Goal: Task Accomplishment & Management: Complete application form

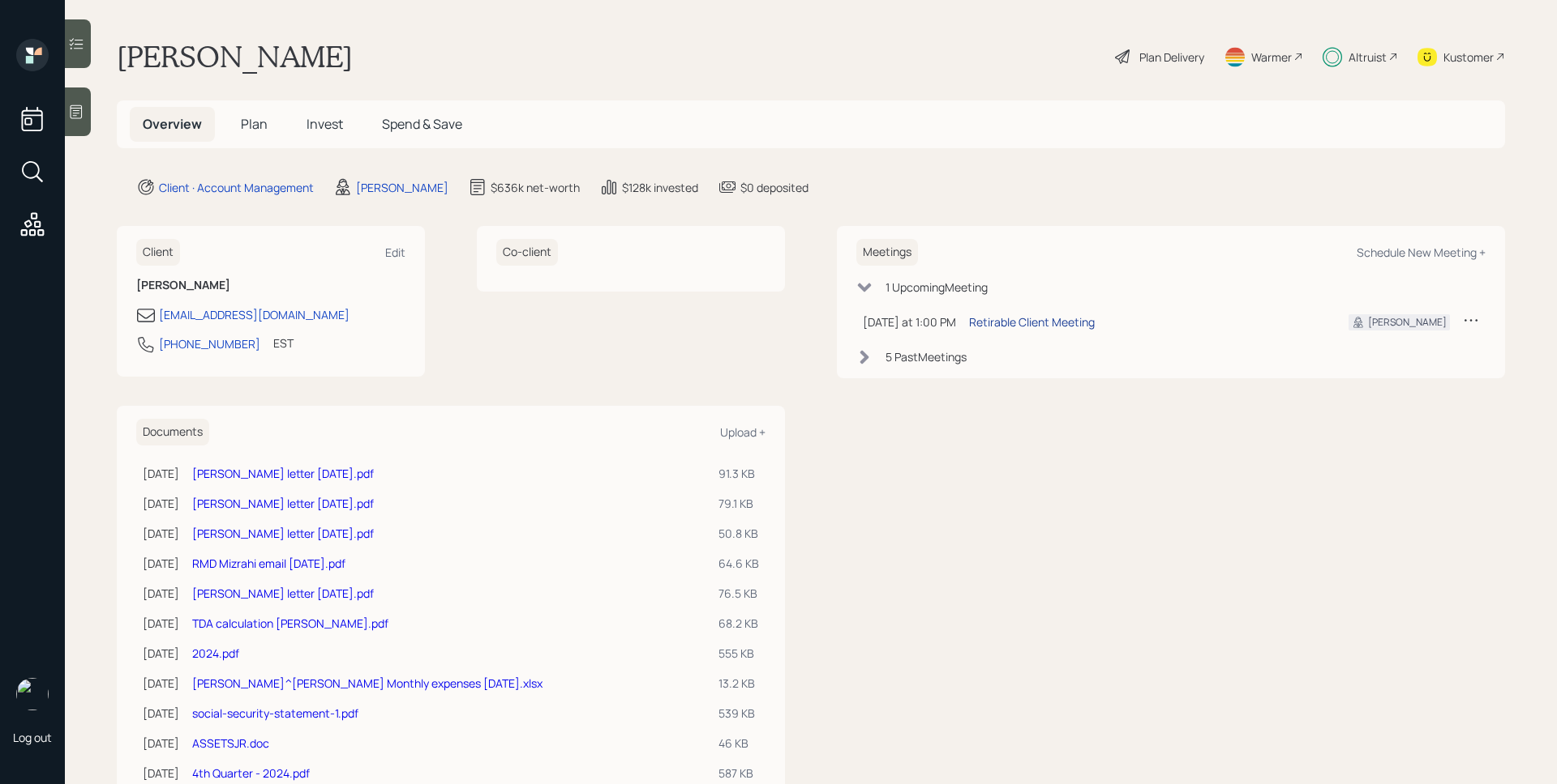
click at [1054, 321] on div "Retirable Client Meeting" at bounding box center [1032, 322] width 126 height 17
click at [764, 55] on div "Jose DeJesus Plan Delivery Warmer Altruist Kustomer" at bounding box center [811, 57] width 1388 height 35
click at [245, 129] on span "Plan" at bounding box center [253, 124] width 27 height 18
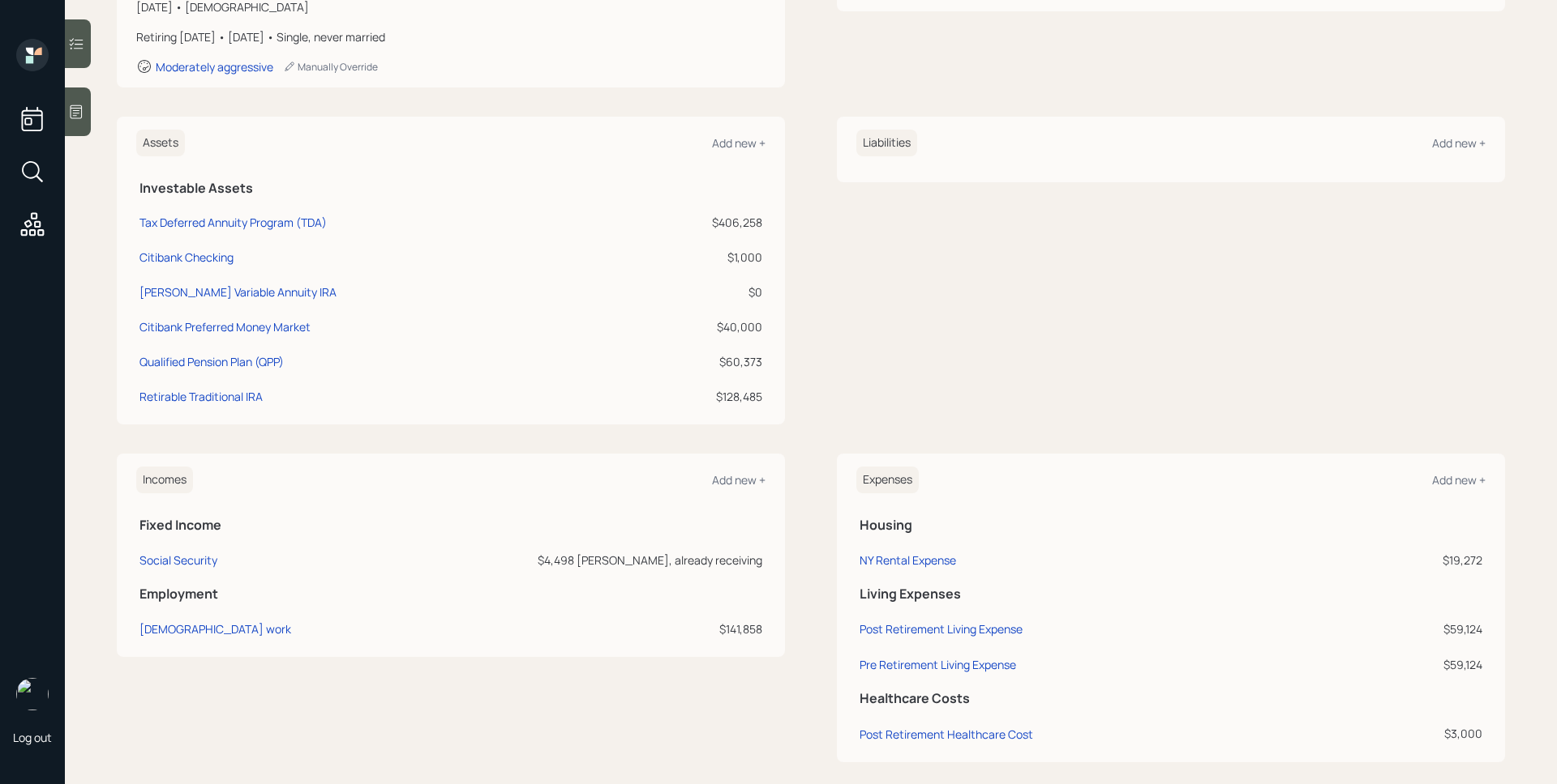
scroll to position [315, 0]
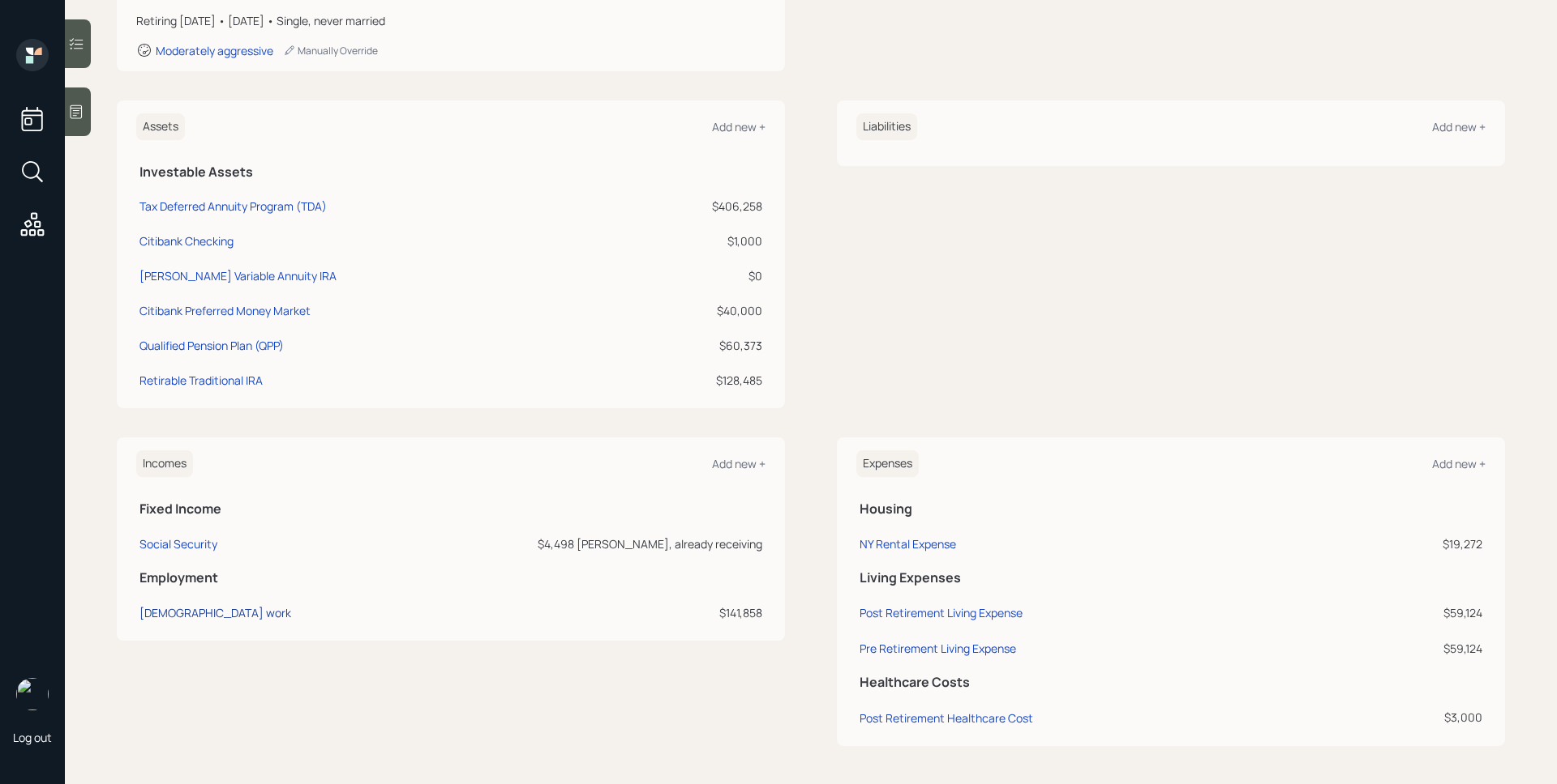
click at [195, 610] on div "Full-time work" at bounding box center [215, 613] width 151 height 16
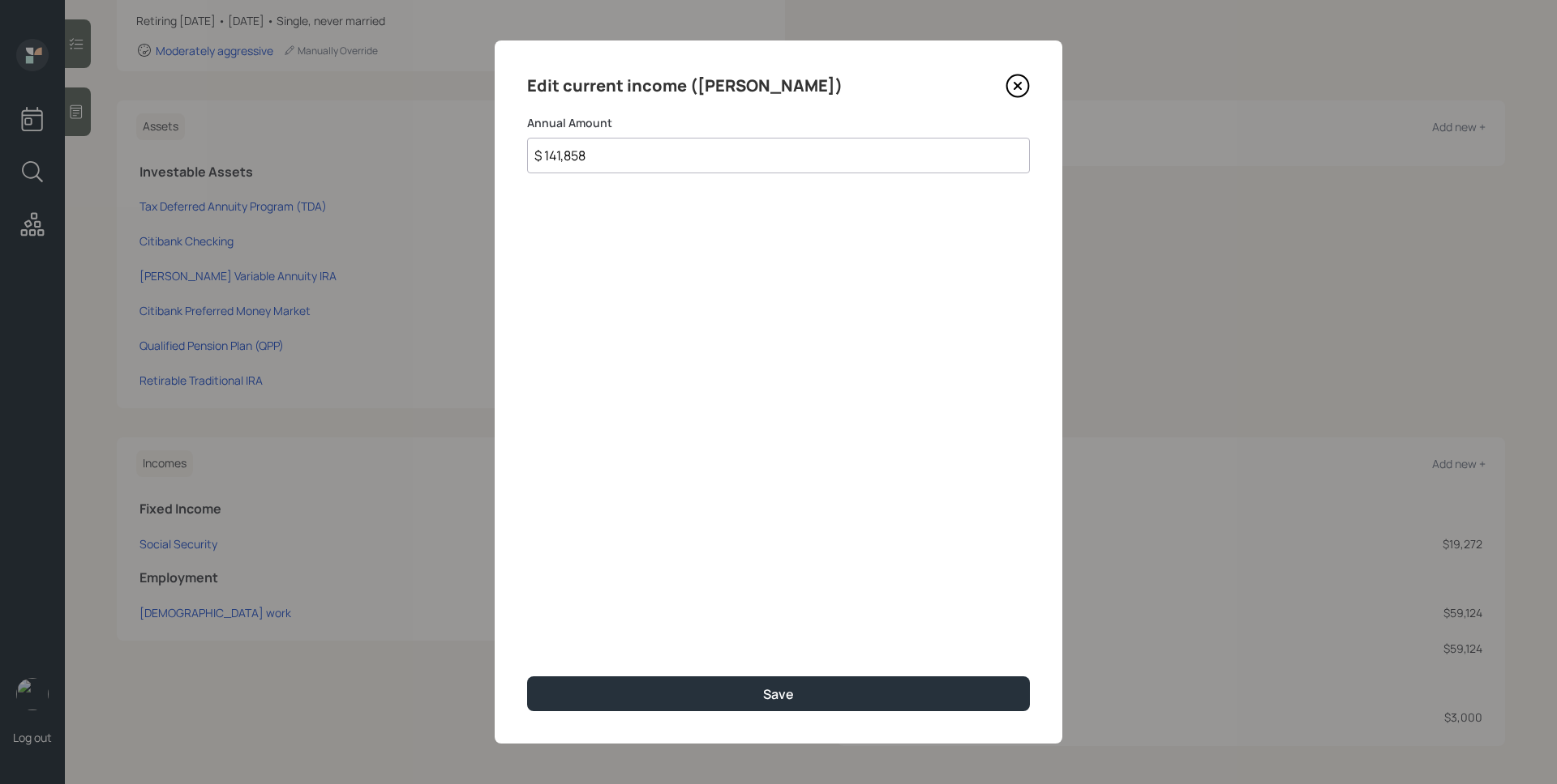
click at [644, 159] on input "$ 141,858" at bounding box center [778, 155] width 503 height 35
type input "$ 155,388"
click at [527, 677] on button "Save" at bounding box center [778, 695] width 503 height 35
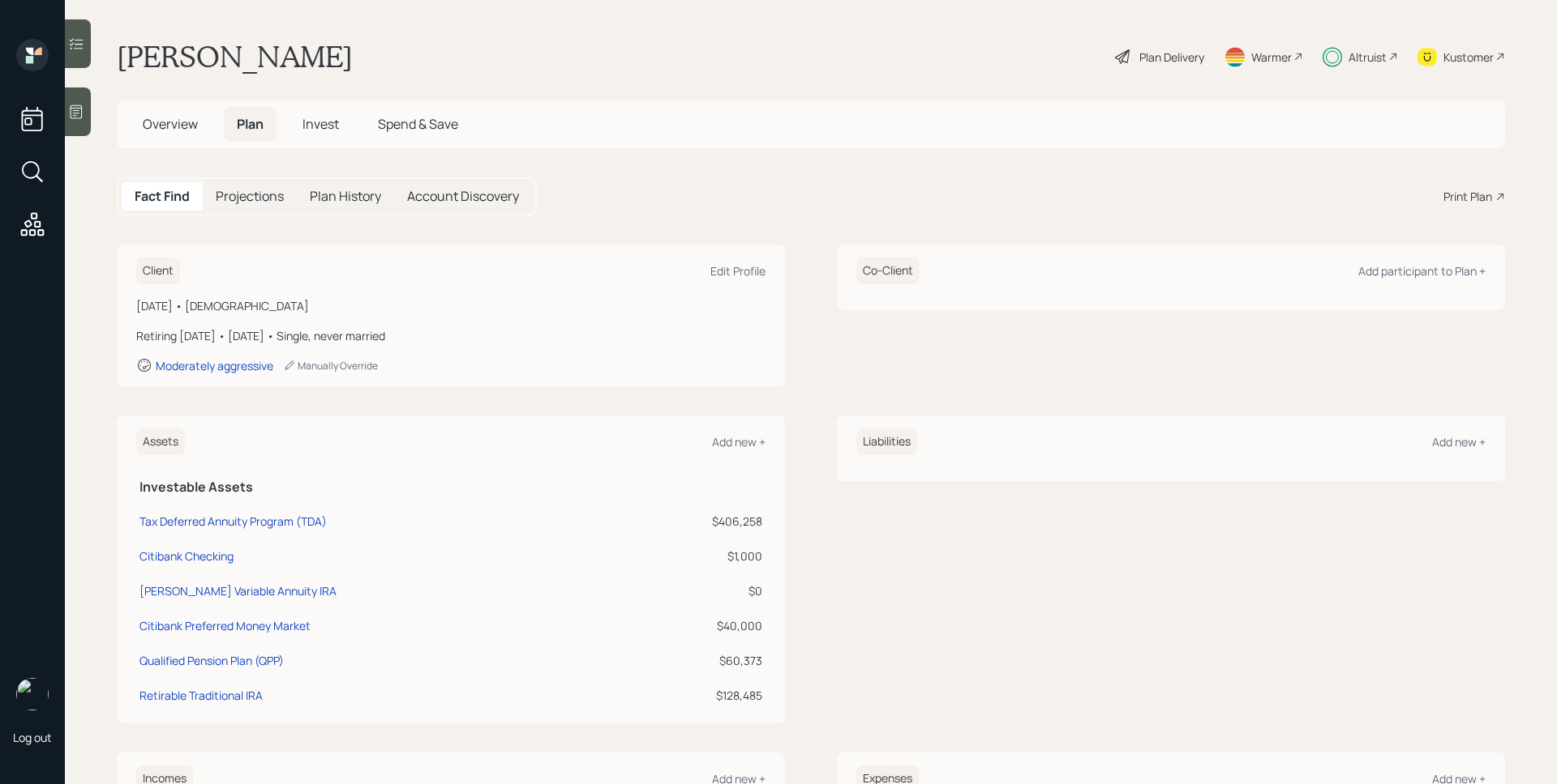
click at [1453, 50] on div "Kustomer" at bounding box center [1468, 57] width 50 height 17
click at [1348, 54] on div "Altruist" at bounding box center [1367, 57] width 38 height 17
click at [1173, 65] on div "Plan Delivery" at bounding box center [1171, 57] width 65 height 17
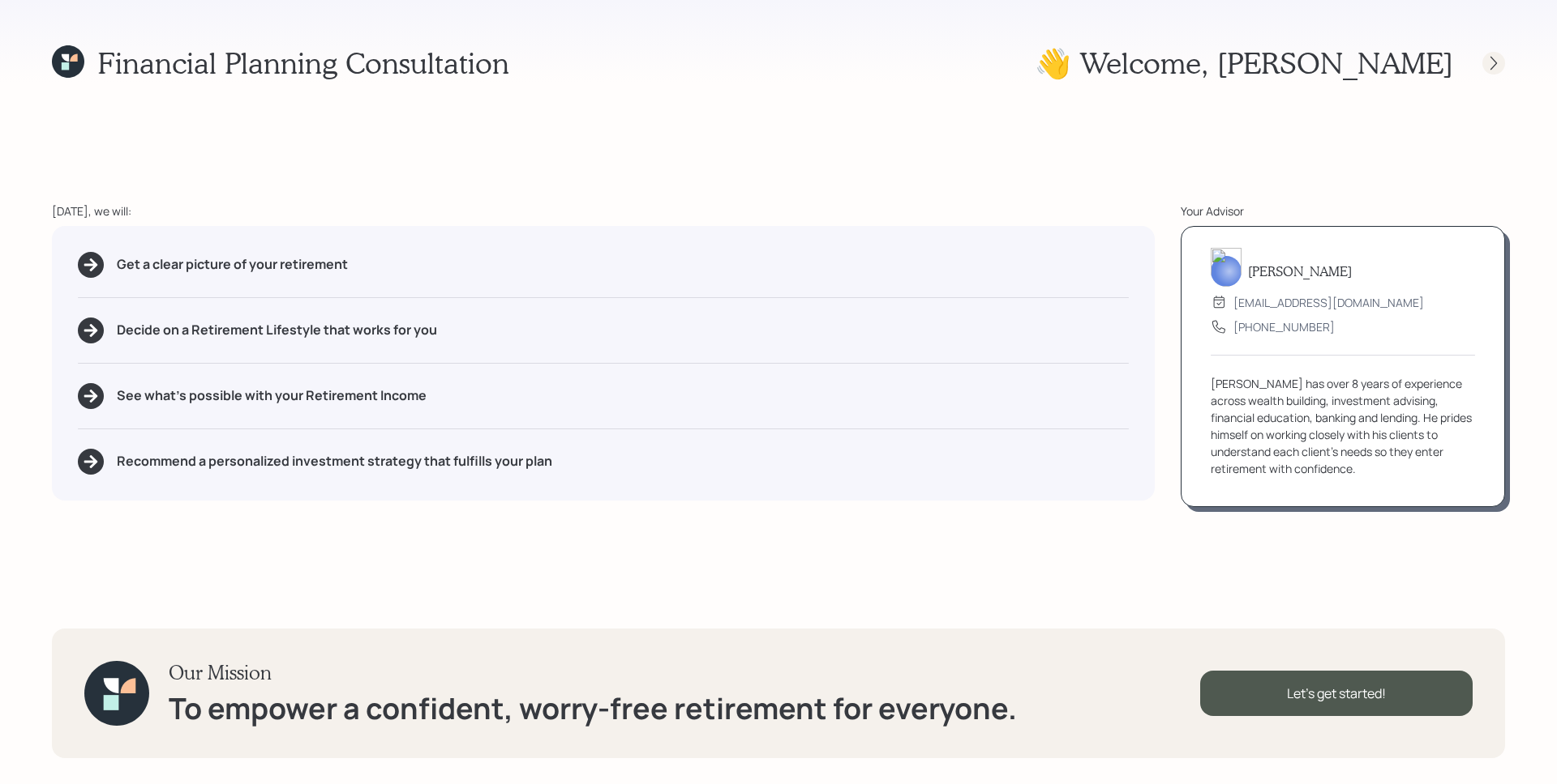
click at [1486, 70] on icon at bounding box center [1493, 63] width 17 height 17
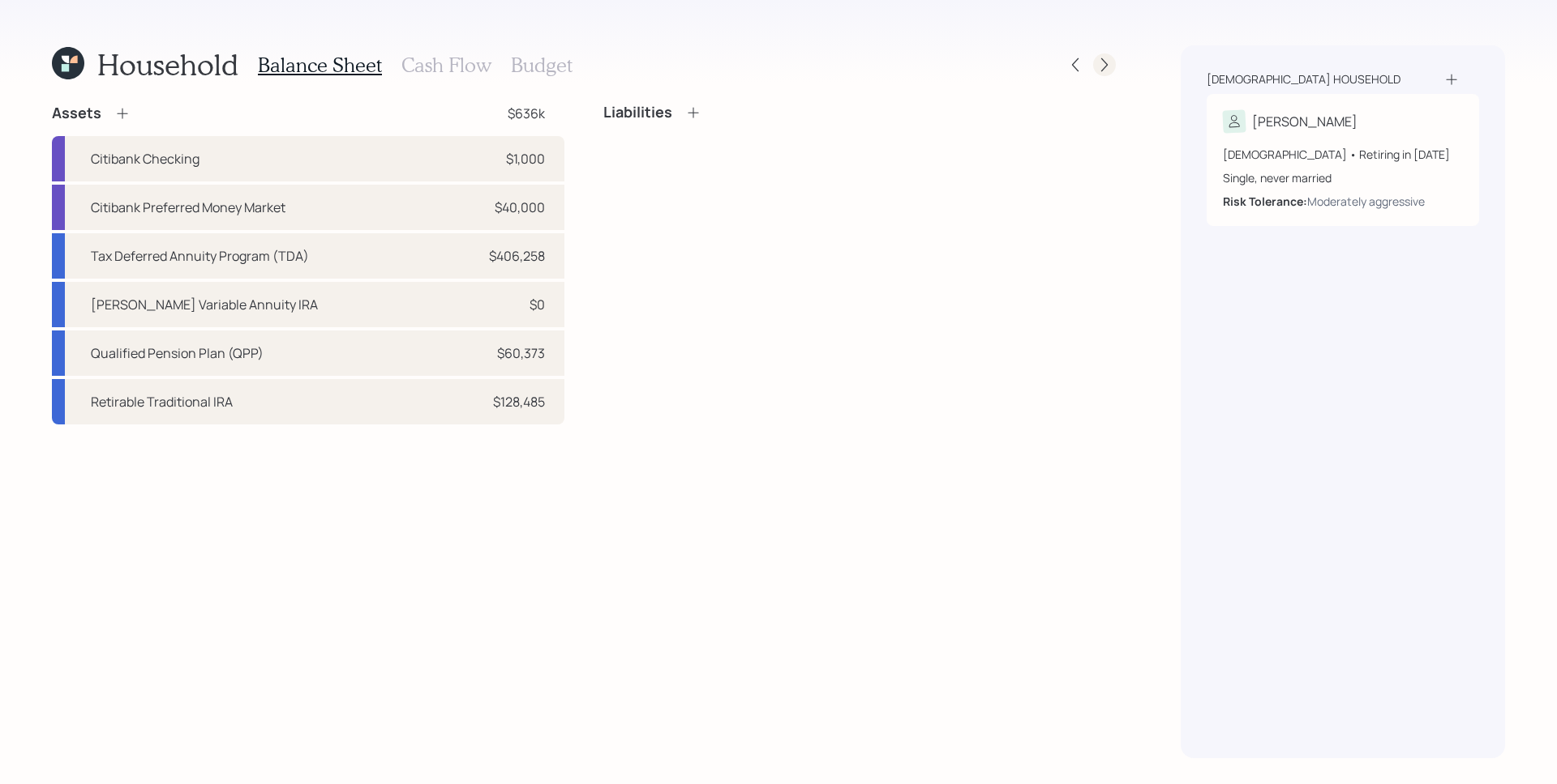
click at [1105, 69] on icon at bounding box center [1103, 65] width 17 height 17
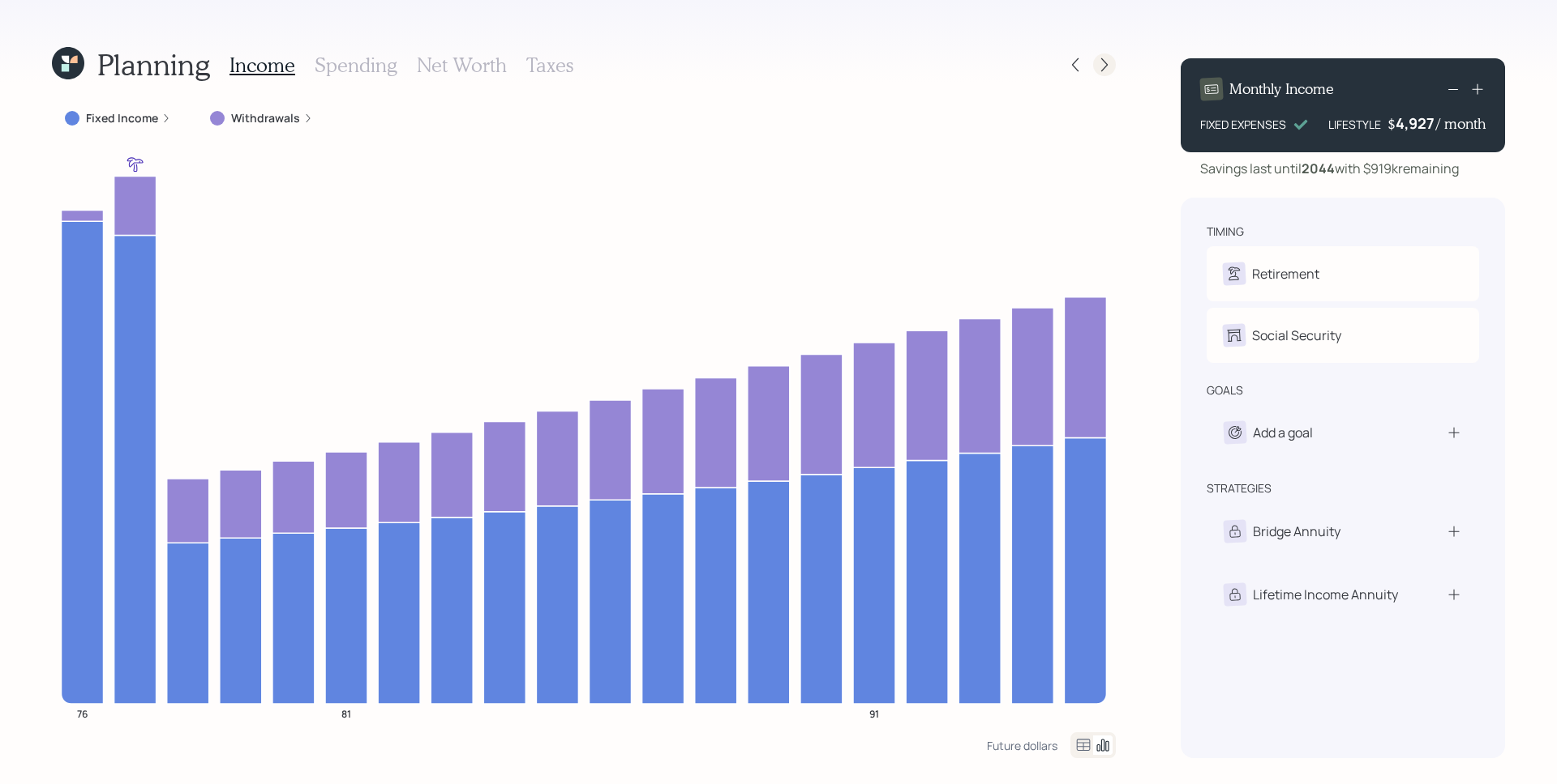
click at [1114, 66] on div at bounding box center [1103, 65] width 23 height 23
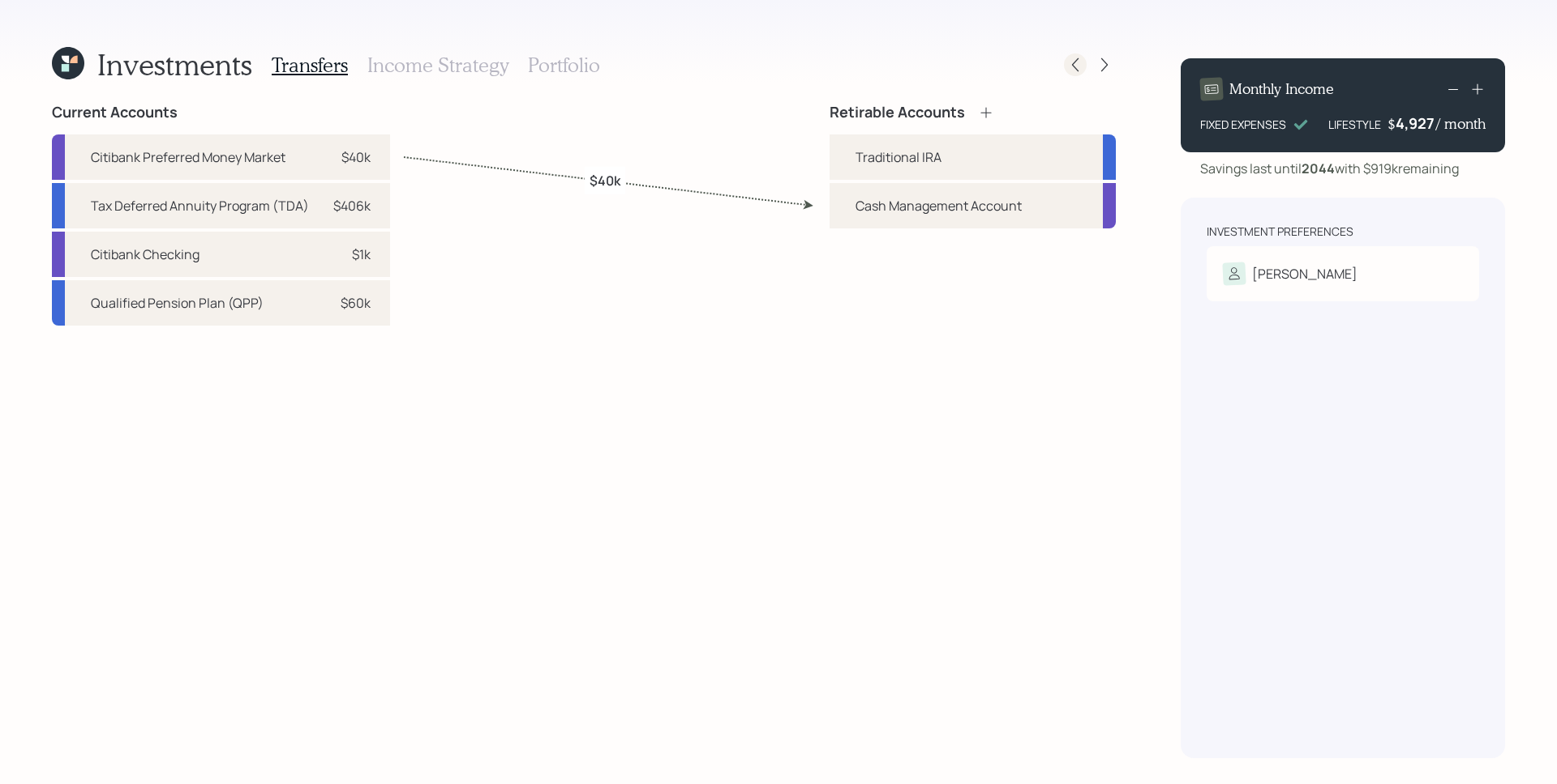
click at [1082, 66] on icon at bounding box center [1075, 65] width 17 height 17
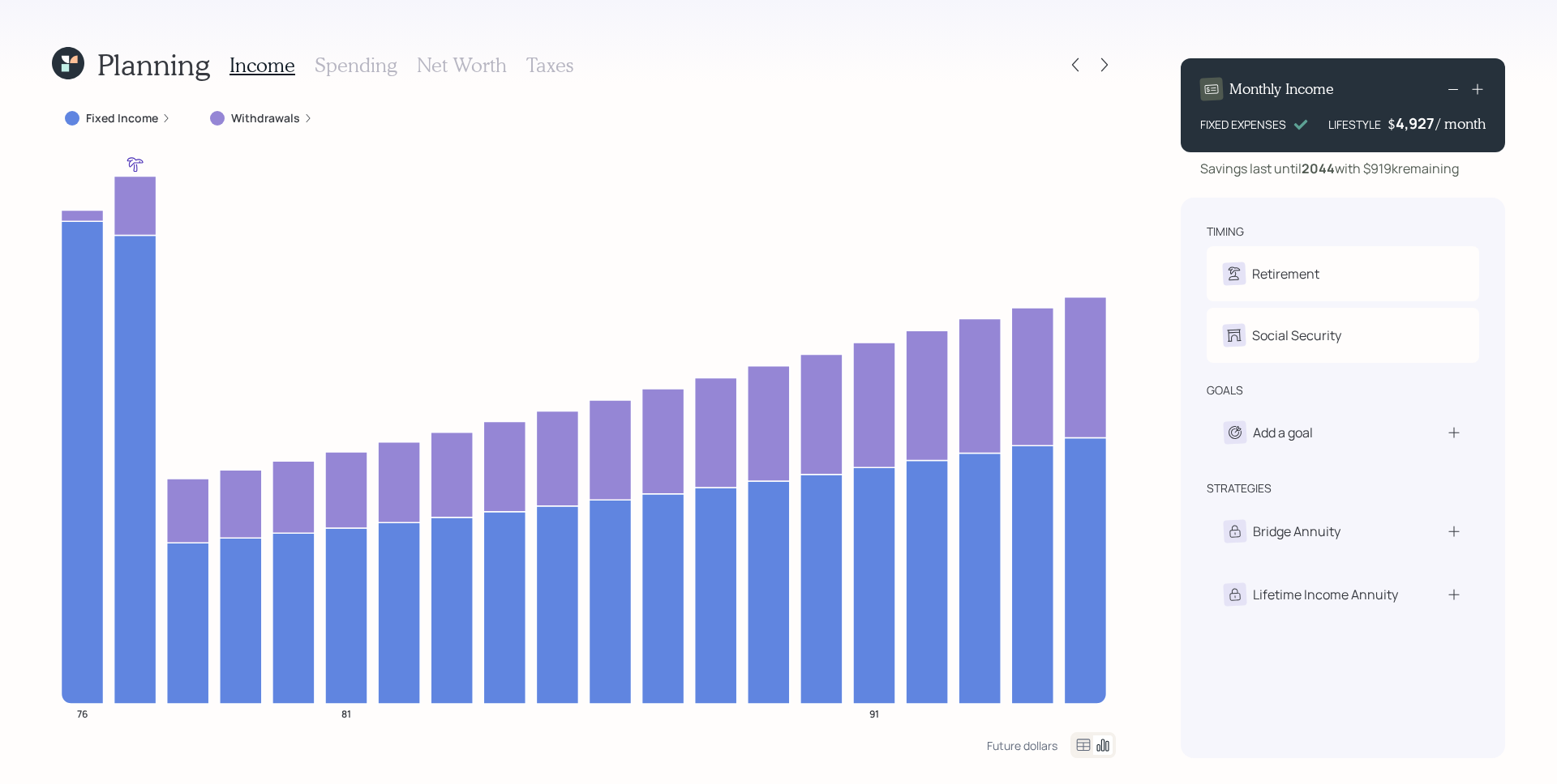
click at [547, 66] on h3 "Taxes" at bounding box center [550, 66] width 47 height 24
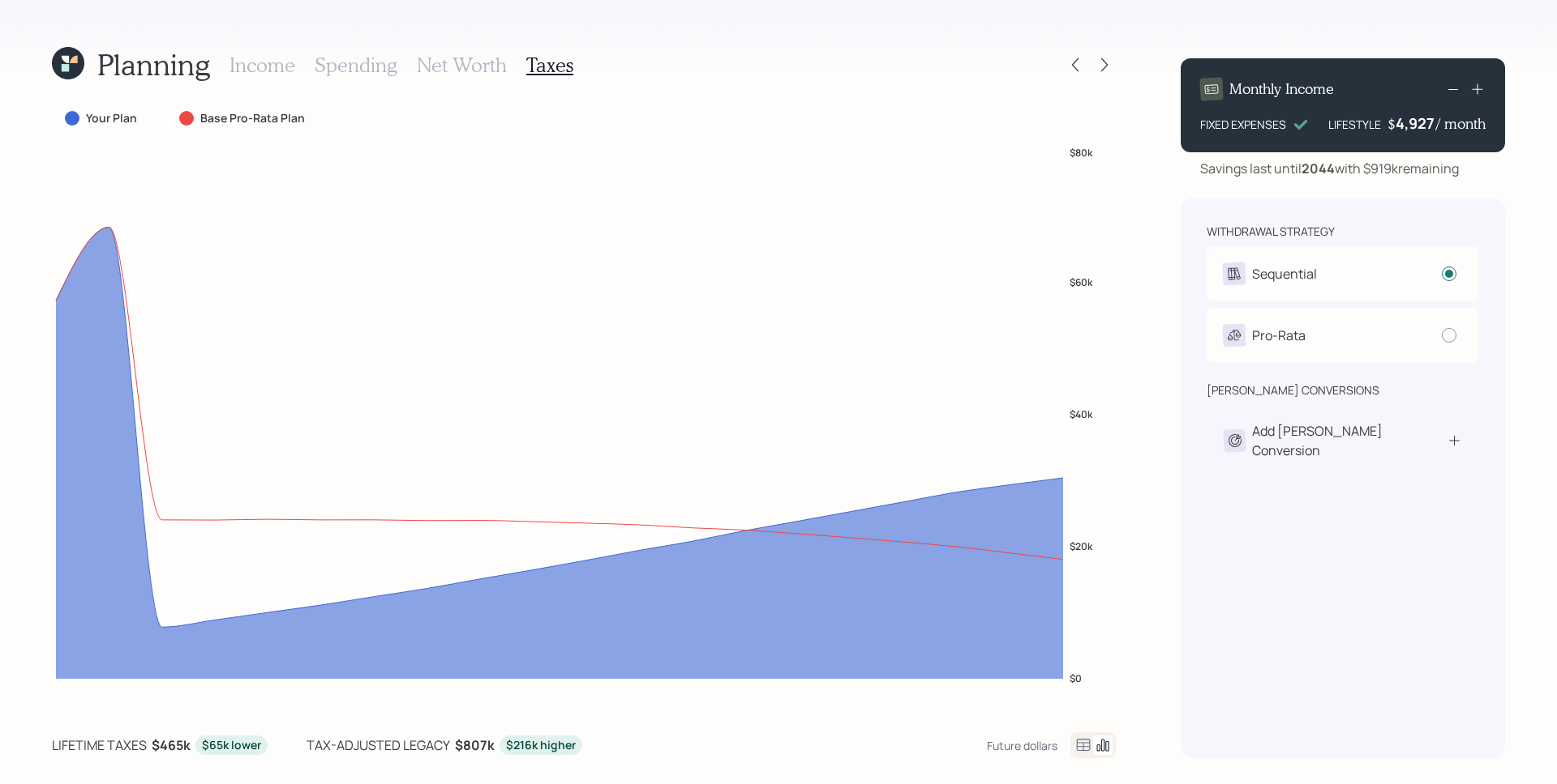
click at [278, 68] on h3 "Income" at bounding box center [262, 66] width 66 height 24
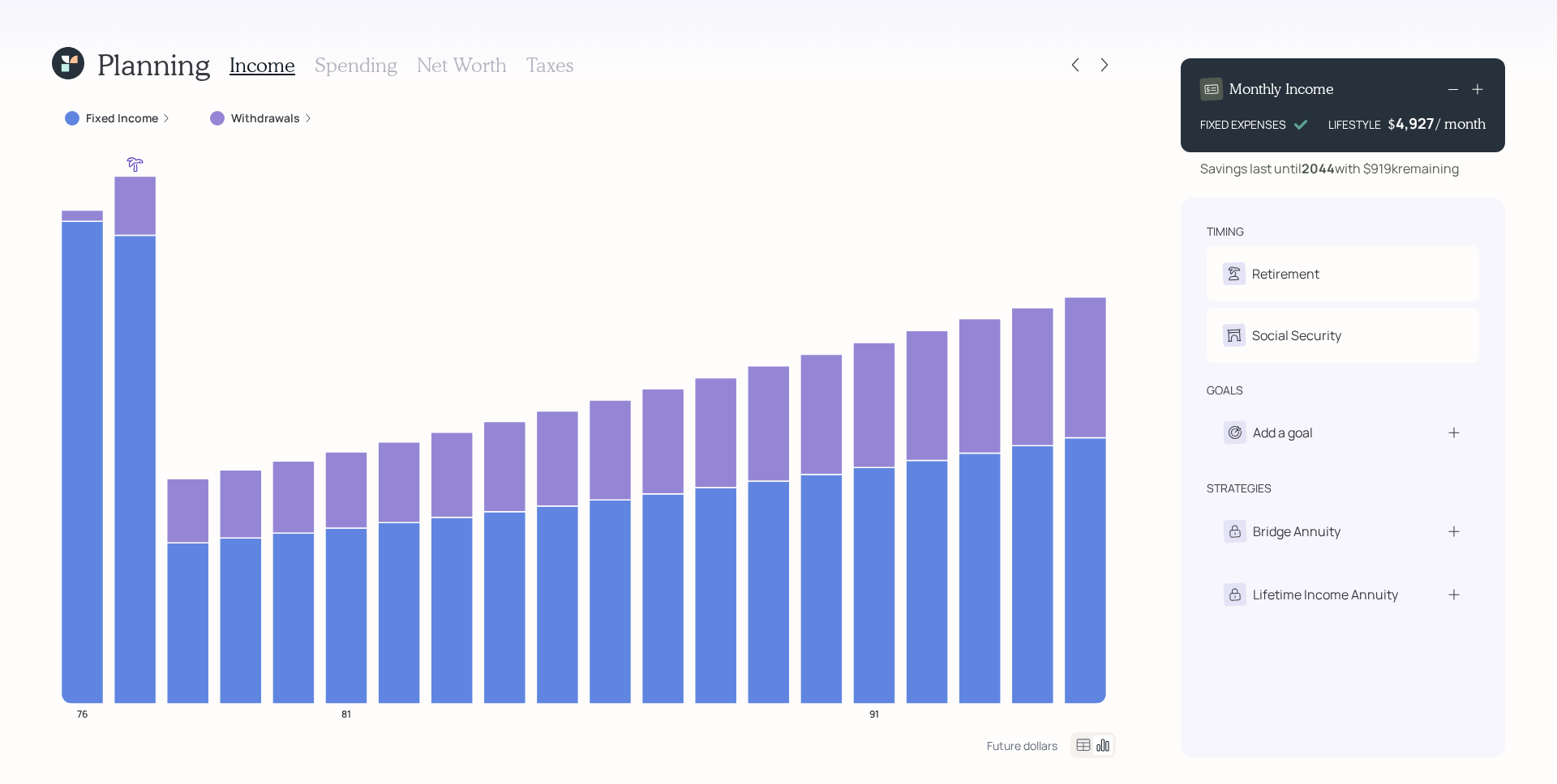
click at [339, 68] on h3 "Spending" at bounding box center [355, 66] width 82 height 24
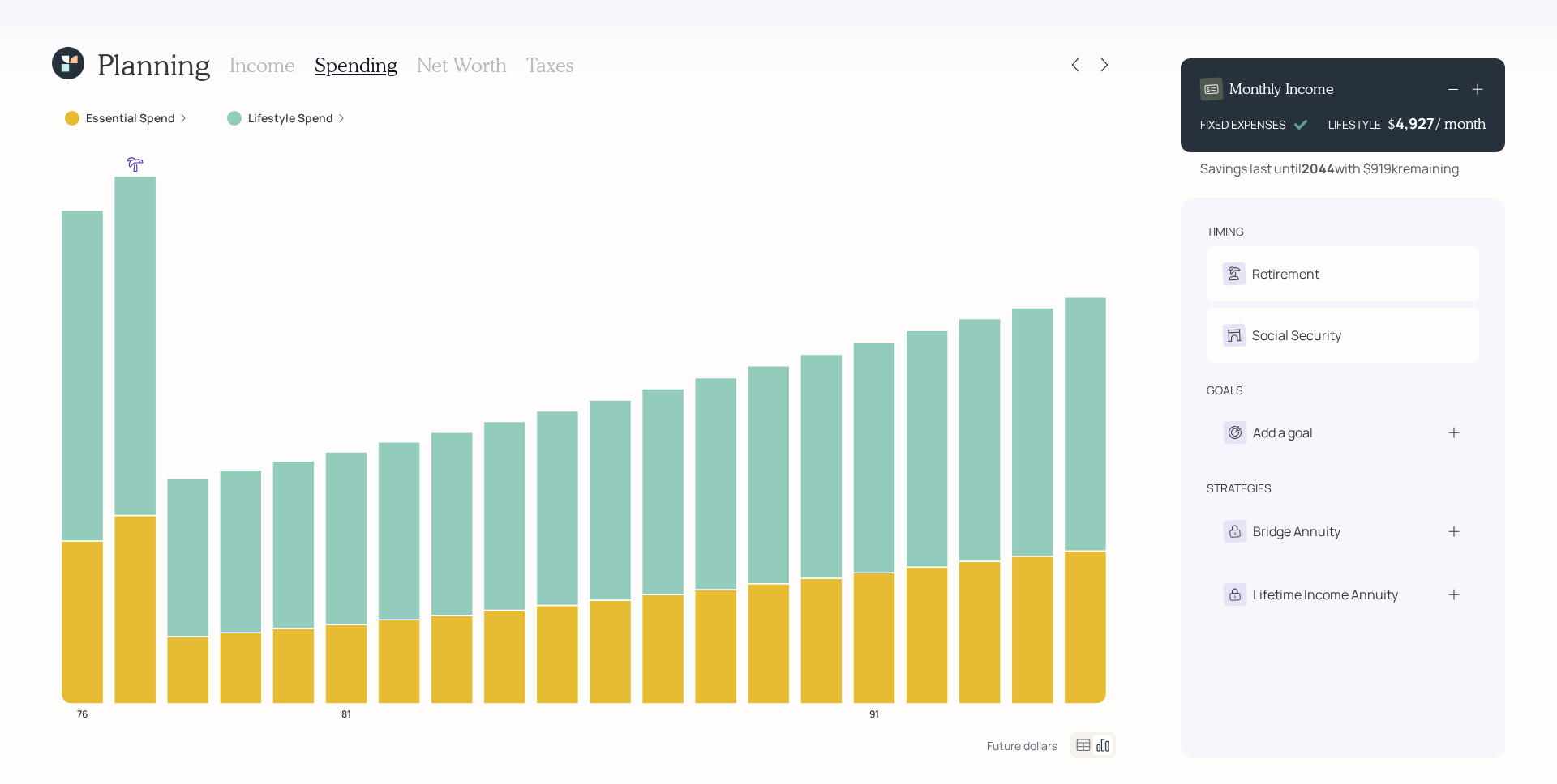
click at [321, 115] on label "Lifestyle Spend" at bounding box center [291, 118] width 85 height 17
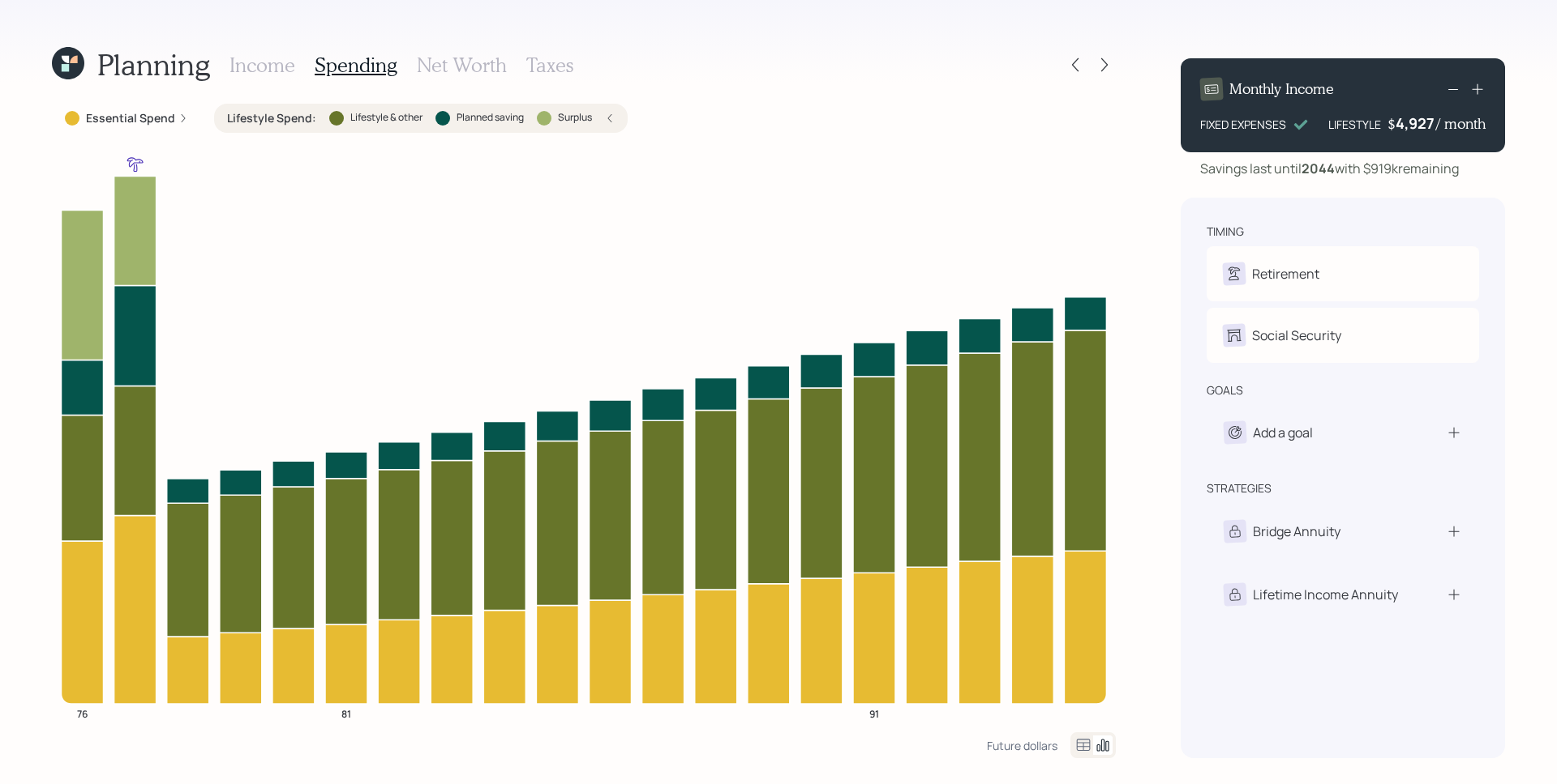
click at [286, 68] on h3 "Income" at bounding box center [262, 66] width 66 height 24
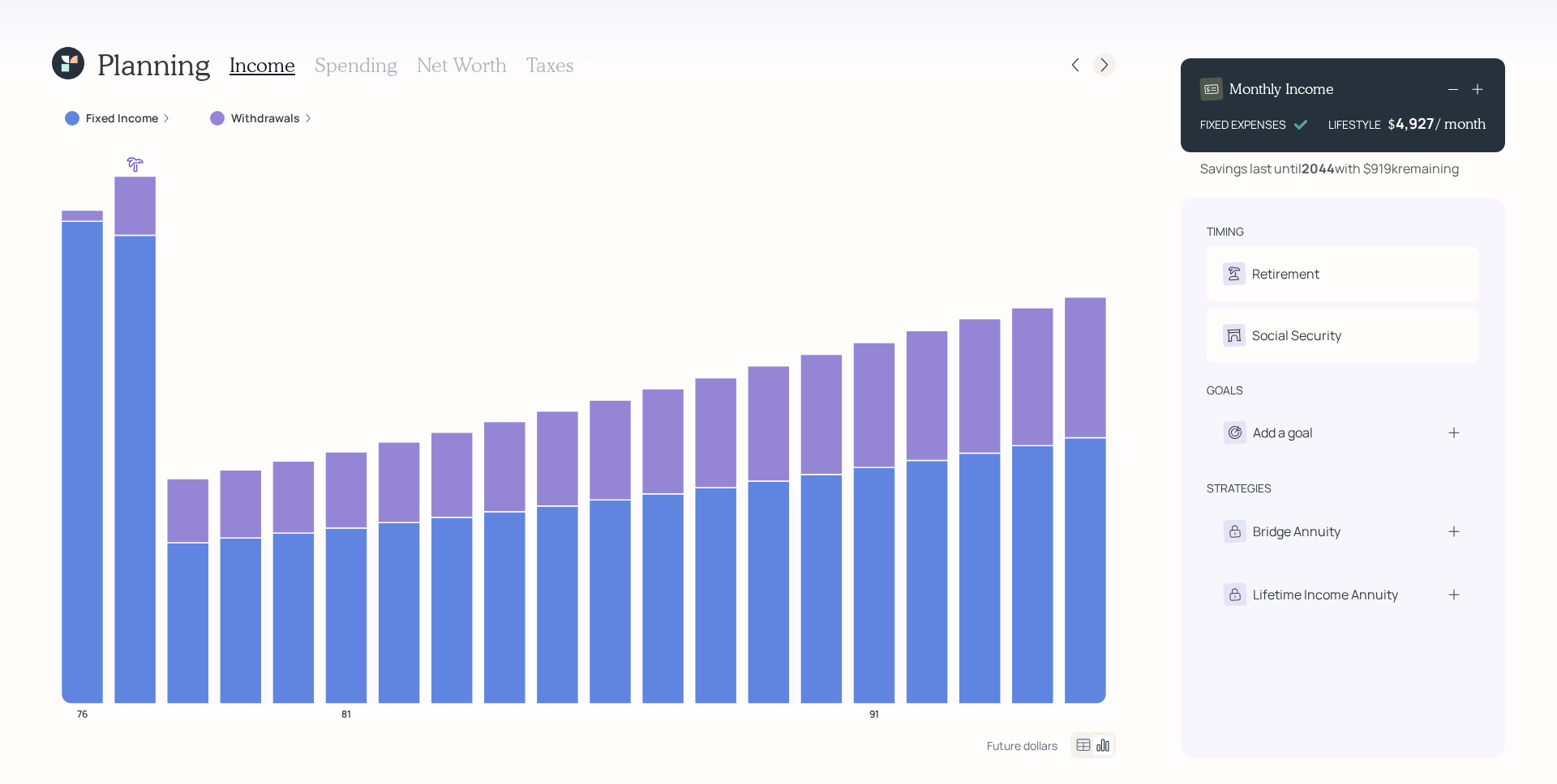
click at [1101, 65] on icon at bounding box center [1103, 65] width 17 height 17
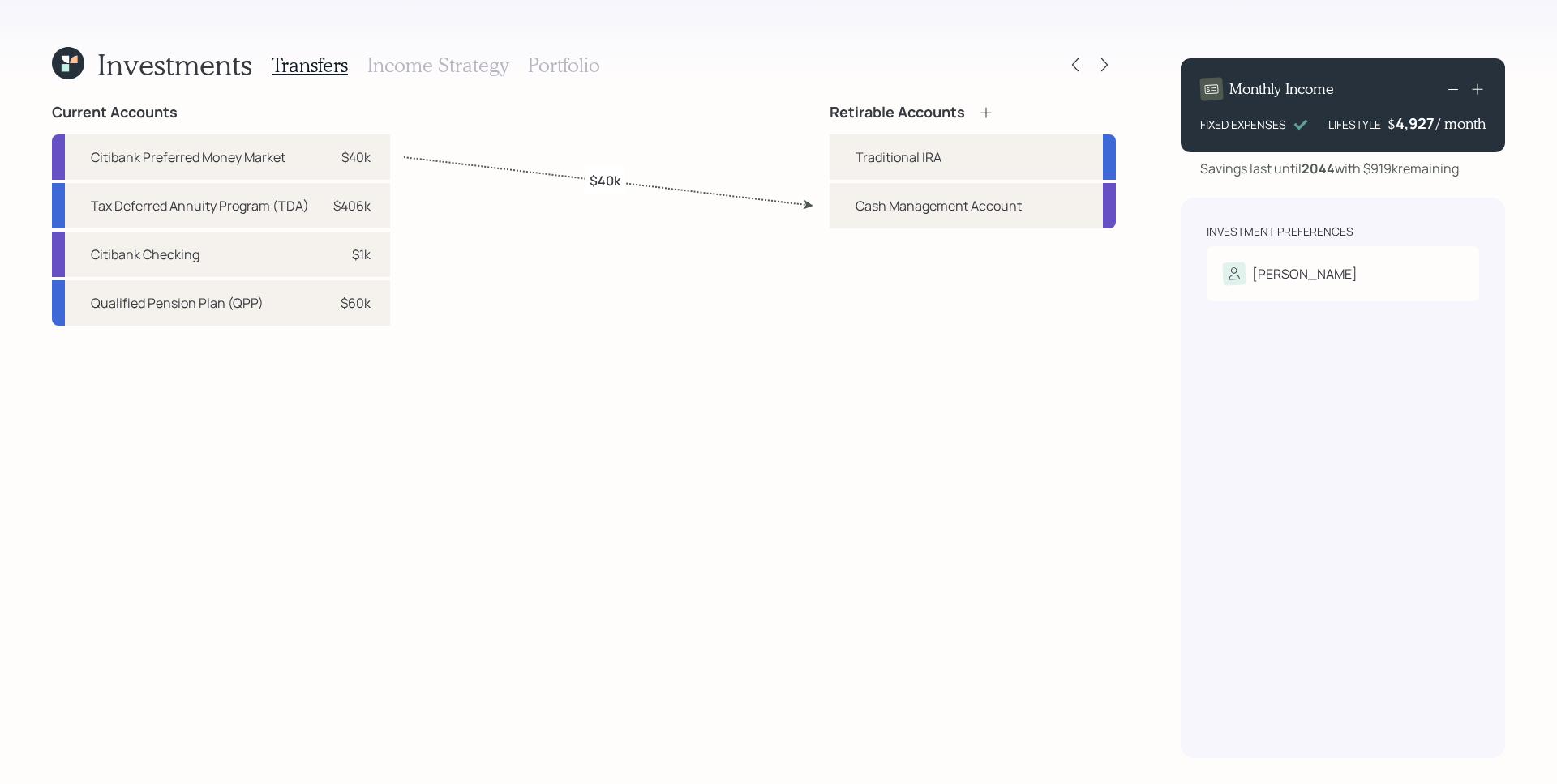
click at [541, 54] on h3 "Portfolio" at bounding box center [564, 66] width 72 height 24
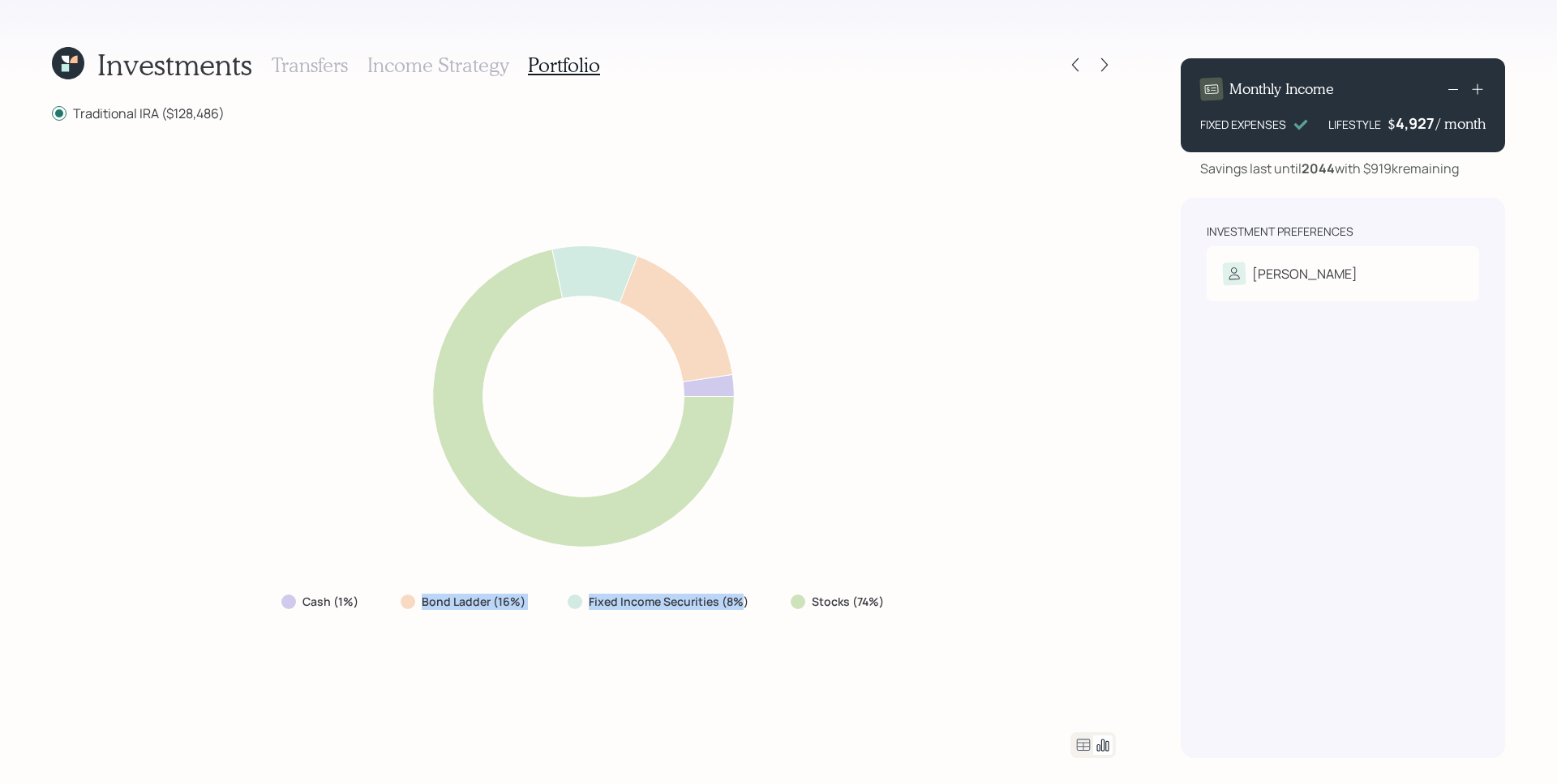
drag, startPoint x: 741, startPoint y: 598, endPoint x: 416, endPoint y: 597, distance: 325.0
click at [416, 597] on div "Cash (1%) Bond Ladder (16%) Fixed Income Securities (8%) Stocks (74%)" at bounding box center [583, 602] width 631 height 29
click at [442, 607] on label "Bond Ladder (16%)" at bounding box center [473, 601] width 104 height 17
click at [613, 645] on div "Cash (1%) Bond Ladder (16%) Fixed Income Securities (8%) Stocks (74%)" at bounding box center [583, 428] width 1063 height 571
click at [307, 63] on h3 "Transfers" at bounding box center [310, 66] width 77 height 24
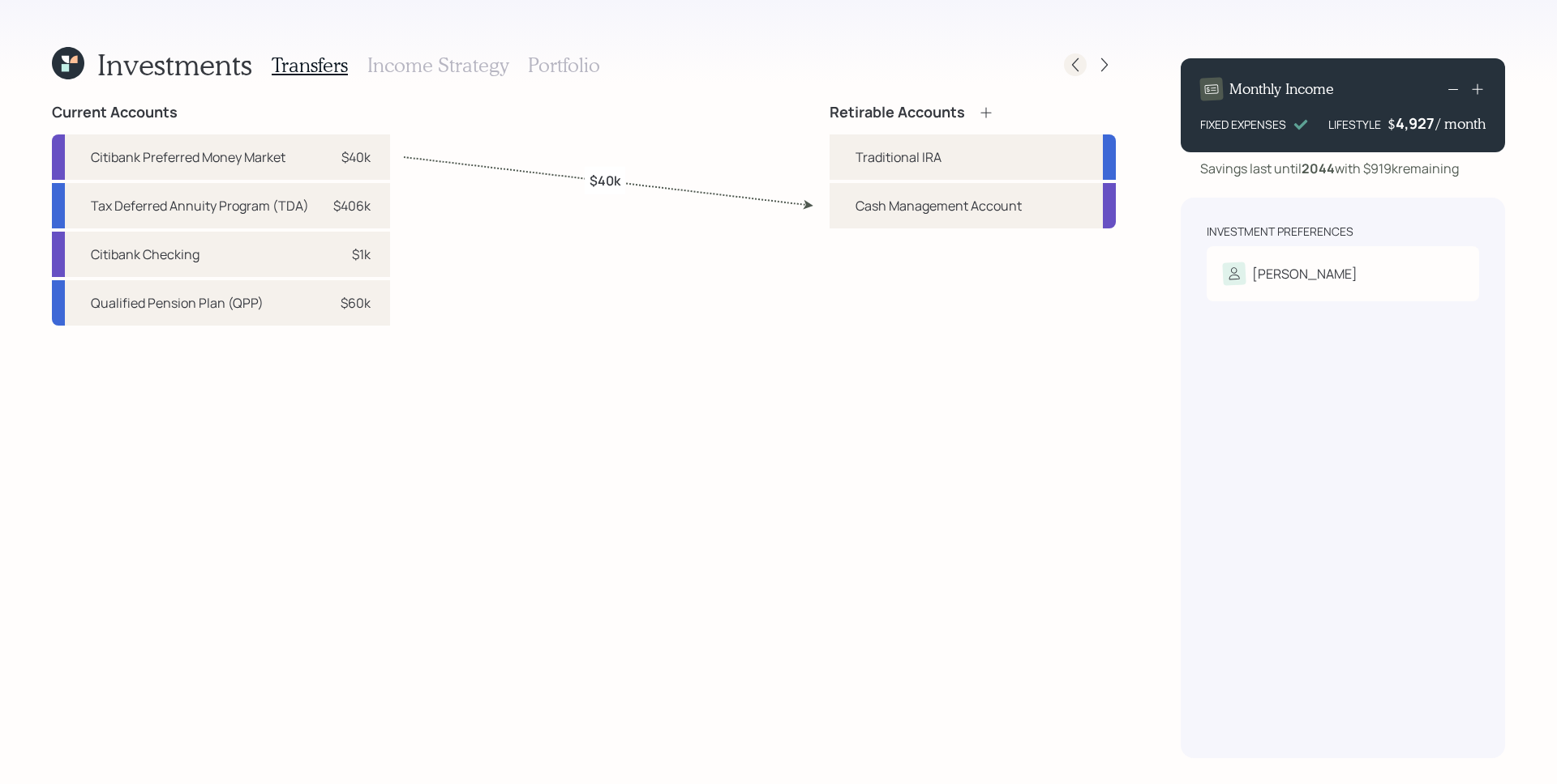
click at [1082, 59] on icon at bounding box center [1075, 65] width 17 height 17
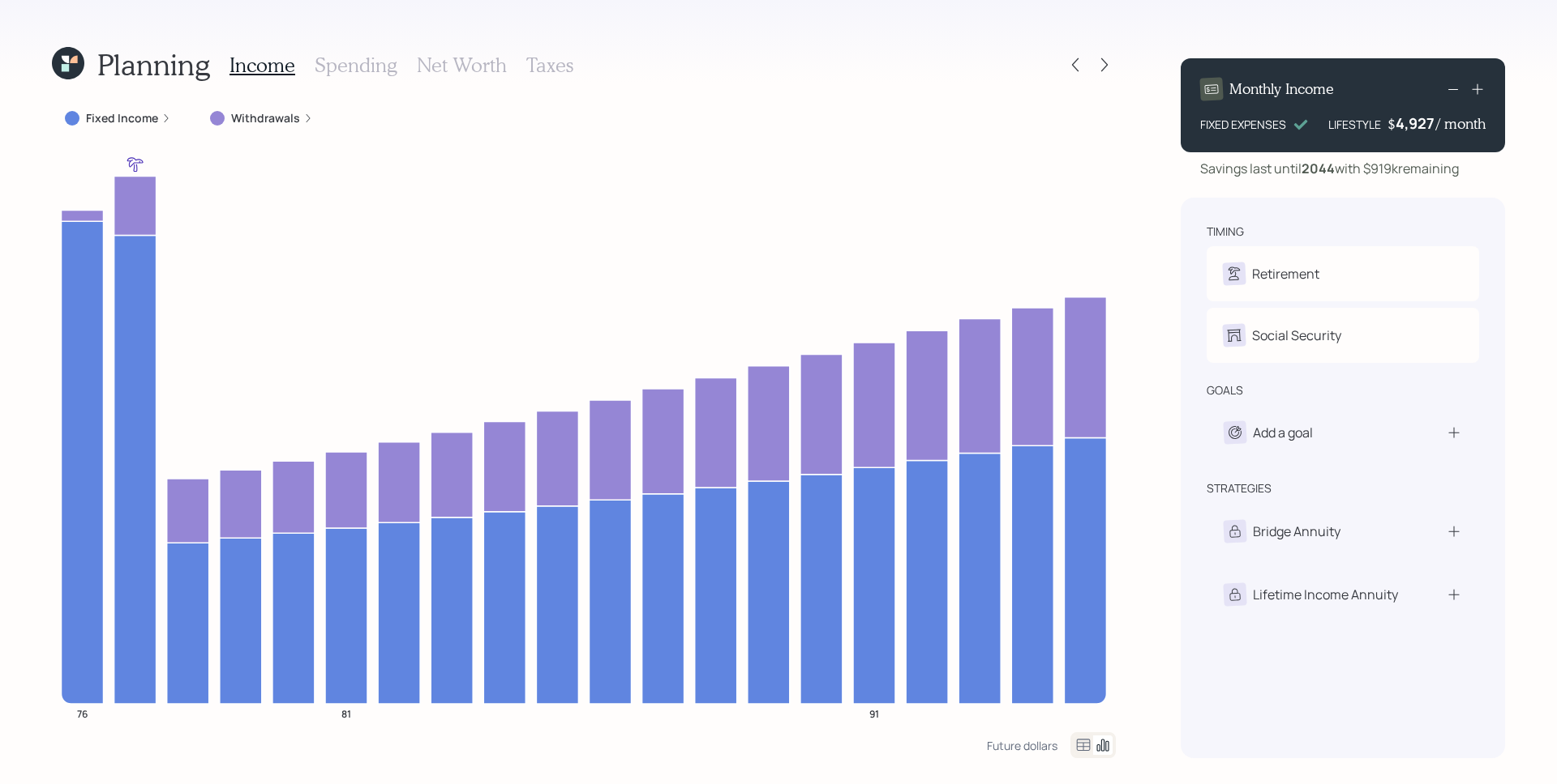
click at [272, 123] on label "Withdrawals" at bounding box center [265, 118] width 69 height 17
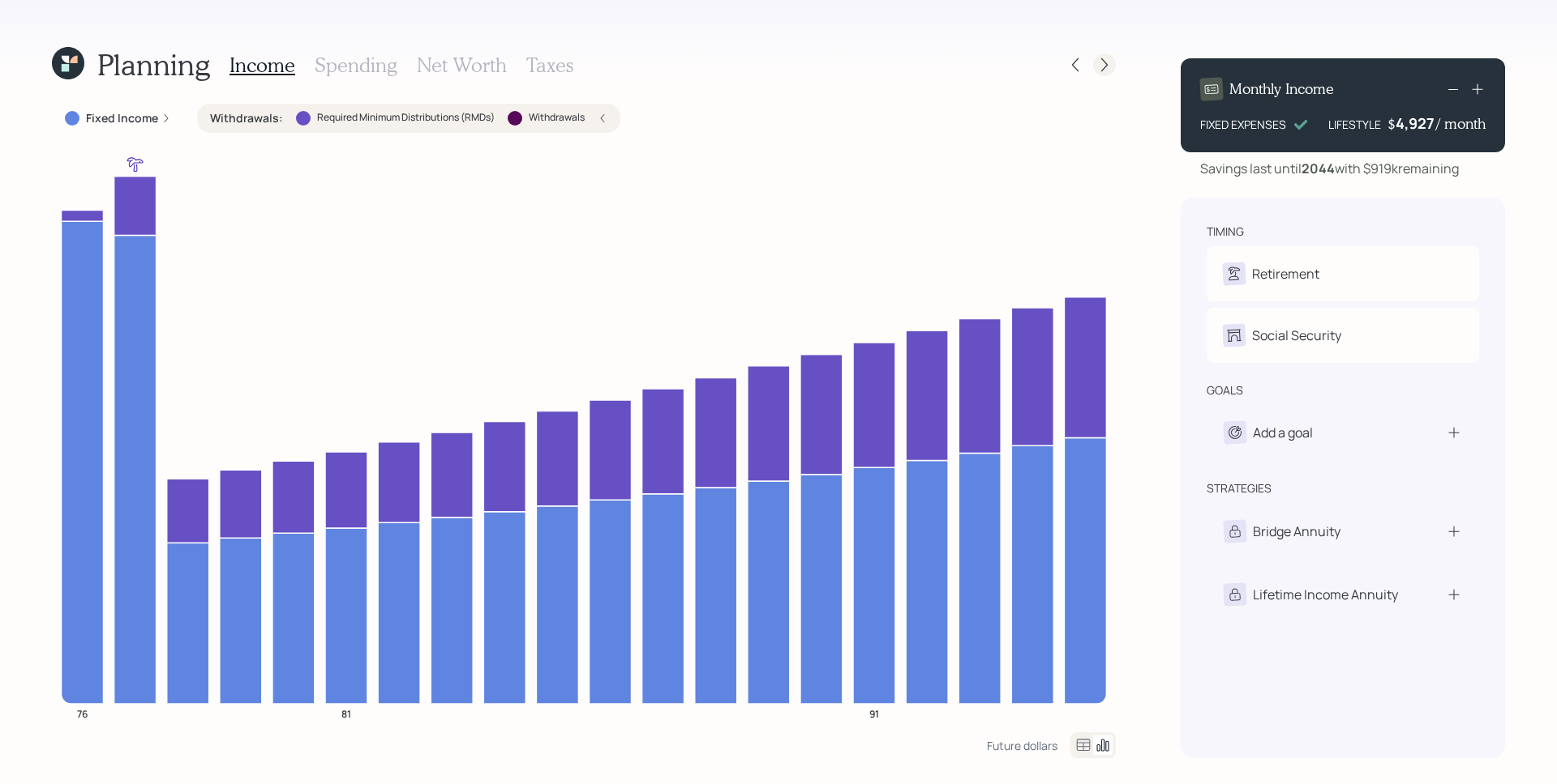
click at [1111, 64] on icon at bounding box center [1103, 65] width 17 height 17
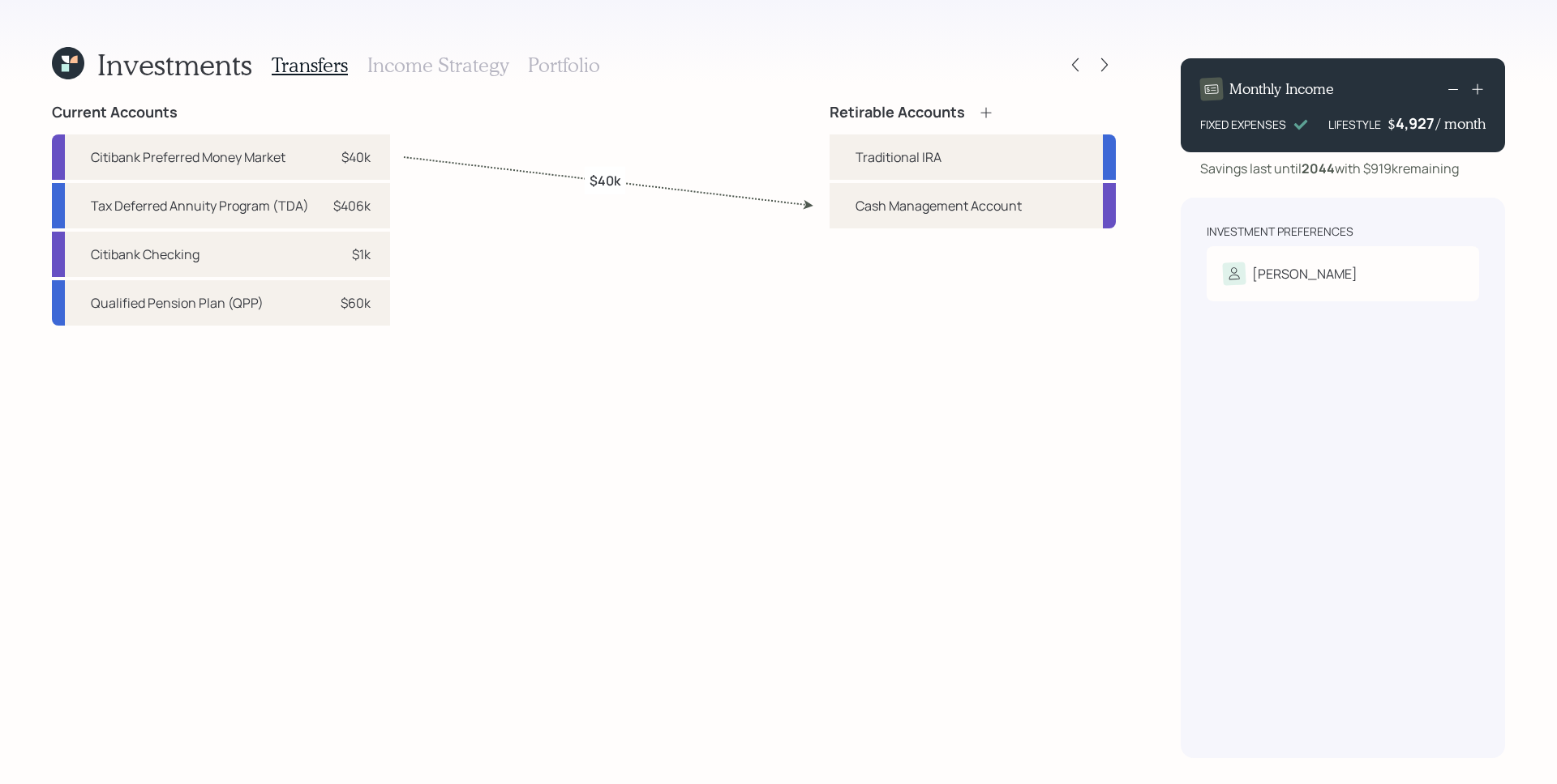
click at [578, 71] on h3 "Portfolio" at bounding box center [564, 66] width 72 height 24
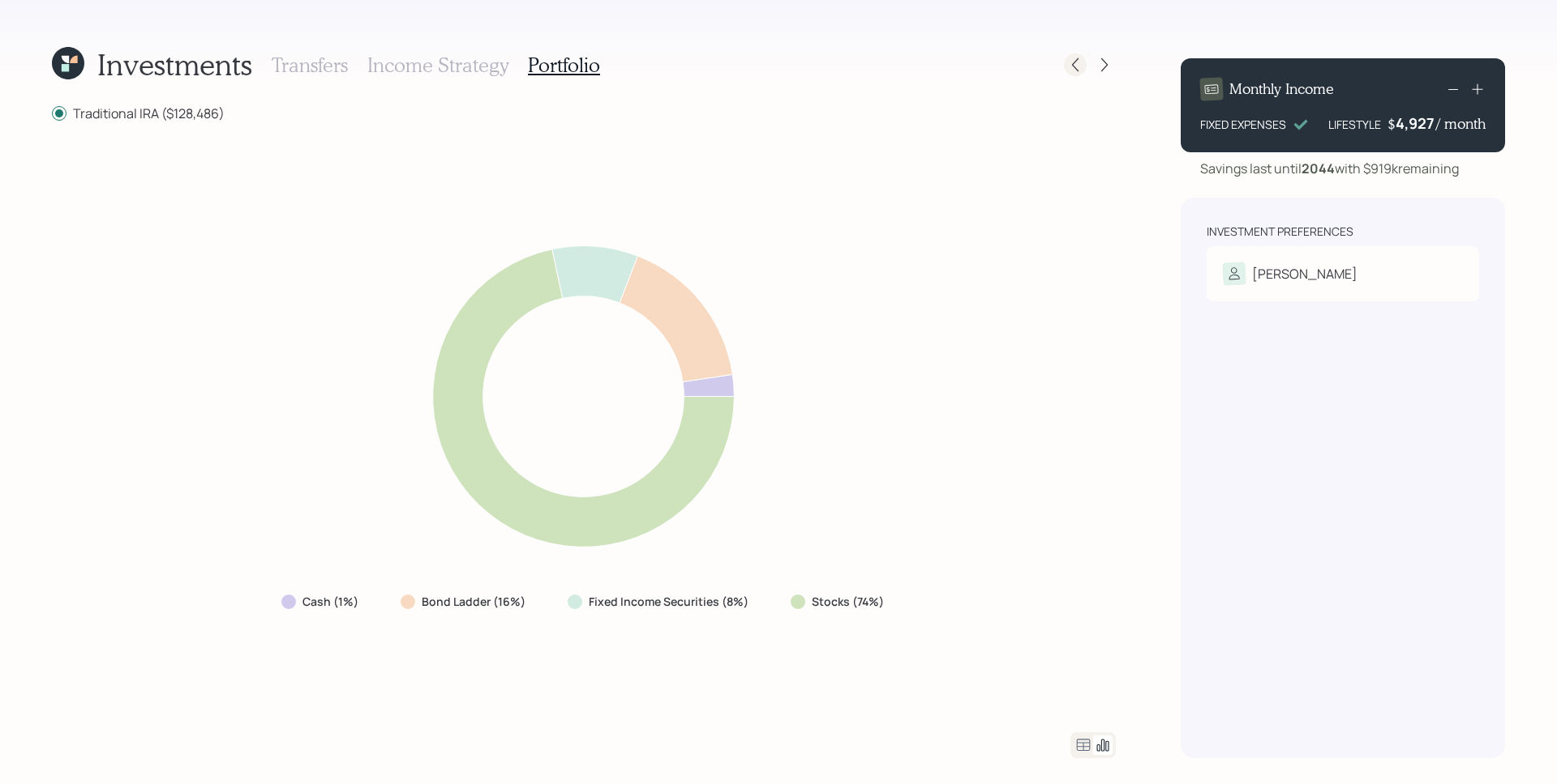
click at [1068, 64] on icon at bounding box center [1075, 65] width 17 height 17
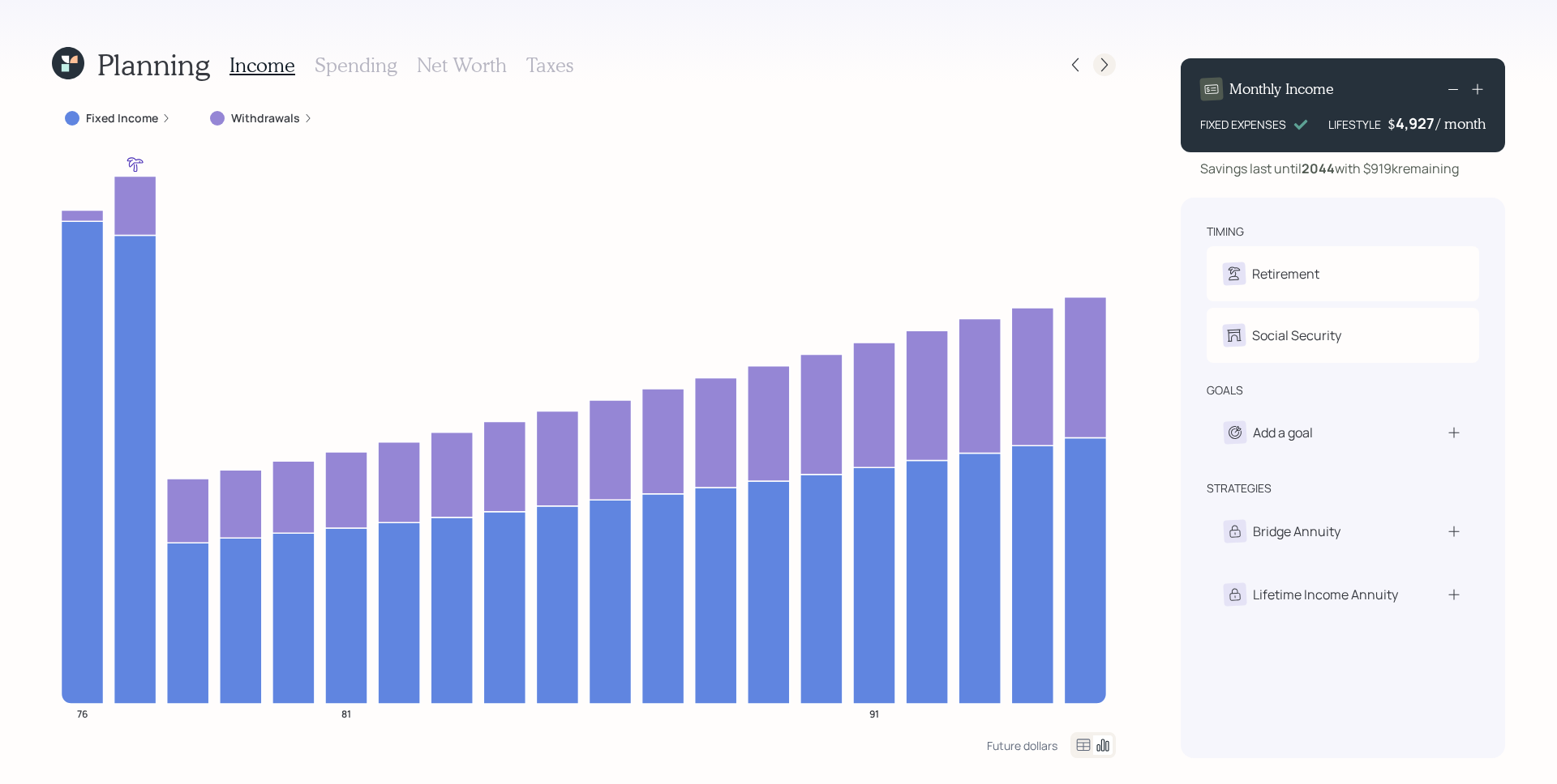
click at [1110, 60] on icon at bounding box center [1103, 65] width 17 height 17
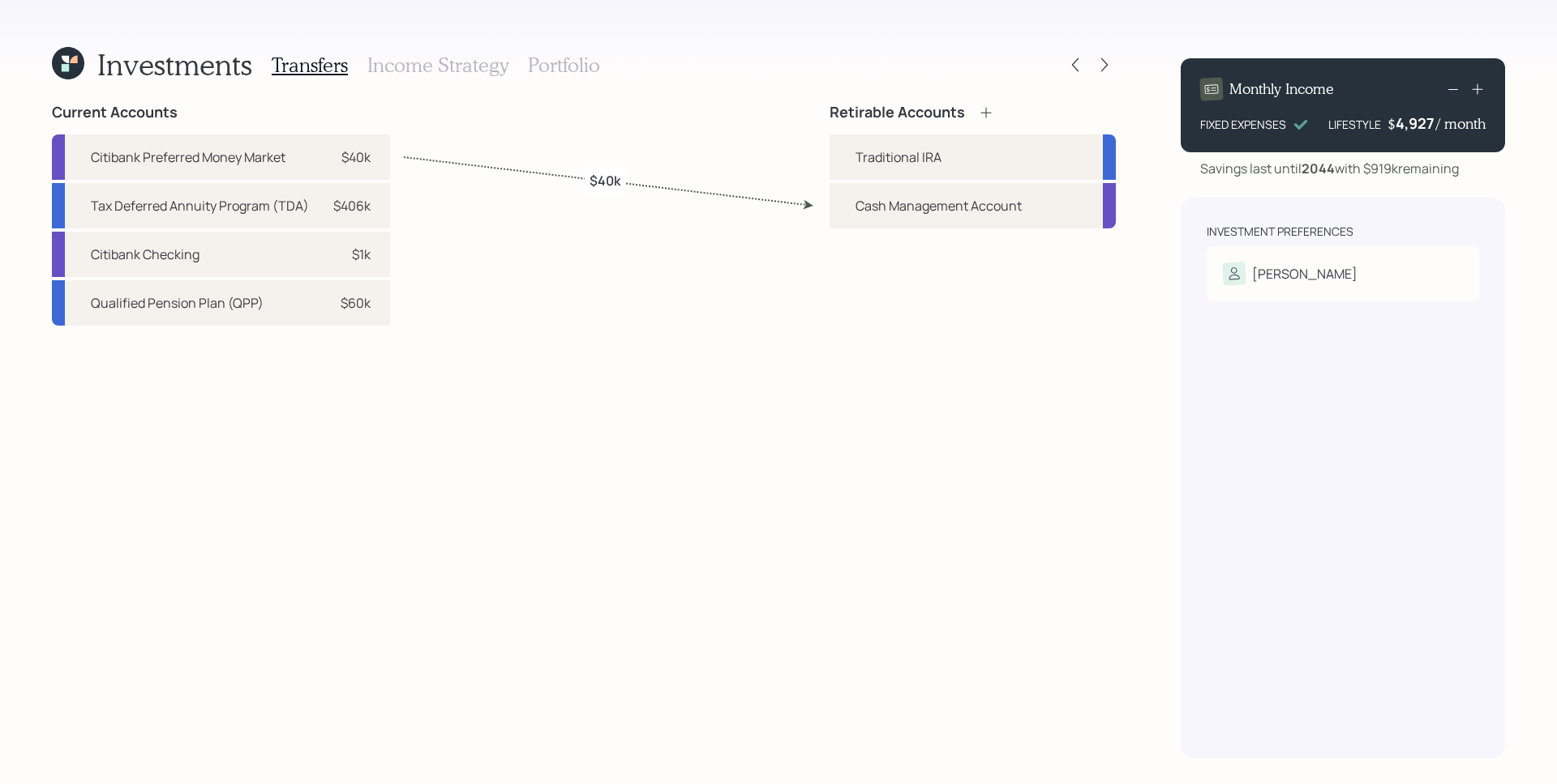
click at [982, 109] on icon at bounding box center [986, 113] width 17 height 17
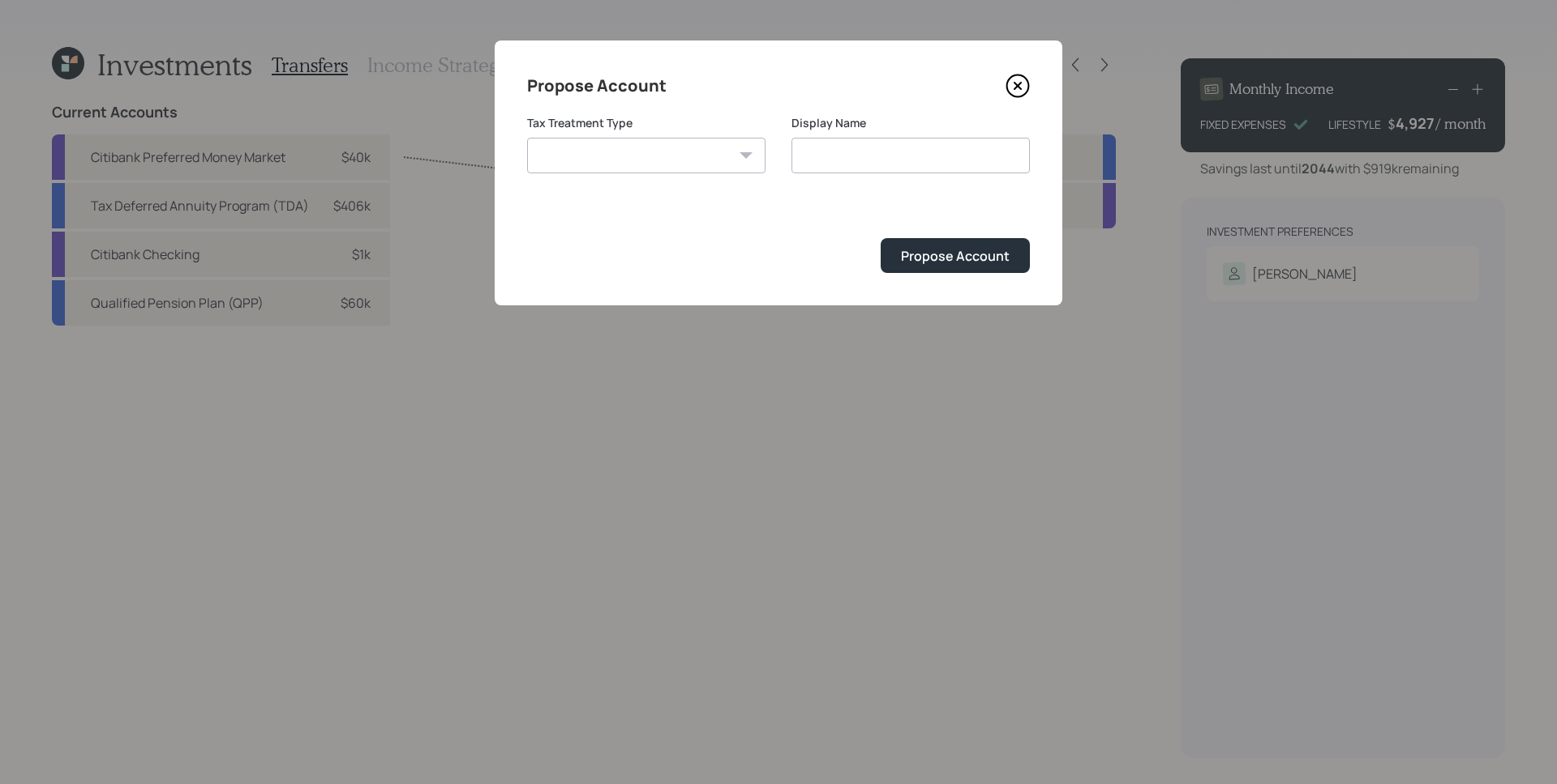
click at [702, 167] on select "Roth Taxable Traditional" at bounding box center [646, 155] width 239 height 35
select select "taxable"
click at [527, 137] on select "Roth Taxable Traditional" at bounding box center [646, 155] width 239 height 35
click at [898, 157] on input "Taxable" at bounding box center [910, 155] width 239 height 35
type input "Taxable Brokerage"
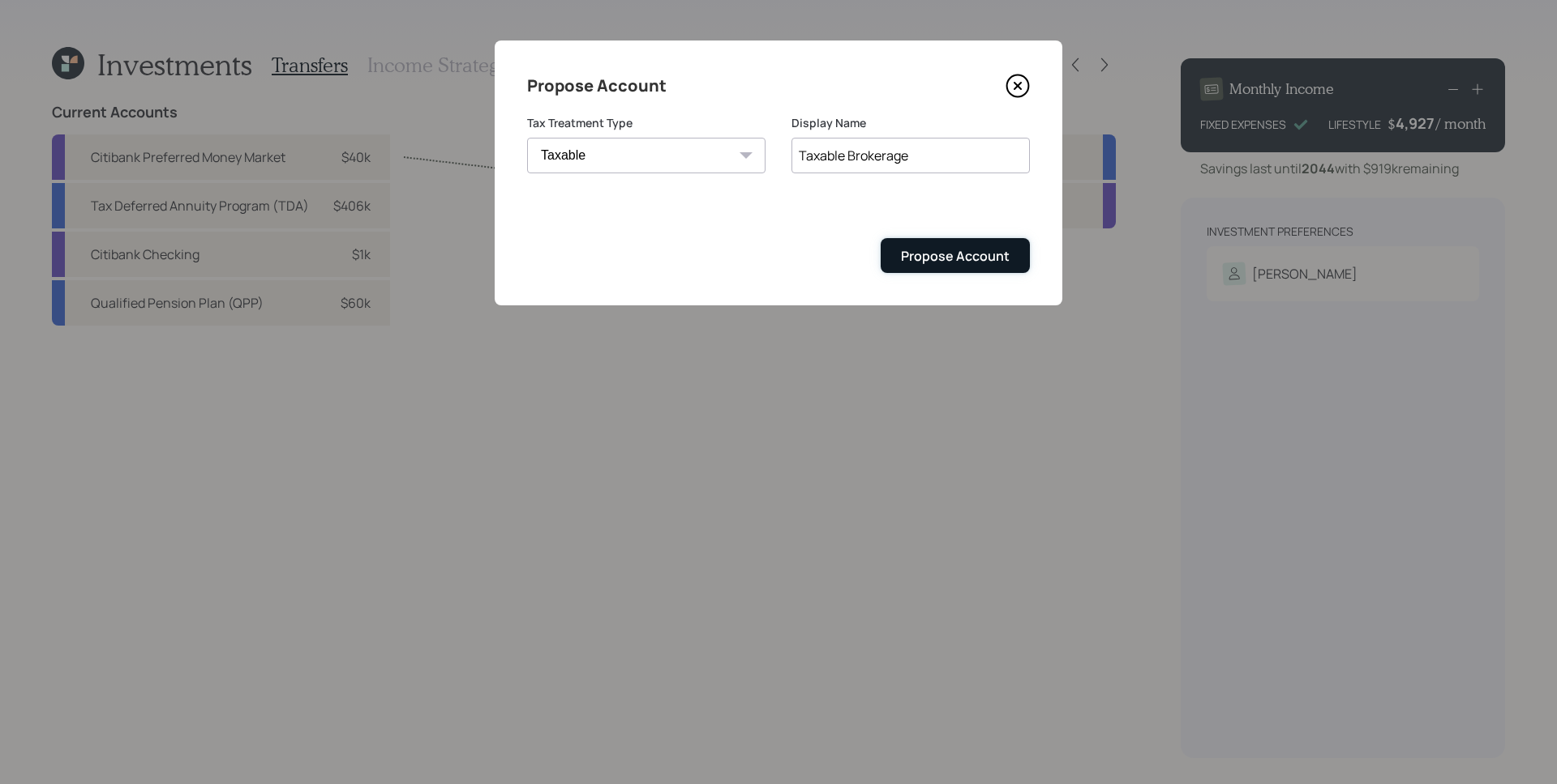
click at [996, 252] on div "Propose Account" at bounding box center [954, 256] width 109 height 18
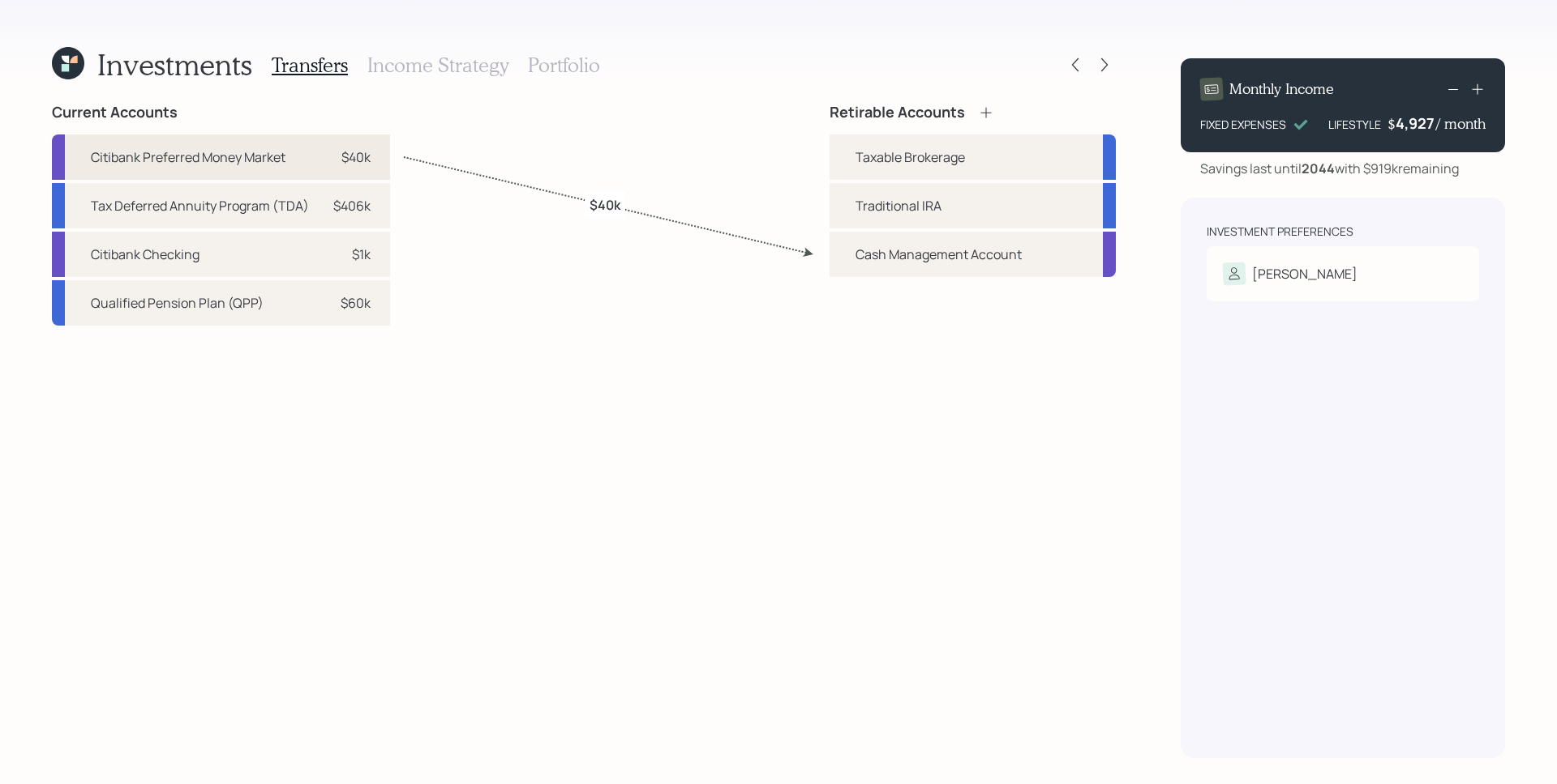
click at [351, 161] on div "$40k" at bounding box center [356, 157] width 29 height 20
click at [898, 155] on div "Taxable Brokerage" at bounding box center [909, 157] width 109 height 20
select select "bdad2aa3-2e09-44bd-8a1f-445ba45a31e8"
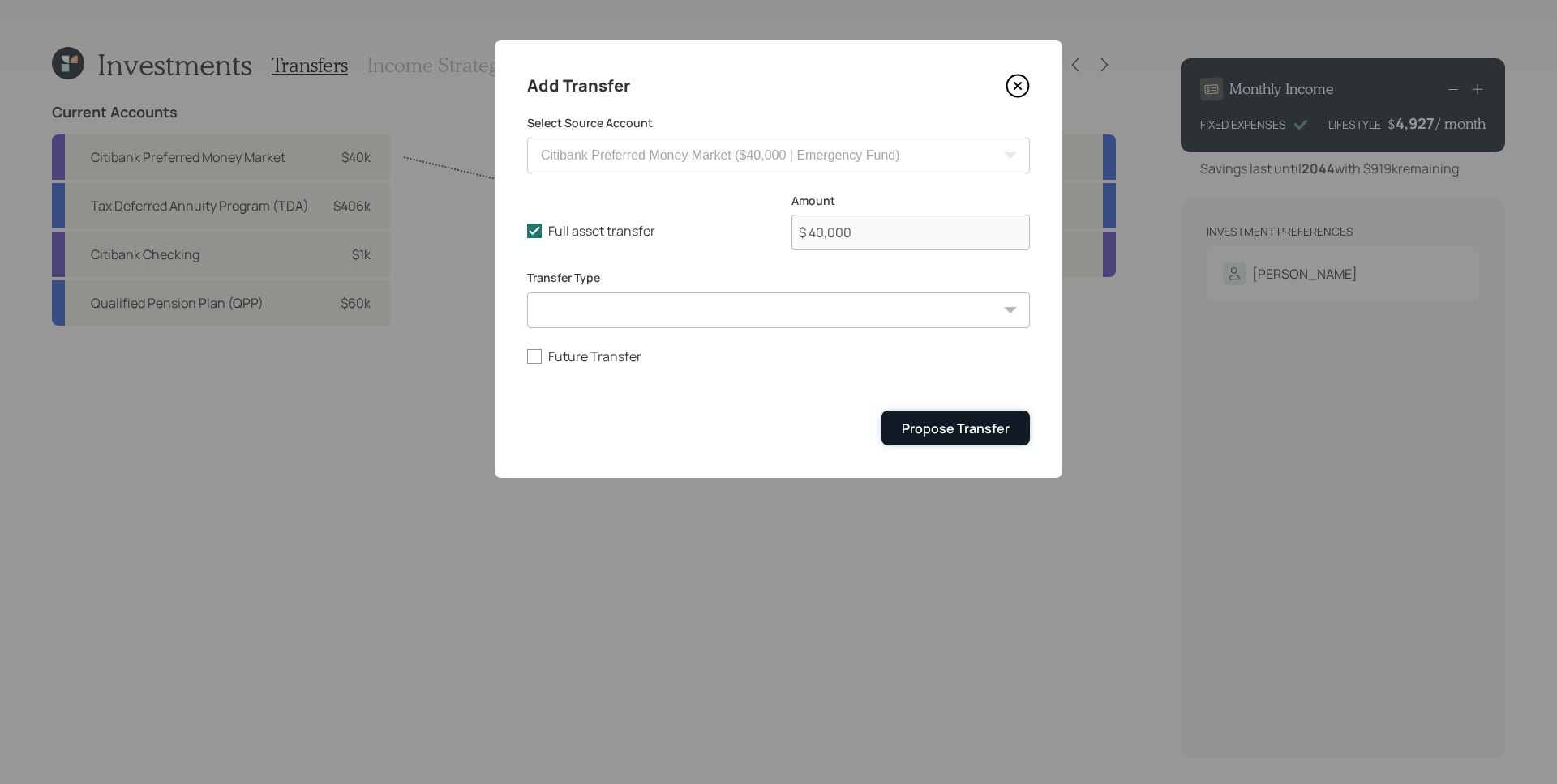
click at [959, 425] on div "Propose Transfer" at bounding box center [955, 429] width 108 height 18
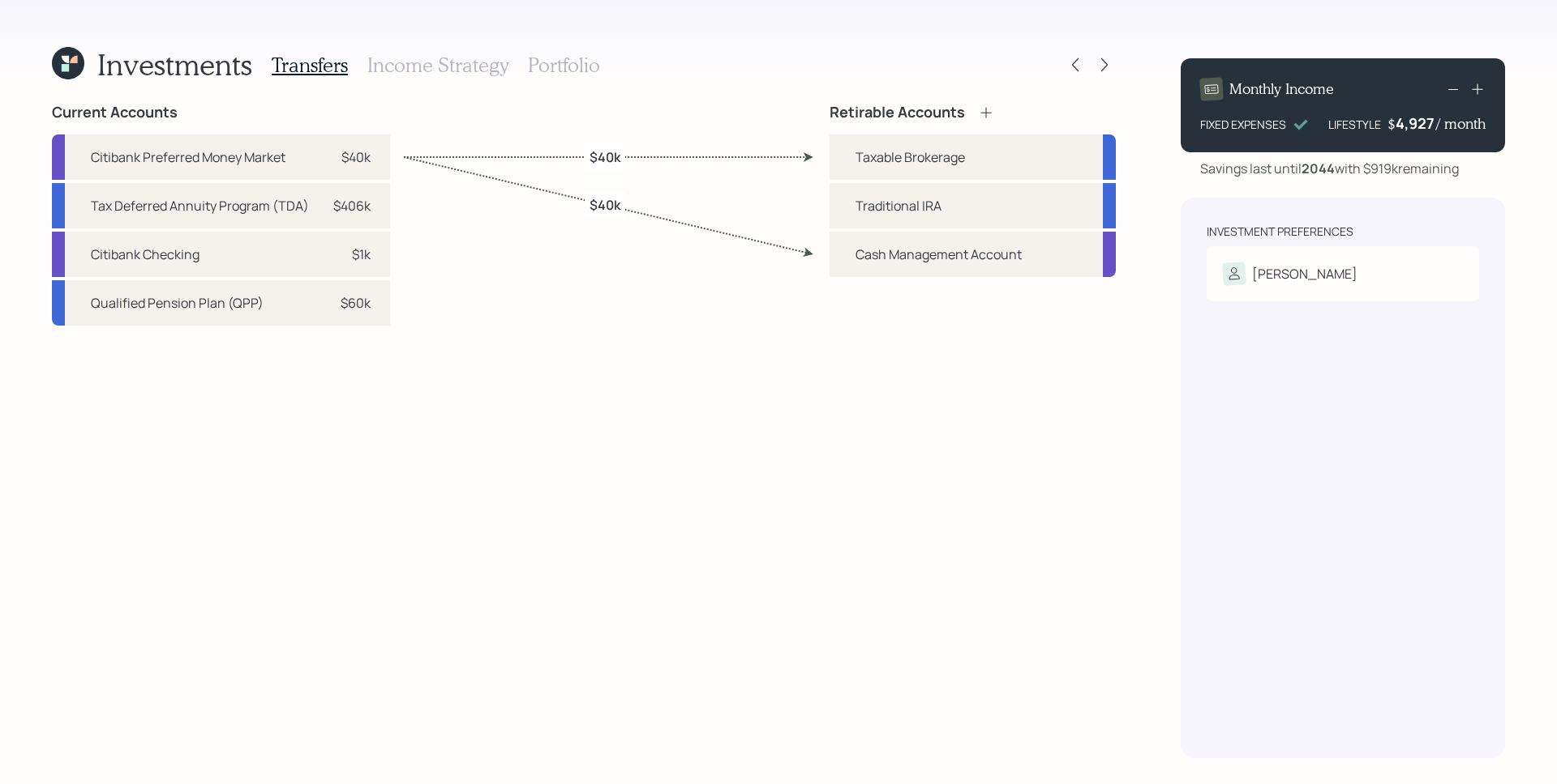
click at [548, 70] on h3 "Portfolio" at bounding box center [564, 66] width 72 height 24
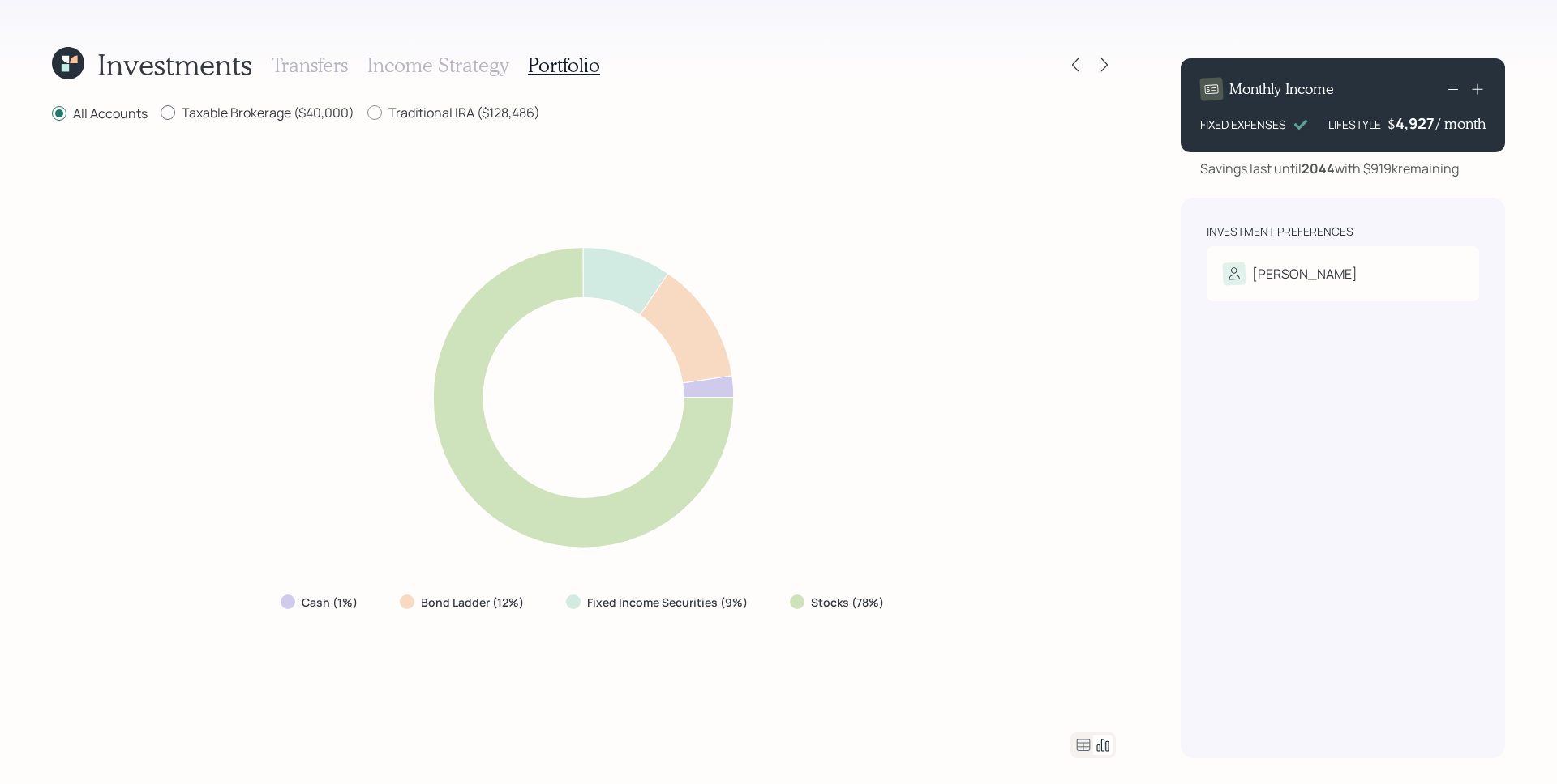
click at [248, 114] on label "Taxable Brokerage ($40,000)" at bounding box center [257, 113] width 193 height 18
click at [161, 114] on input "Taxable Brokerage ($40,000)" at bounding box center [160, 113] width 1 height 1
radio input "true"
radio input "false"
click at [476, 114] on label "Traditional IRA ($128,486)" at bounding box center [454, 113] width 173 height 18
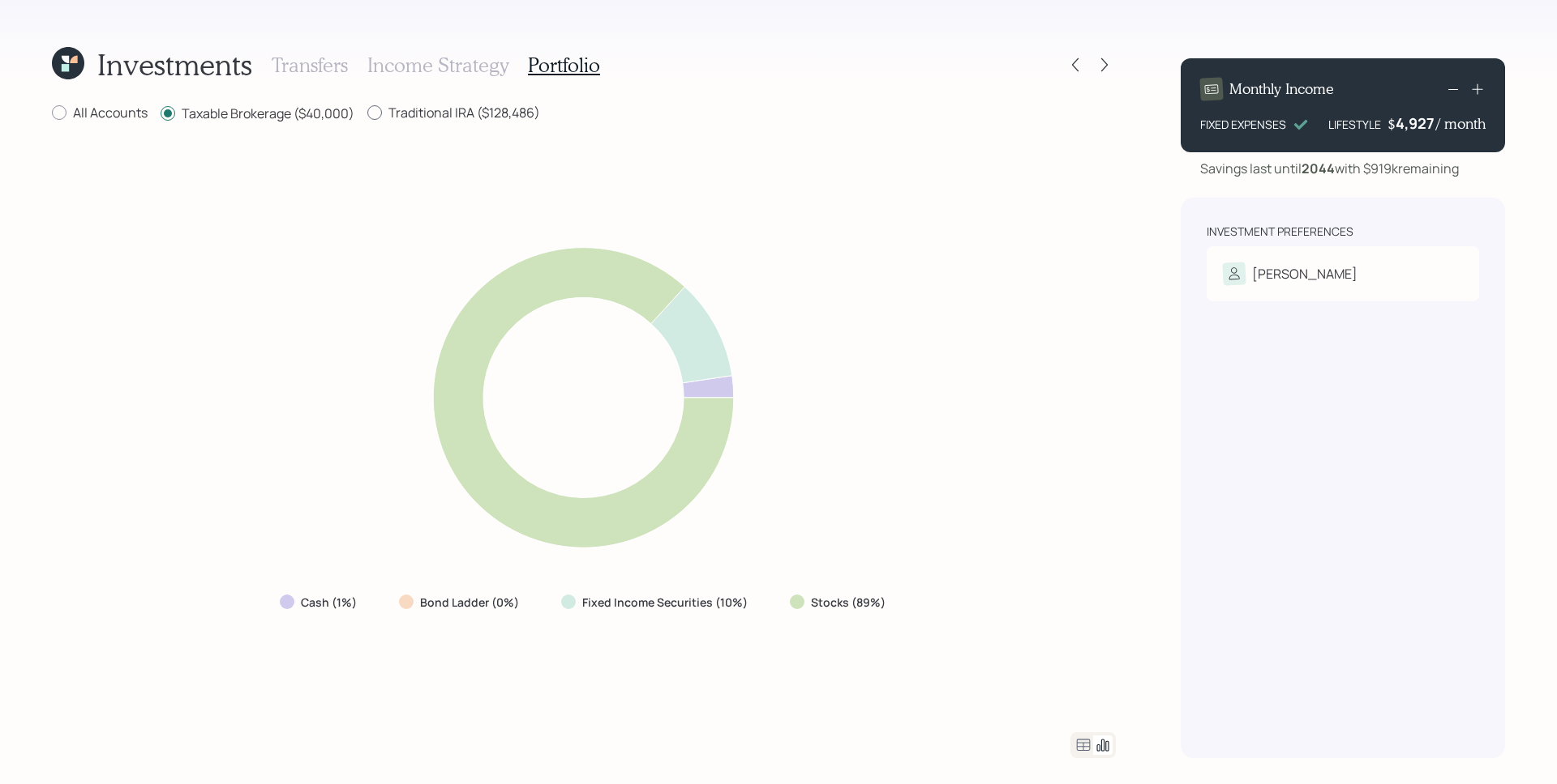
click at [367, 114] on input "Traditional IRA ($128,486)" at bounding box center [366, 113] width 1 height 1
radio input "true"
click at [297, 133] on div "All Accounts Taxable Brokerage ($40,000) Traditional IRA ($128,486) Cash (1%) B…" at bounding box center [583, 431] width 1063 height 654
click at [299, 118] on label "Taxable Brokerage ($40,000)" at bounding box center [257, 113] width 193 height 18
click at [161, 114] on input "Taxable Brokerage ($40,000)" at bounding box center [160, 113] width 1 height 1
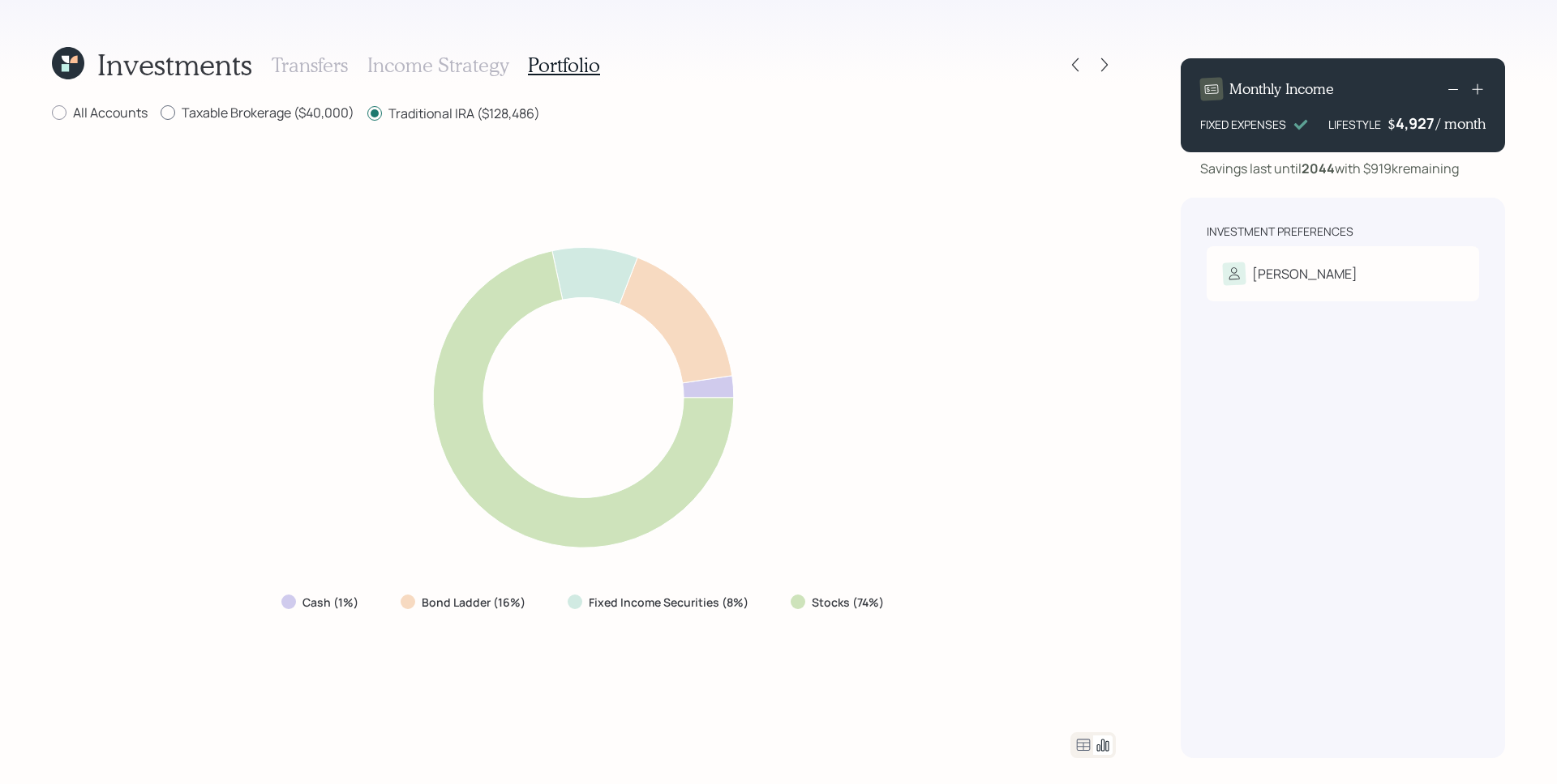
radio input "true"
click at [472, 109] on label "Traditional IRA ($128,486)" at bounding box center [454, 113] width 173 height 18
click at [367, 113] on input "Traditional IRA ($128,486)" at bounding box center [366, 113] width 1 height 1
radio input "true"
click at [312, 118] on label "Taxable Brokerage ($40,000)" at bounding box center [257, 113] width 193 height 18
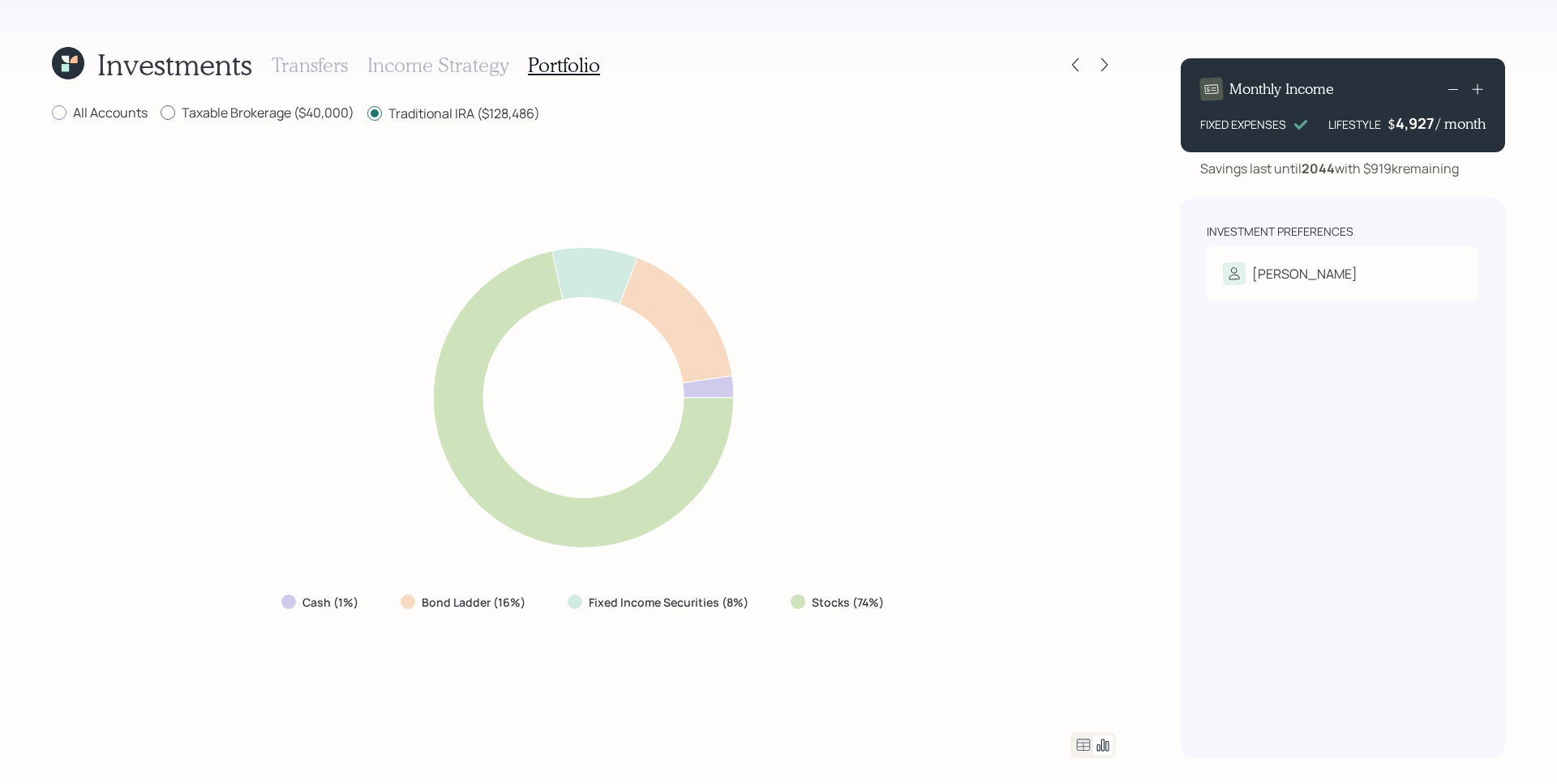
click at [161, 114] on input "Taxable Brokerage ($40,000)" at bounding box center [160, 113] width 1 height 1
radio input "true"
click at [443, 114] on label "Traditional IRA ($128,486)" at bounding box center [454, 113] width 173 height 18
click at [367, 114] on input "Traditional IRA ($128,486)" at bounding box center [366, 113] width 1 height 1
radio input "true"
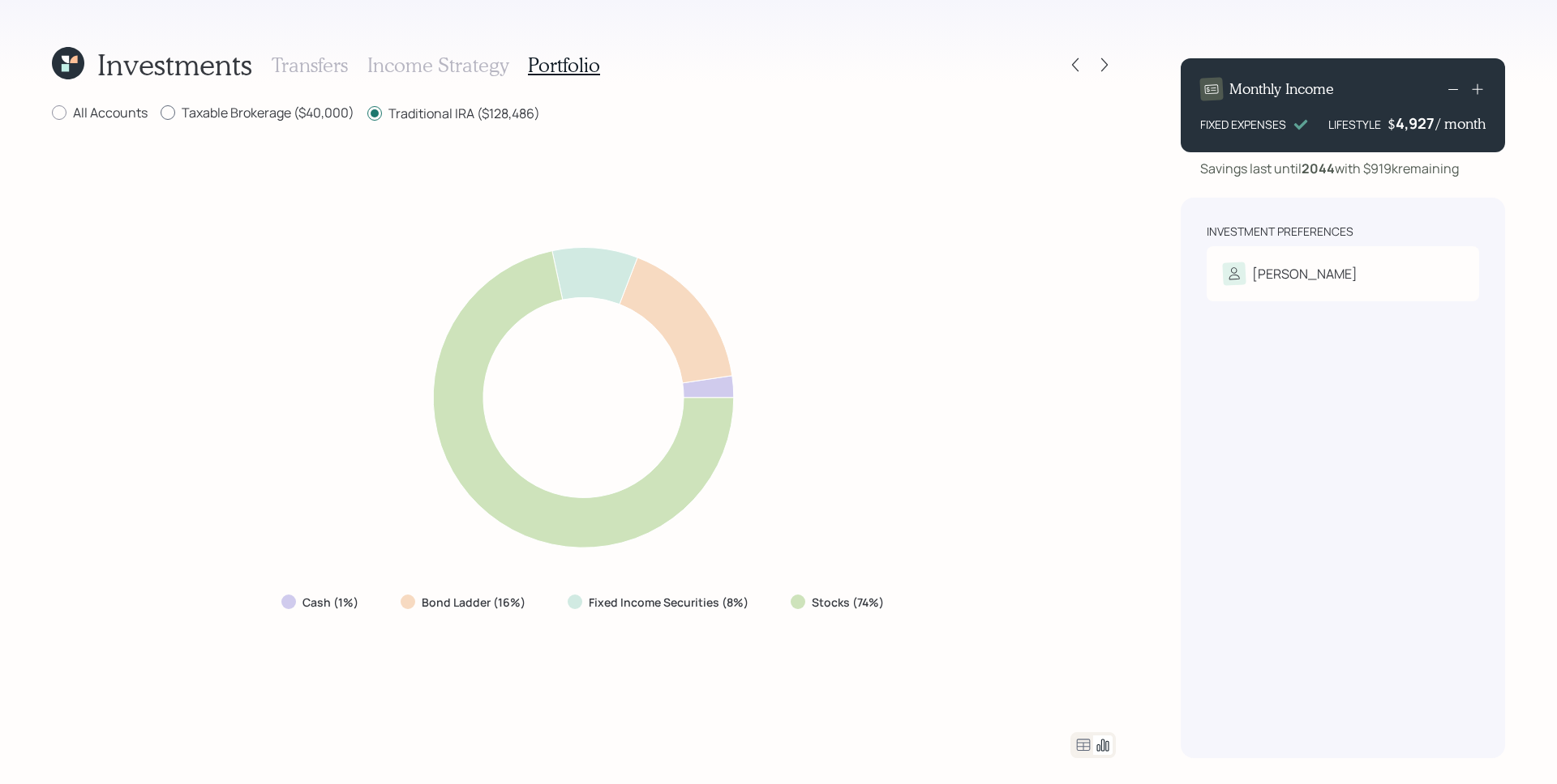
click at [305, 118] on label "Taxable Brokerage ($40,000)" at bounding box center [257, 113] width 193 height 18
click at [161, 114] on input "Taxable Brokerage ($40,000)" at bounding box center [160, 113] width 1 height 1
radio input "true"
click at [418, 114] on label "Traditional IRA ($128,486)" at bounding box center [454, 113] width 173 height 18
click at [367, 114] on input "Traditional IRA ($128,486)" at bounding box center [366, 113] width 1 height 1
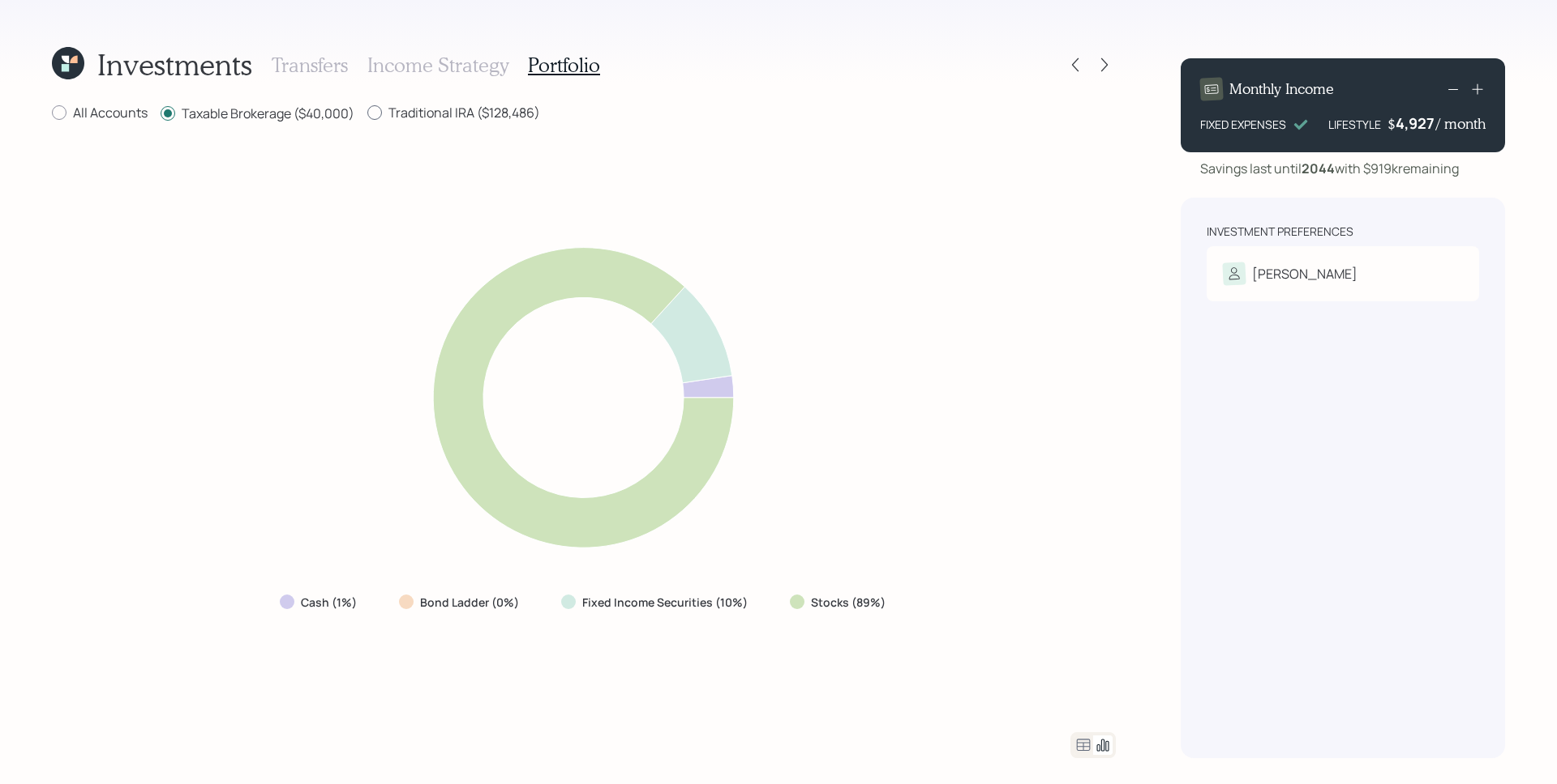
radio input "true"
click at [305, 119] on label "Taxable Brokerage ($40,000)" at bounding box center [257, 113] width 193 height 18
click at [161, 114] on input "Taxable Brokerage ($40,000)" at bounding box center [160, 113] width 1 height 1
radio input "true"
click at [450, 119] on label "Traditional IRA ($128,486)" at bounding box center [454, 113] width 173 height 18
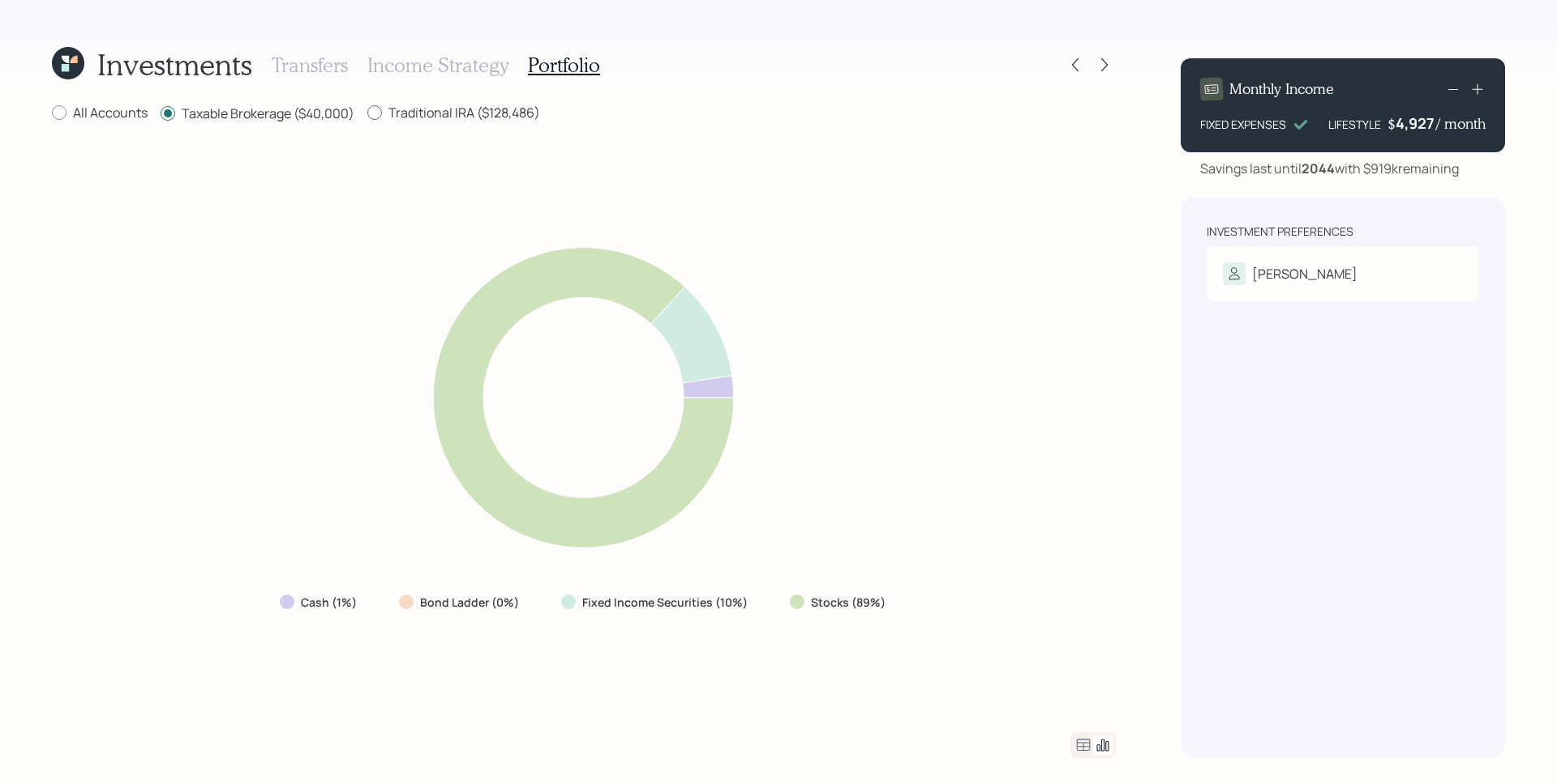
click at [367, 114] on input "Traditional IRA ($128,486)" at bounding box center [366, 113] width 1 height 1
radio input "true"
click at [241, 114] on label "Taxable Brokerage ($40,000)" at bounding box center [257, 113] width 193 height 18
click at [161, 114] on input "Taxable Brokerage ($40,000)" at bounding box center [160, 113] width 1 height 1
radio input "true"
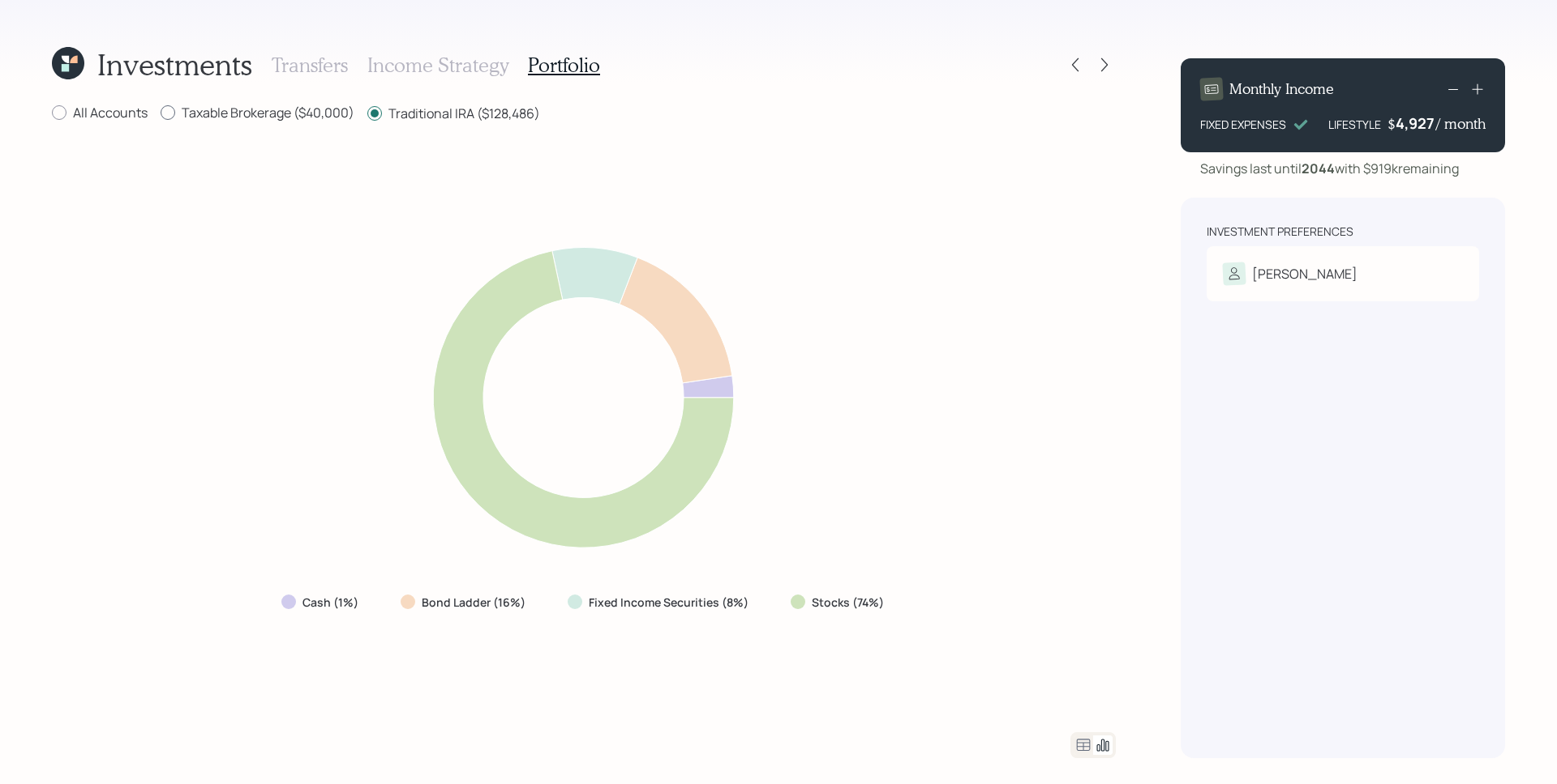
radio input "false"
click at [1072, 61] on icon at bounding box center [1075, 65] width 17 height 17
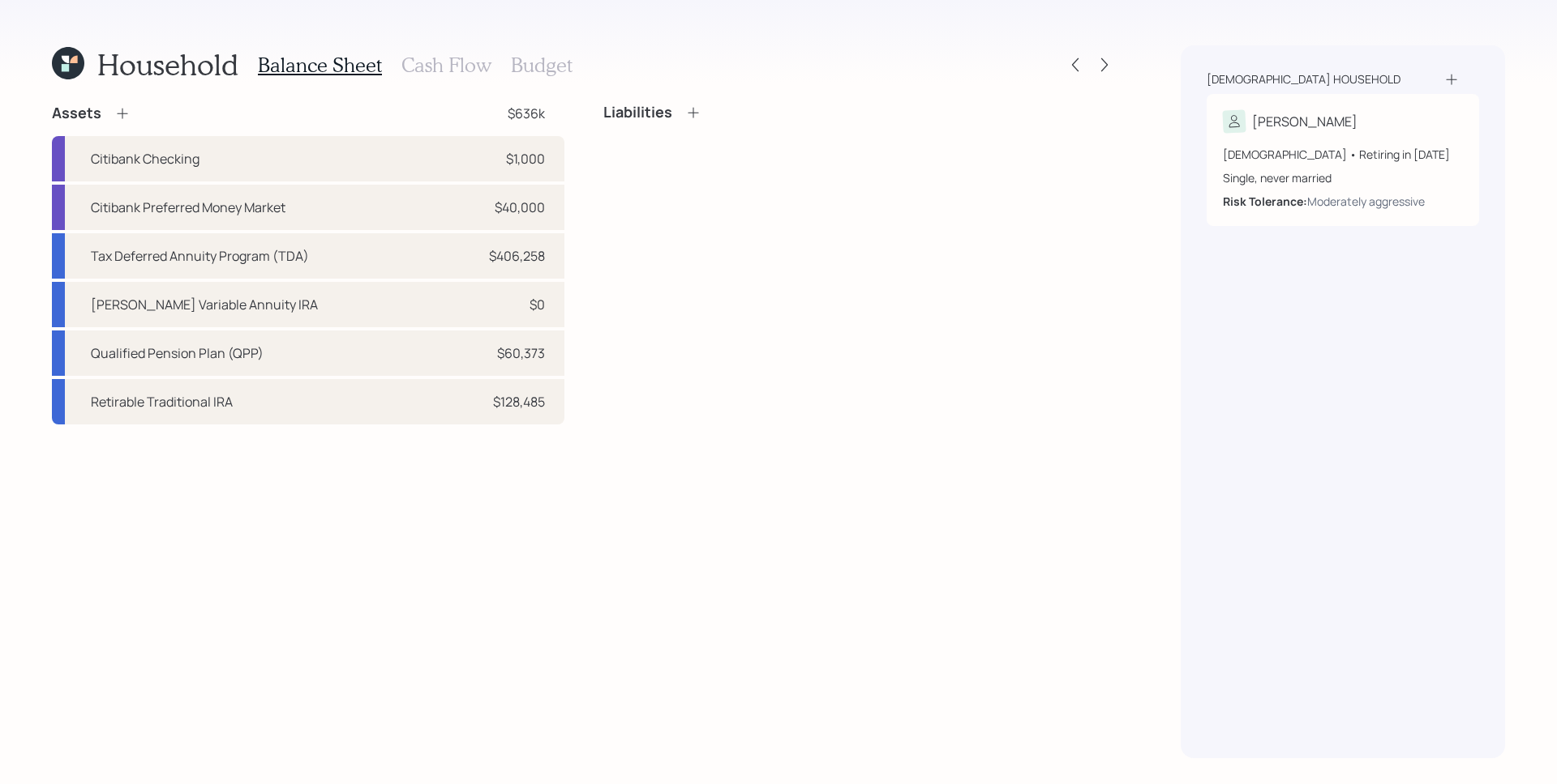
click at [121, 119] on icon at bounding box center [122, 113] width 17 height 17
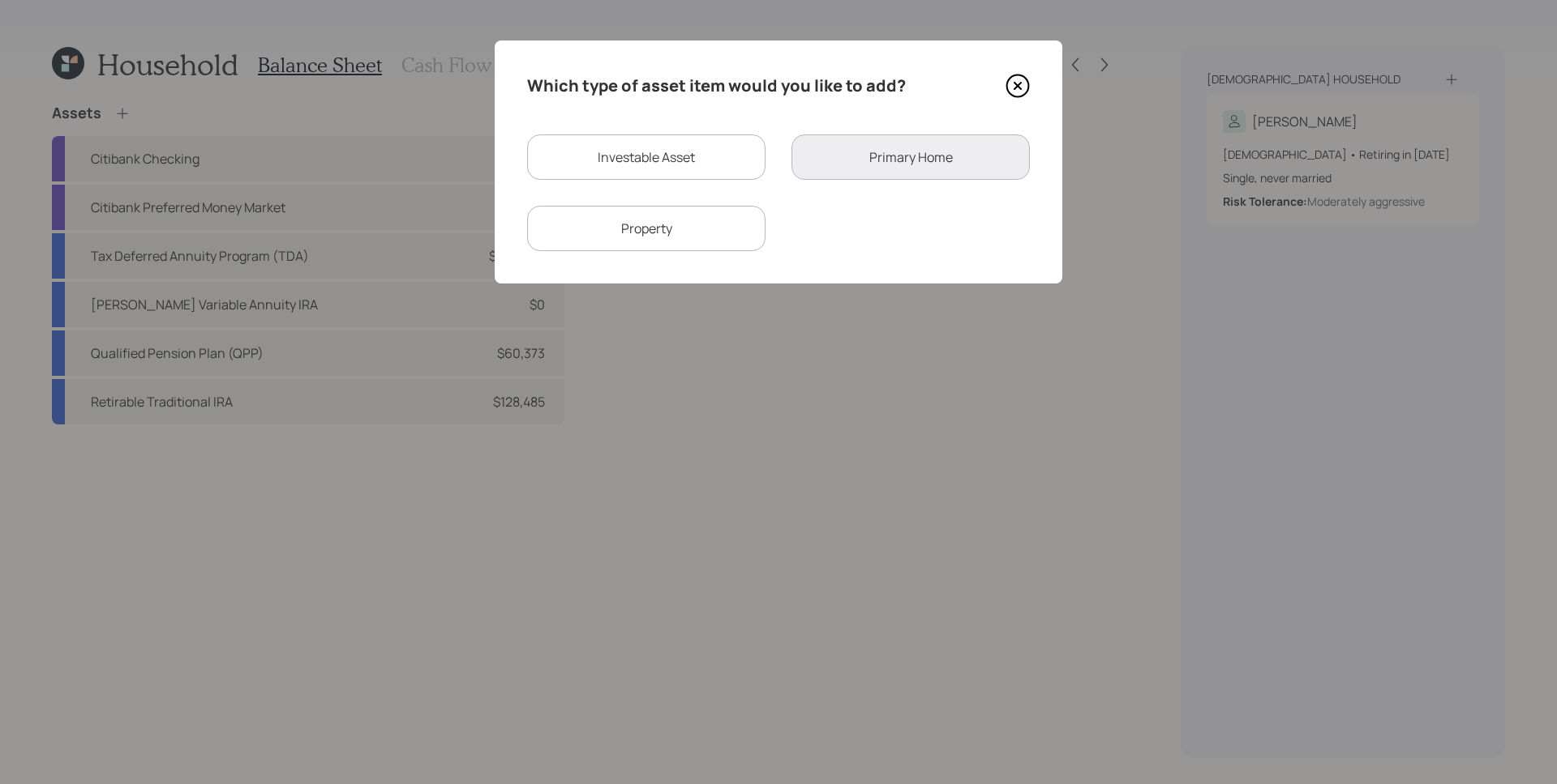
click at [570, 142] on div "Investable Asset" at bounding box center [646, 157] width 239 height 45
select select "taxable"
select select "balanced"
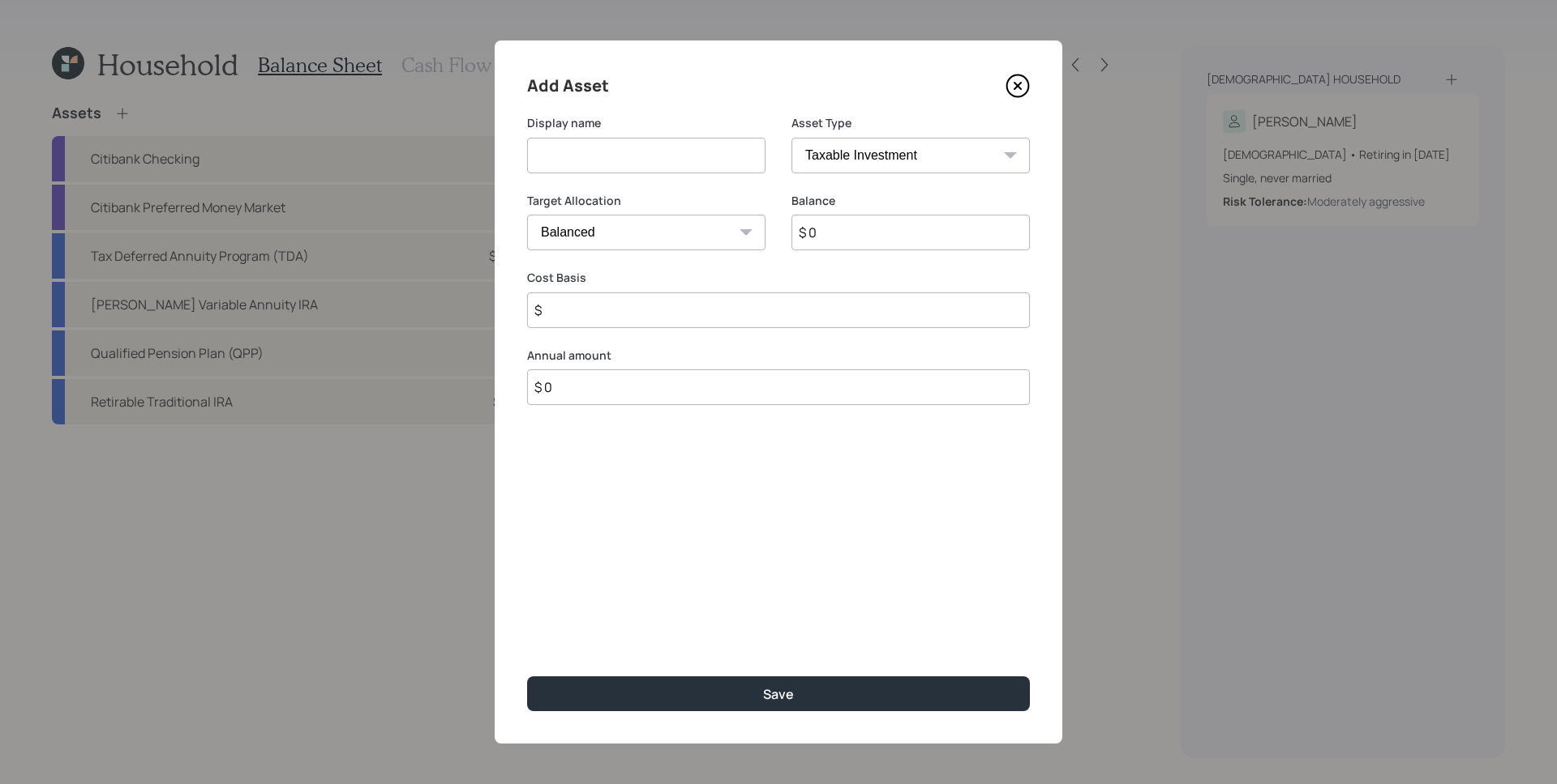
click at [610, 158] on input at bounding box center [646, 155] width 239 height 35
type input "Roth IRA"
click at [849, 247] on input "$ 0" at bounding box center [910, 233] width 239 height 35
click at [857, 234] on input "$ 0" at bounding box center [910, 233] width 239 height 35
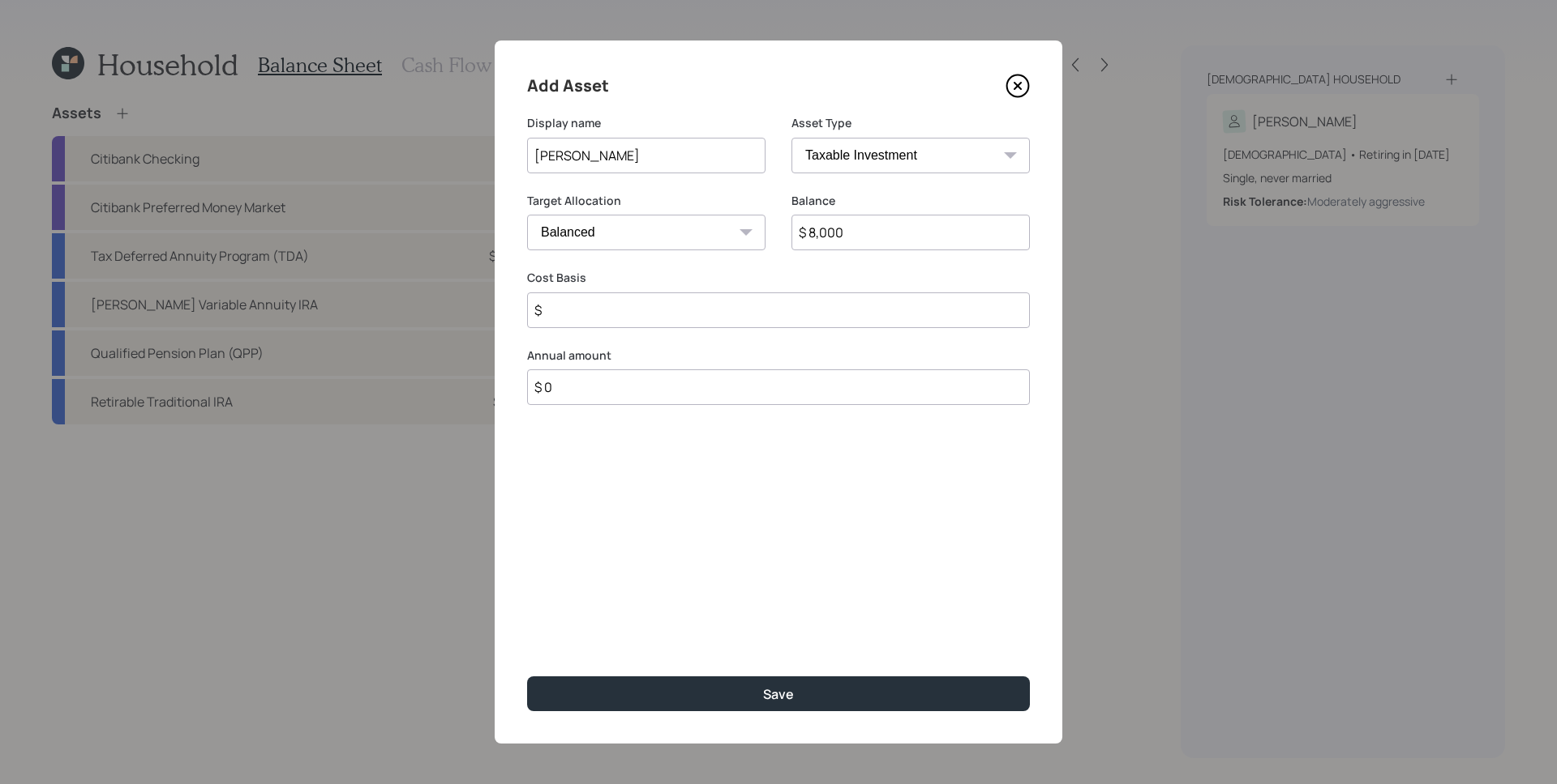
type input "$ 8,000"
click at [889, 158] on select "SEP IRA IRA Roth IRA 401(k) Roth 401(k) 403(b) Roth 403(b) 457(b) Roth 457(b) H…" at bounding box center [910, 155] width 239 height 35
select select "roth_ira"
click at [791, 137] on select "SEP IRA IRA Roth IRA 401(k) Roth 401(k) 403(b) Roth 403(b) 457(b) Roth 457(b) H…" at bounding box center [910, 155] width 239 height 35
click at [673, 315] on input "$" at bounding box center [778, 310] width 503 height 35
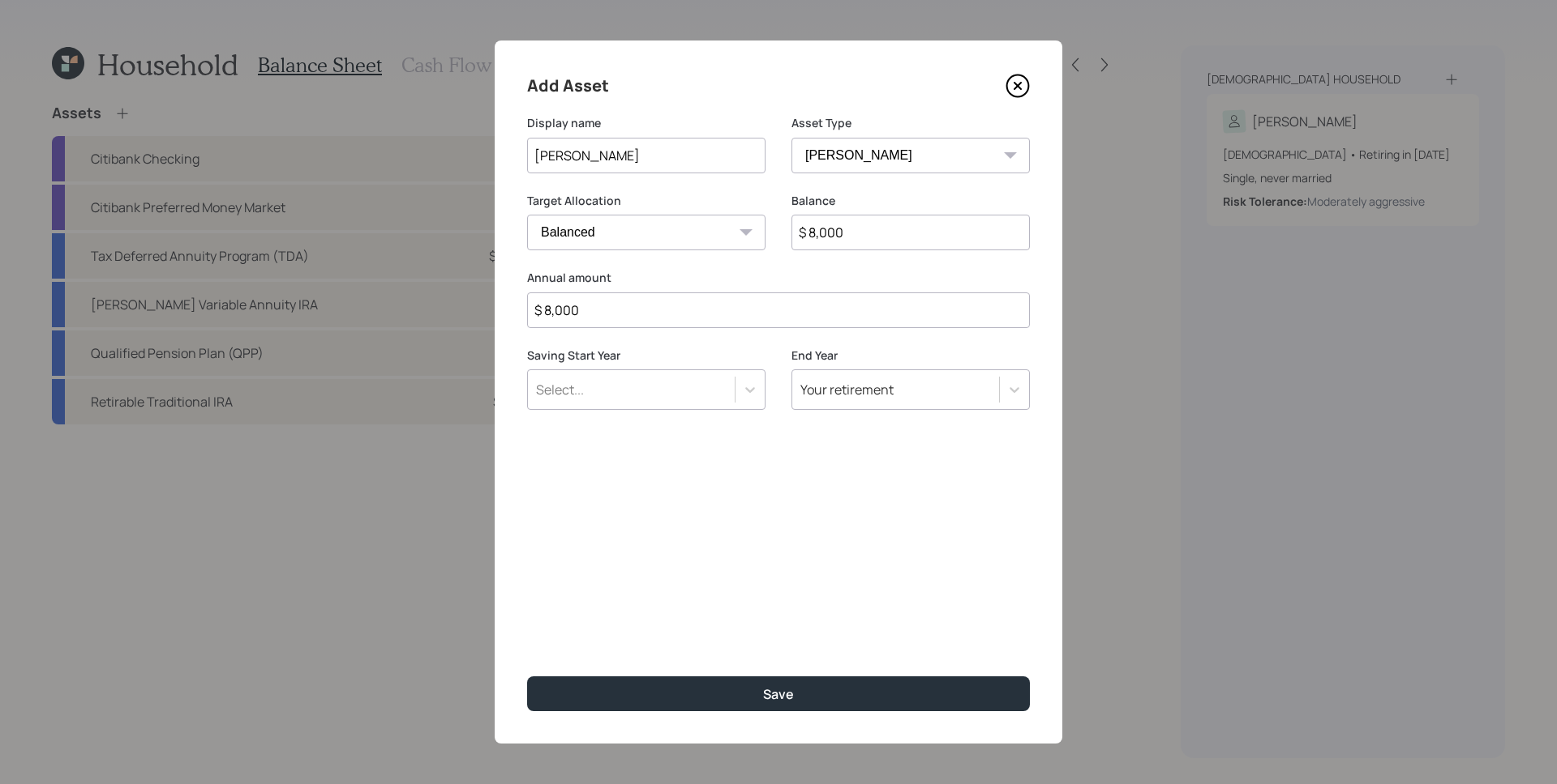
type input "$ 8,000"
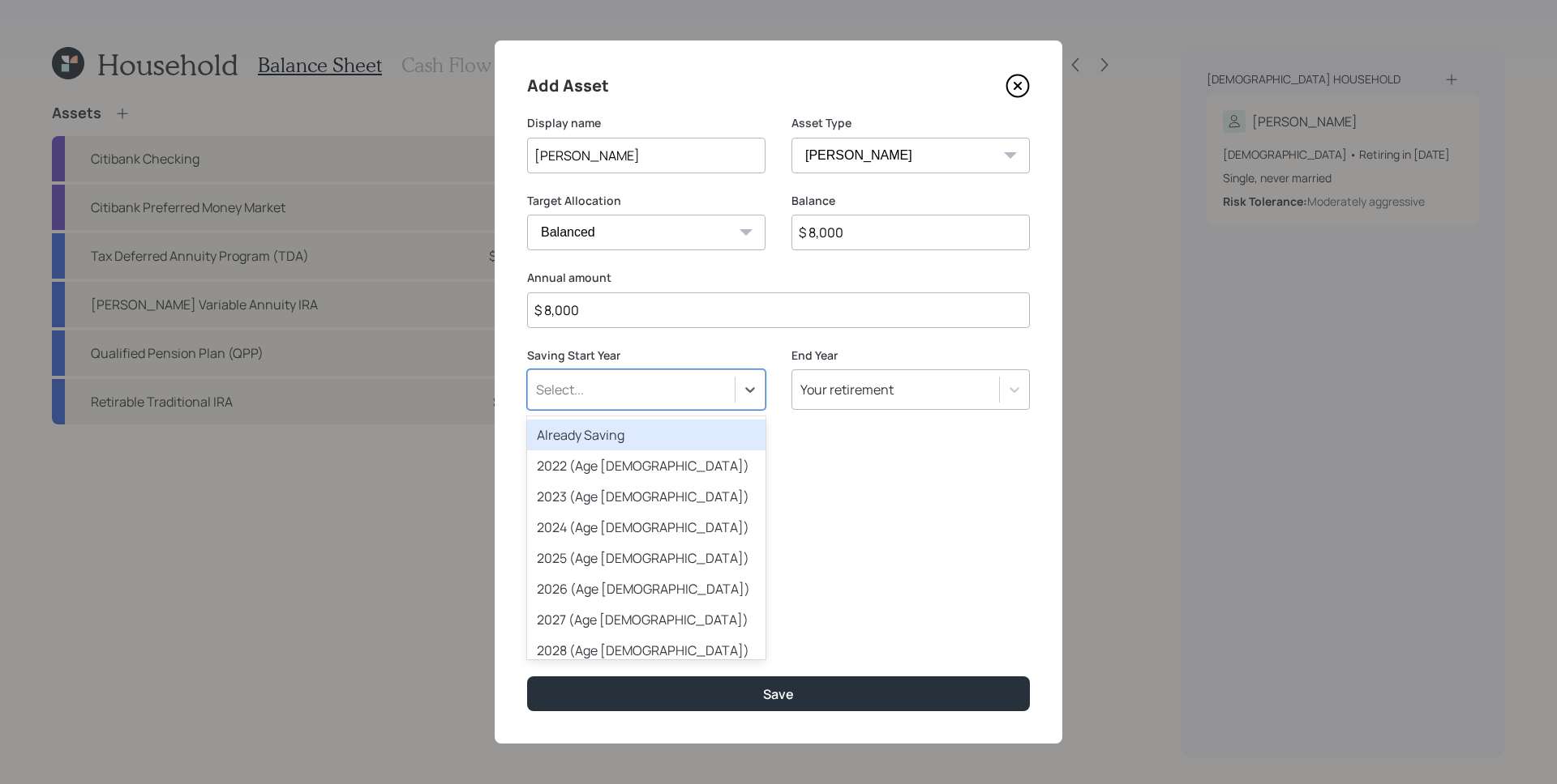
click at [626, 401] on div "Select..." at bounding box center [631, 390] width 207 height 27
click at [617, 435] on div "Already Saving" at bounding box center [646, 435] width 239 height 30
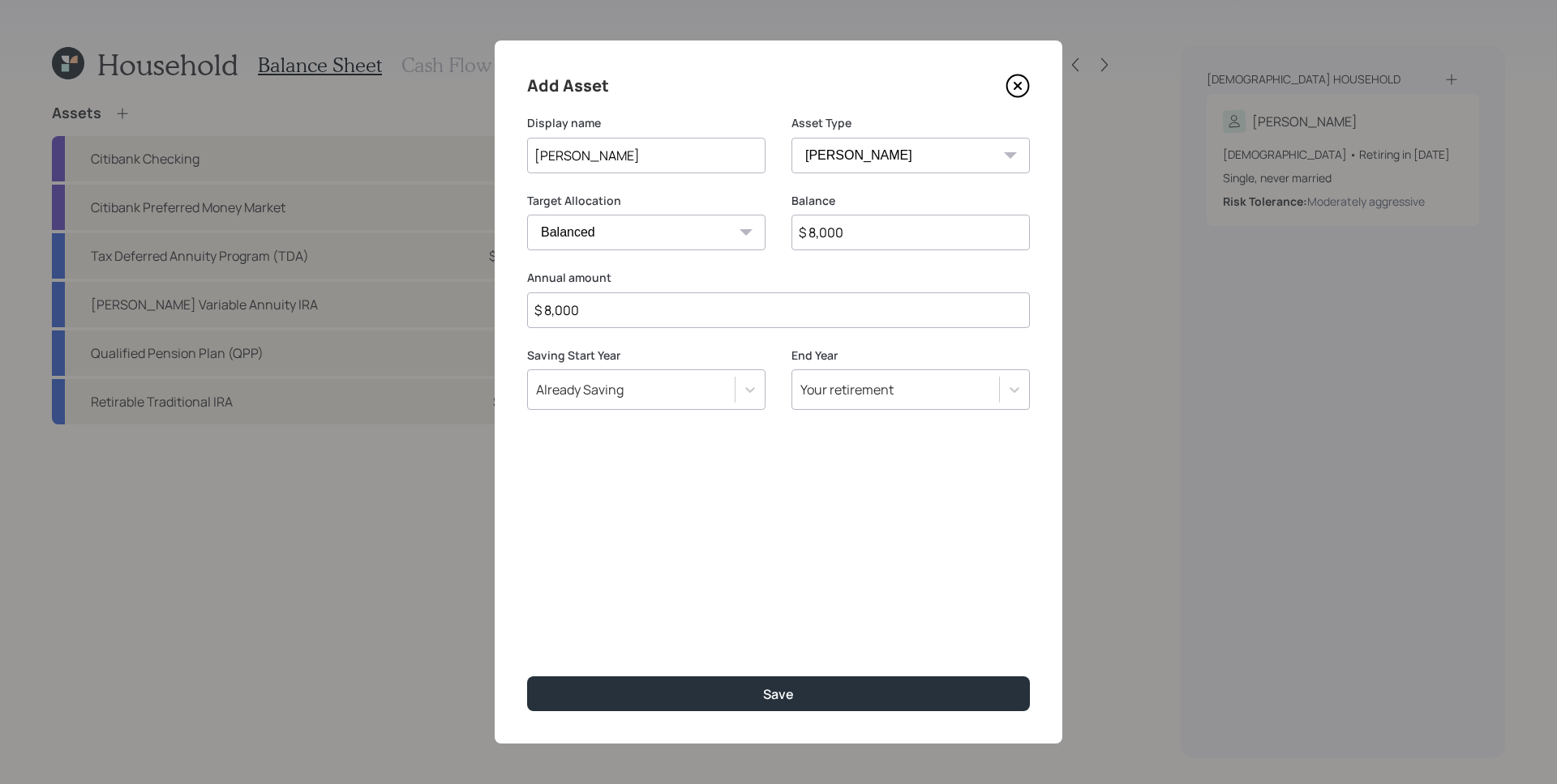
click at [842, 551] on div "Add Asset Display name Roth IRA Asset Type SEP IRA IRA Roth IRA 401(k) Roth 401…" at bounding box center [778, 392] width 567 height 704
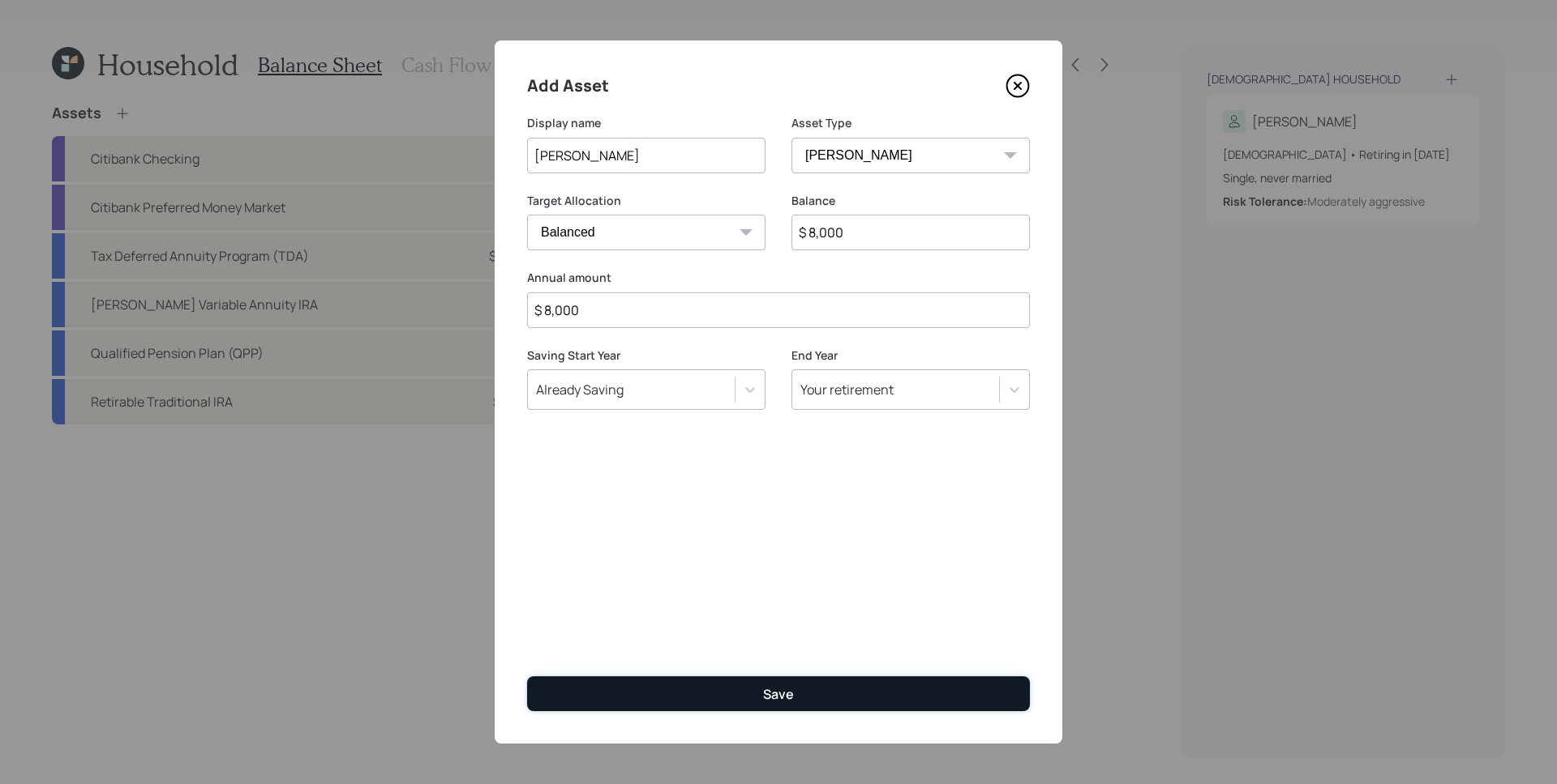
click at [835, 698] on button "Save" at bounding box center [778, 695] width 503 height 35
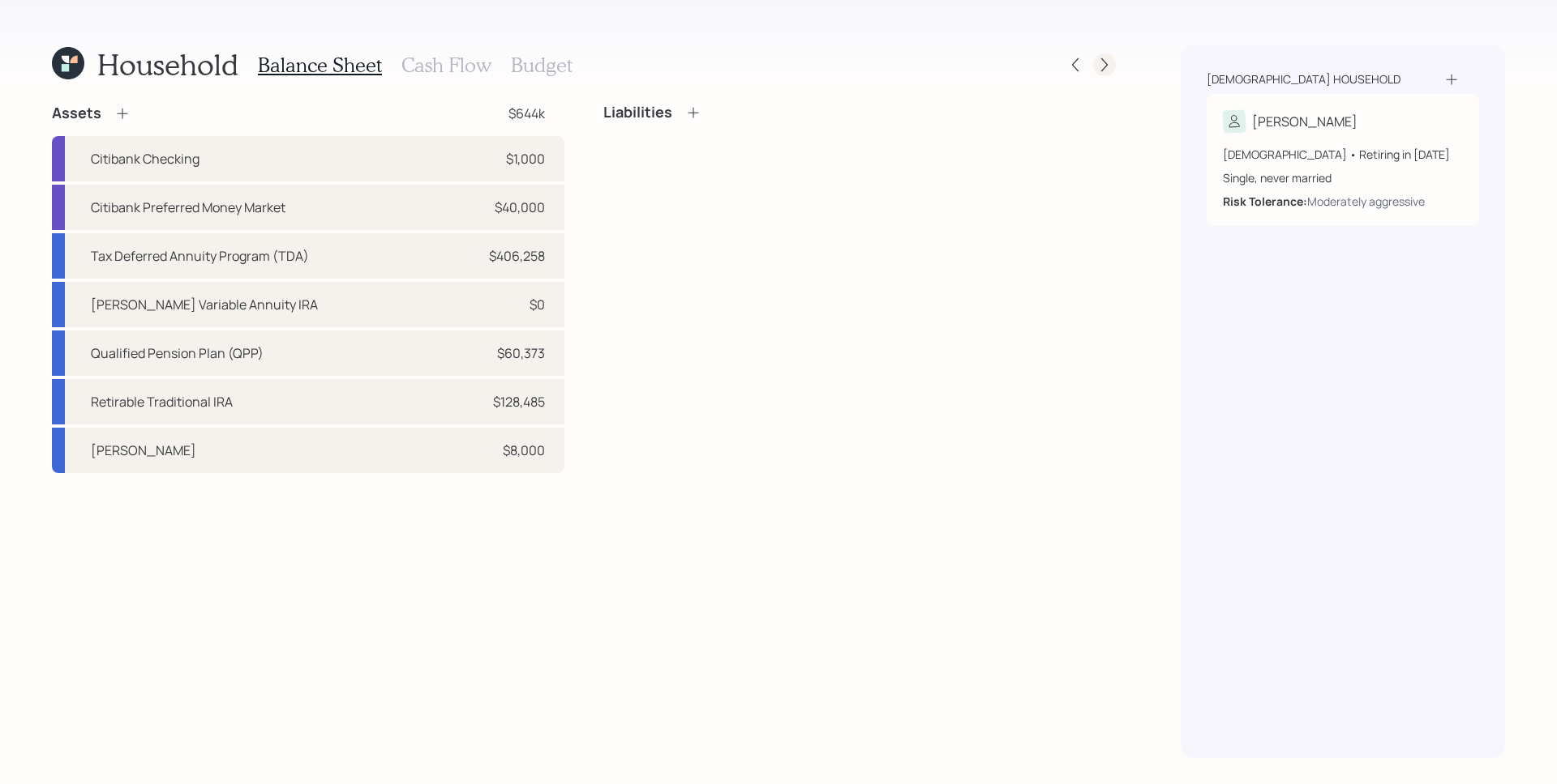
click at [1101, 69] on icon at bounding box center [1103, 65] width 17 height 17
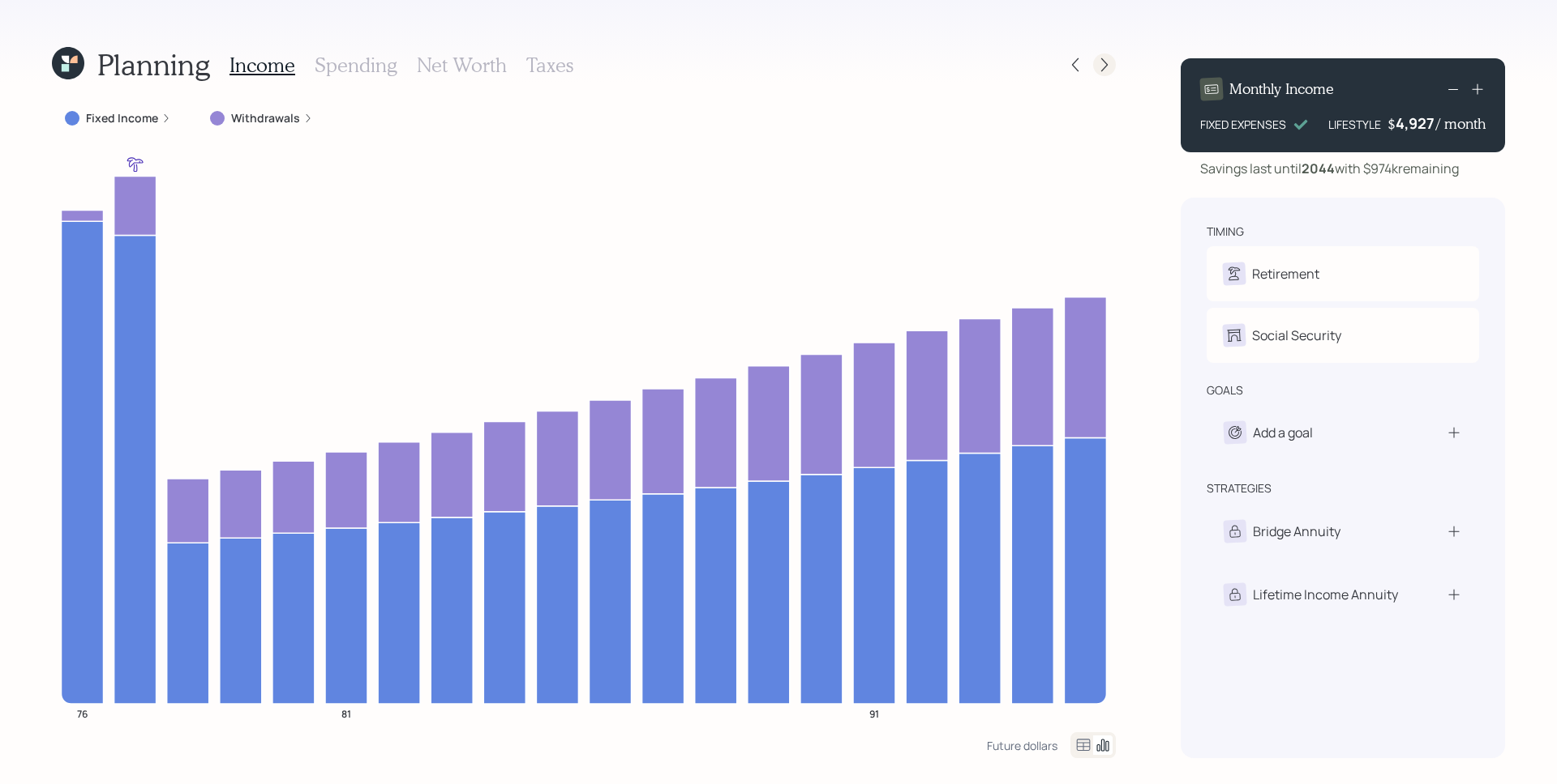
click at [1110, 61] on icon at bounding box center [1103, 65] width 17 height 17
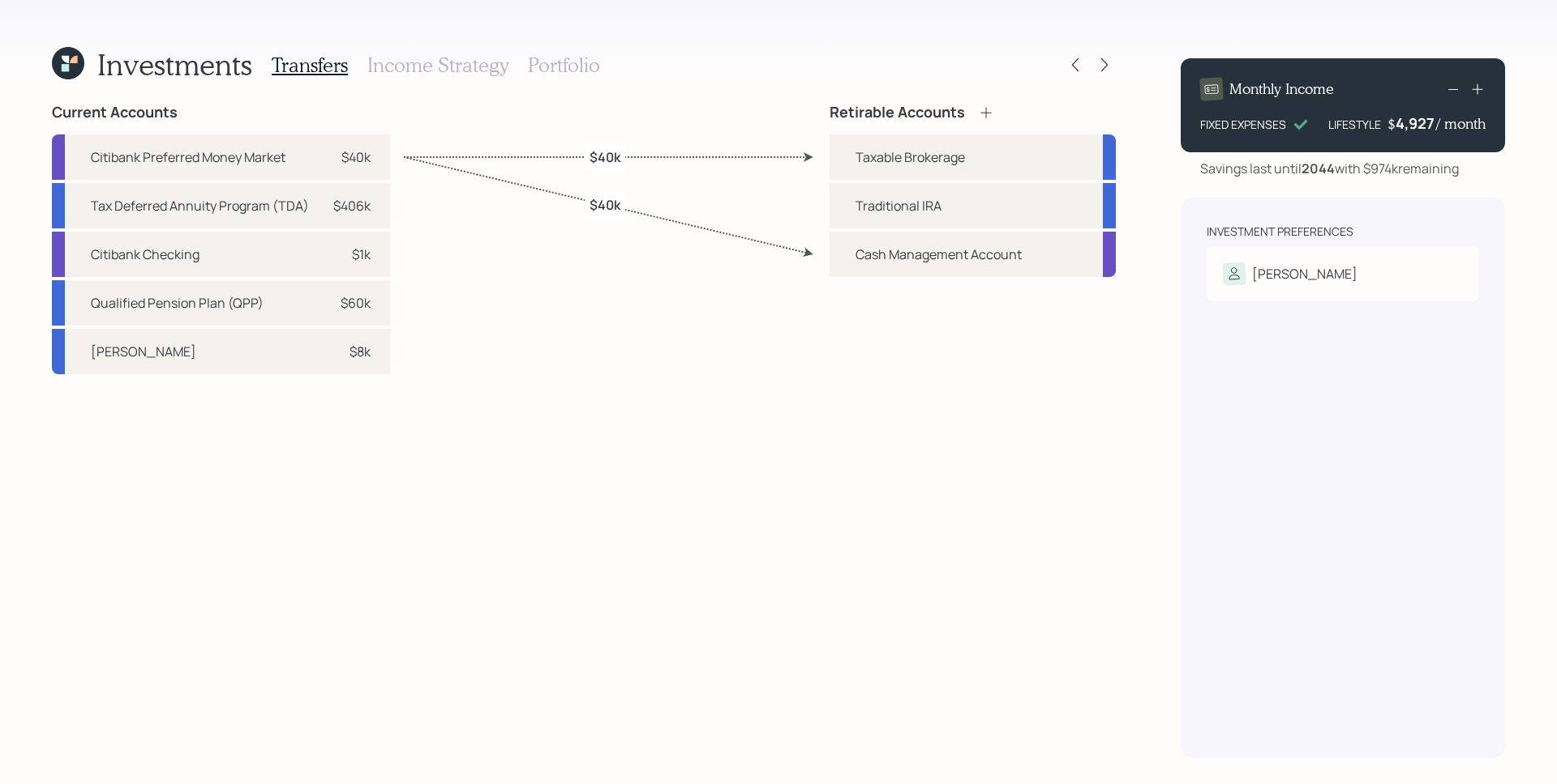
click at [991, 115] on icon at bounding box center [986, 113] width 17 height 17
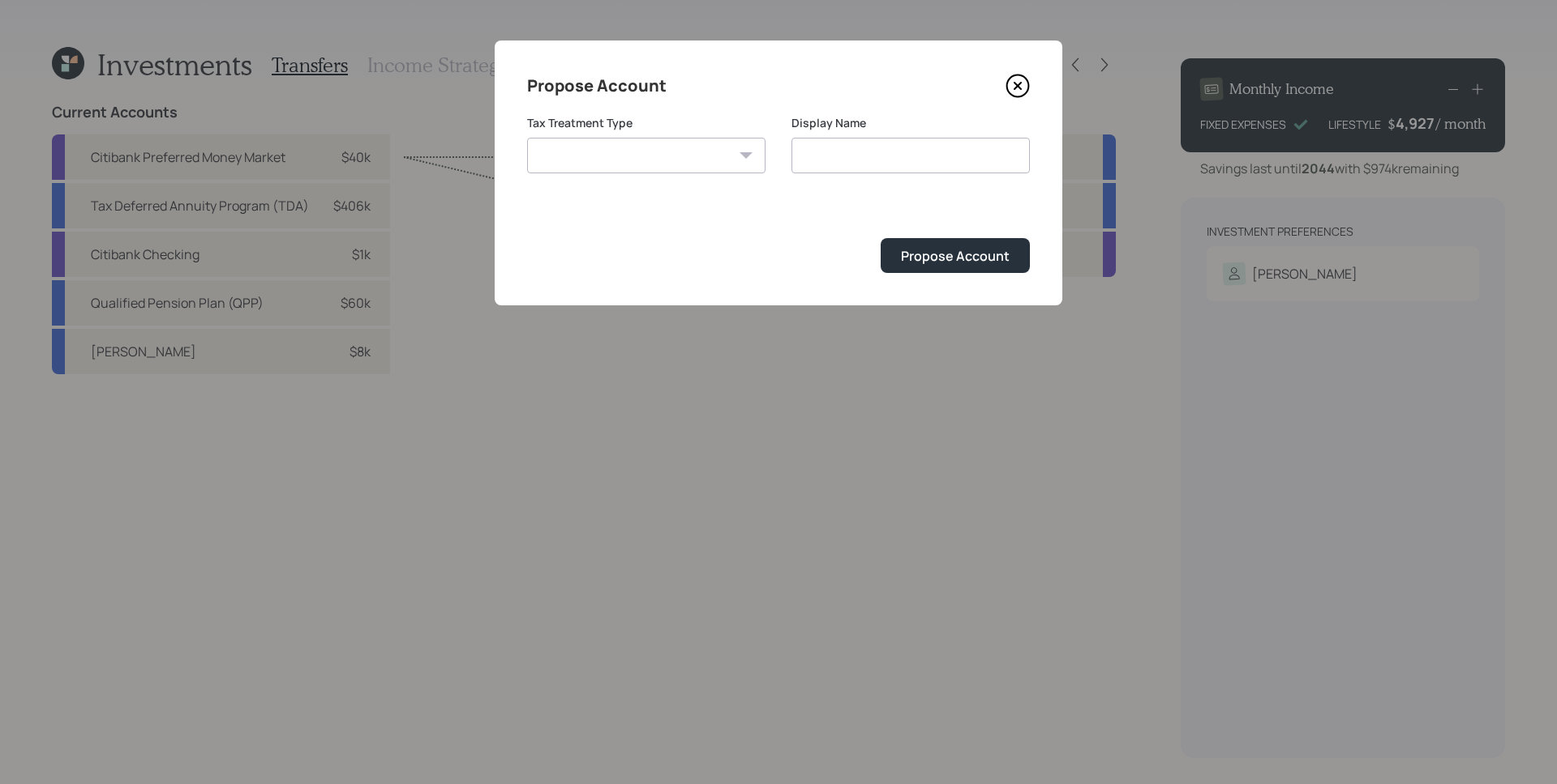
click at [647, 165] on select "Roth Taxable Traditional" at bounding box center [646, 155] width 239 height 35
select select "roth"
click at [527, 137] on select "Roth Taxable Traditional" at bounding box center [646, 155] width 239 height 35
click at [896, 155] on input "Roth" at bounding box center [910, 155] width 239 height 35
type input "Roth IRA"
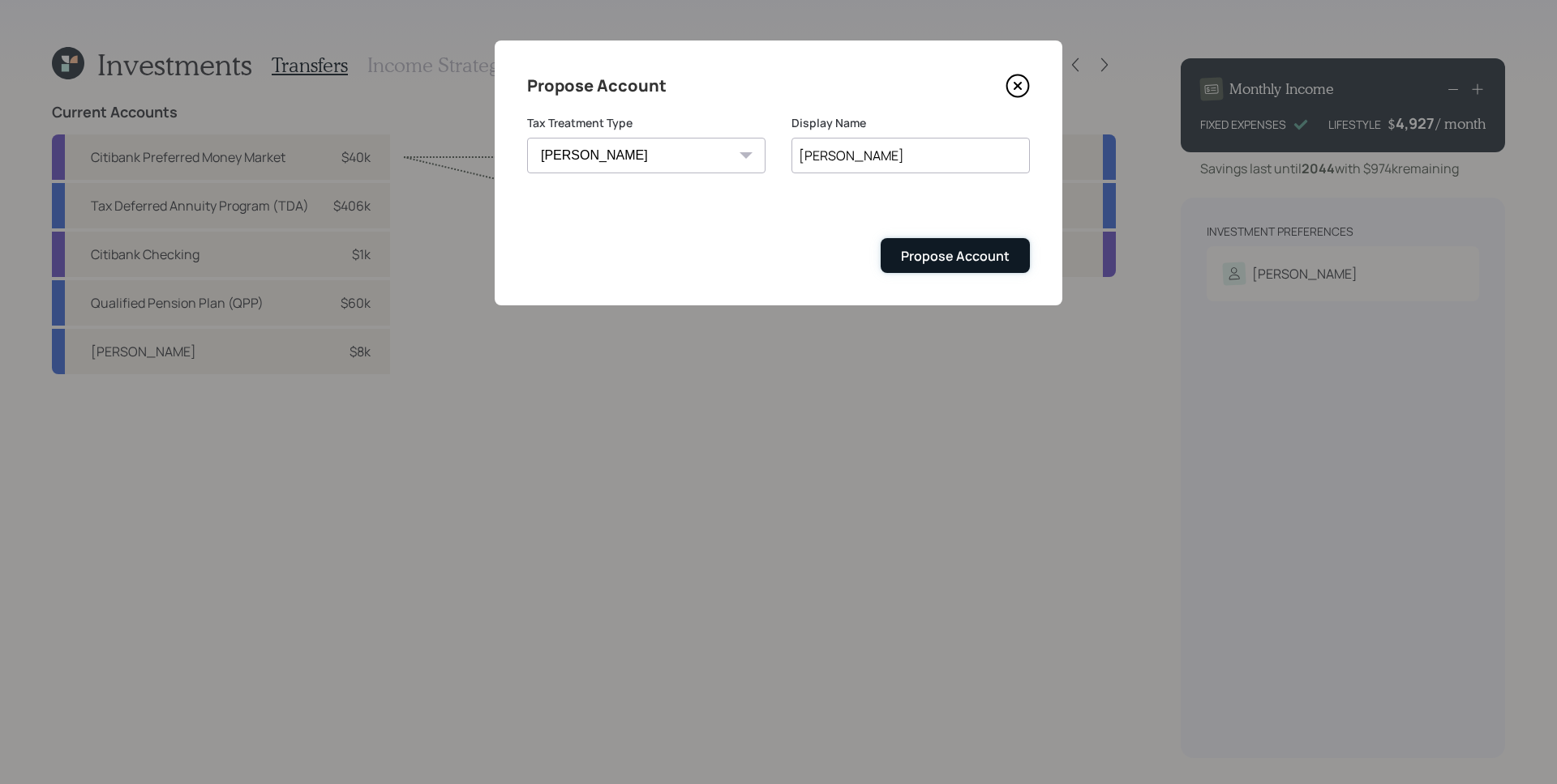
click at [942, 268] on button "Propose Account" at bounding box center [955, 256] width 149 height 35
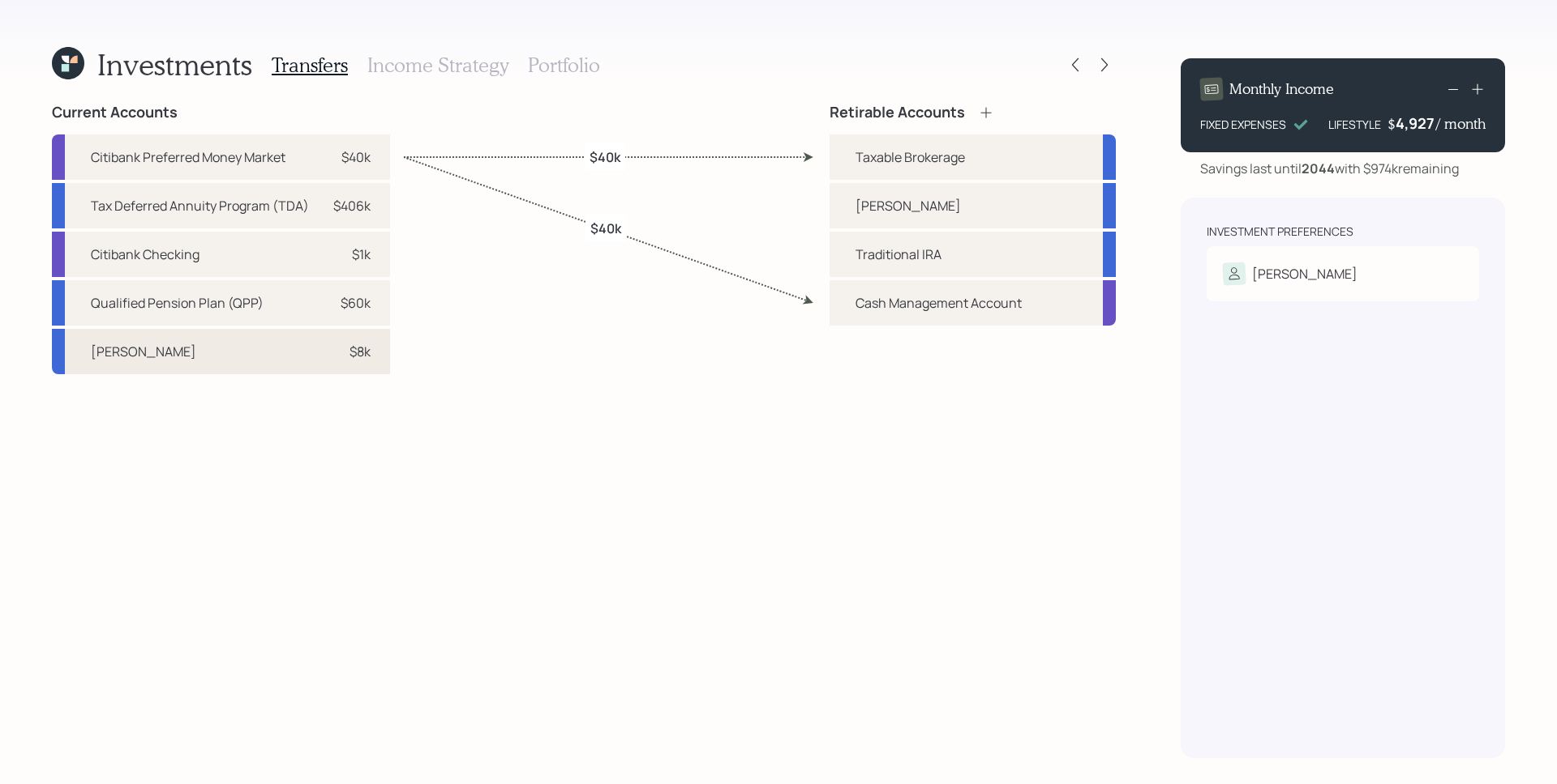
click at [322, 351] on div "$8k" at bounding box center [347, 351] width 49 height 20
click at [906, 206] on div "Roth IRA" at bounding box center [973, 206] width 287 height 45
select select "fc4776a4-4e33-4b4c-817b-846f459d8569"
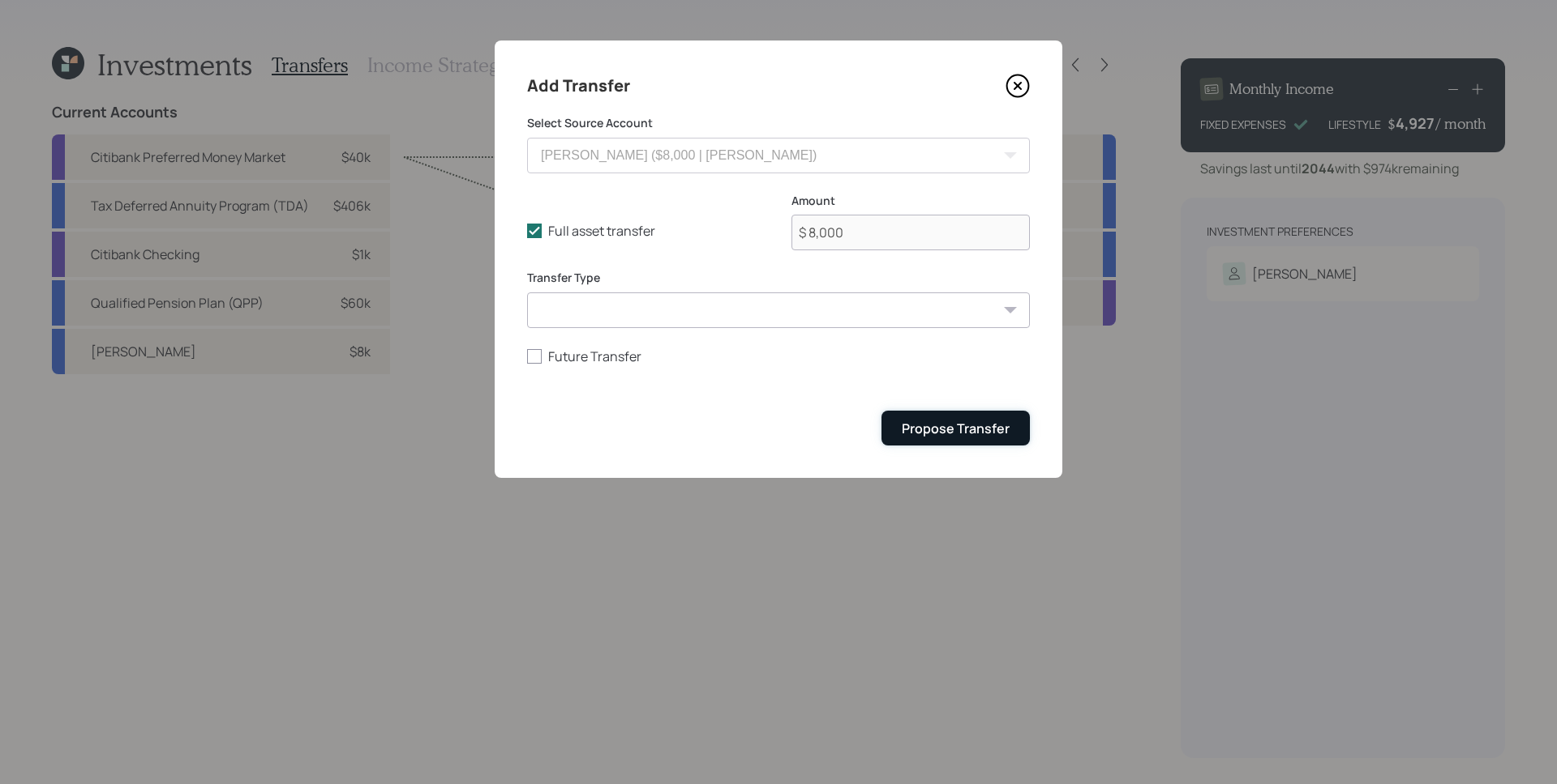
click at [975, 426] on div "Propose Transfer" at bounding box center [955, 429] width 108 height 18
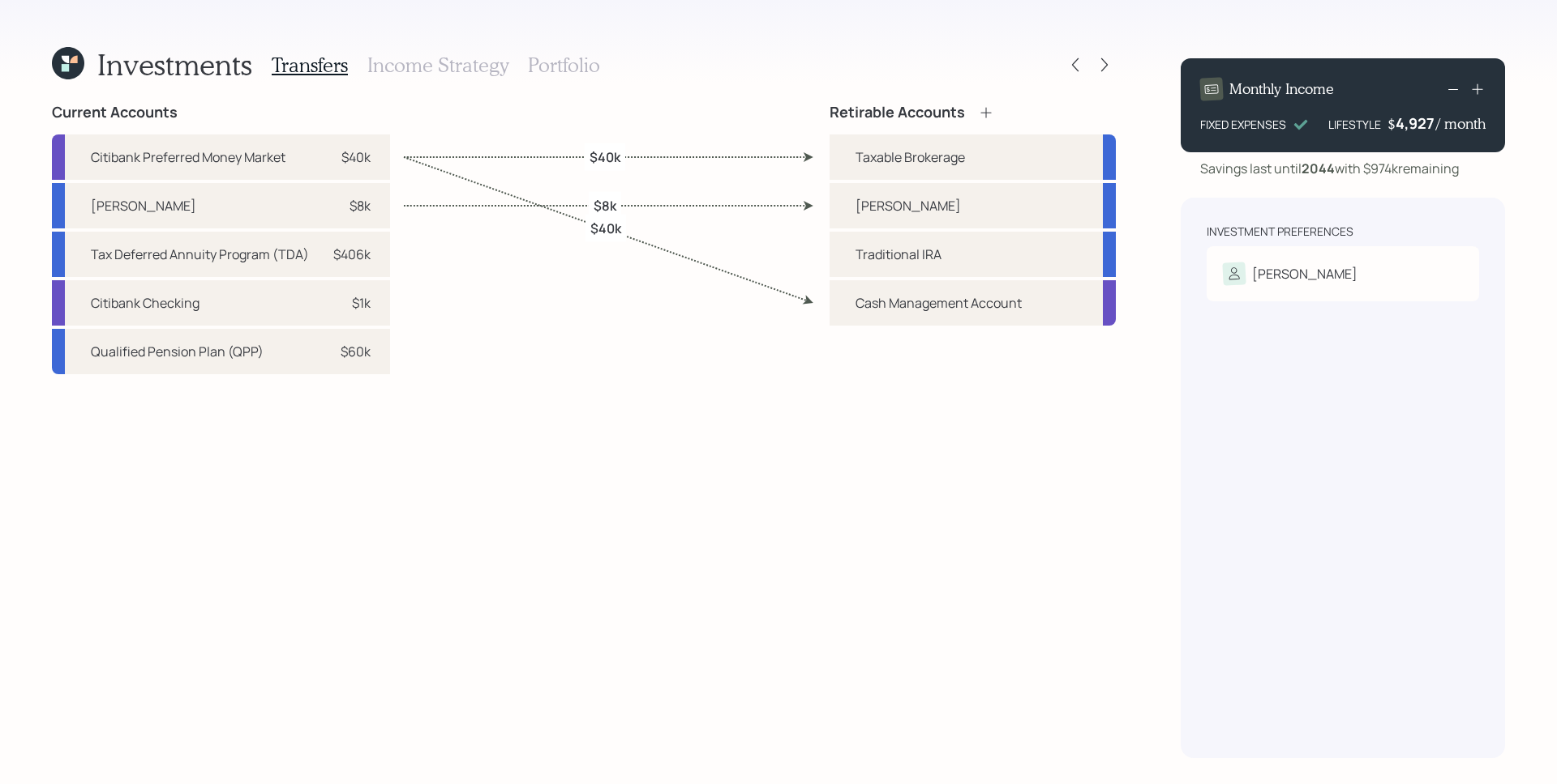
click at [562, 60] on h3 "Portfolio" at bounding box center [564, 66] width 72 height 24
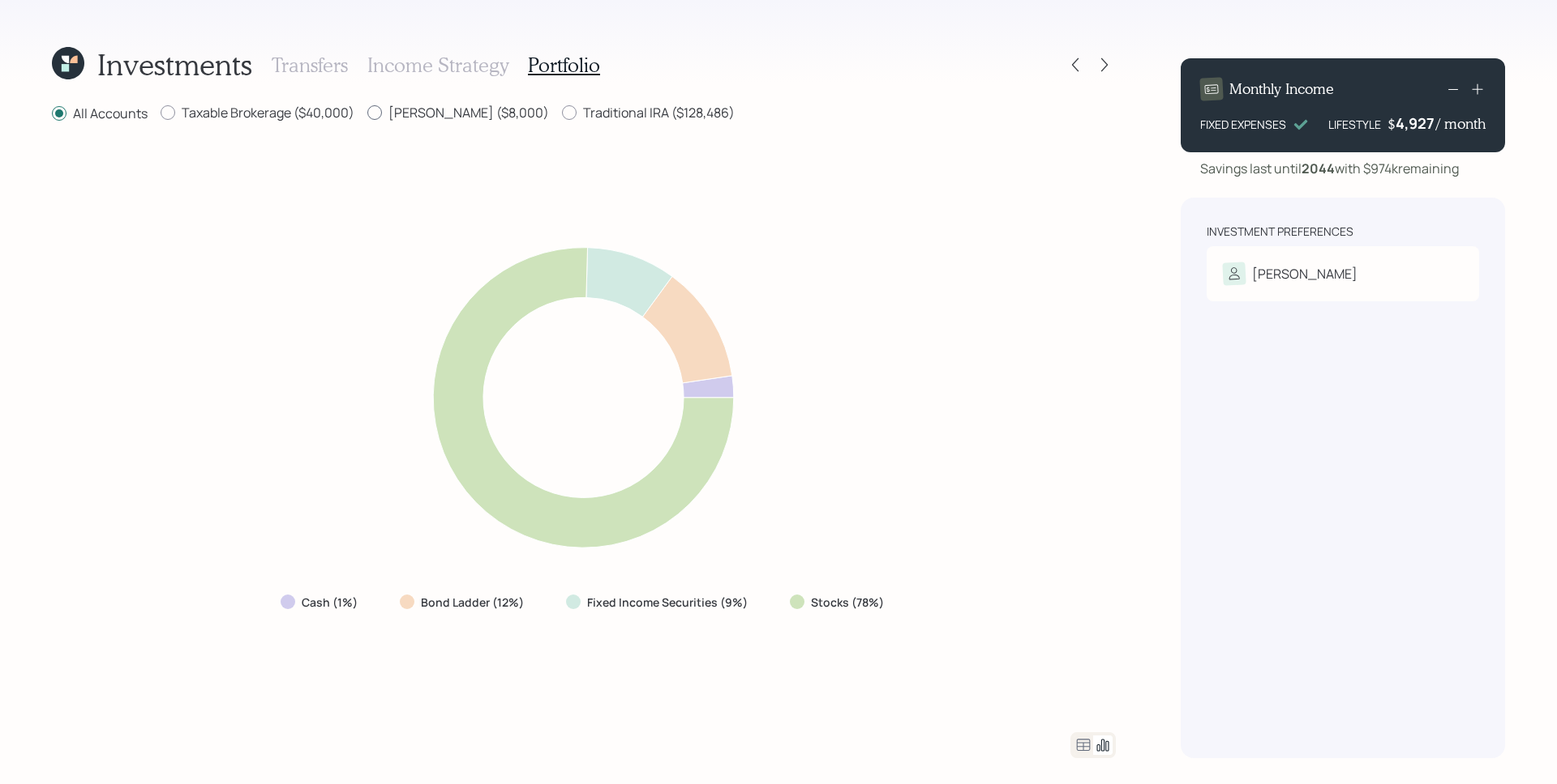
click at [414, 116] on label "Roth IRA ($8,000)" at bounding box center [457, 113] width 182 height 18
click at [367, 114] on input "Roth IRA ($8,000)" at bounding box center [366, 113] width 1 height 1
radio input "true"
radio input "false"
click at [305, 114] on label "Taxable Brokerage ($40,000)" at bounding box center [257, 113] width 193 height 18
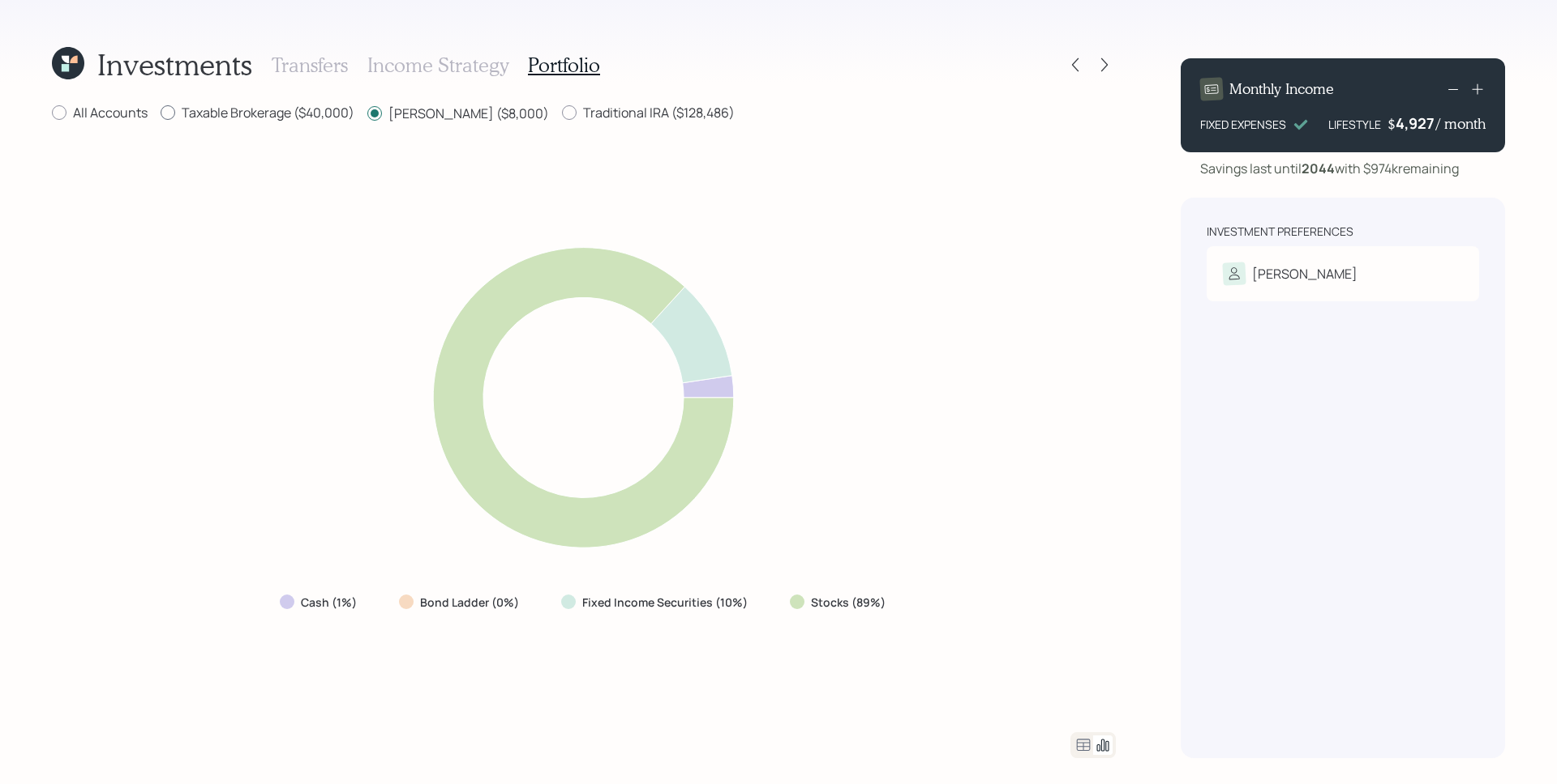
click at [161, 114] on input "Taxable Brokerage ($40,000)" at bounding box center [160, 113] width 1 height 1
radio input "true"
click at [400, 114] on label "Roth IRA ($8,000)" at bounding box center [457, 113] width 182 height 18
click at [367, 114] on input "Roth IRA ($8,000)" at bounding box center [366, 113] width 1 height 1
radio input "true"
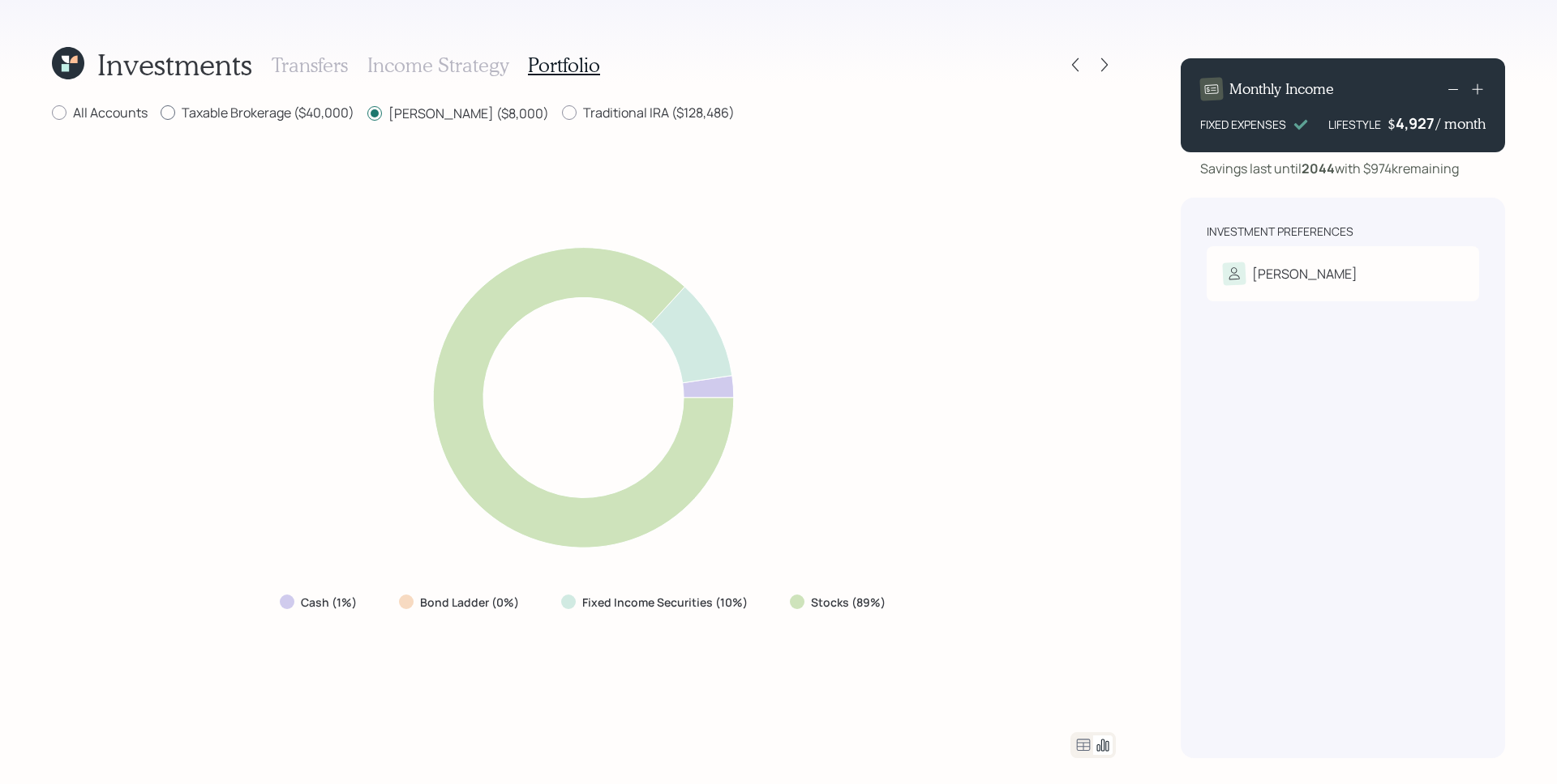
click at [303, 117] on label "Taxable Brokerage ($40,000)" at bounding box center [257, 113] width 193 height 18
click at [161, 114] on input "Taxable Brokerage ($40,000)" at bounding box center [160, 113] width 1 height 1
radio input "true"
click at [410, 111] on label "Roth IRA ($8,000)" at bounding box center [457, 113] width 182 height 18
click at [367, 113] on input "Roth IRA ($8,000)" at bounding box center [366, 113] width 1 height 1
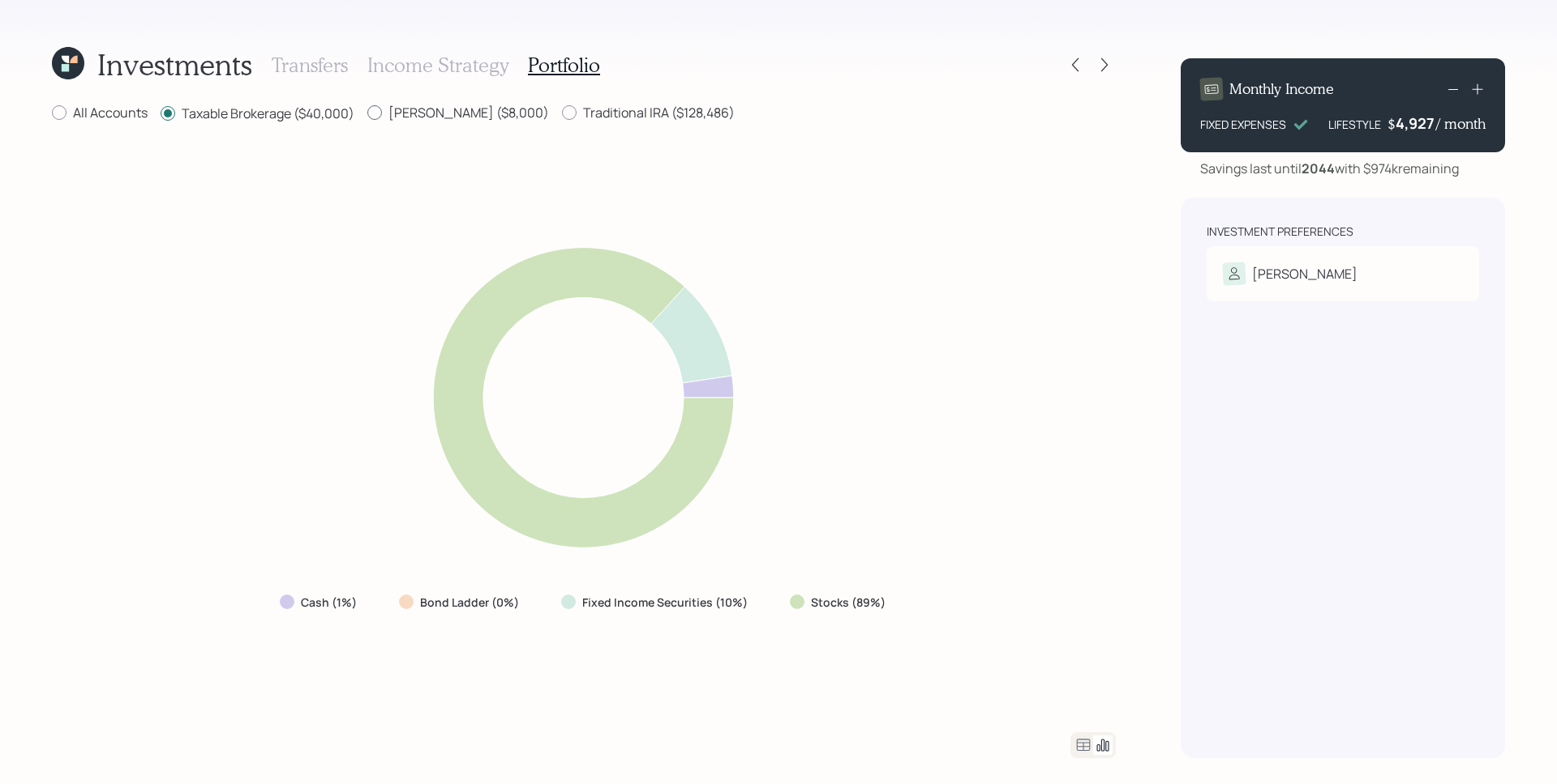
radio input "true"
click at [304, 114] on label "Taxable Brokerage ($40,000)" at bounding box center [257, 113] width 193 height 18
click at [161, 114] on input "Taxable Brokerage ($40,000)" at bounding box center [160, 113] width 1 height 1
radio input "true"
click at [407, 109] on label "Roth IRA ($8,000)" at bounding box center [457, 113] width 182 height 18
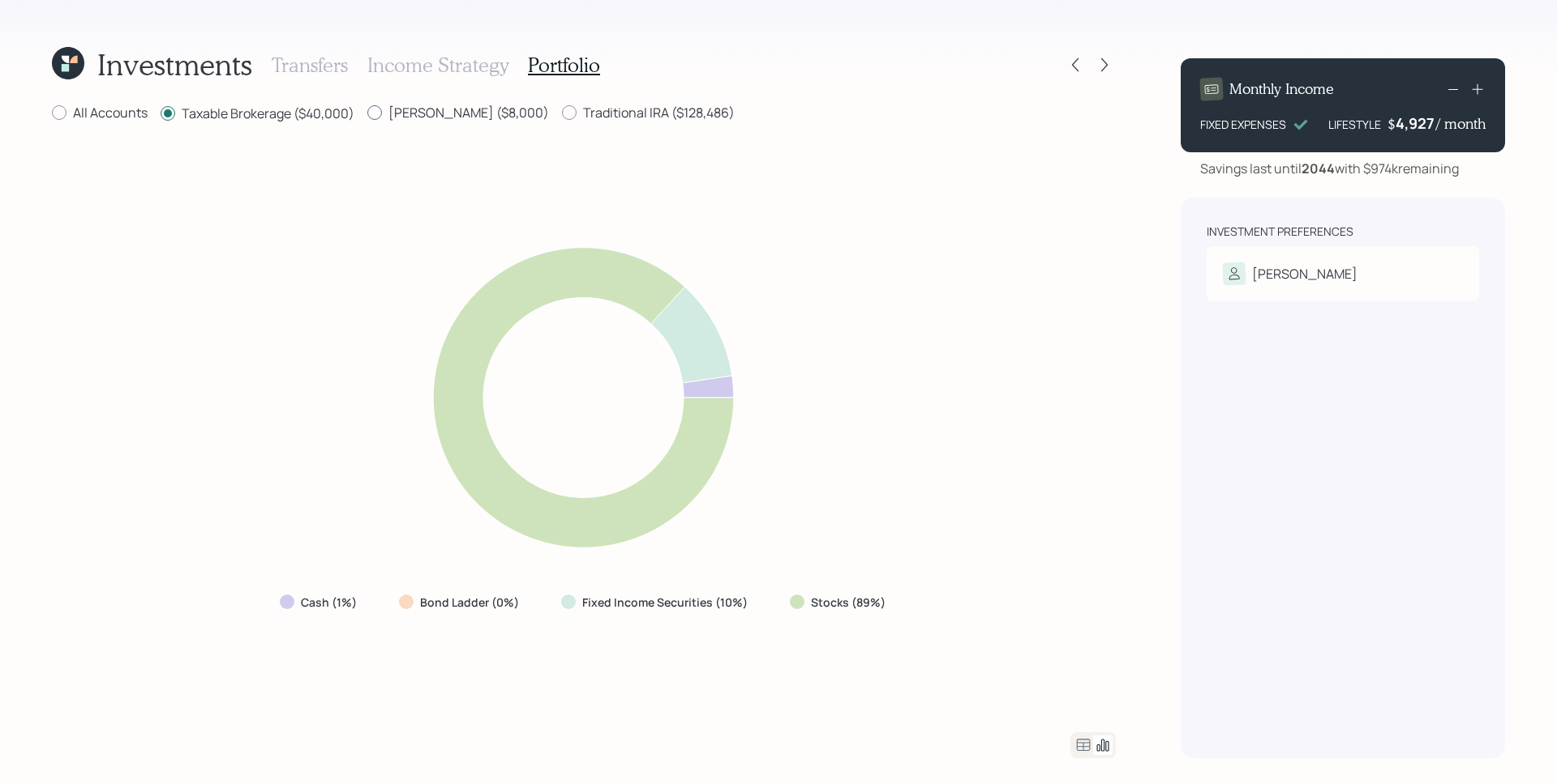
click at [367, 113] on input "Roth IRA ($8,000)" at bounding box center [366, 113] width 1 height 1
radio input "true"
click at [287, 109] on label "Taxable Brokerage ($40,000)" at bounding box center [257, 113] width 193 height 18
click at [161, 113] on input "Taxable Brokerage ($40,000)" at bounding box center [160, 113] width 1 height 1
radio input "true"
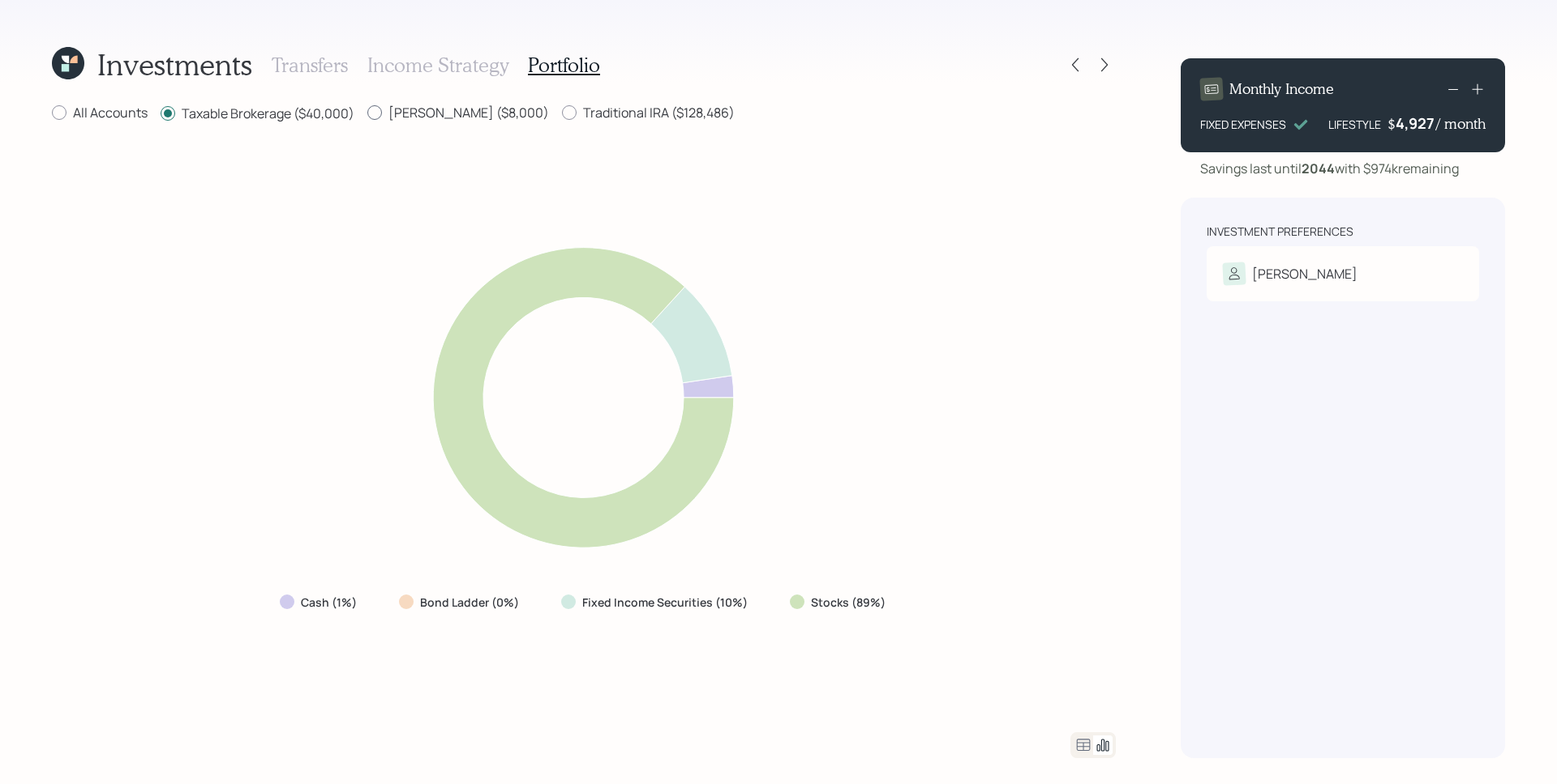
click at [403, 105] on label "Roth IRA ($8,000)" at bounding box center [457, 113] width 182 height 18
click at [367, 113] on input "Roth IRA ($8,000)" at bounding box center [366, 113] width 1 height 1
radio input "true"
click at [294, 109] on label "Taxable Brokerage ($40,000)" at bounding box center [257, 113] width 193 height 18
click at [161, 113] on input "Taxable Brokerage ($40,000)" at bounding box center [160, 113] width 1 height 1
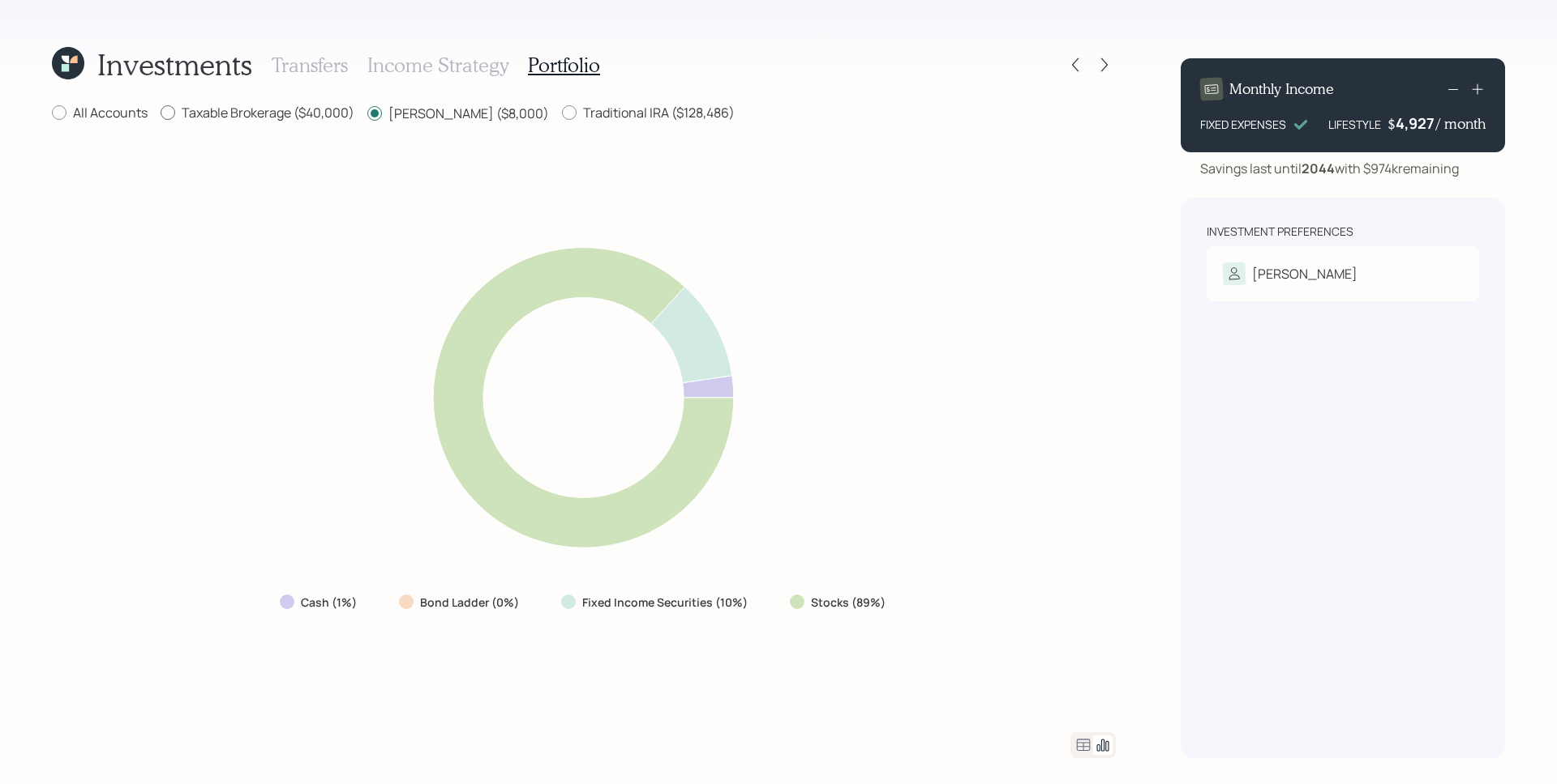
radio input "true"
click at [422, 124] on div "All Accounts Taxable Brokerage ($40,000) Roth IRA ($8,000) Traditional IRA ($12…" at bounding box center [583, 431] width 1063 height 654
click at [424, 116] on label "Roth IRA ($8,000)" at bounding box center [457, 113] width 182 height 18
click at [367, 114] on input "Roth IRA ($8,000)" at bounding box center [366, 113] width 1 height 1
radio input "true"
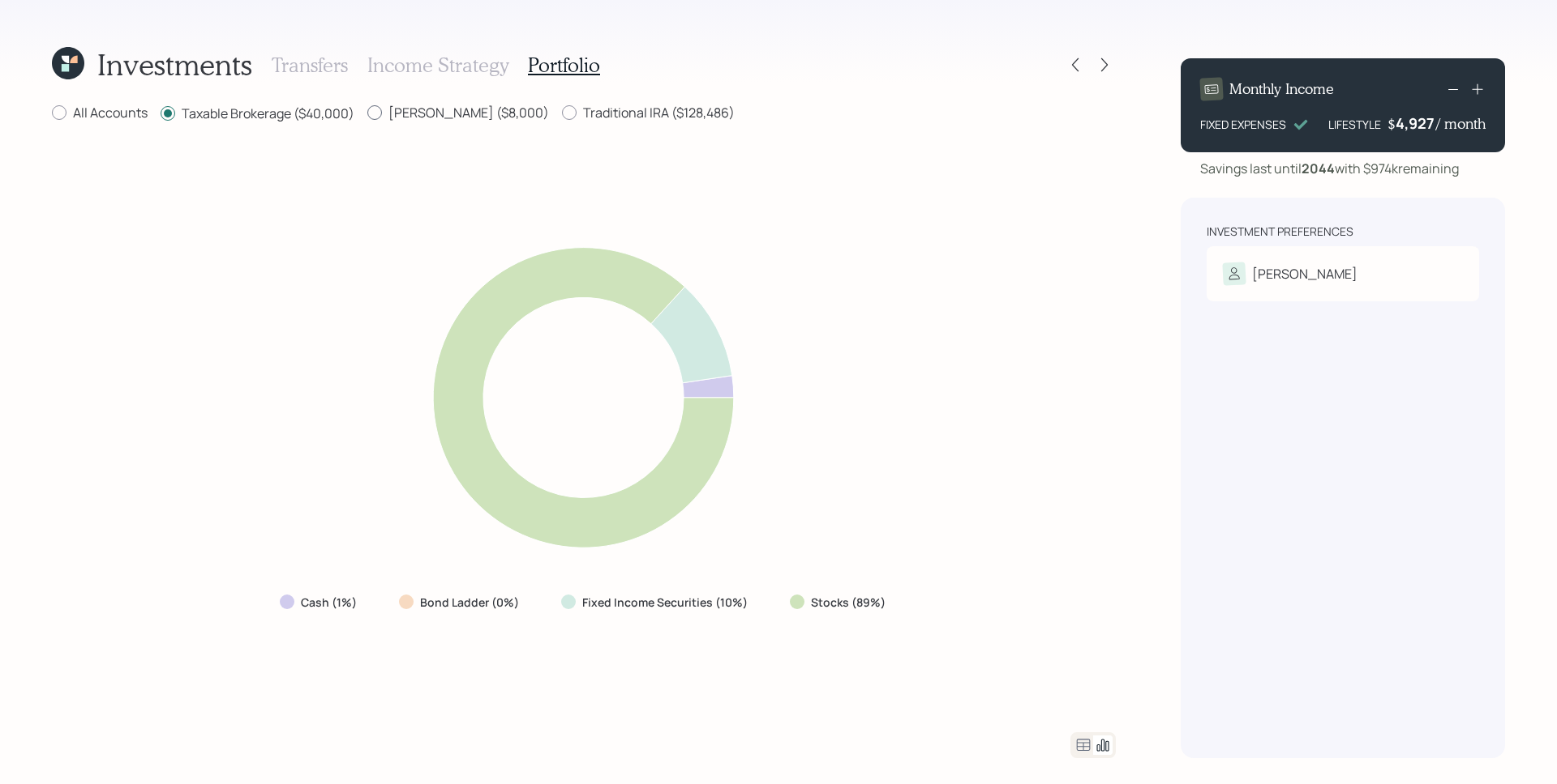
radio input "false"
click at [1106, 65] on icon at bounding box center [1103, 65] width 7 height 14
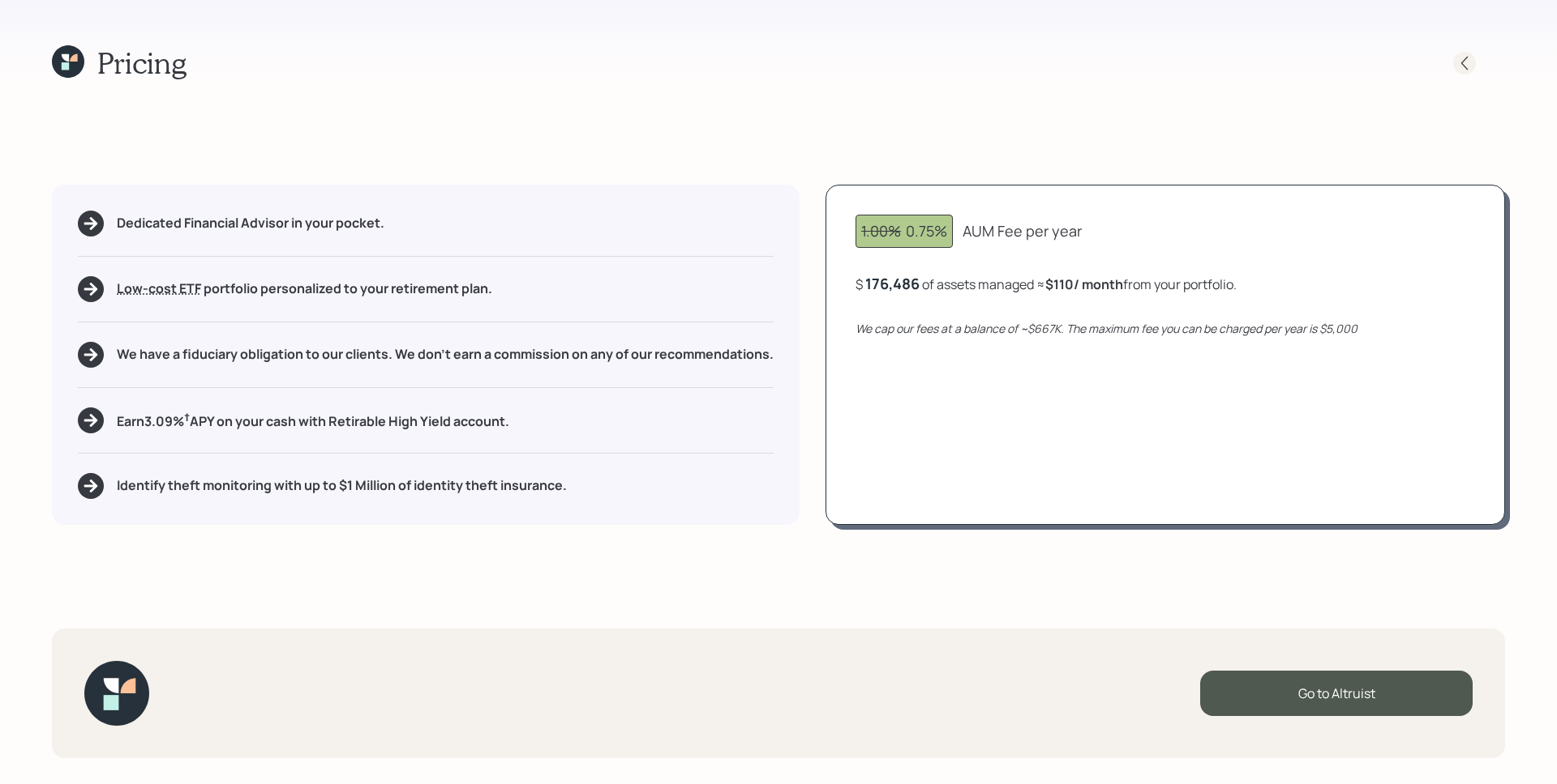
click at [1468, 61] on icon at bounding box center [1464, 63] width 17 height 17
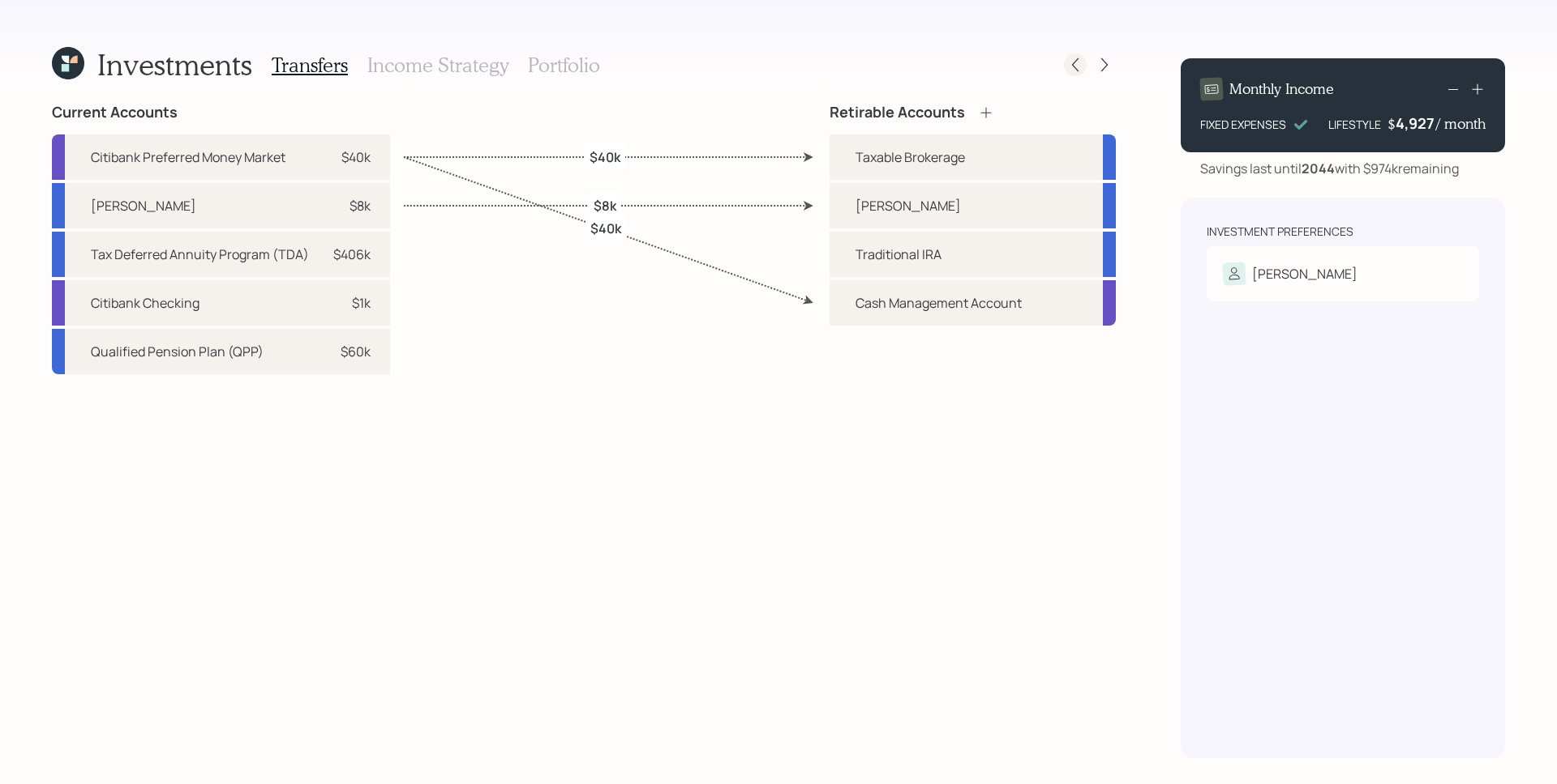
click at [1081, 68] on icon at bounding box center [1075, 65] width 17 height 17
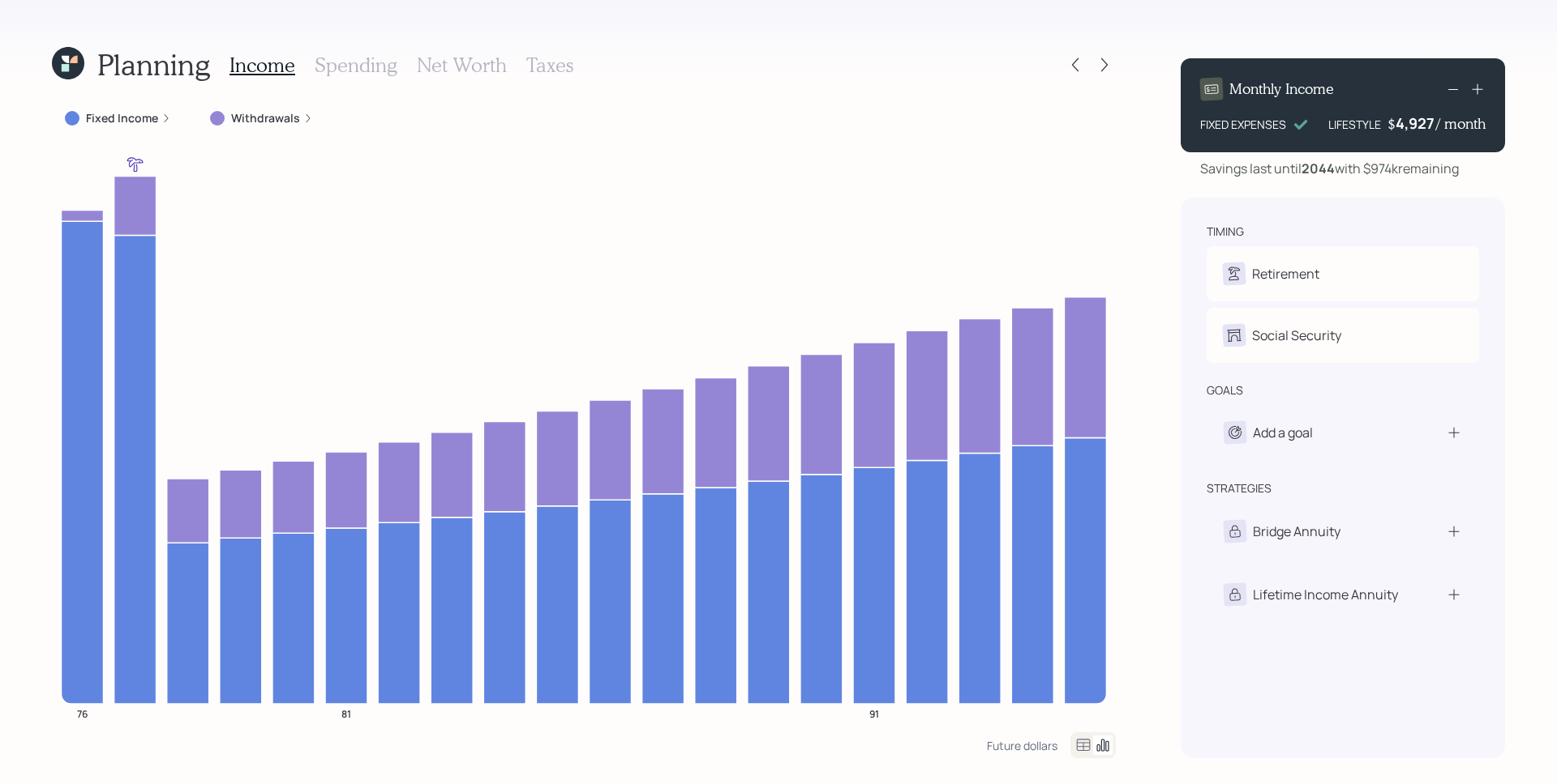
click at [538, 71] on h3 "Taxes" at bounding box center [550, 66] width 47 height 24
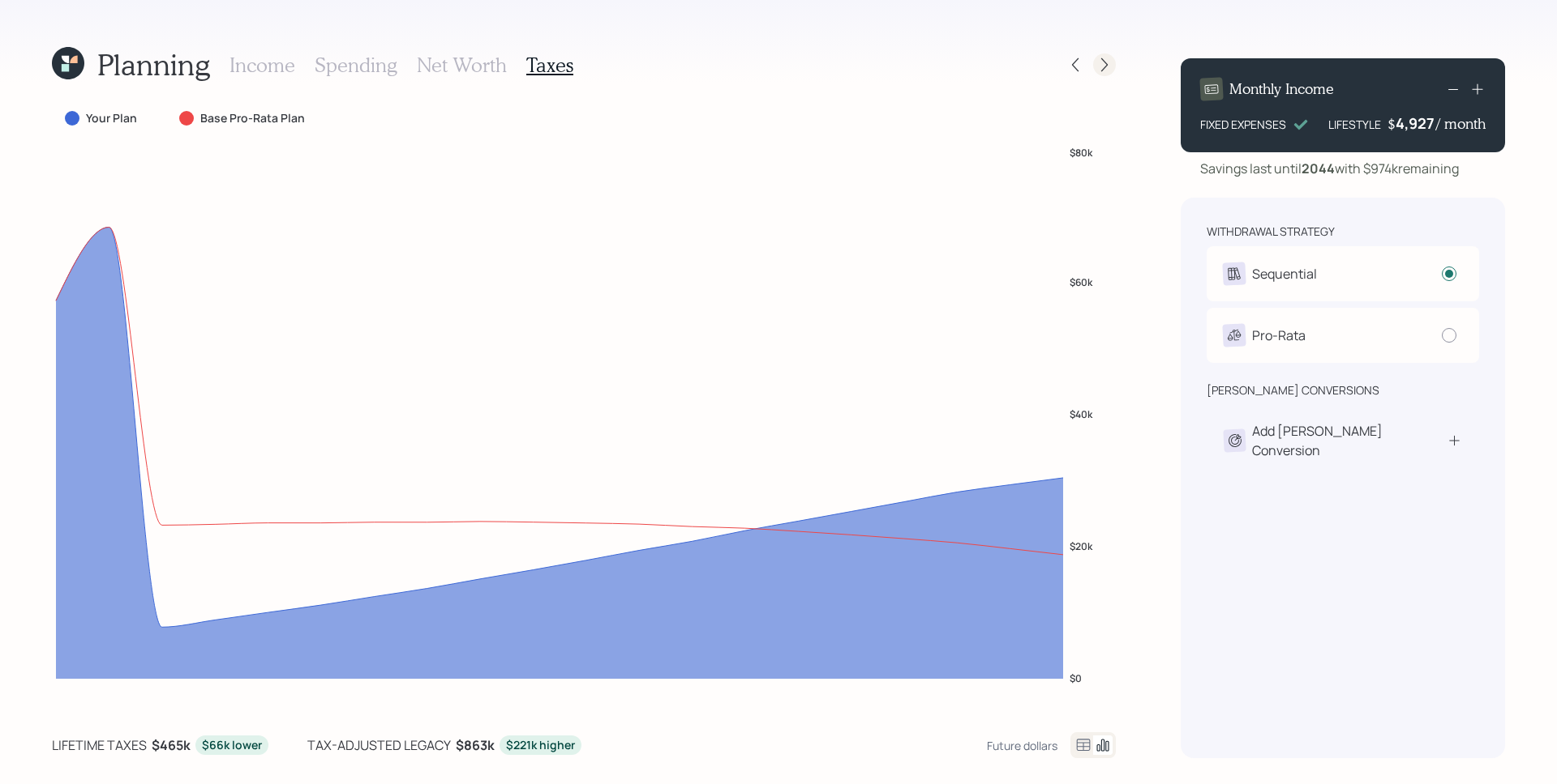
click at [1105, 69] on icon at bounding box center [1103, 65] width 17 height 17
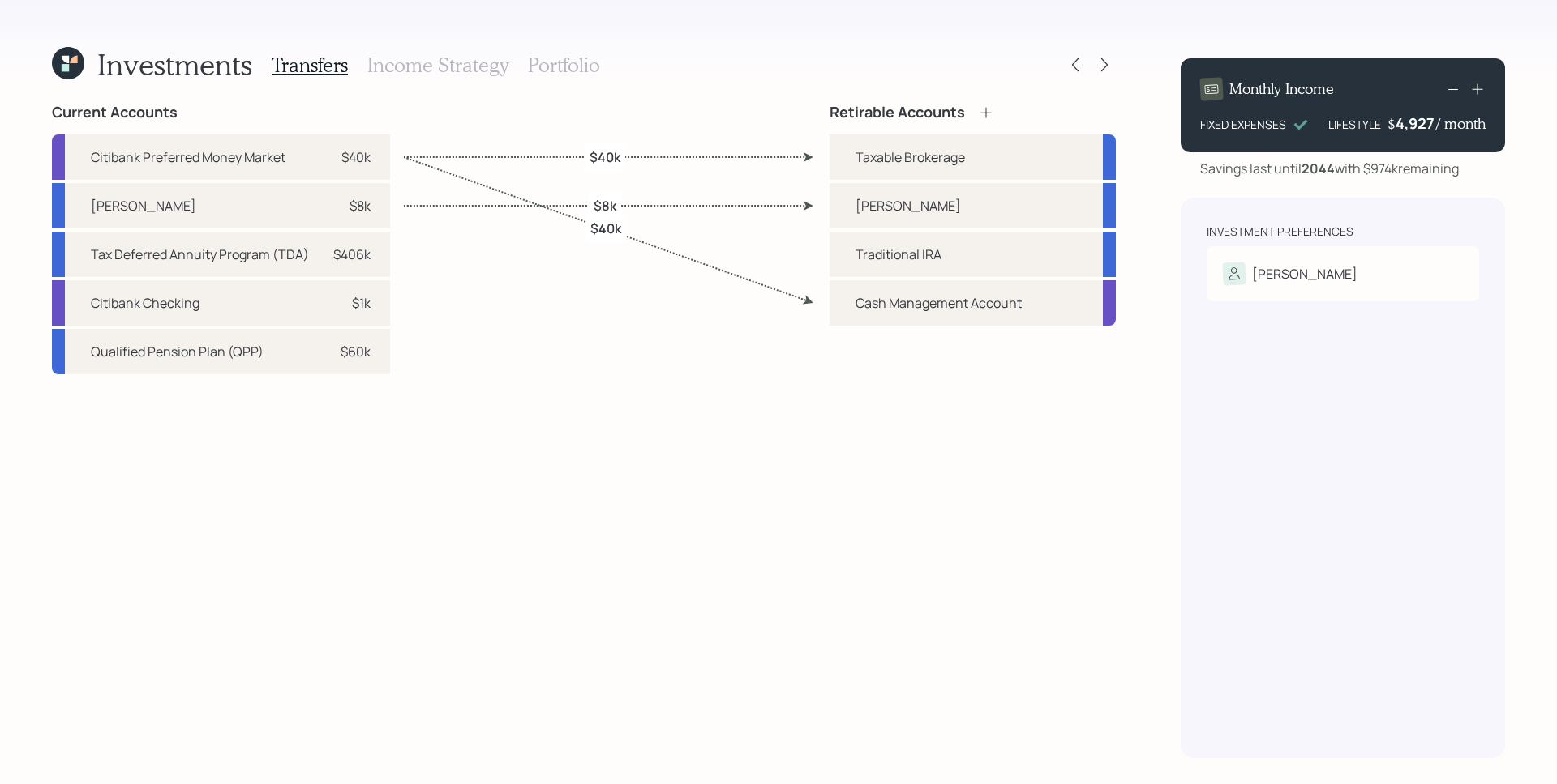
click at [612, 156] on label "$40k" at bounding box center [604, 156] width 30 height 18
select select "bdad2aa3-2e09-44bd-8a1f-445ba45a31e8"
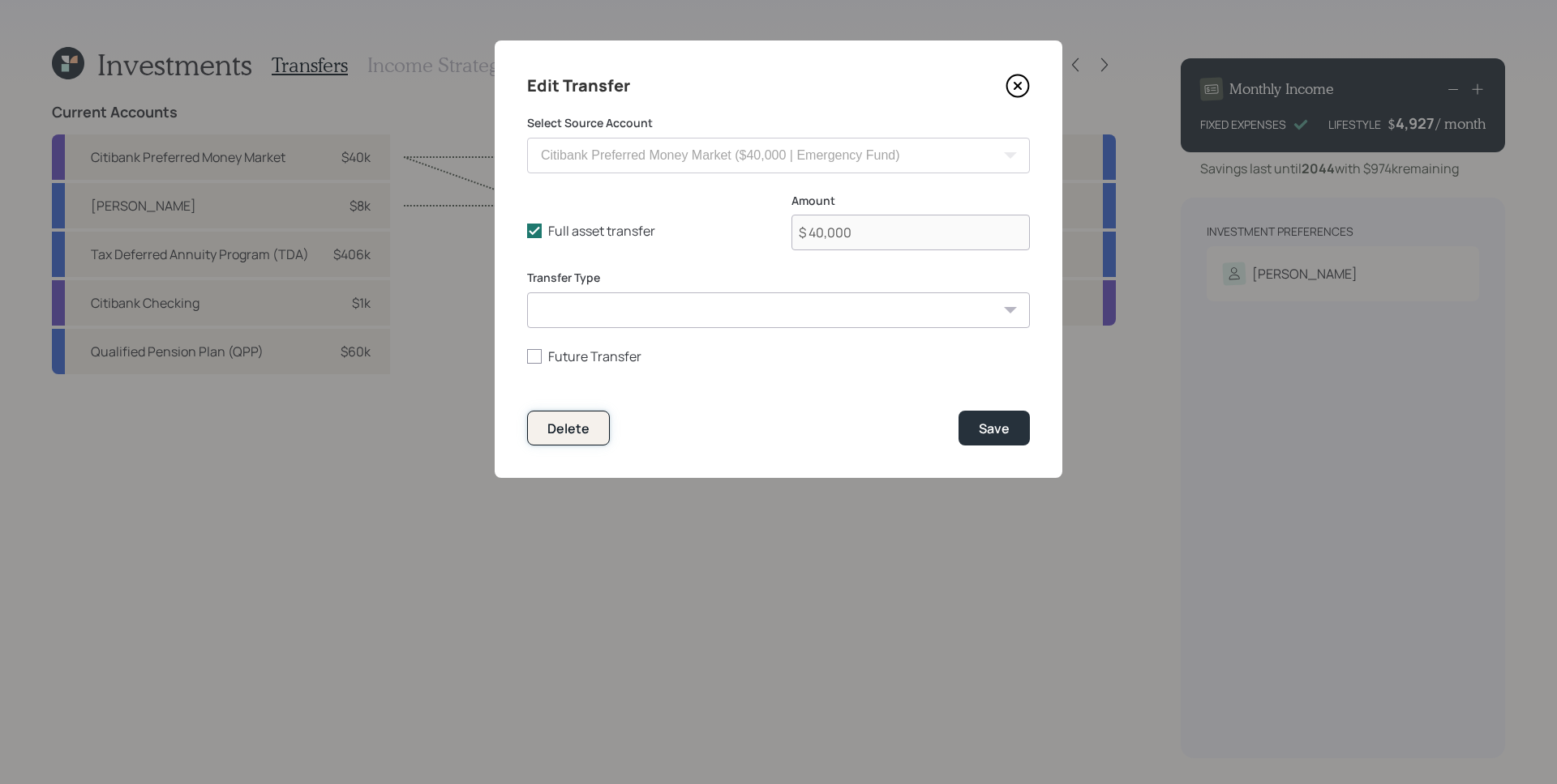
click at [584, 430] on div "Delete" at bounding box center [567, 429] width 42 height 18
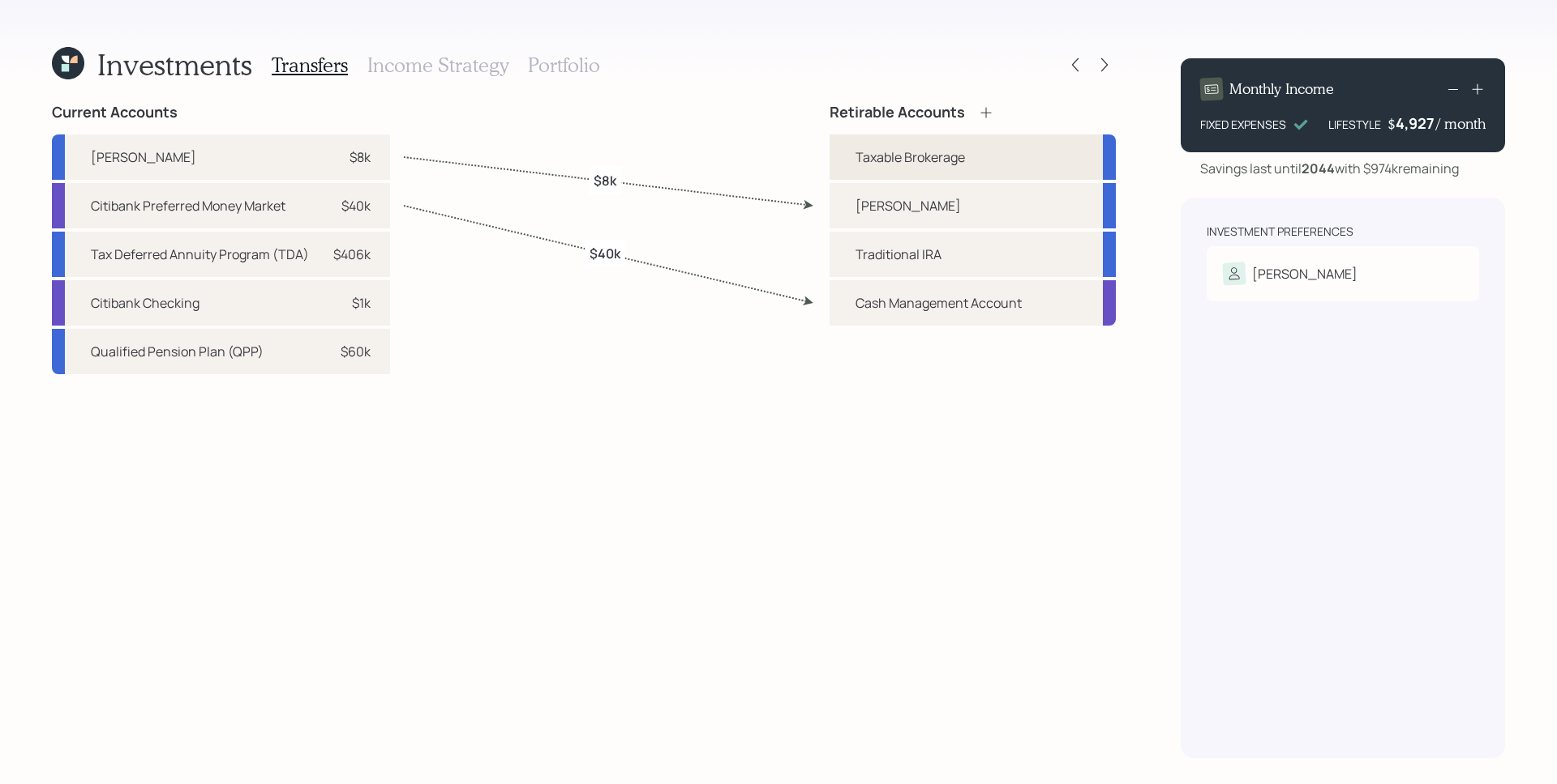
click at [928, 149] on div "Taxable Brokerage" at bounding box center [909, 157] width 109 height 20
select select "taxable"
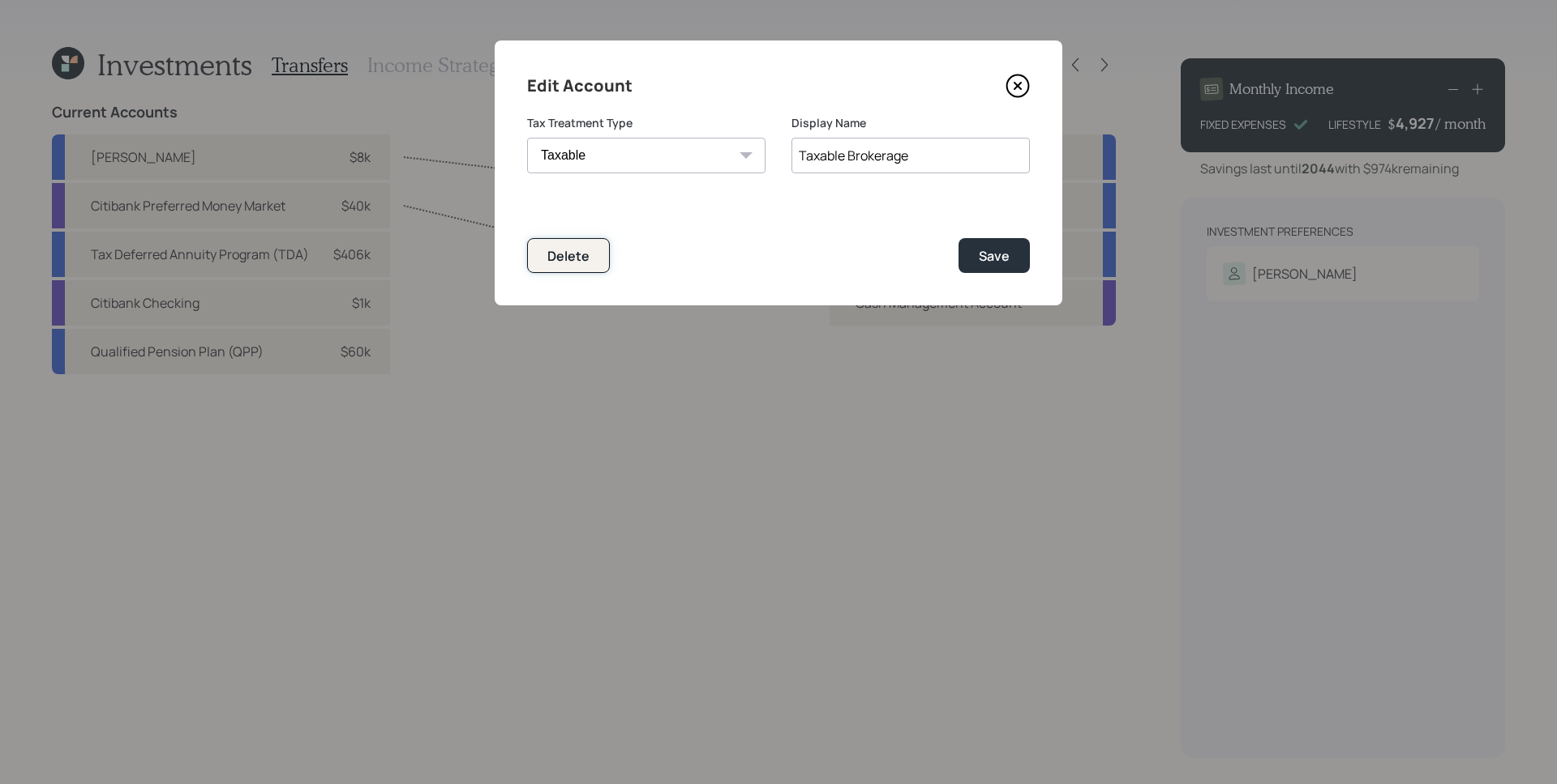
click at [567, 252] on div "Delete" at bounding box center [567, 256] width 42 height 18
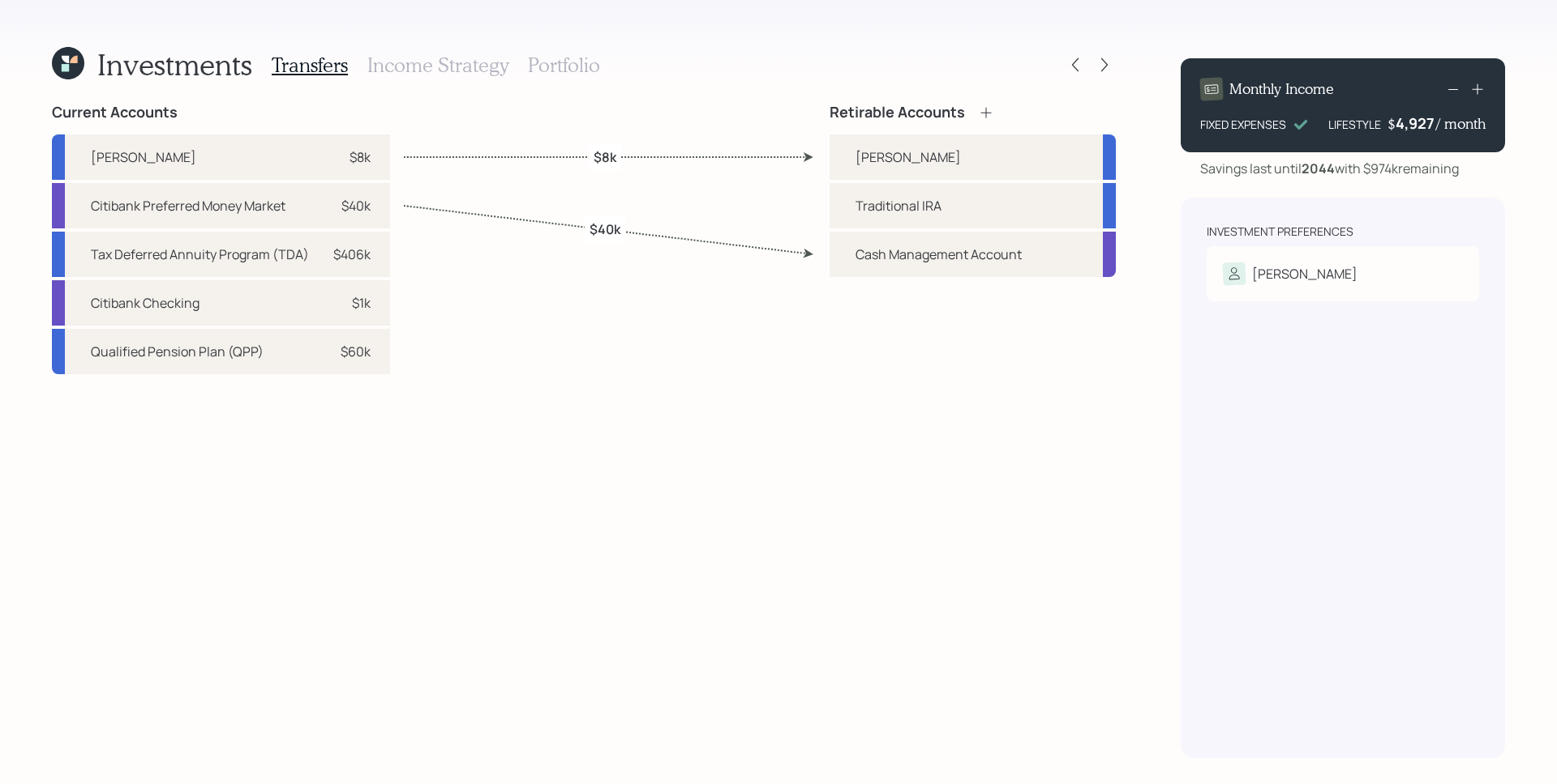
click at [600, 160] on label "$8k" at bounding box center [604, 156] width 23 height 18
select select "fc4776a4-4e33-4b4c-817b-846f459d8569"
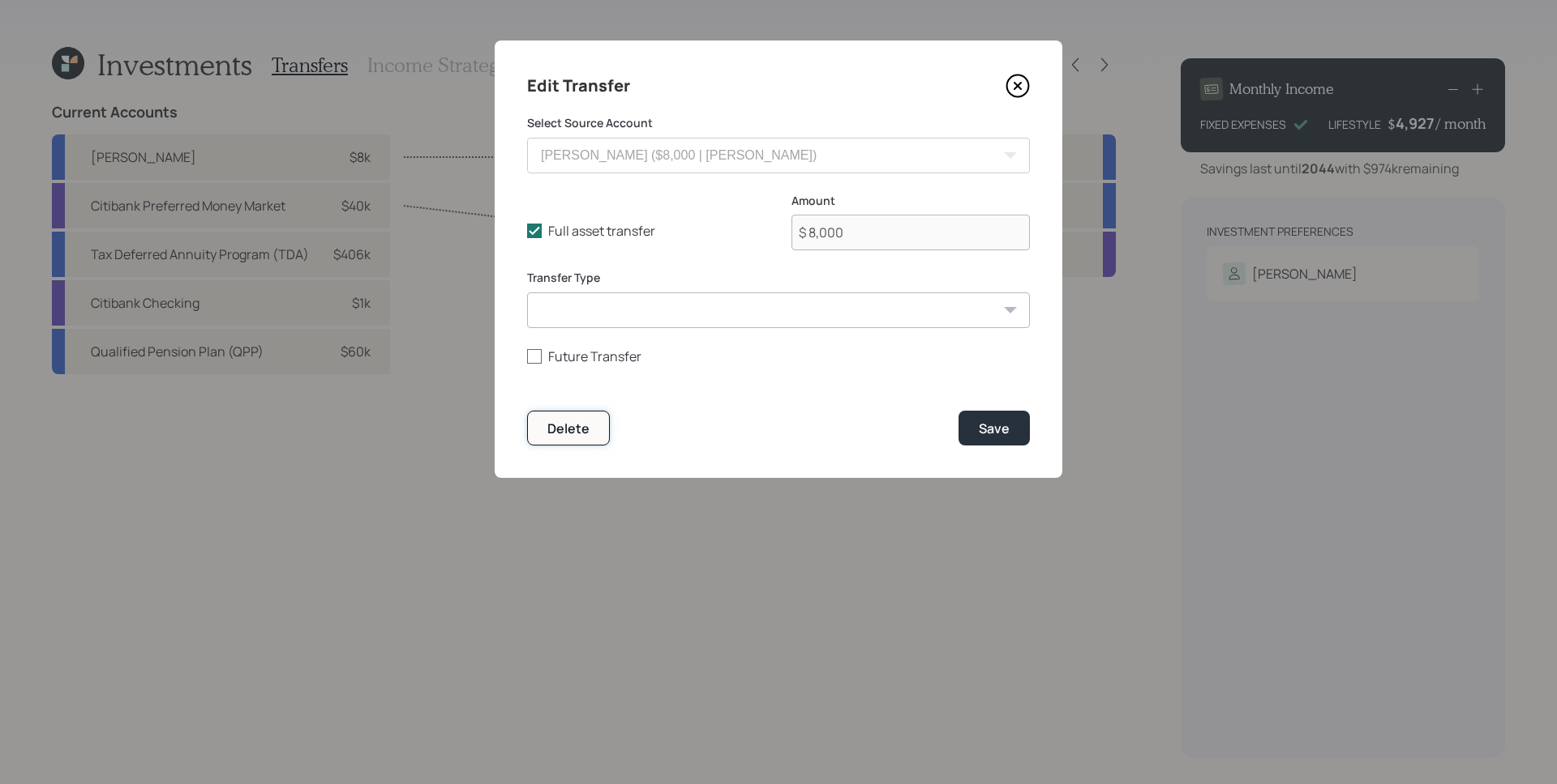
drag, startPoint x: 584, startPoint y: 430, endPoint x: 655, endPoint y: 365, distance: 96.3
click at [584, 431] on div "Delete" at bounding box center [567, 429] width 42 height 18
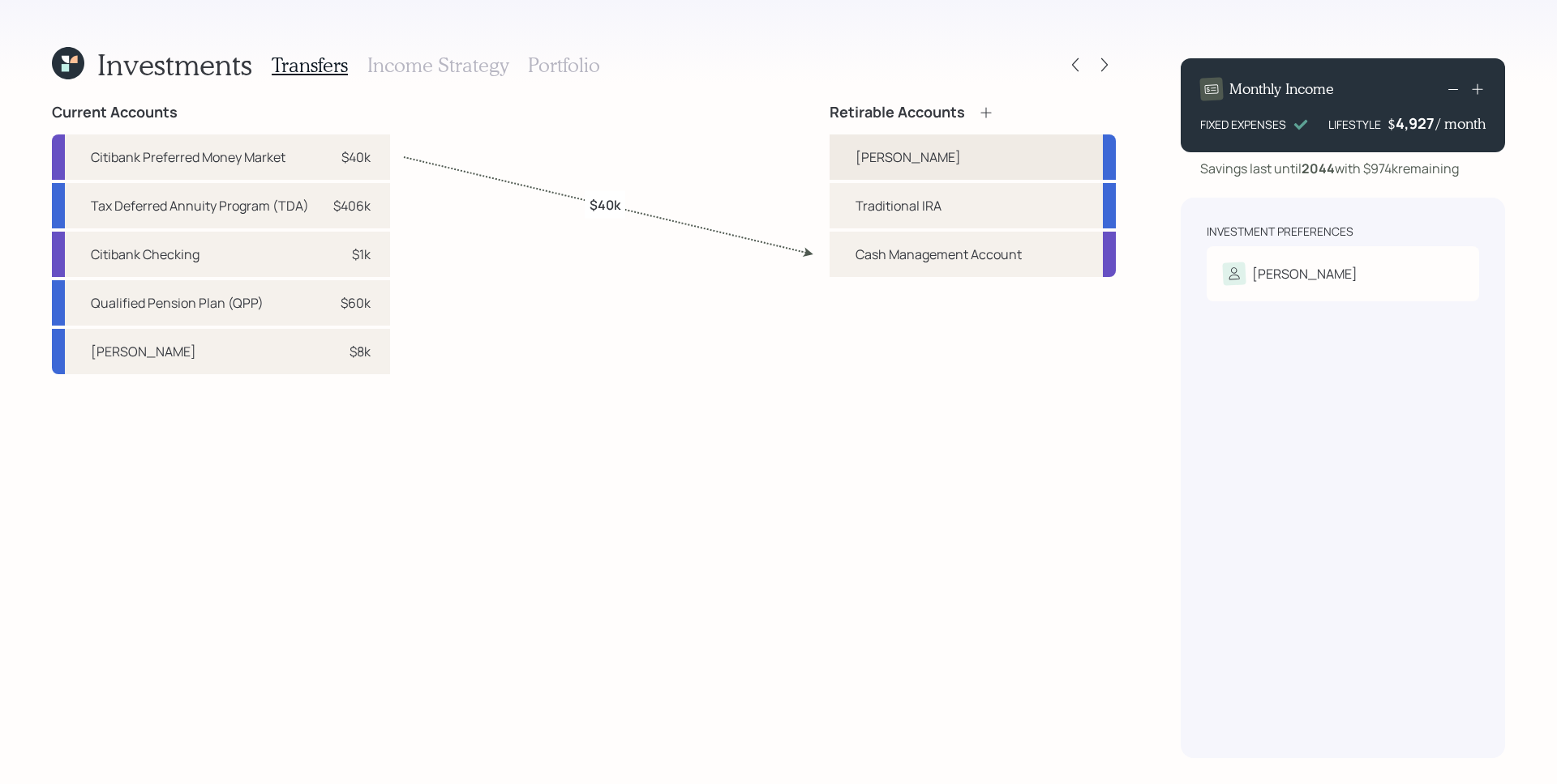
click at [954, 153] on div "Roth IRA" at bounding box center [973, 157] width 287 height 45
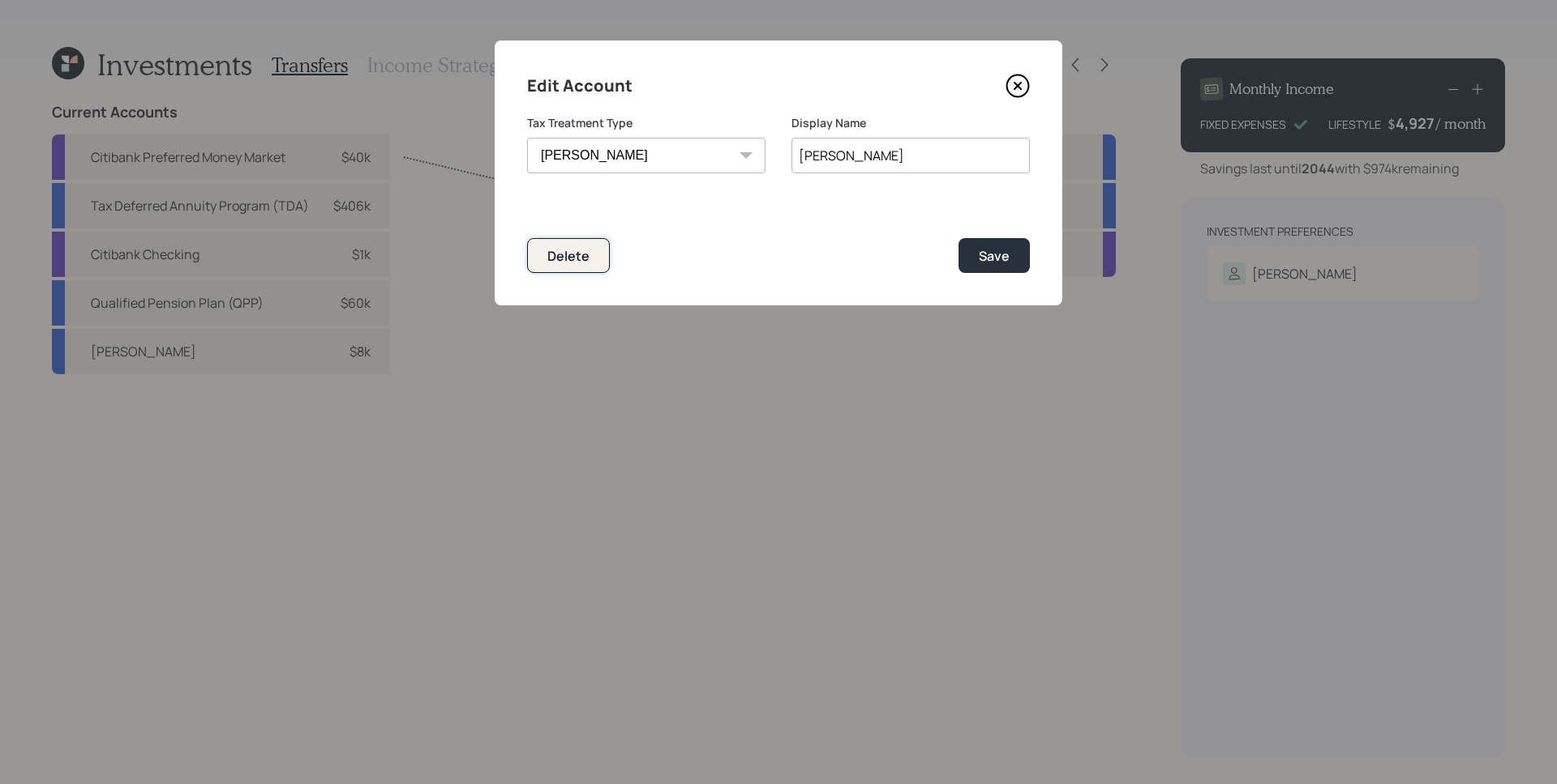
click at [589, 269] on button "Delete" at bounding box center [568, 256] width 82 height 35
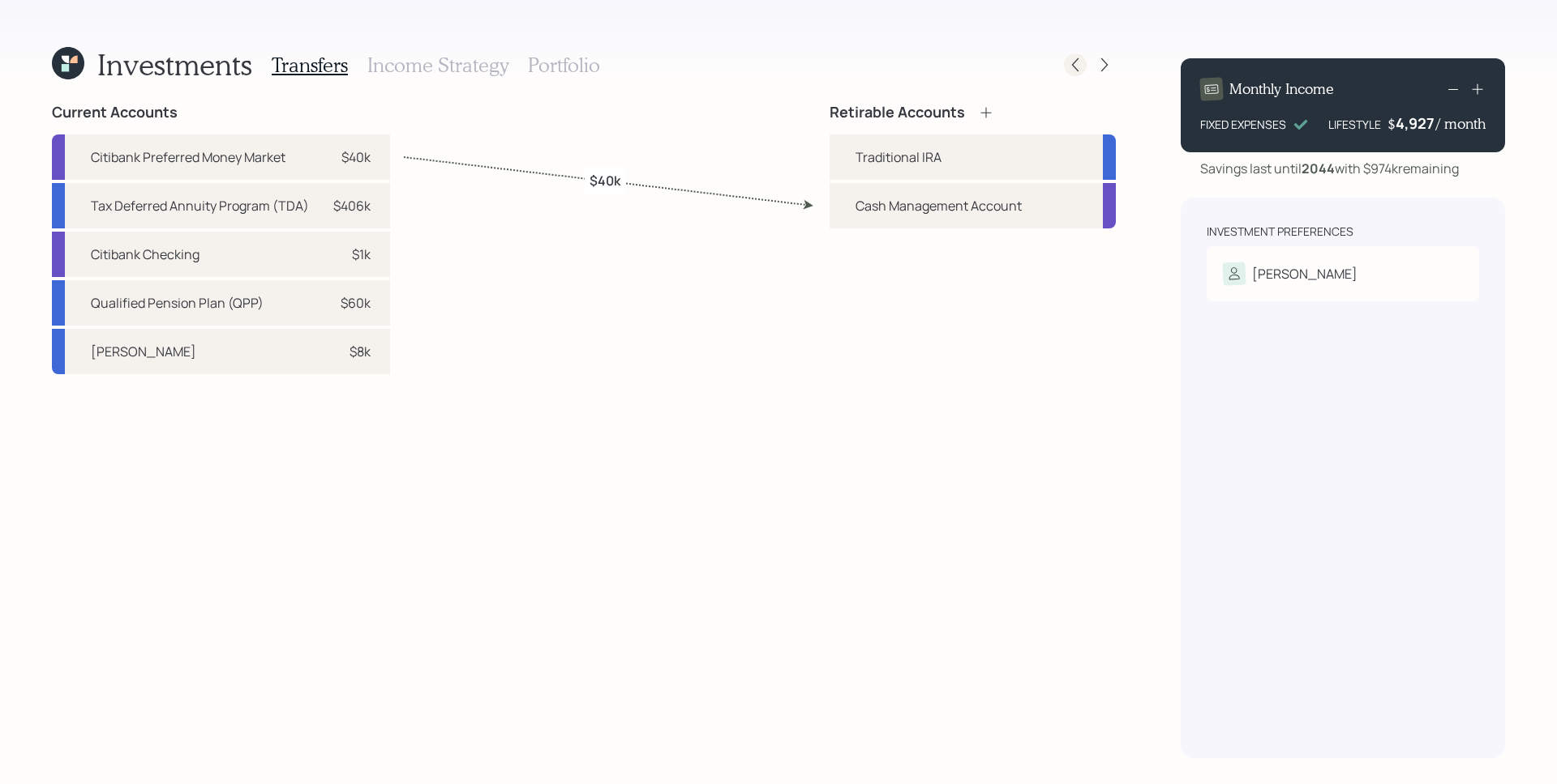
click at [1081, 61] on icon at bounding box center [1075, 65] width 17 height 17
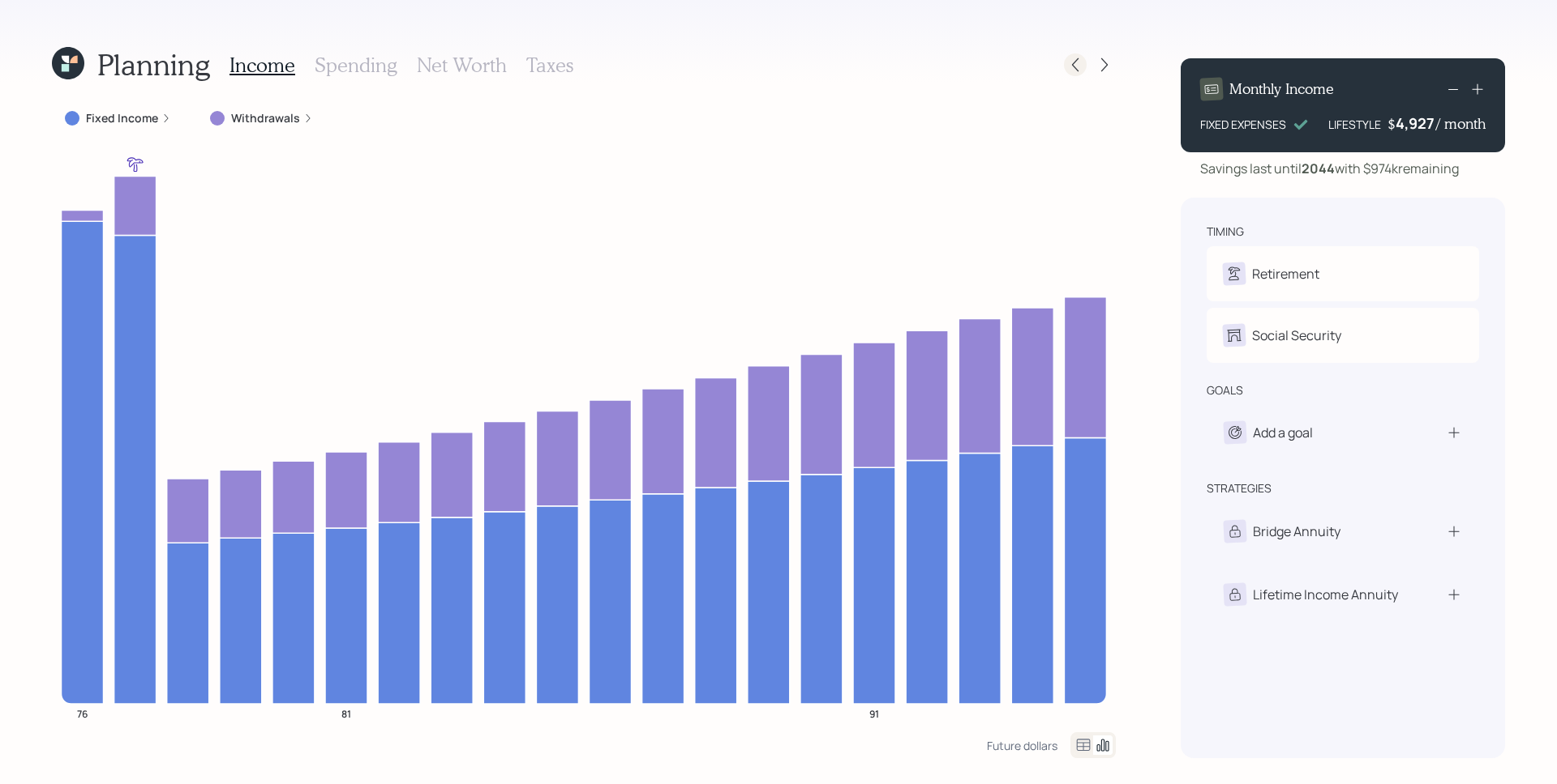
click at [1077, 66] on icon at bounding box center [1075, 65] width 17 height 17
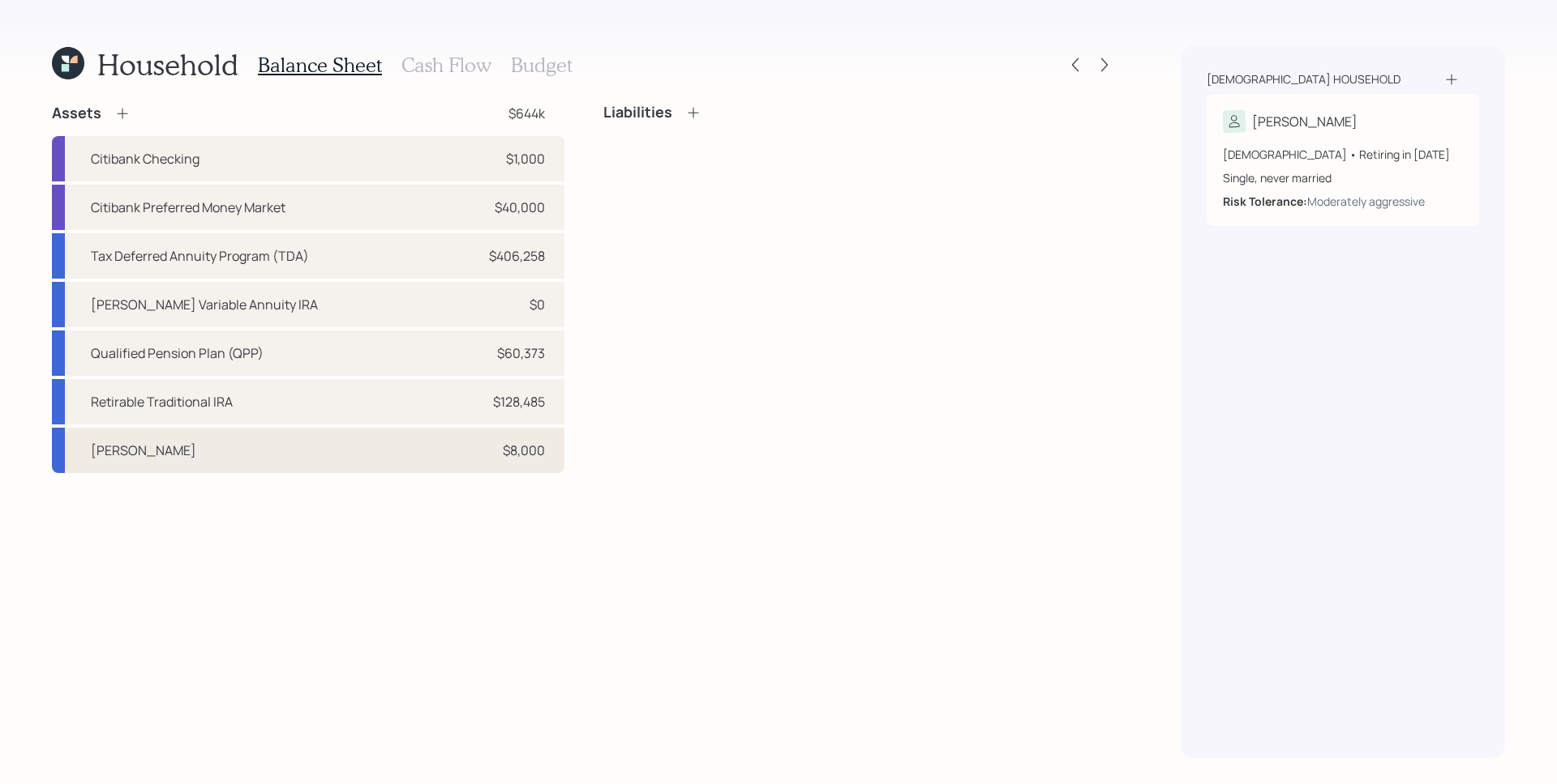
click at [520, 468] on div "Roth IRA $8,000" at bounding box center [308, 450] width 512 height 45
select select "roth_ira"
select select "balanced"
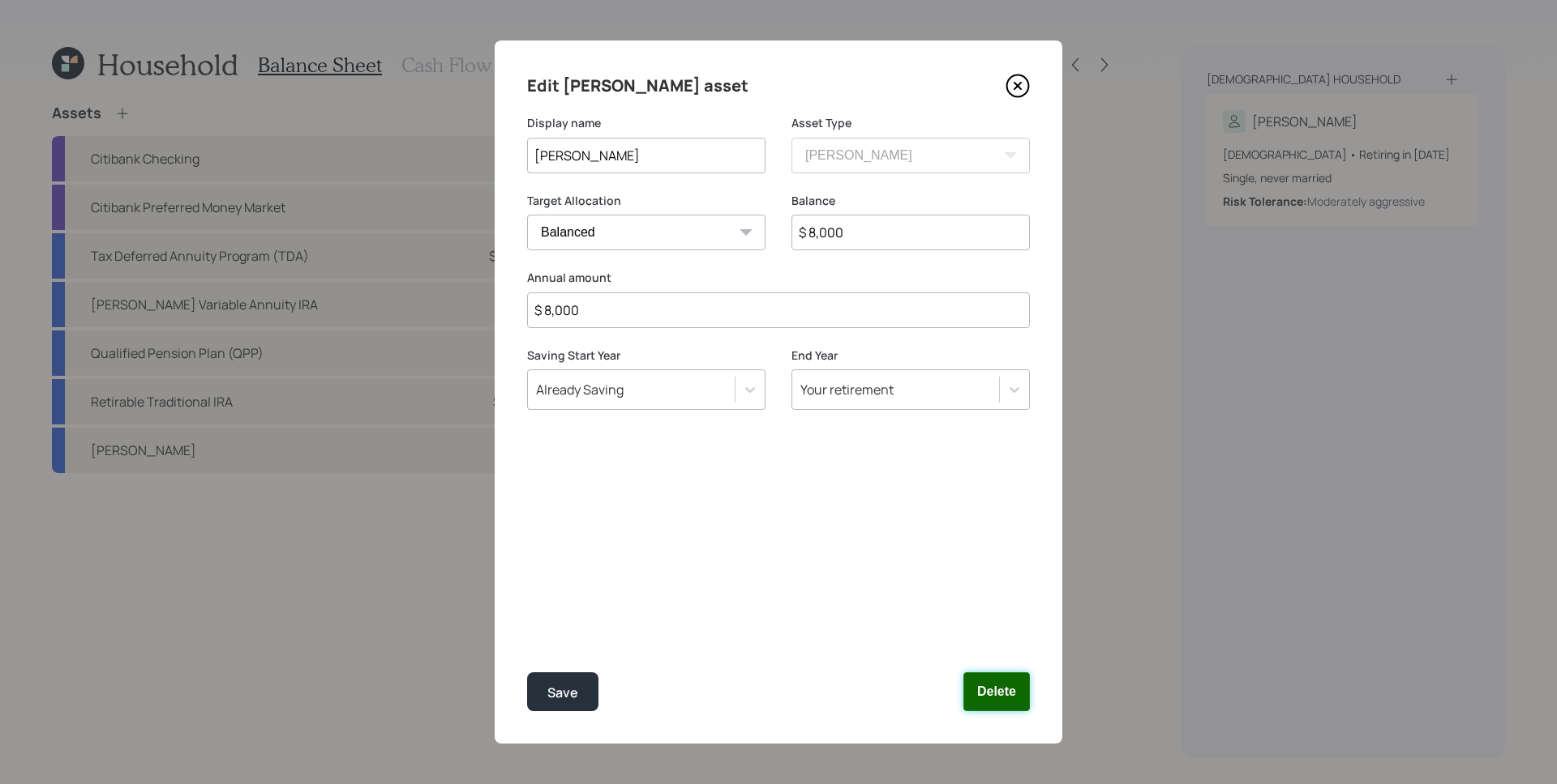
click at [1009, 696] on button "Delete" at bounding box center [996, 692] width 67 height 39
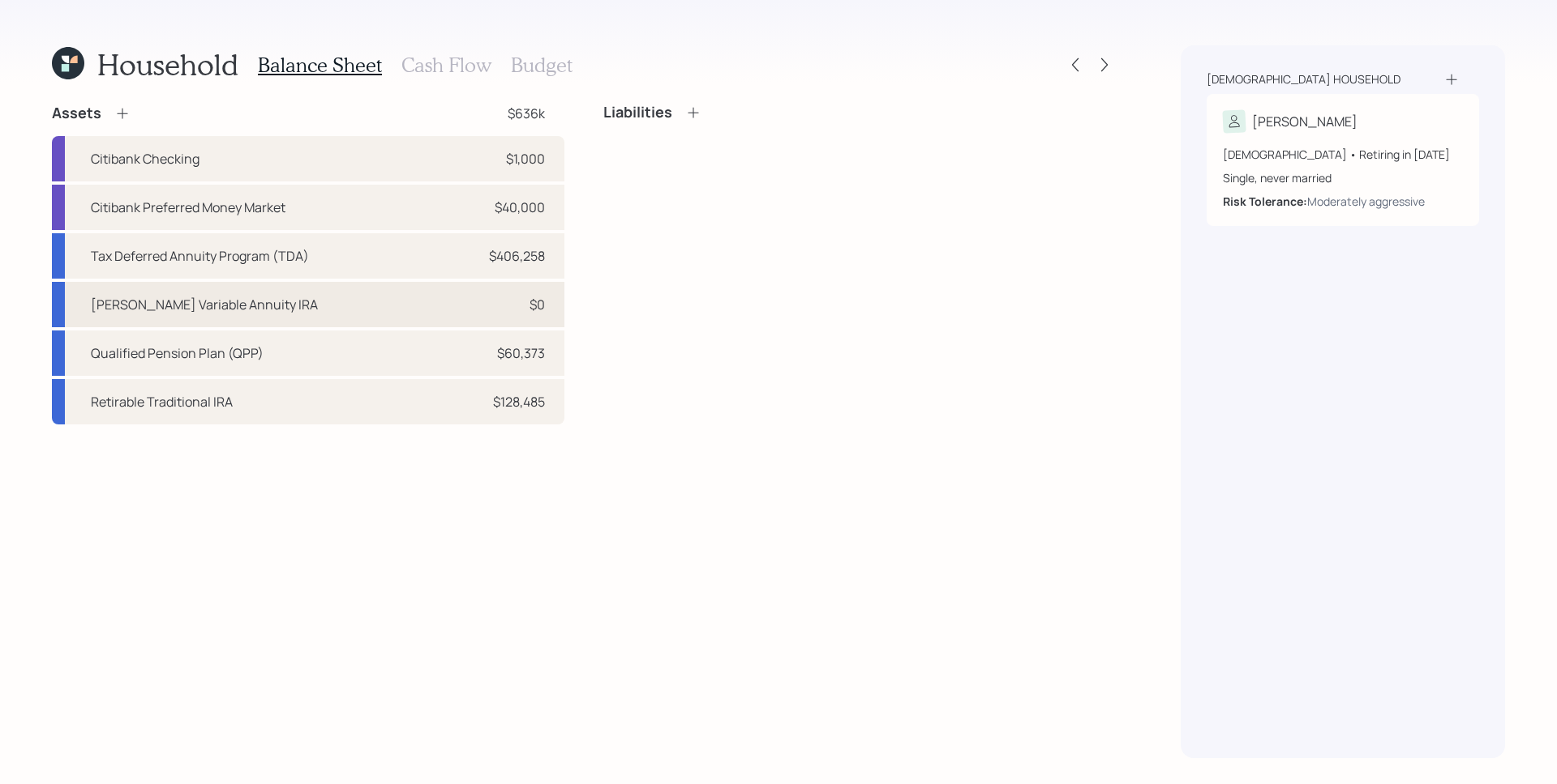
click at [480, 306] on div "Jackson Variable Annuity IRA $0" at bounding box center [308, 304] width 512 height 45
select select "ira"
select select "balanced"
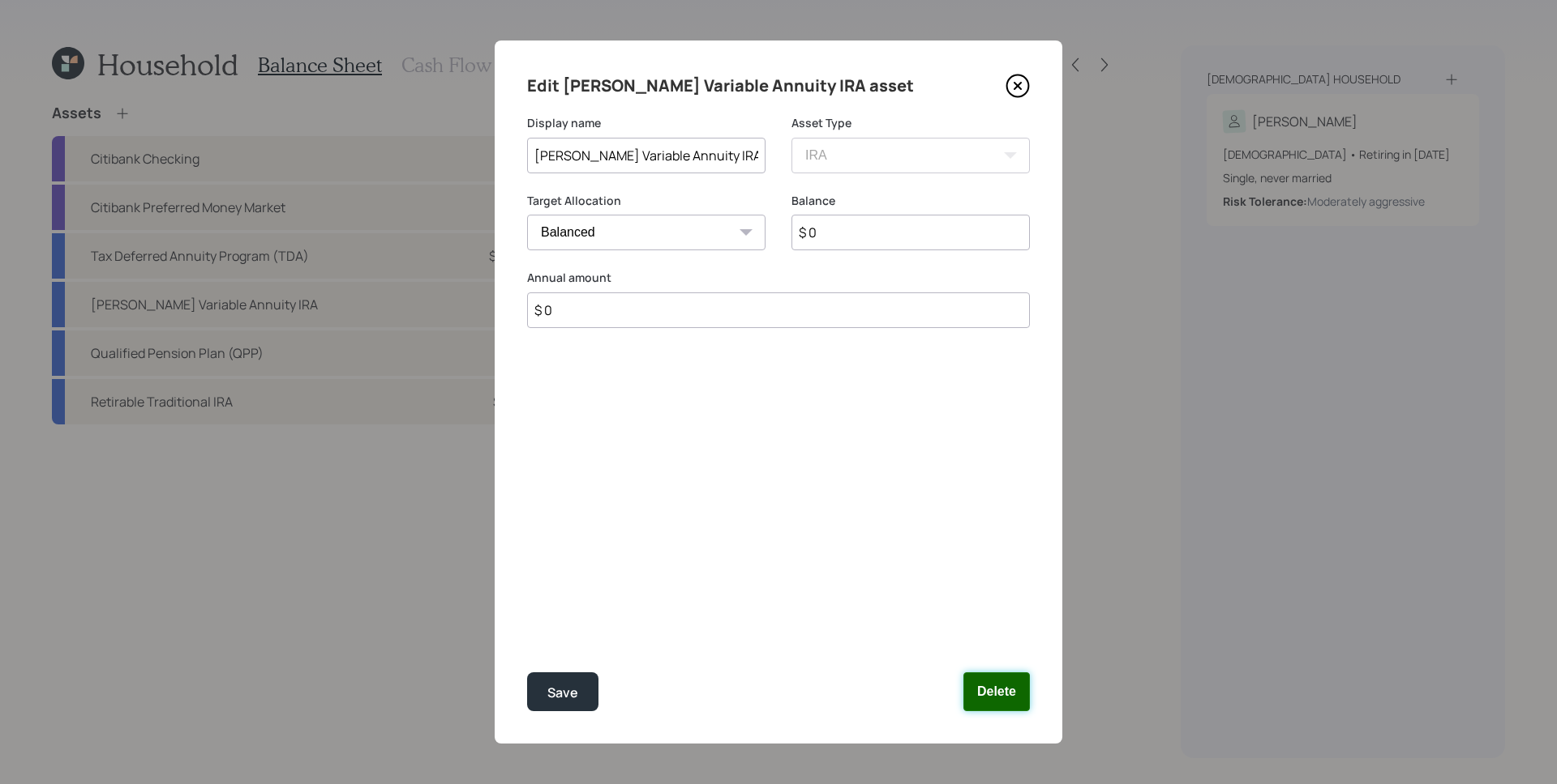
click at [986, 692] on button "Delete" at bounding box center [996, 692] width 67 height 39
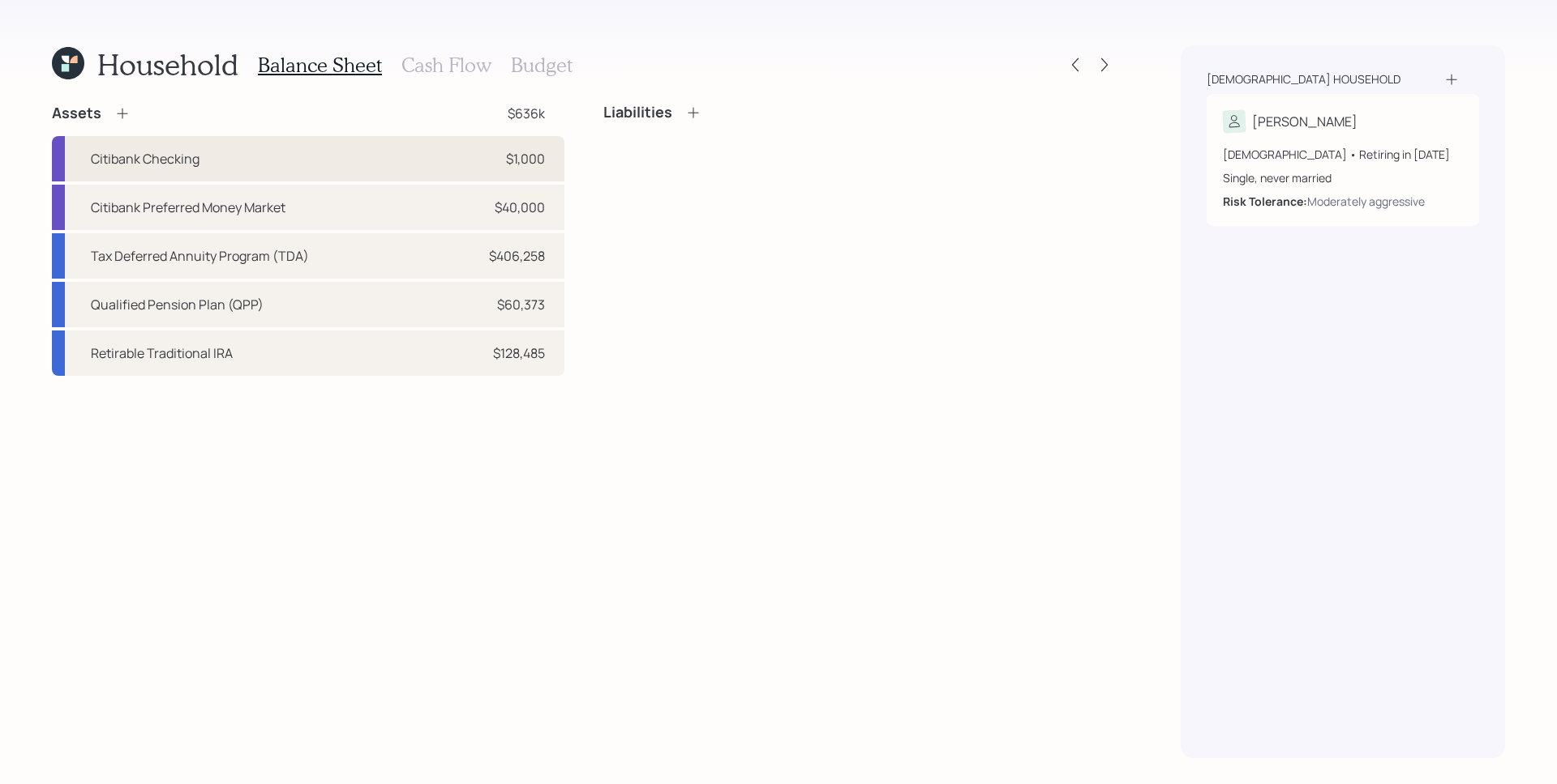
click at [486, 160] on div "Citibank Checking $1,000" at bounding box center [308, 159] width 512 height 45
select select "cash"
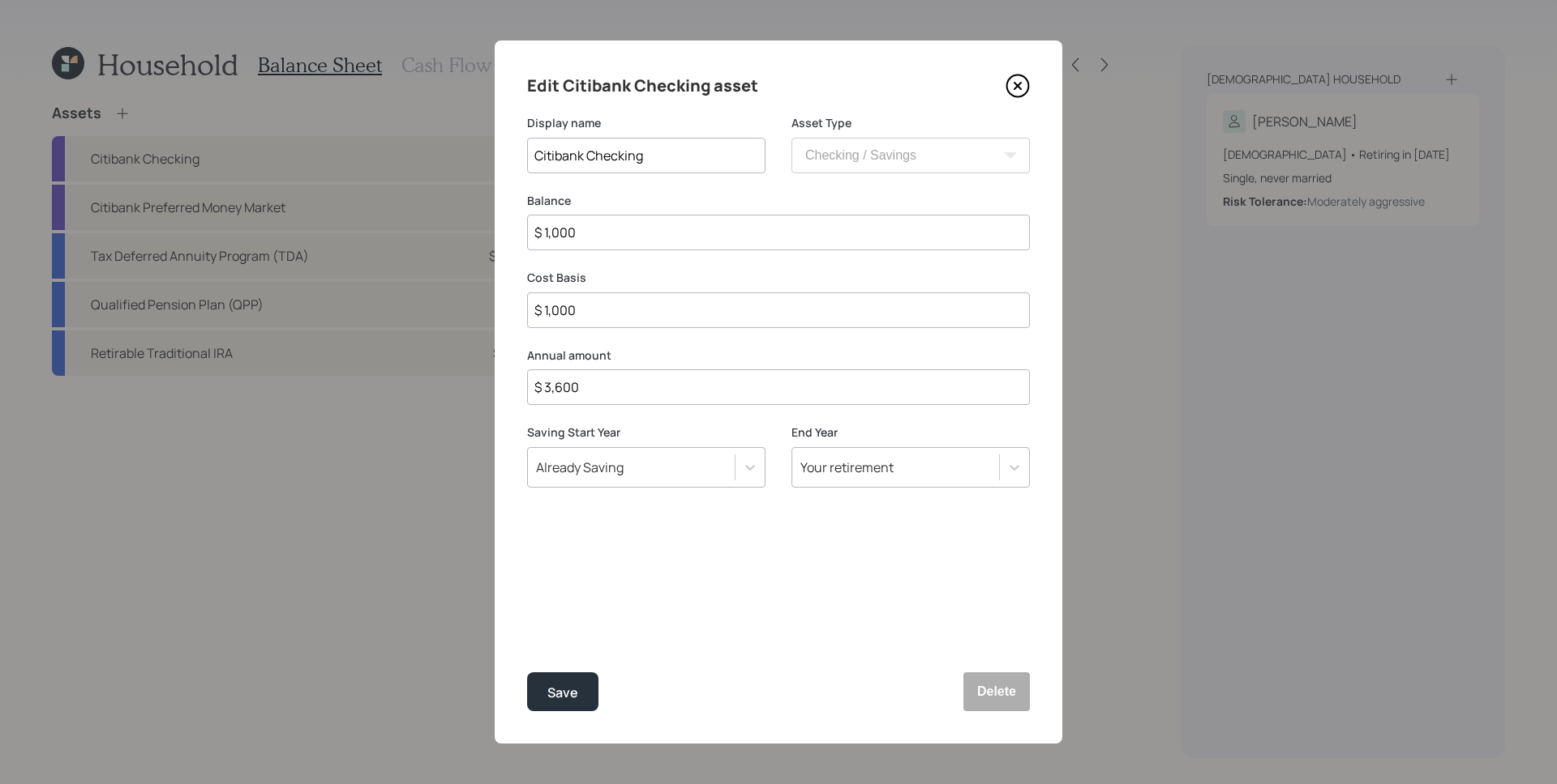
click at [637, 233] on input "$ 1,000" at bounding box center [778, 233] width 503 height 35
type input "$ 5"
type input "$ 50"
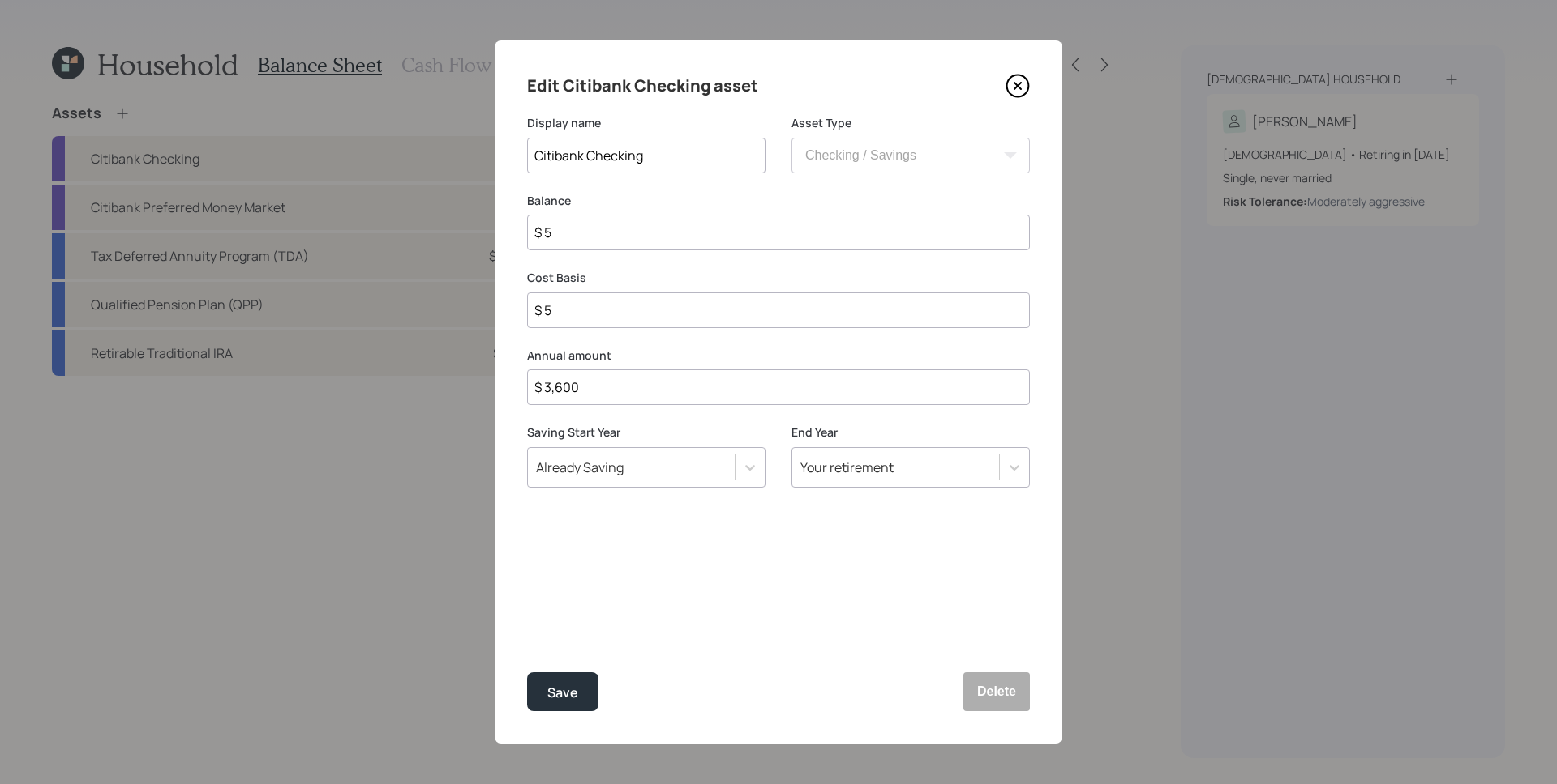
type input "$ 50"
type input "$ 500"
type input "$ 5,000"
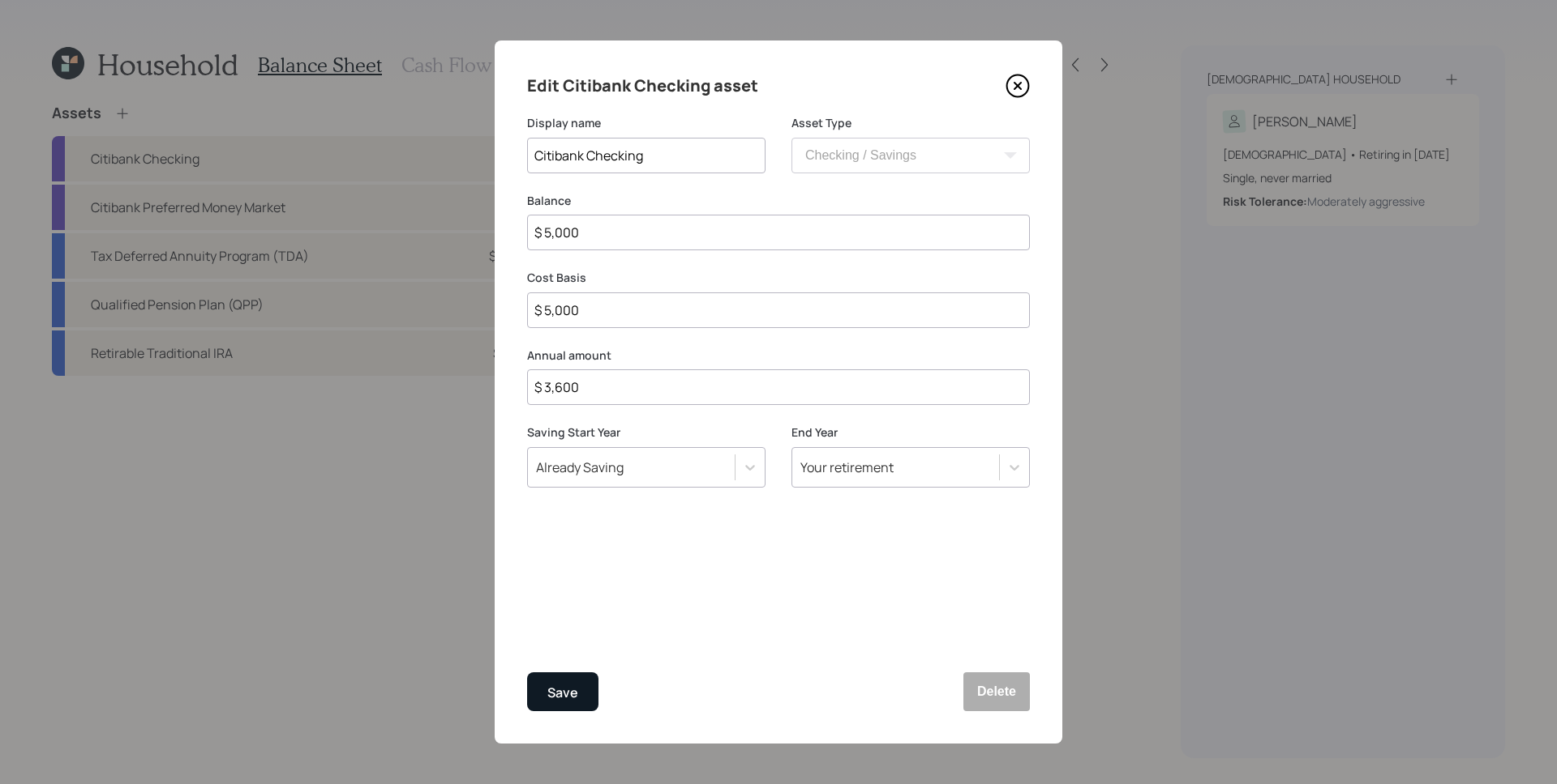
type input "$ 5,000"
click at [543, 694] on button "Save" at bounding box center [563, 692] width 72 height 39
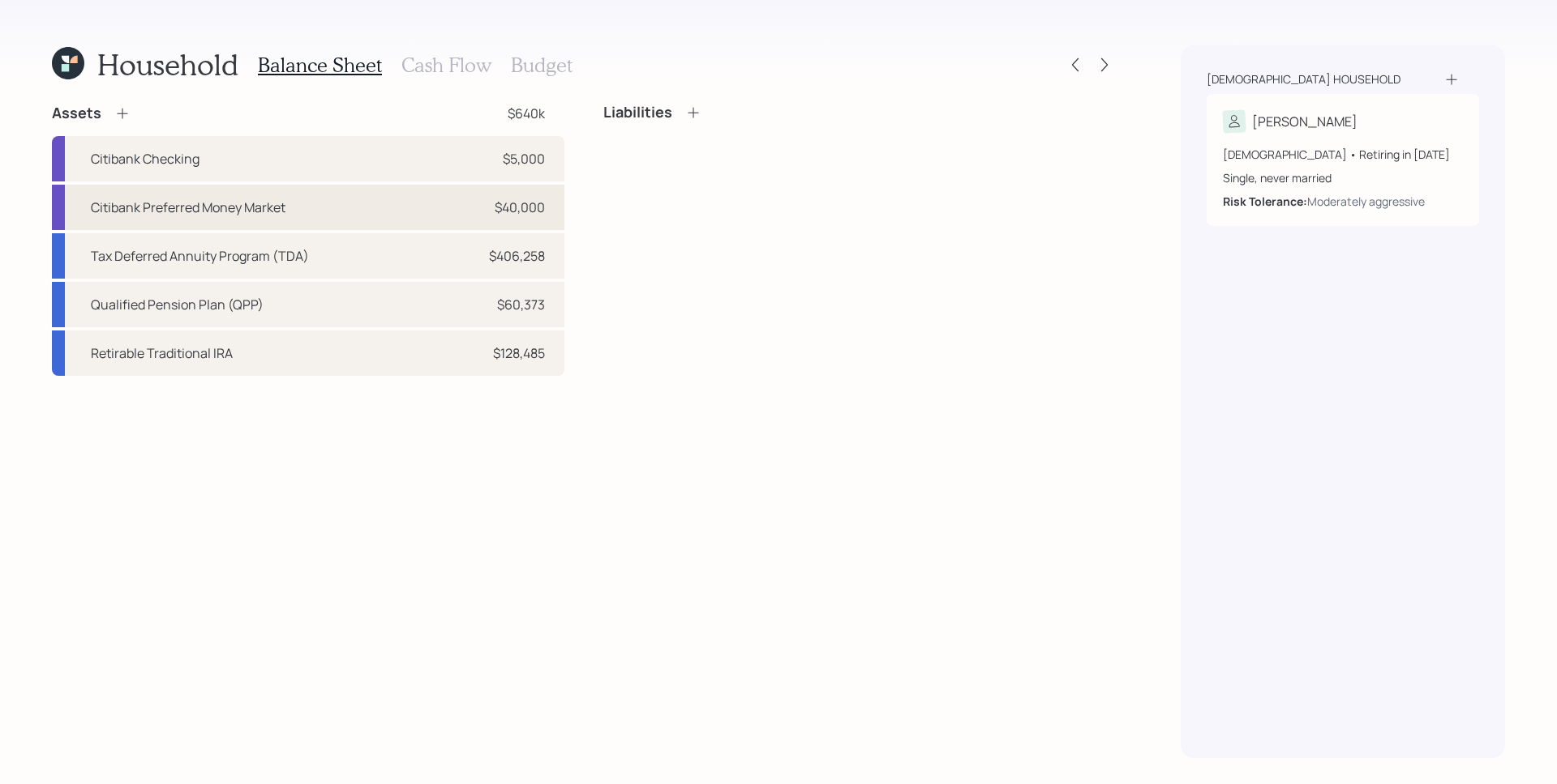
click at [531, 197] on div "$40,000" at bounding box center [519, 207] width 50 height 20
select select "emergency_fund"
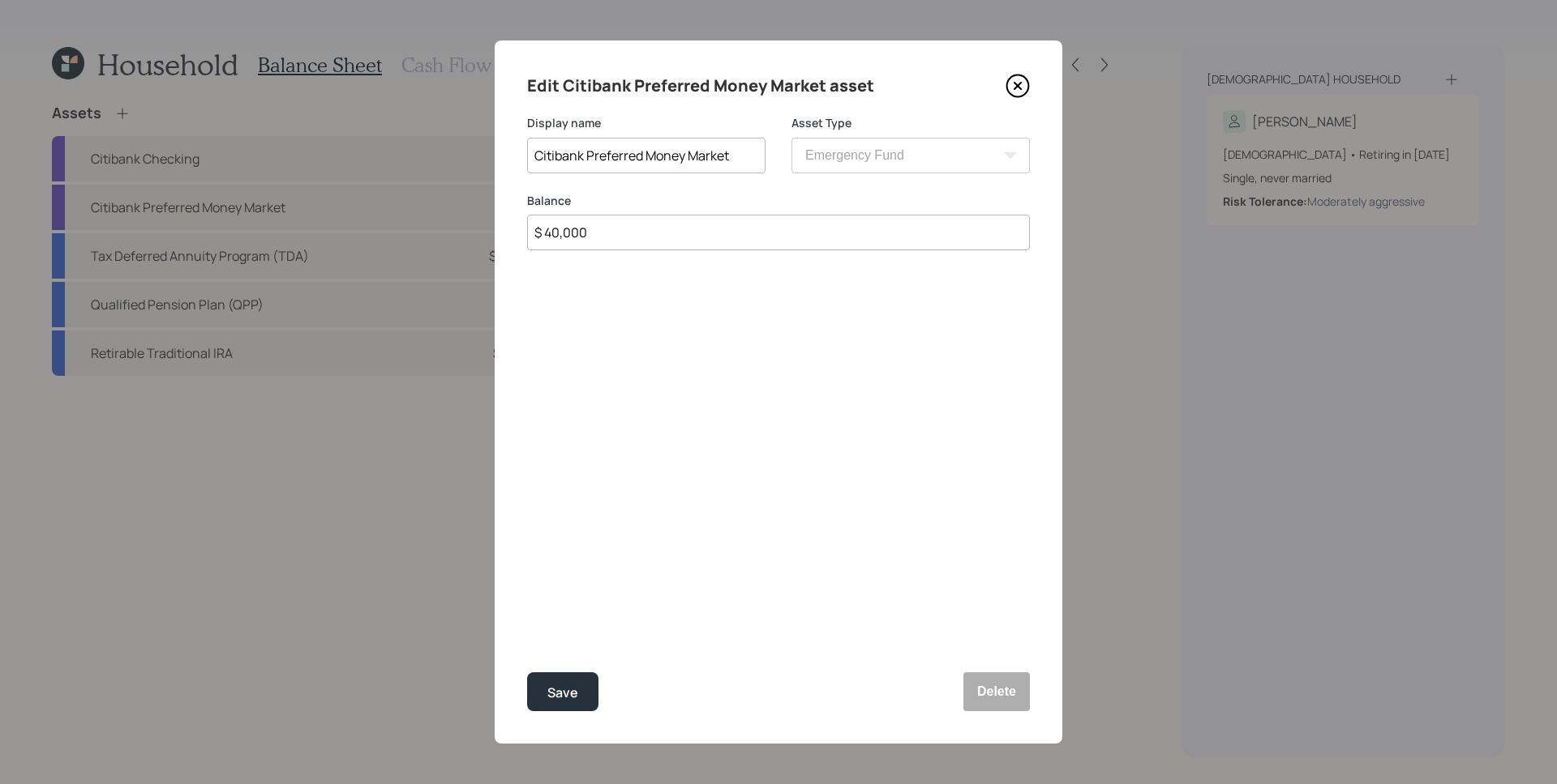
click at [657, 235] on input "$ 40,000" at bounding box center [778, 233] width 503 height 35
type input "$ 50,000"
click at [527, 672] on button "Save" at bounding box center [563, 692] width 72 height 39
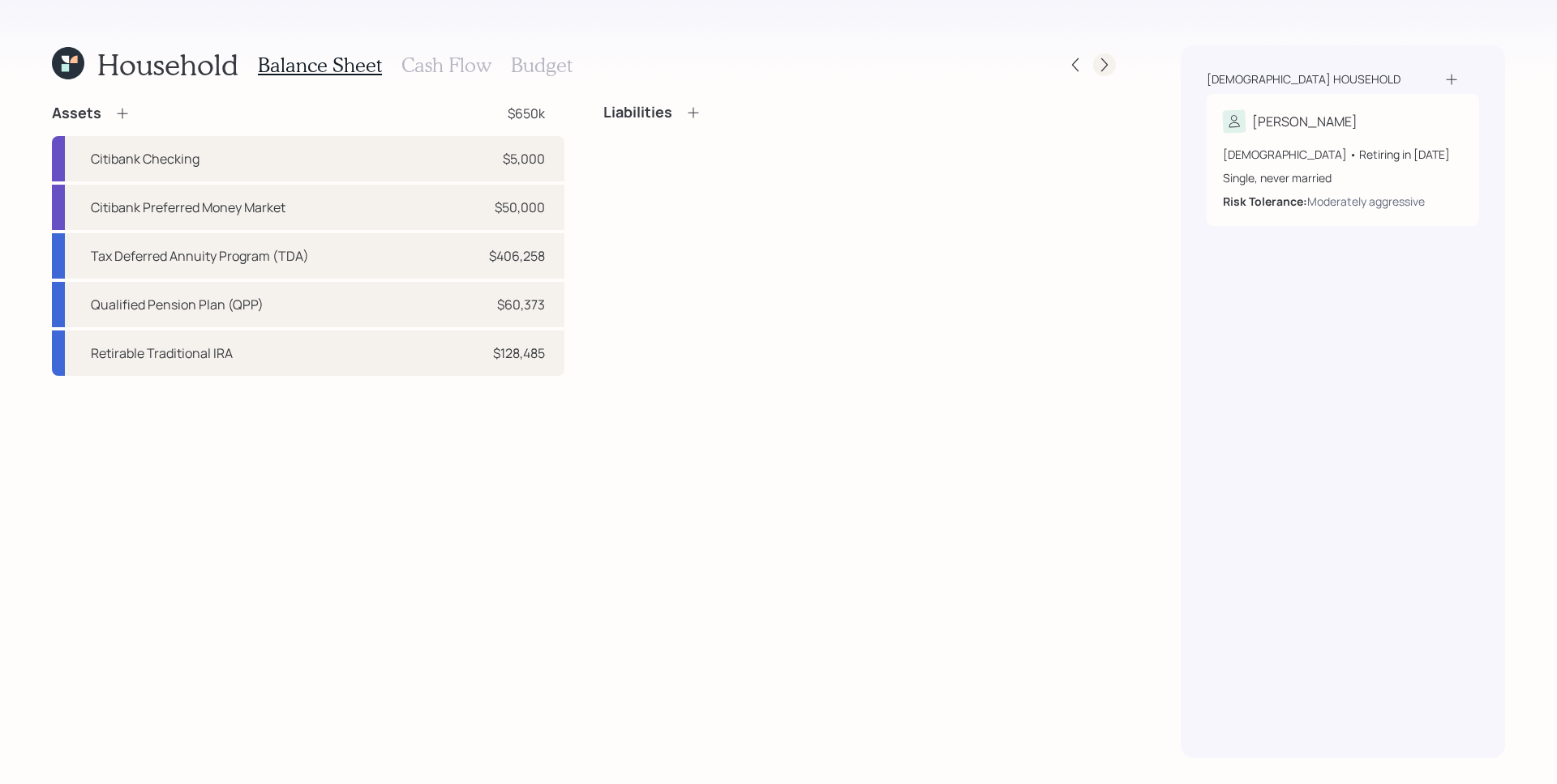
click at [1098, 62] on icon at bounding box center [1103, 65] width 17 height 17
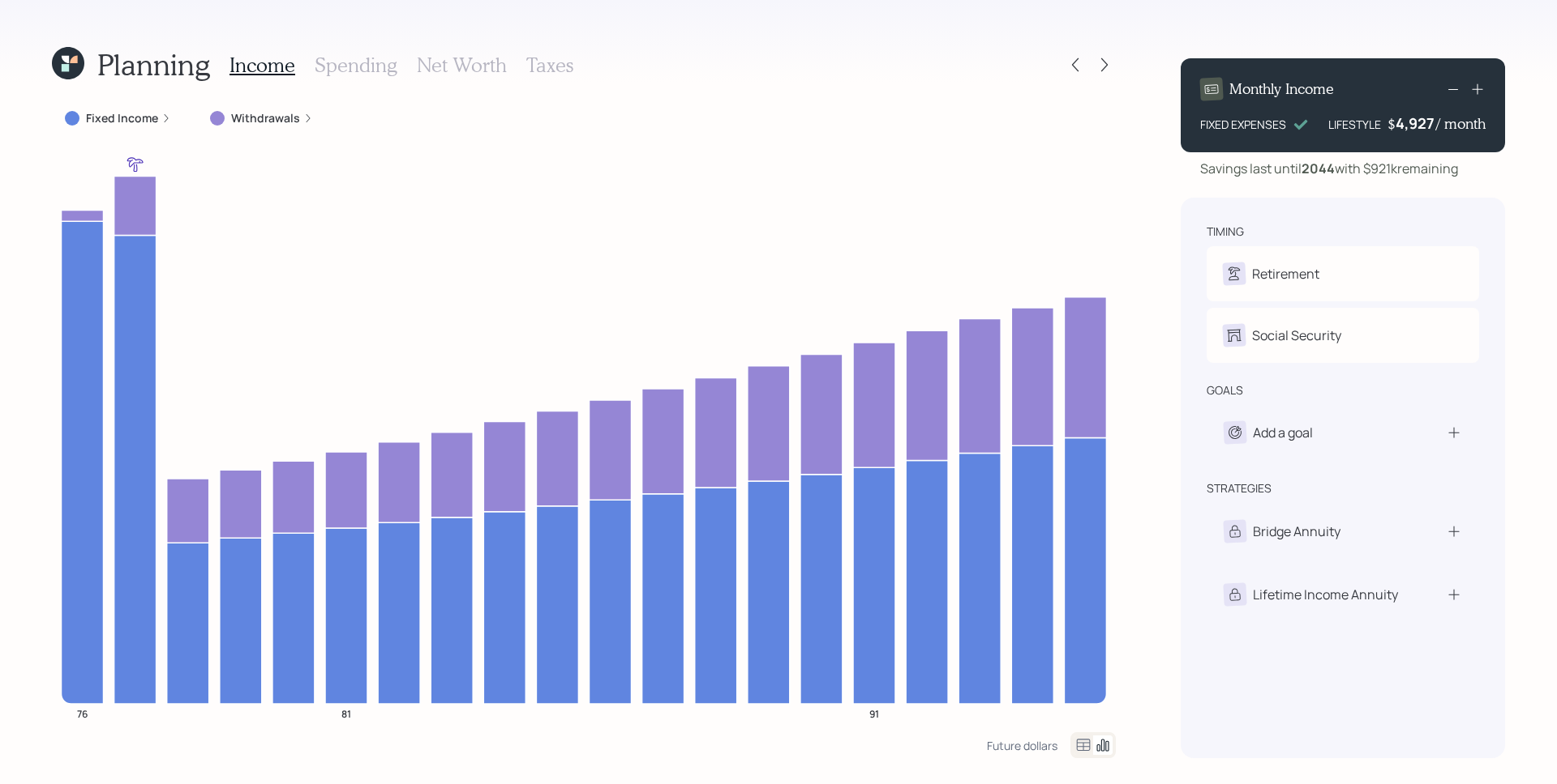
click at [345, 66] on h3 "Spending" at bounding box center [355, 66] width 82 height 24
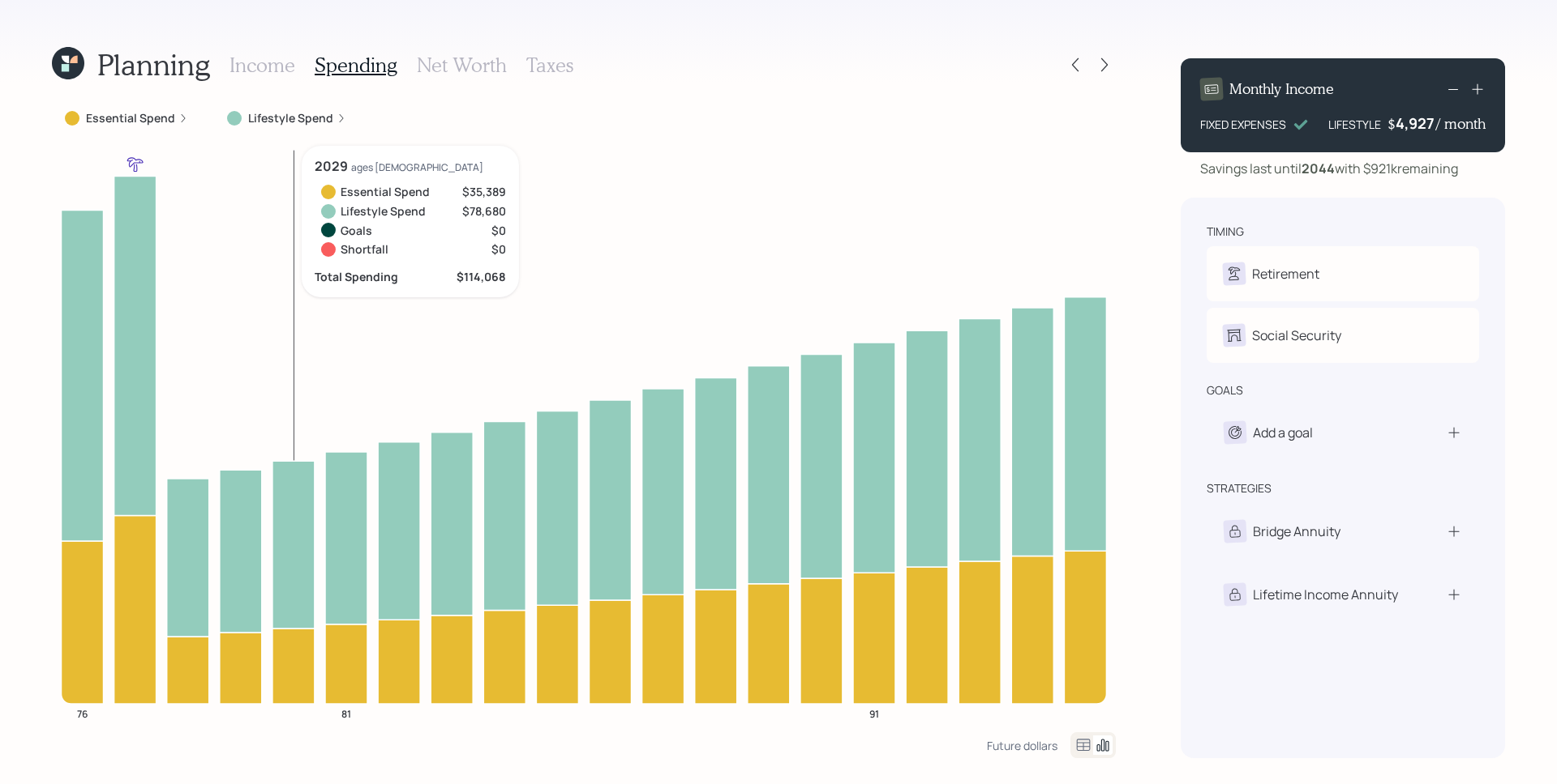
click at [320, 188] on icon "76 81 91" at bounding box center [583, 440] width 1063 height 587
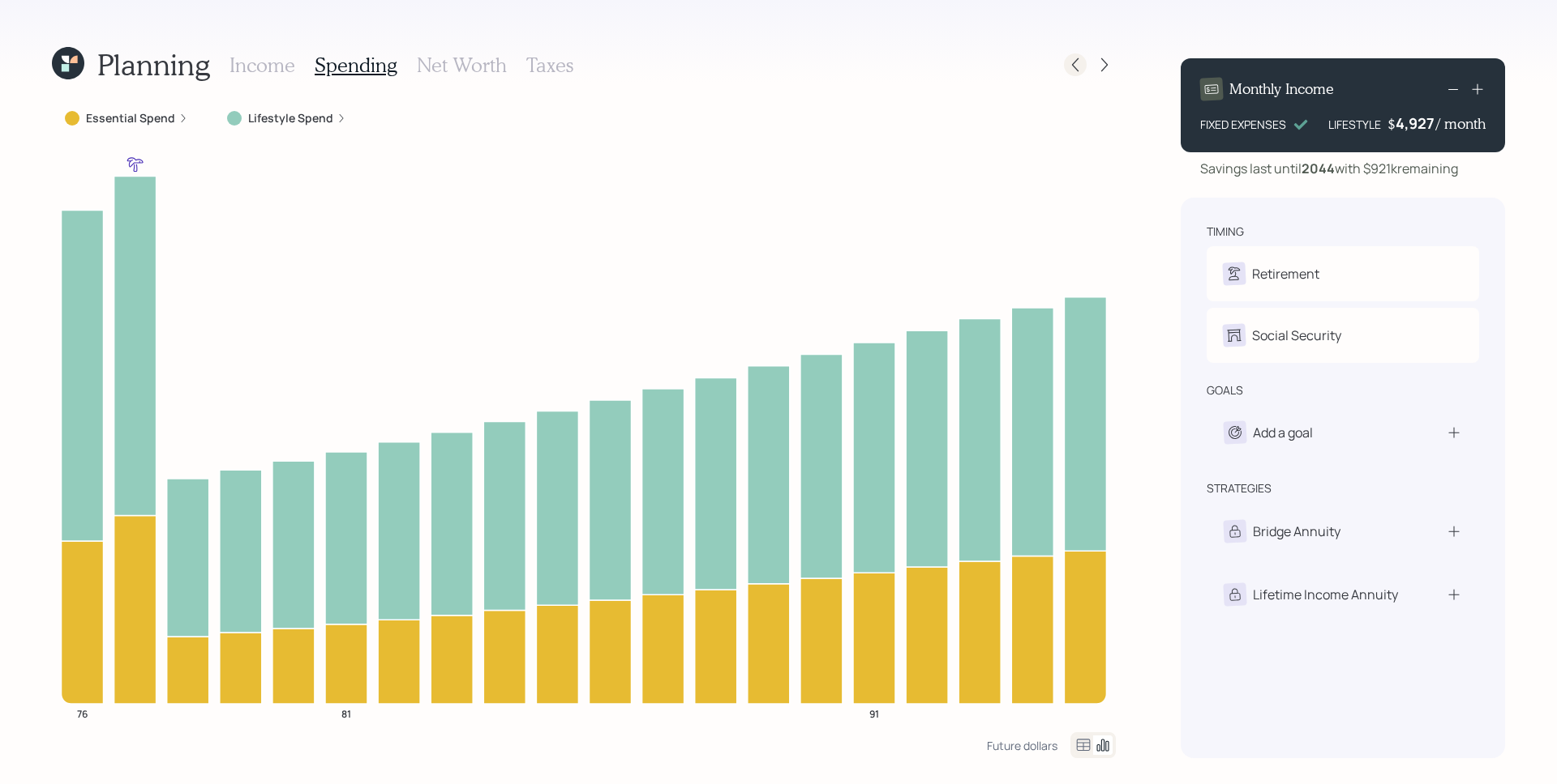
click at [1070, 65] on icon at bounding box center [1075, 65] width 17 height 17
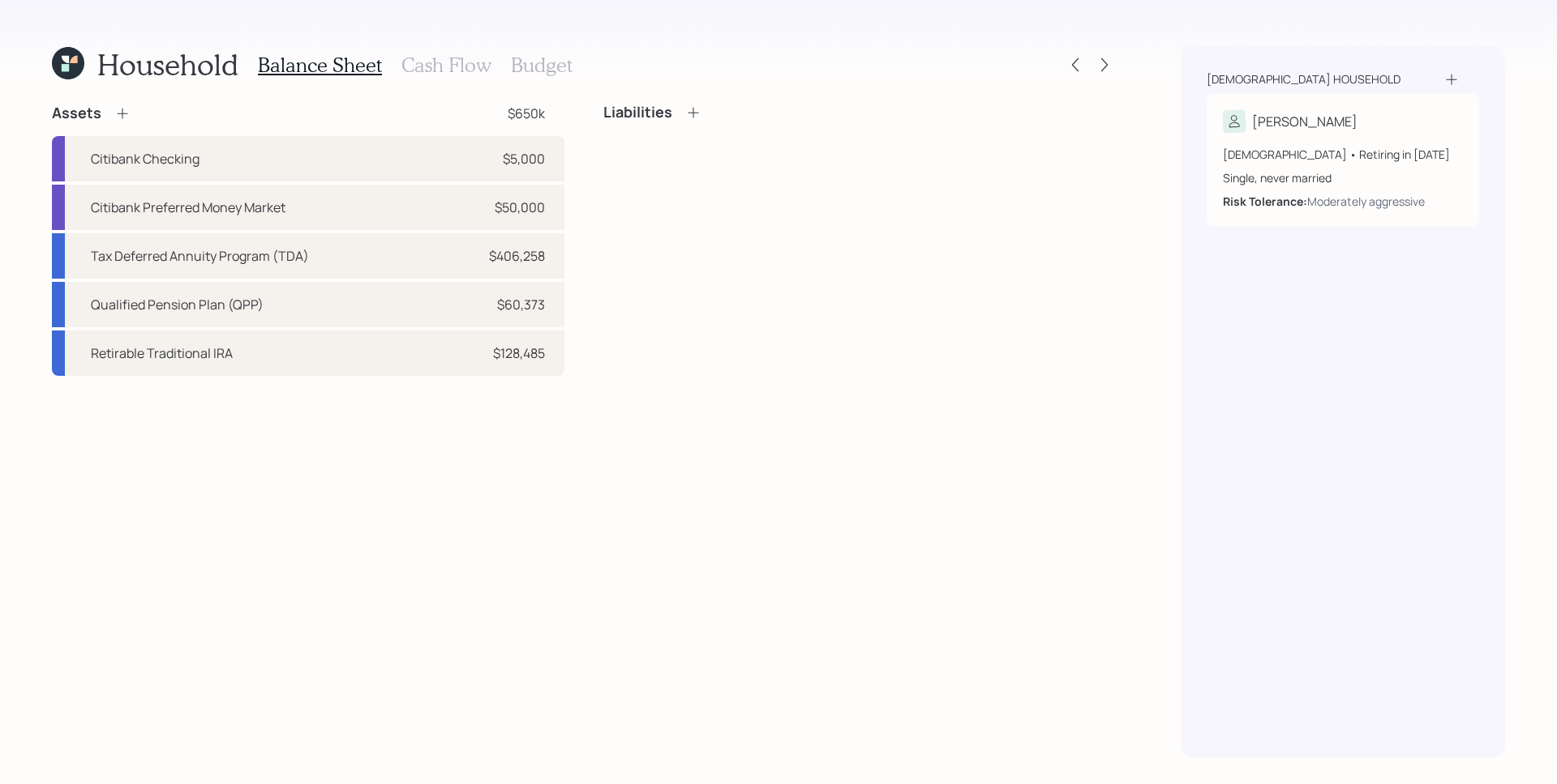
drag, startPoint x: 431, startPoint y: 63, endPoint x: 445, endPoint y: 79, distance: 21.3
click at [432, 63] on h3 "Cash Flow" at bounding box center [447, 66] width 90 height 24
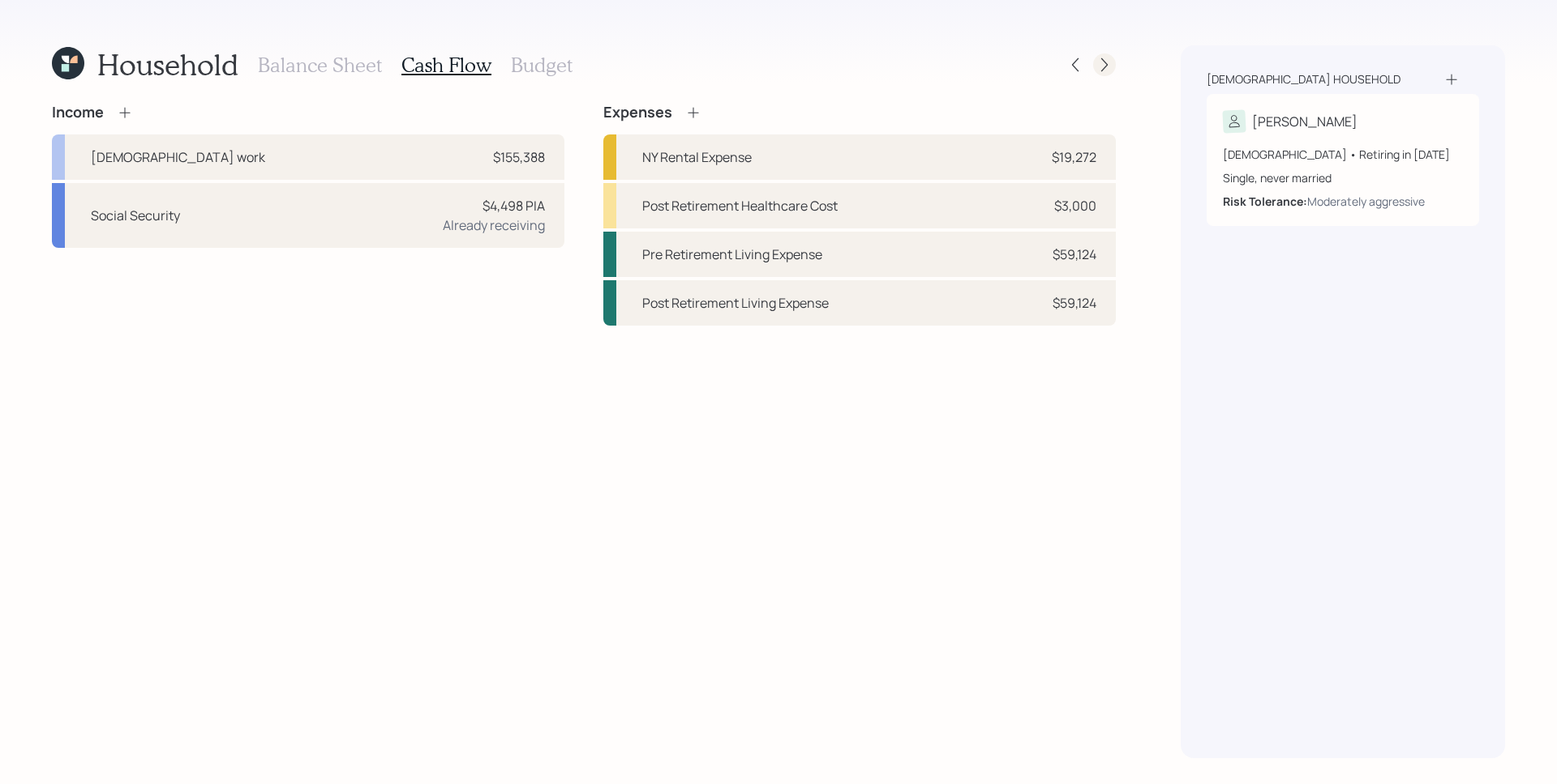
click at [1110, 67] on icon at bounding box center [1103, 65] width 17 height 17
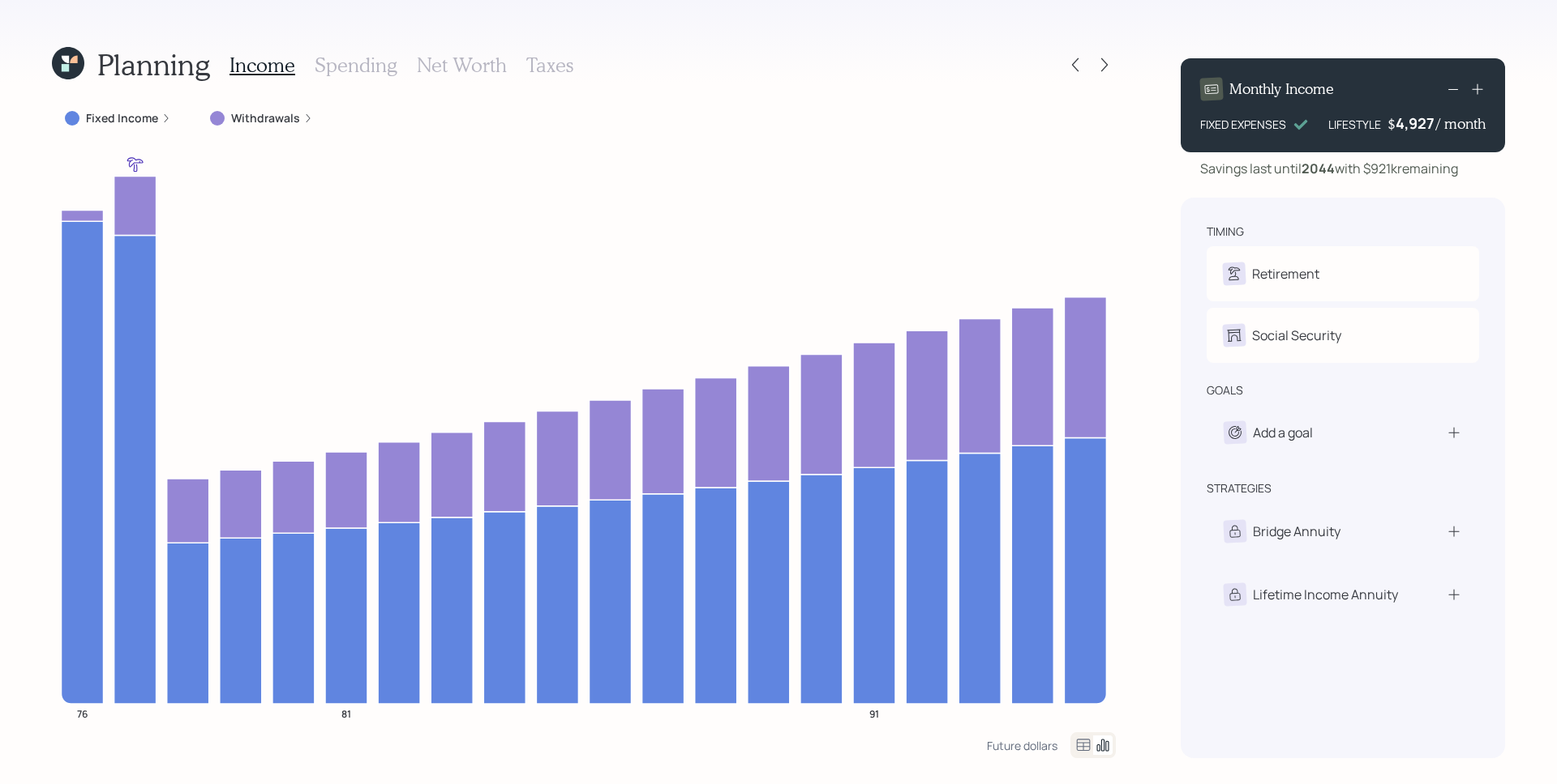
click at [384, 68] on h3 "Spending" at bounding box center [355, 66] width 82 height 24
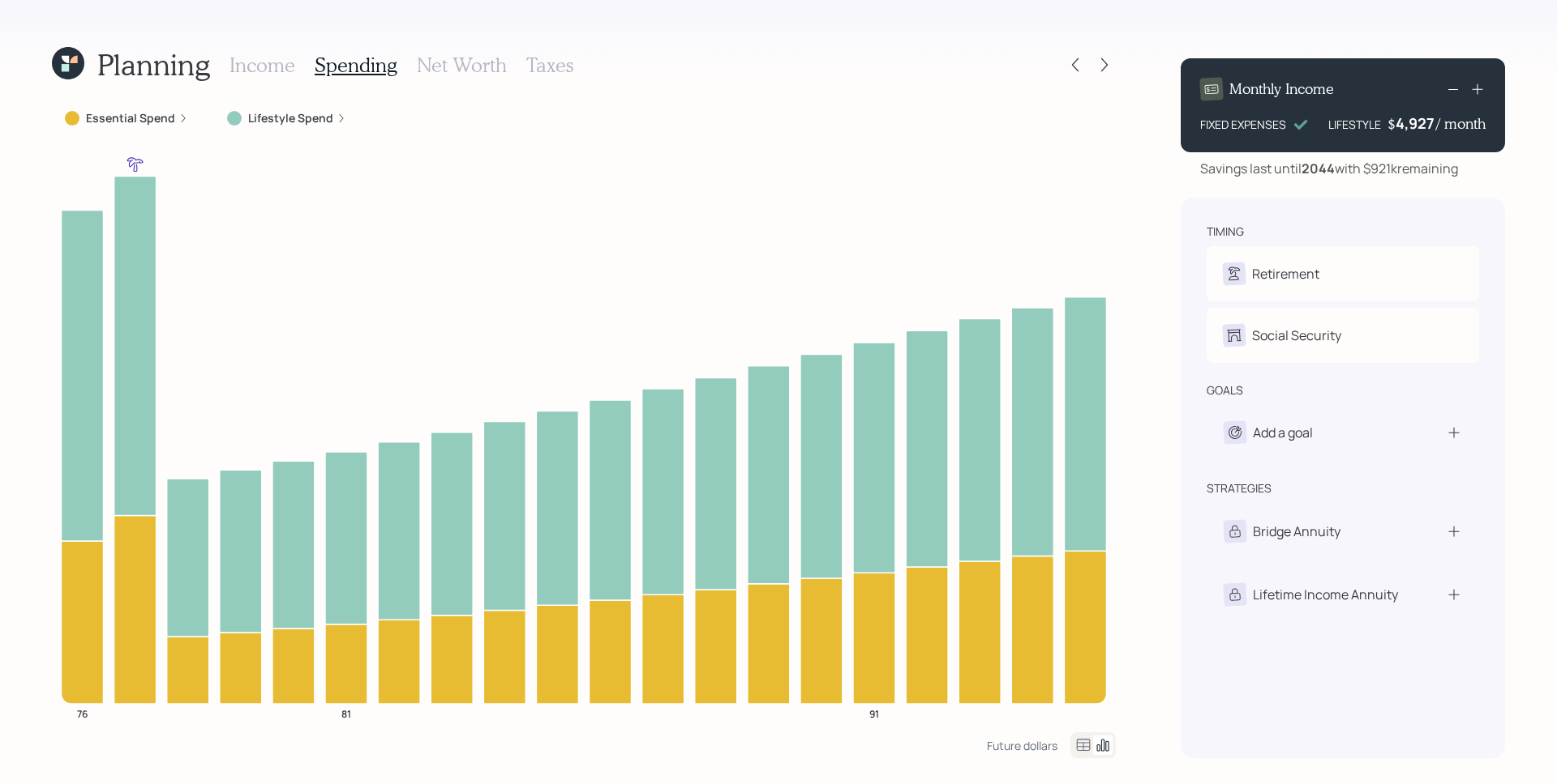
click at [184, 119] on icon at bounding box center [184, 119] width 10 height 10
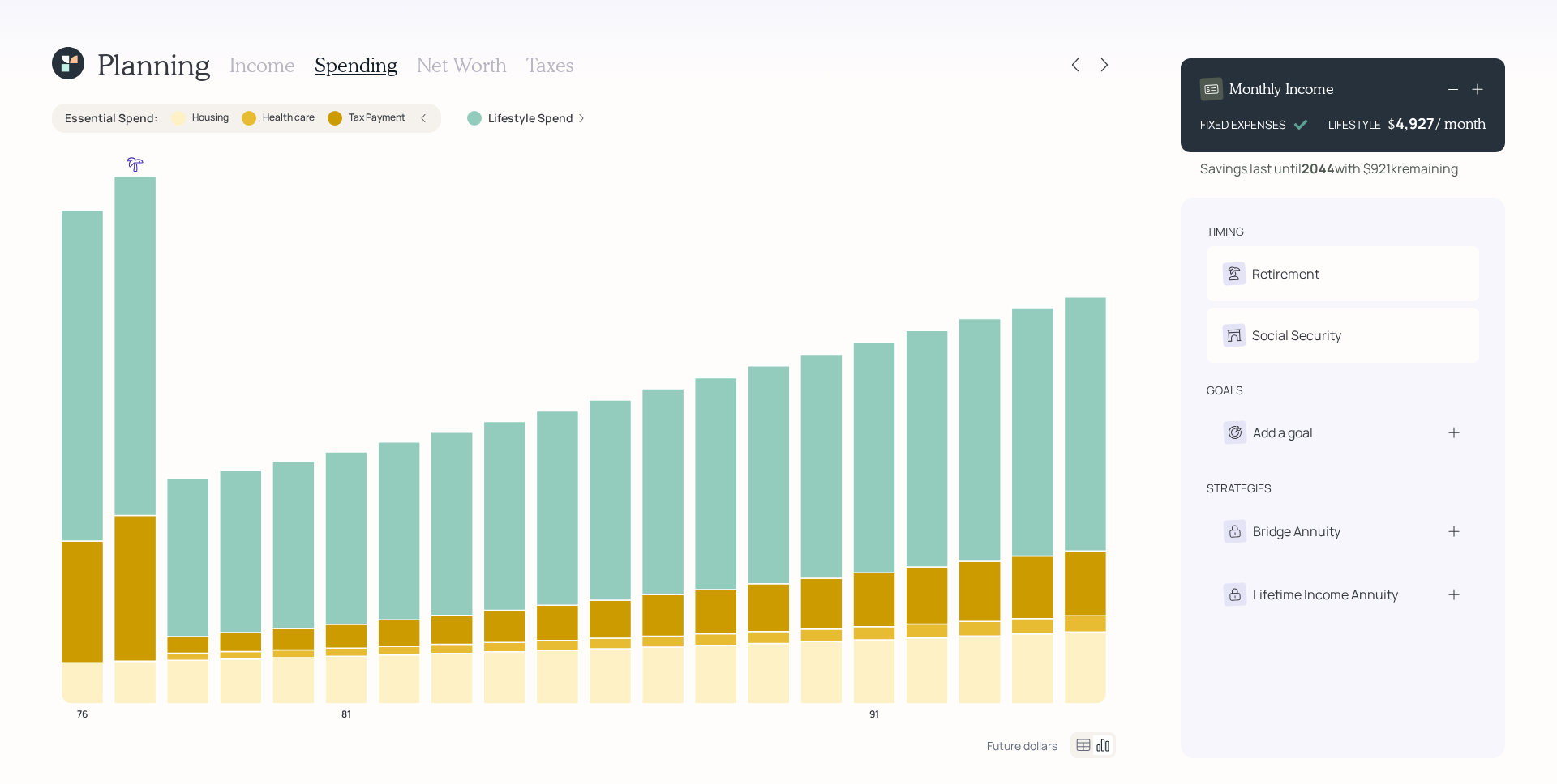
click at [1161, 356] on div "Planning Income Spending Net Worth Taxes Essential Spend : Housing Health care …" at bounding box center [778, 392] width 1557 height 784
click at [1073, 60] on icon at bounding box center [1075, 65] width 17 height 17
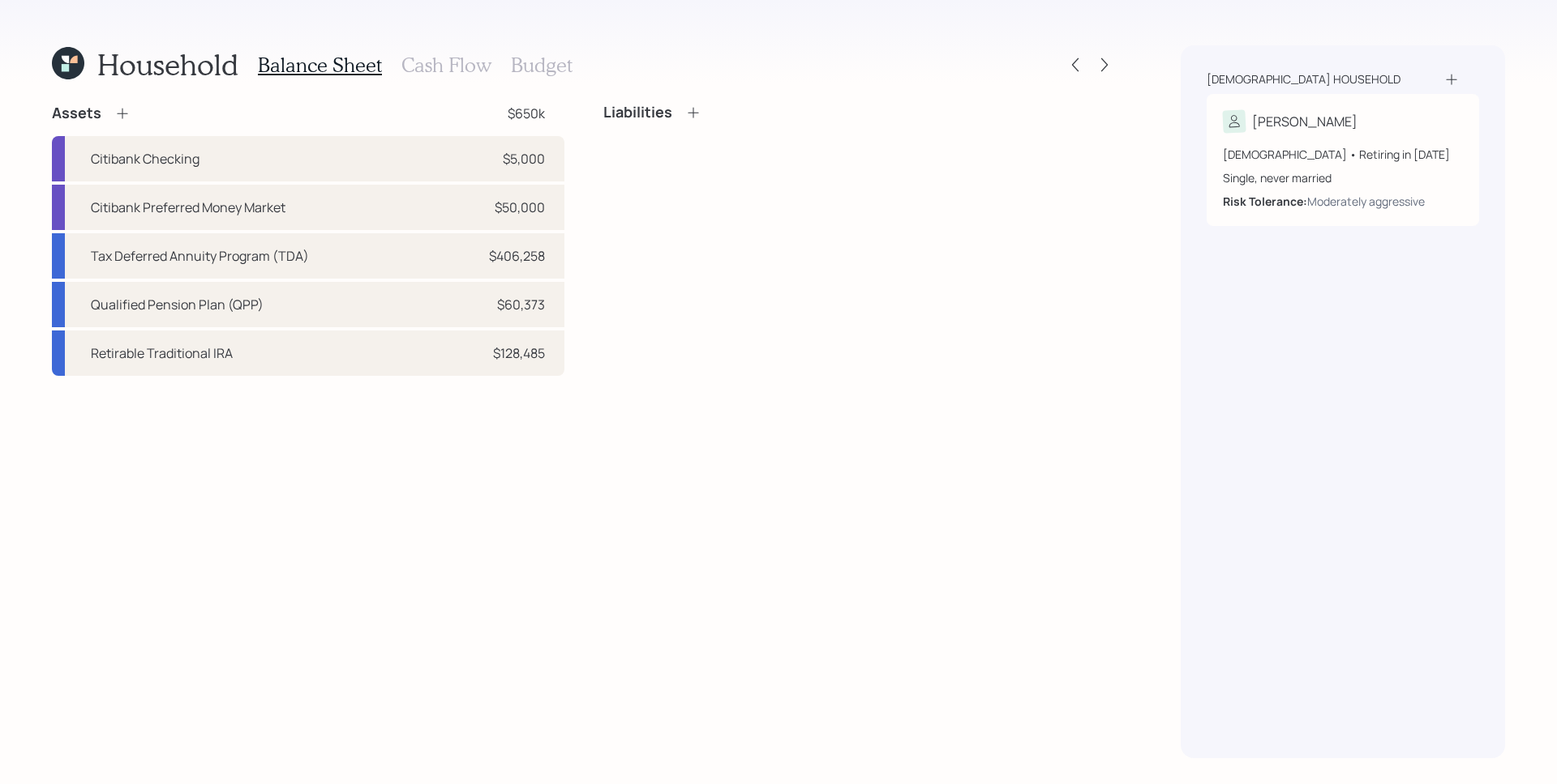
click at [128, 114] on icon at bounding box center [122, 113] width 17 height 17
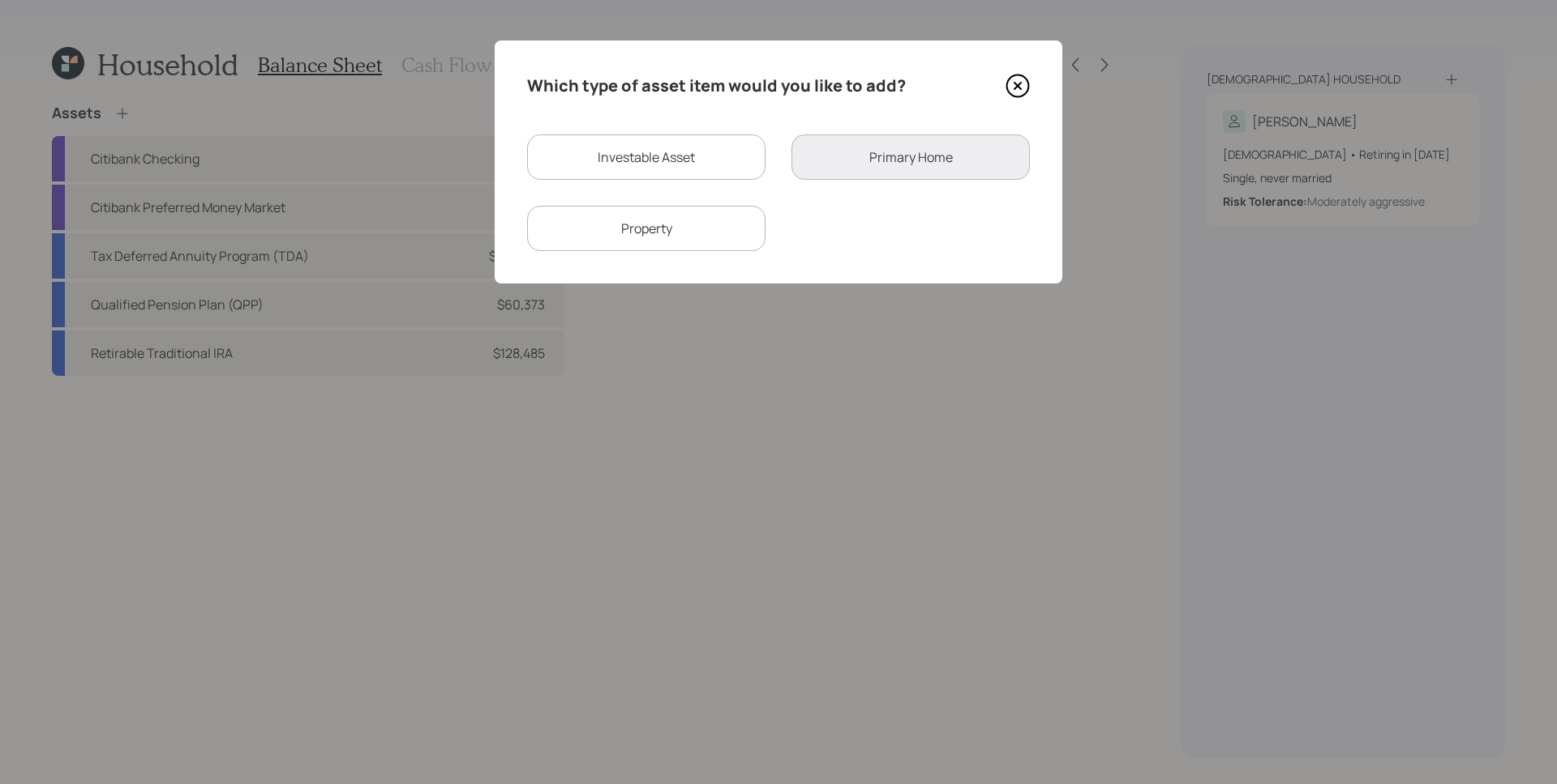
click at [700, 154] on div "Investable Asset" at bounding box center [646, 157] width 239 height 45
select select "taxable"
select select "balanced"
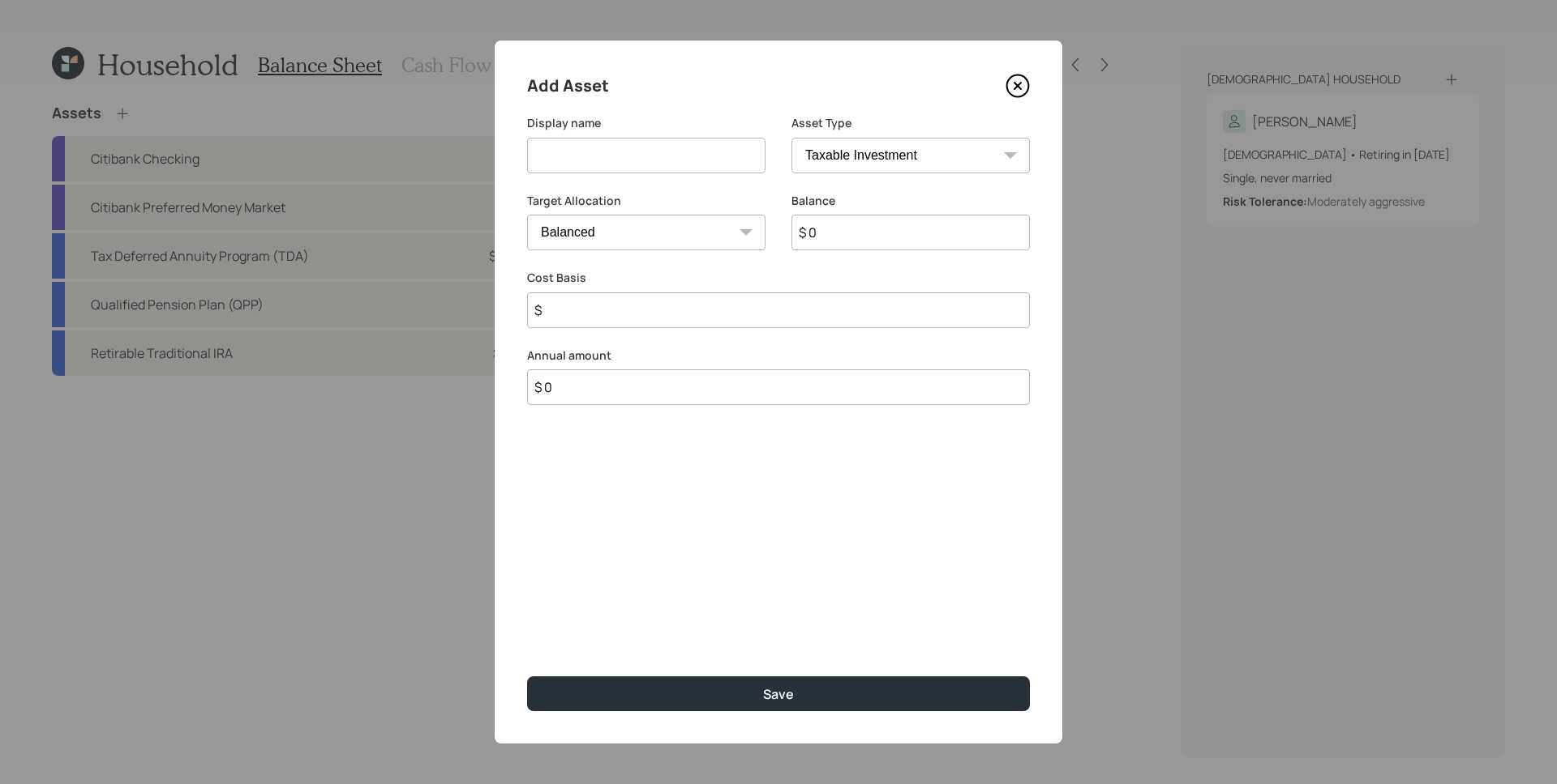
click at [701, 164] on input at bounding box center [646, 155] width 239 height 35
type input "Brokerage Account"
click at [964, 170] on select "SEP IRA IRA Roth IRA 401(k) Roth 401(k) 403(b) Roth 403(b) 457(b) Roth 457(b) H…" at bounding box center [910, 155] width 239 height 35
click at [791, 137] on select "SEP IRA IRA Roth IRA 401(k) Roth 401(k) 403(b) Roth 403(b) 457(b) Roth 457(b) H…" at bounding box center [910, 155] width 239 height 35
click at [871, 238] on input "$ 0" at bounding box center [910, 233] width 239 height 35
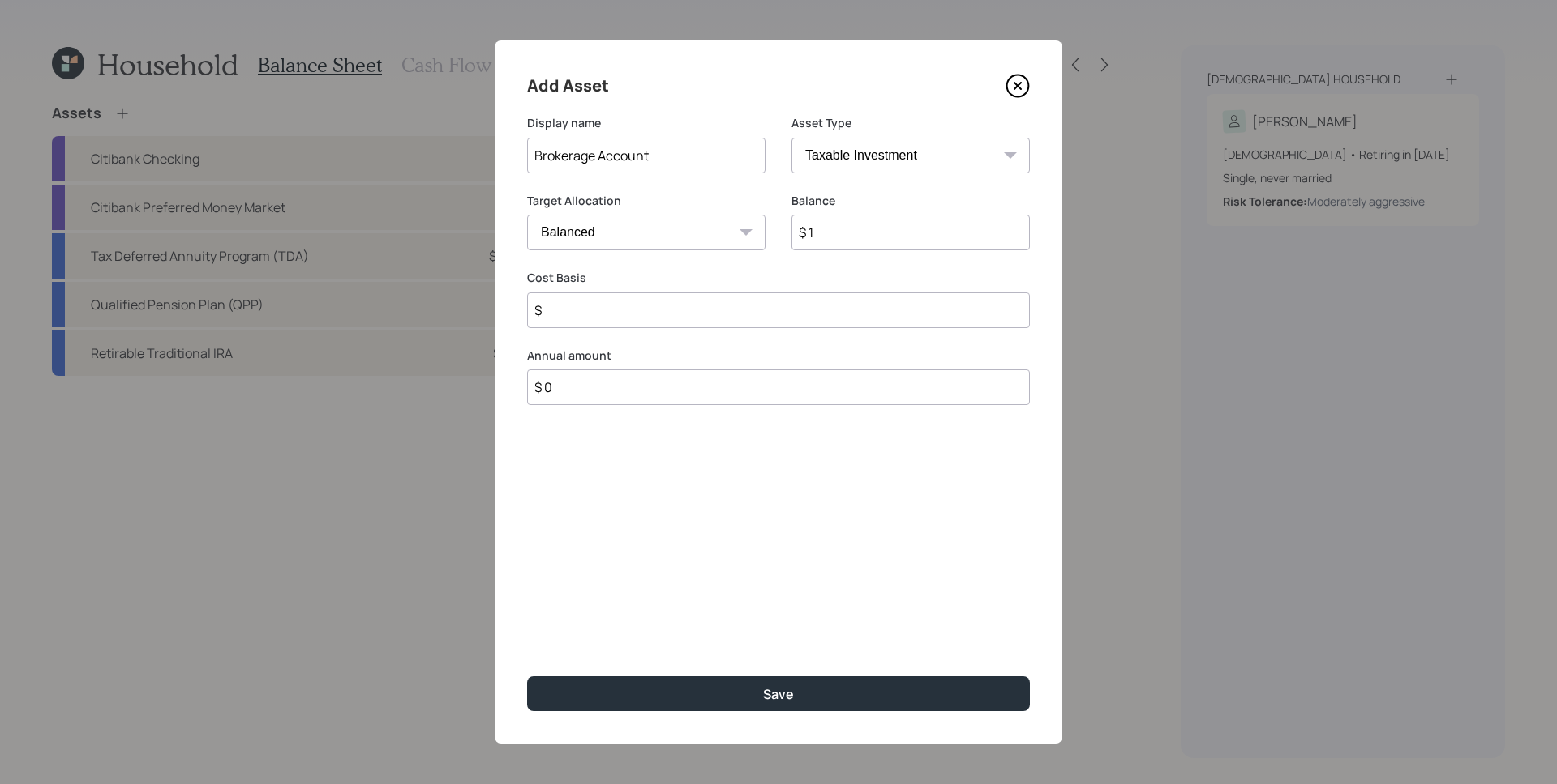
type input "$ 1"
click at [639, 307] on input "$" at bounding box center [778, 310] width 503 height 35
type input "$ 5,000"
click at [868, 230] on input "$ 1" at bounding box center [910, 233] width 239 height 35
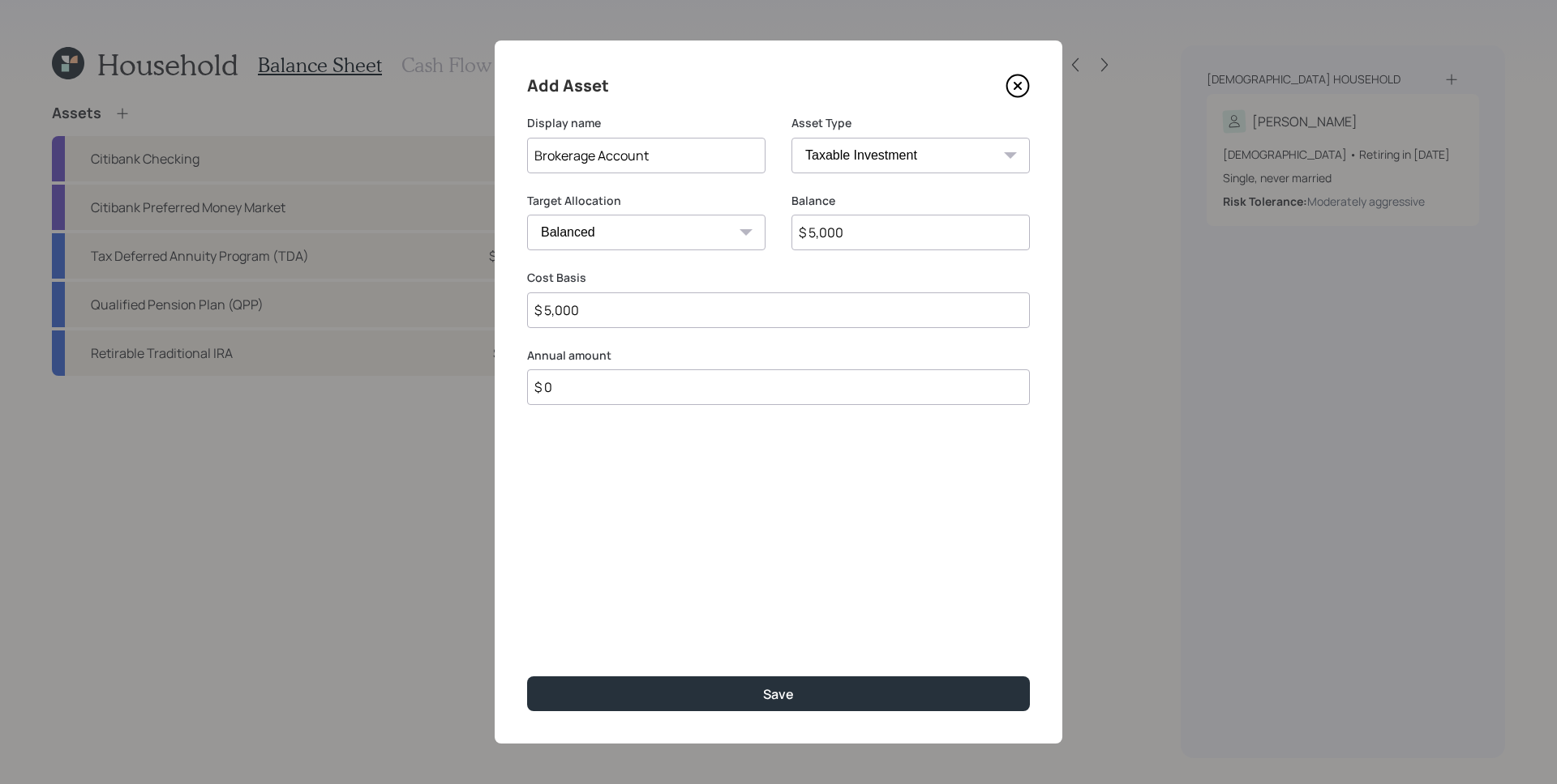
type input "$ 5,000"
click at [681, 395] on input "$ 0" at bounding box center [778, 388] width 503 height 35
click at [683, 393] on input "$ 0" at bounding box center [778, 388] width 503 height 35
type input "$ 60,000"
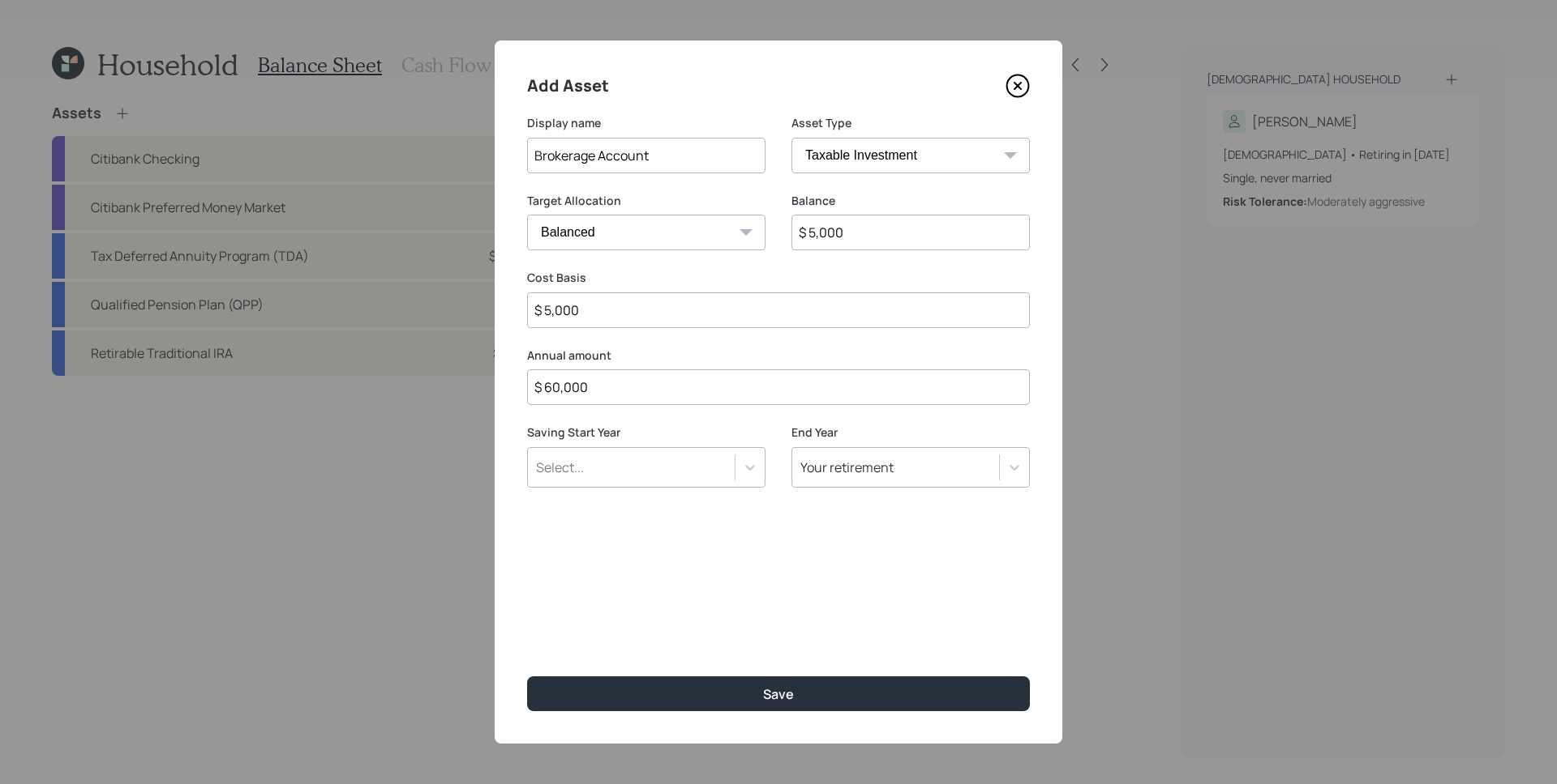
click at [681, 450] on div "Select..." at bounding box center [646, 467] width 239 height 40
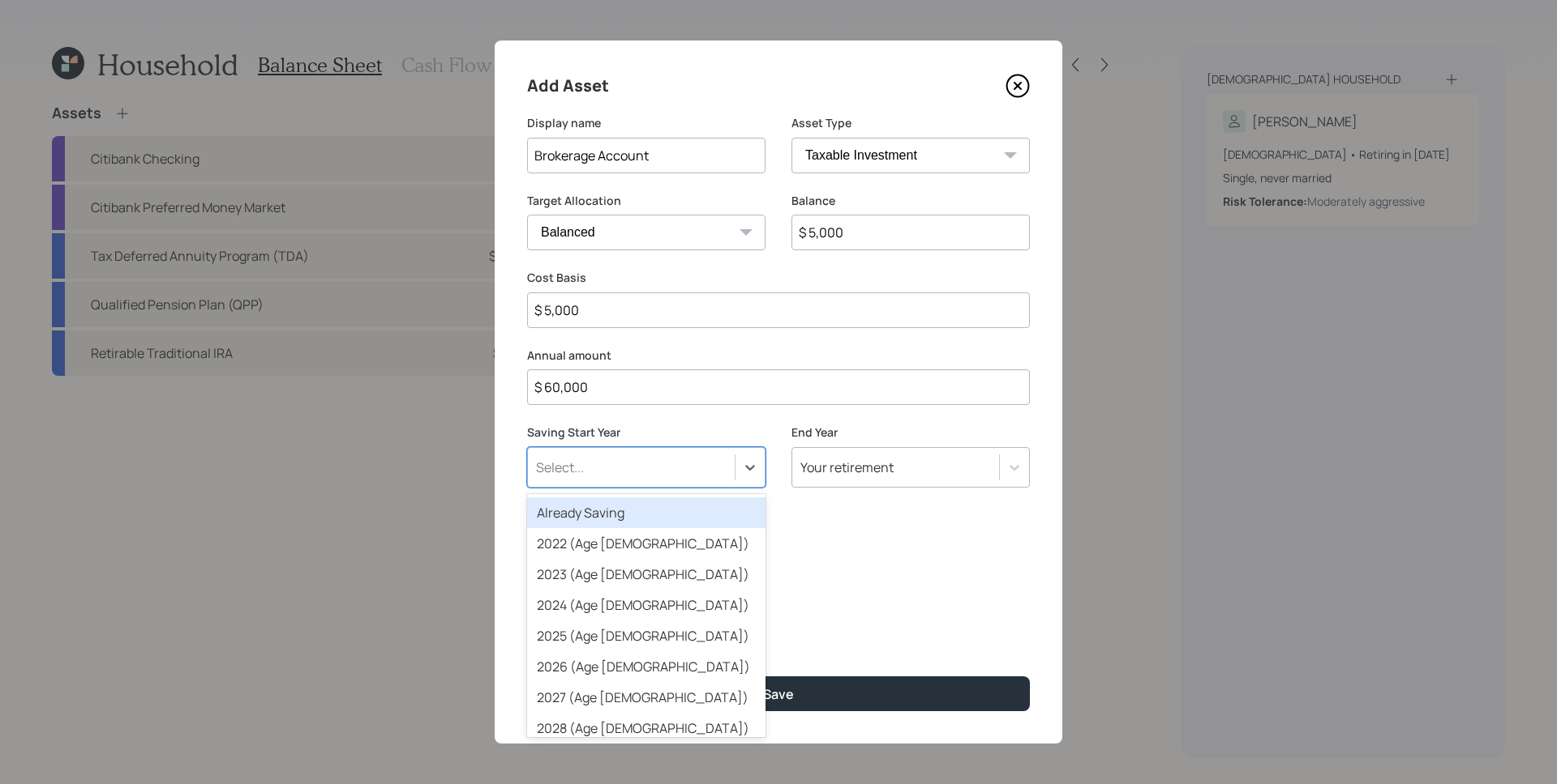
click at [659, 511] on div "Already Saving" at bounding box center [646, 512] width 239 height 30
click at [655, 472] on div "Already Saving" at bounding box center [631, 467] width 207 height 27
click at [648, 518] on div "Already Saving" at bounding box center [646, 512] width 239 height 30
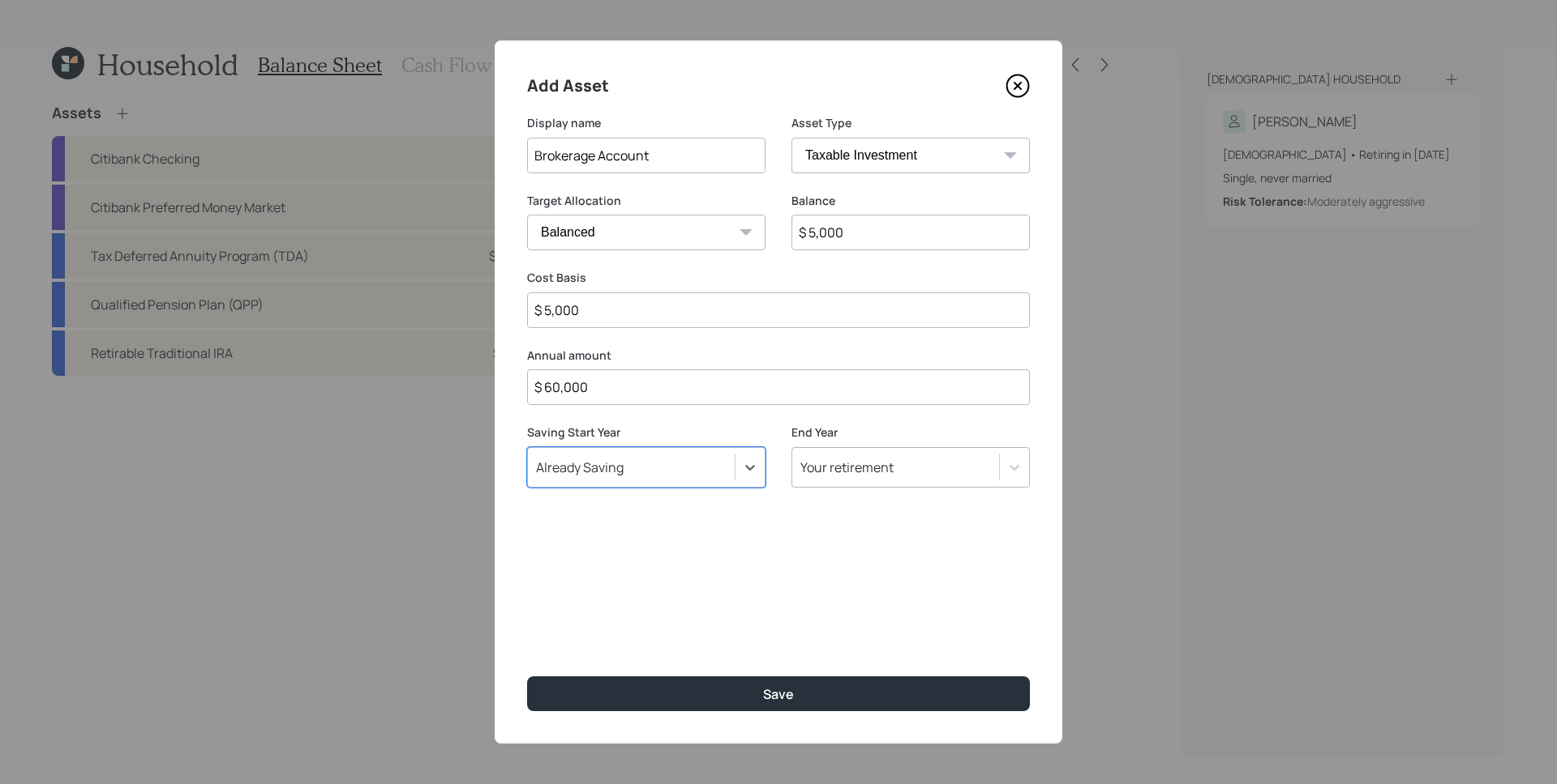
click at [878, 553] on div "Add Asset Display name Brokerage Account Asset Type SEP IRA IRA Roth IRA 401(k)…" at bounding box center [778, 392] width 567 height 704
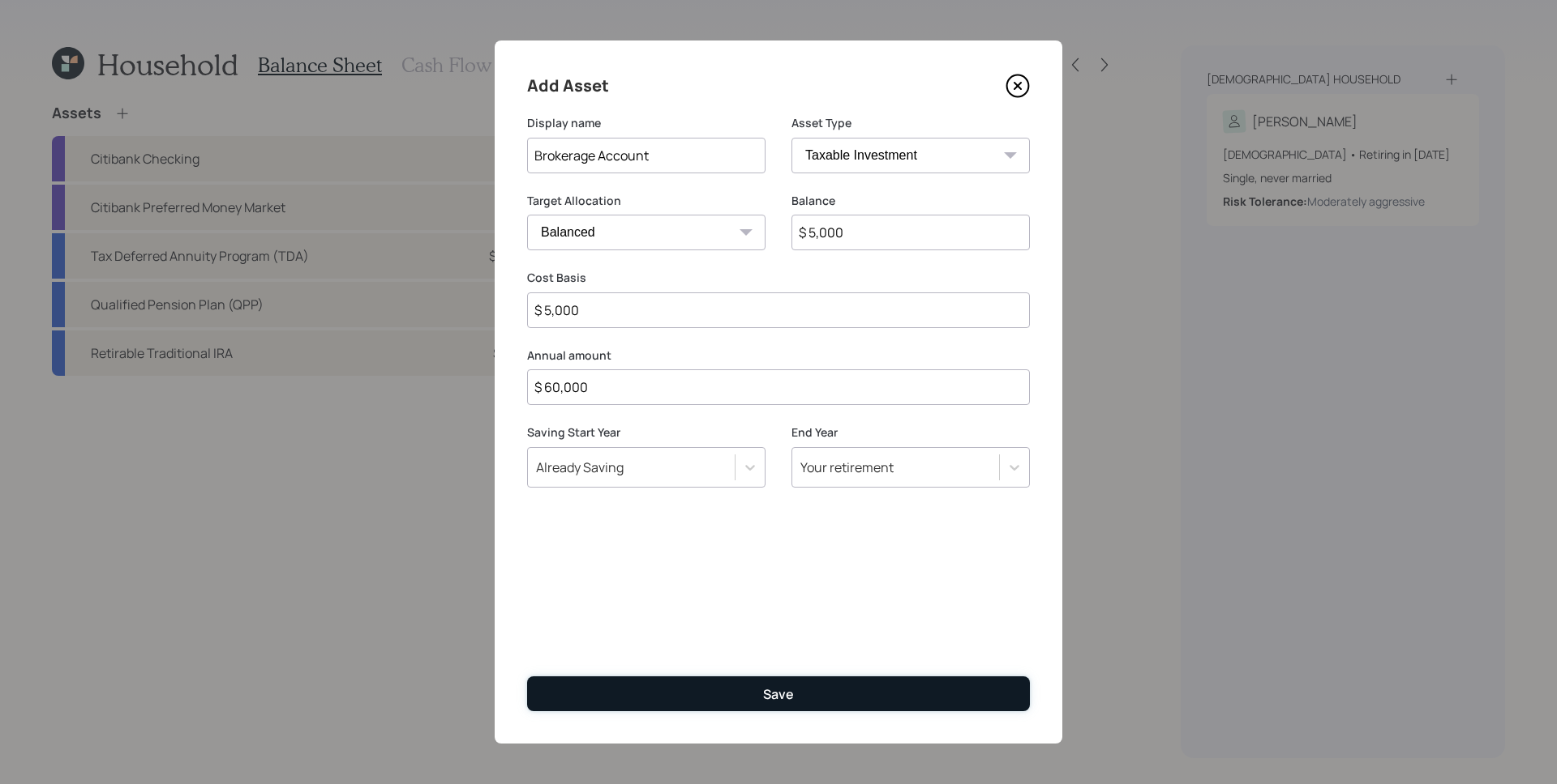
click at [834, 679] on button "Save" at bounding box center [778, 695] width 503 height 35
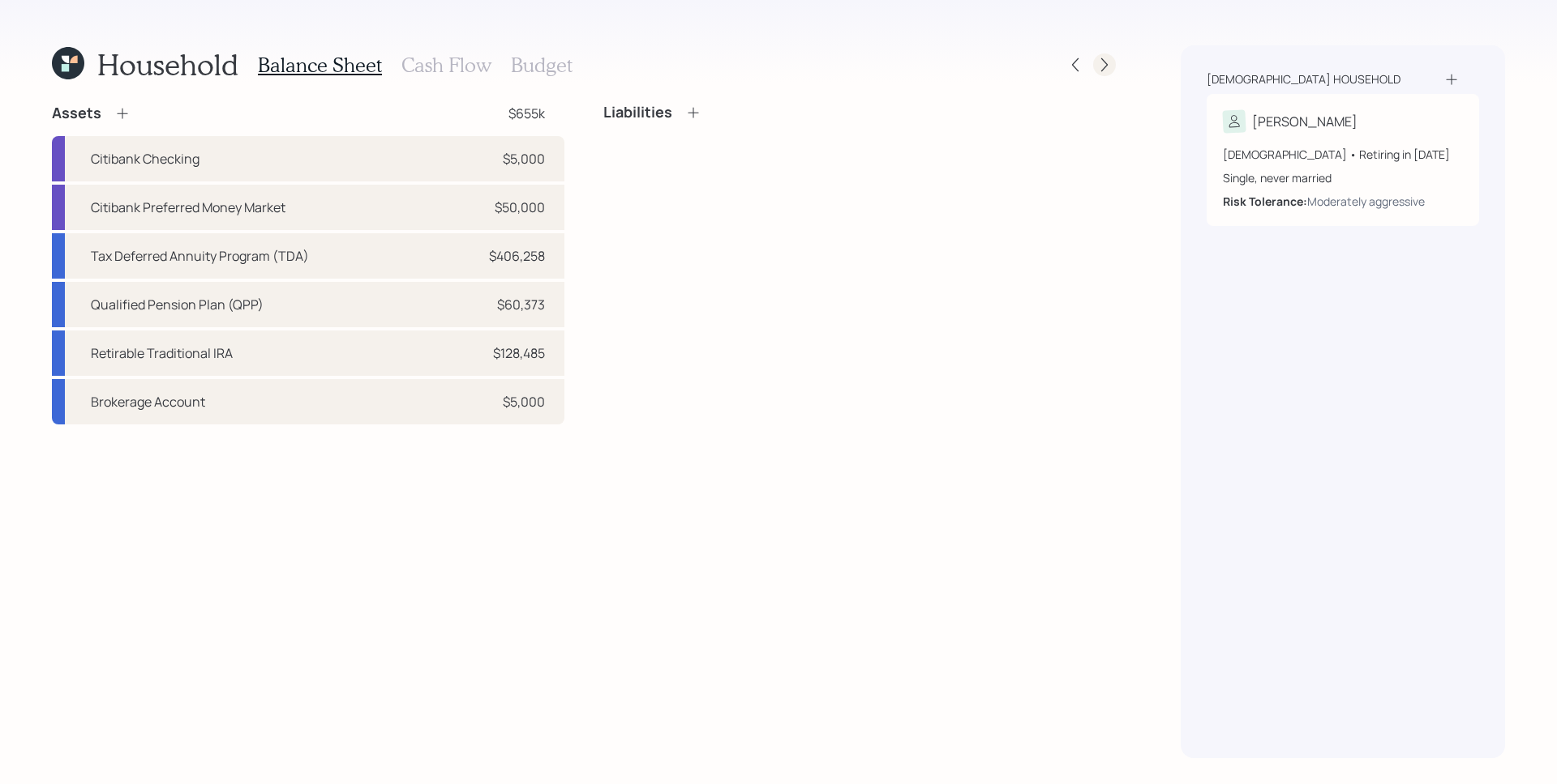
click at [1097, 70] on icon at bounding box center [1103, 65] width 17 height 17
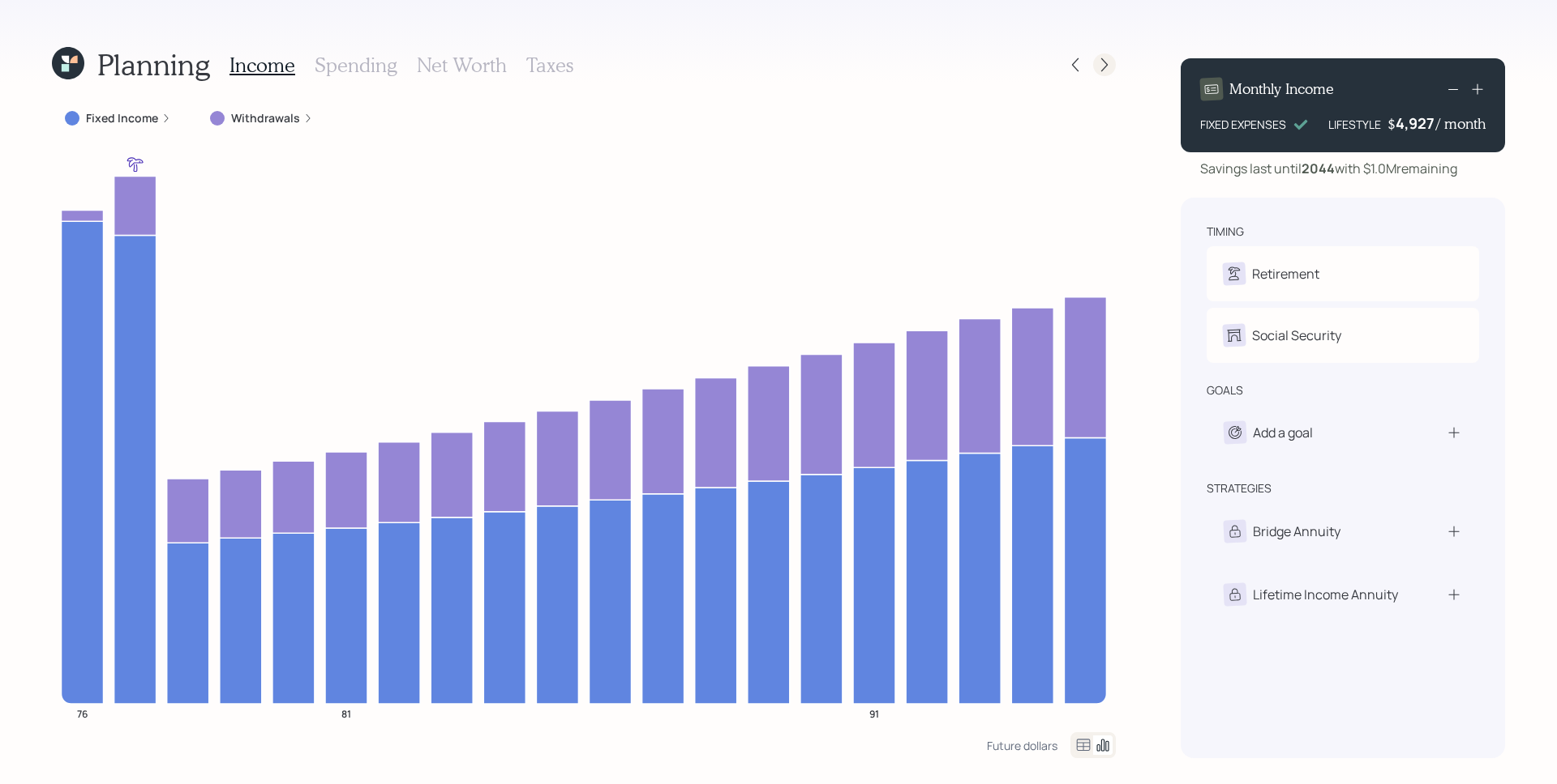
click at [1114, 61] on div at bounding box center [1103, 65] width 23 height 23
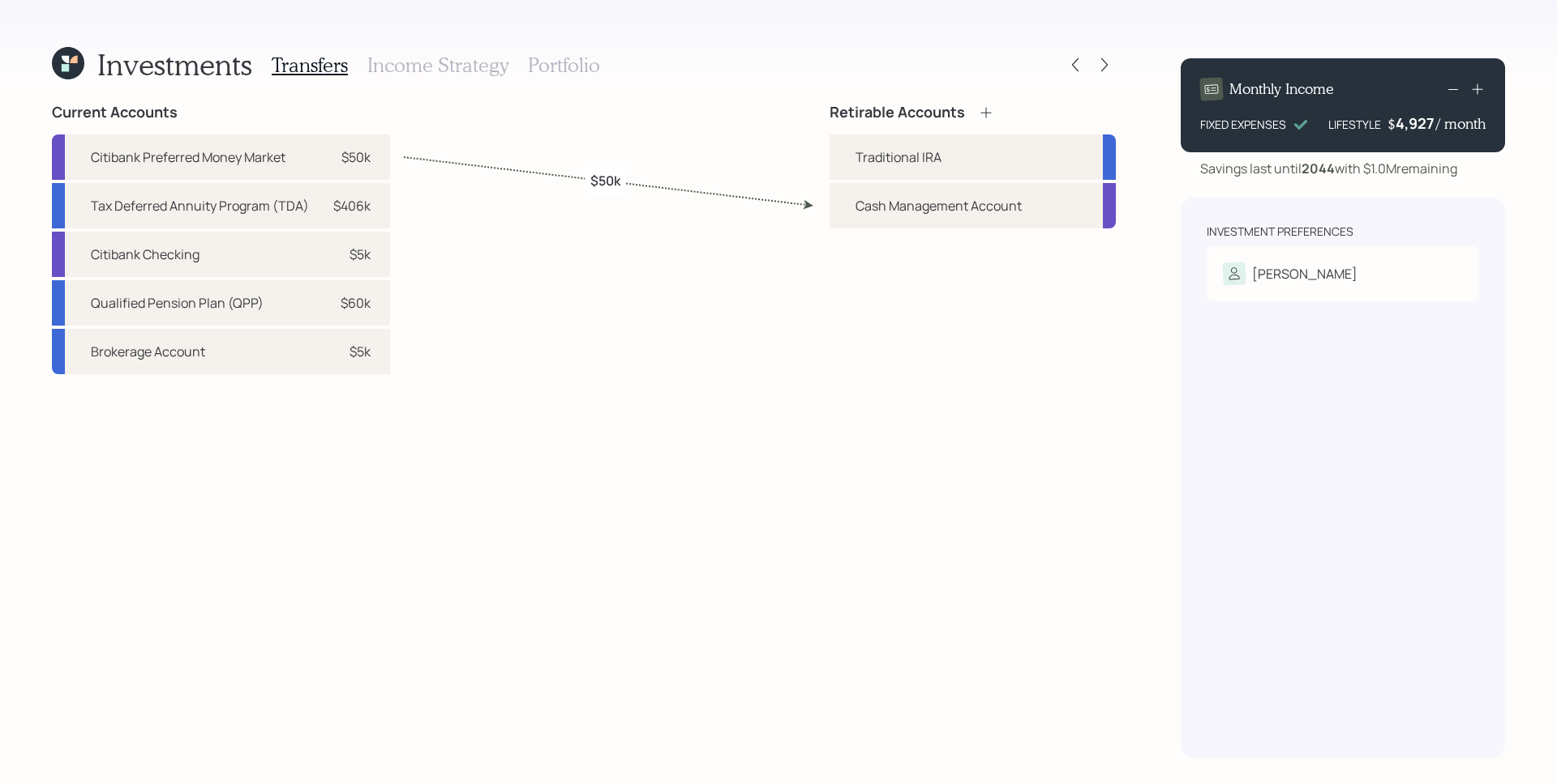
click at [993, 108] on icon at bounding box center [986, 113] width 17 height 17
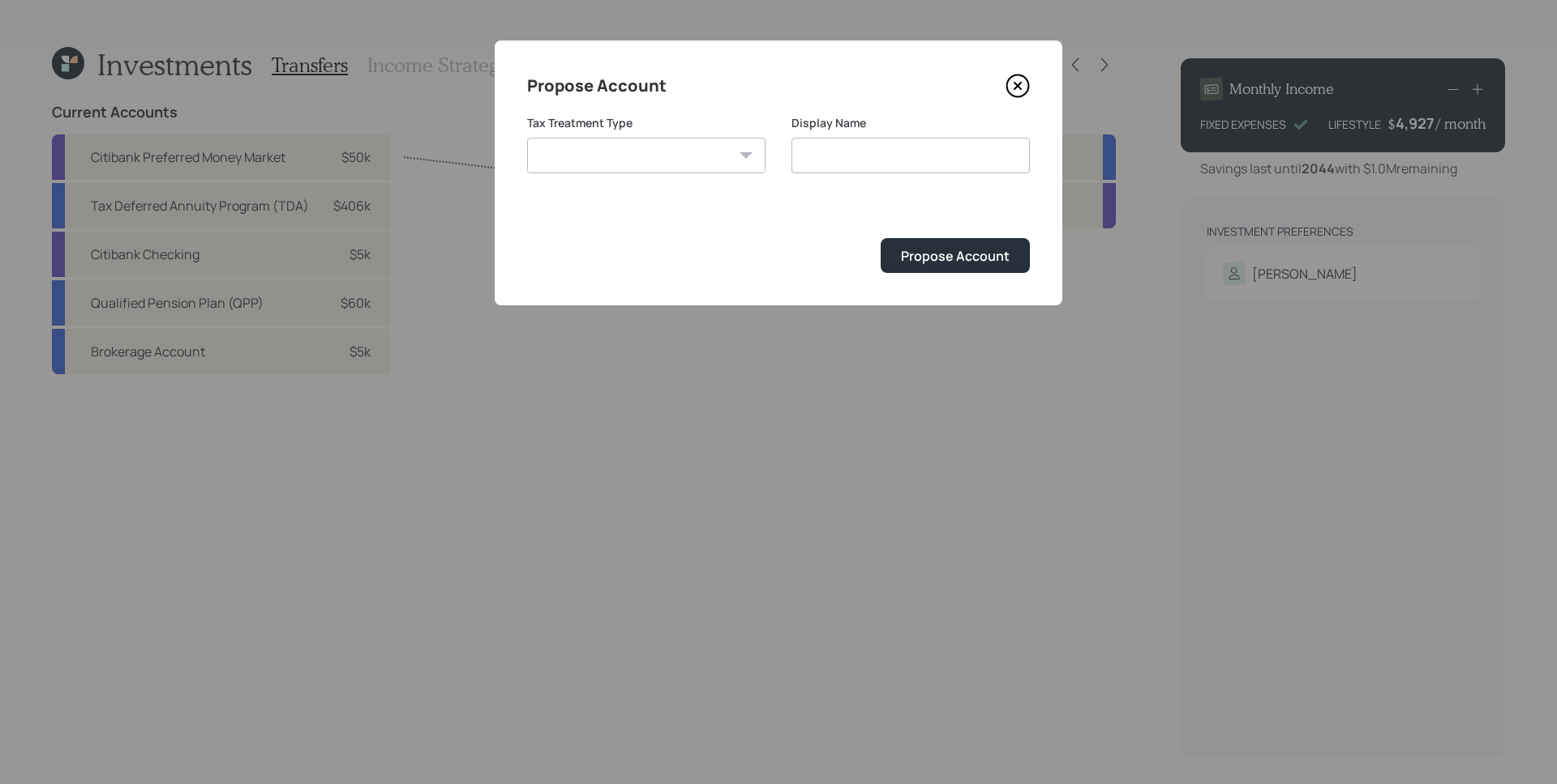
click at [727, 156] on select "Roth Taxable Traditional" at bounding box center [646, 155] width 239 height 35
select select "taxable"
click at [527, 137] on select "Roth Taxable Traditional" at bounding box center [646, 155] width 239 height 35
click at [900, 156] on input "Taxable" at bounding box center [910, 155] width 239 height 35
type input "Taxable Brokerage"
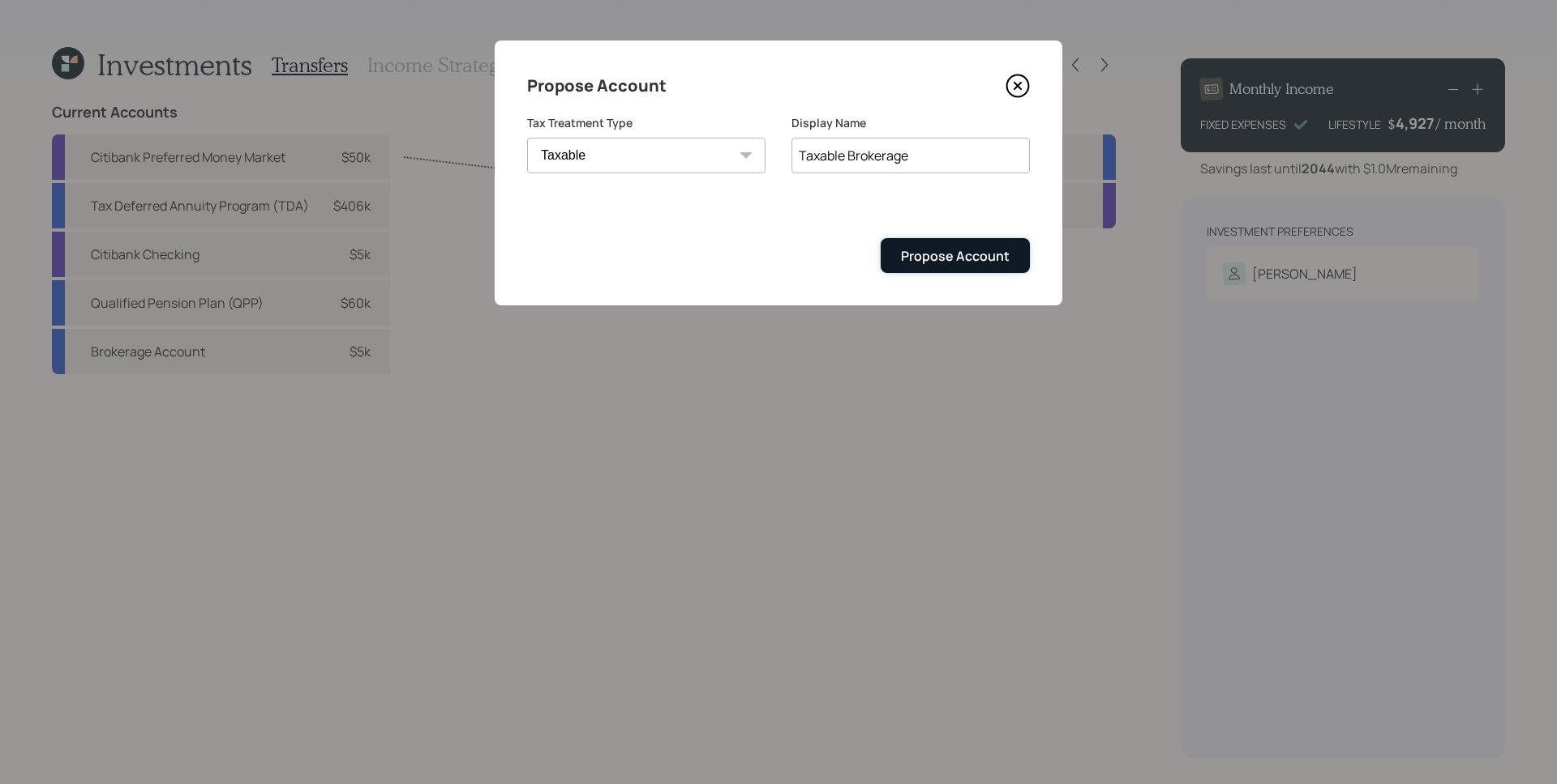
click at [949, 261] on div "Propose Account" at bounding box center [954, 256] width 109 height 18
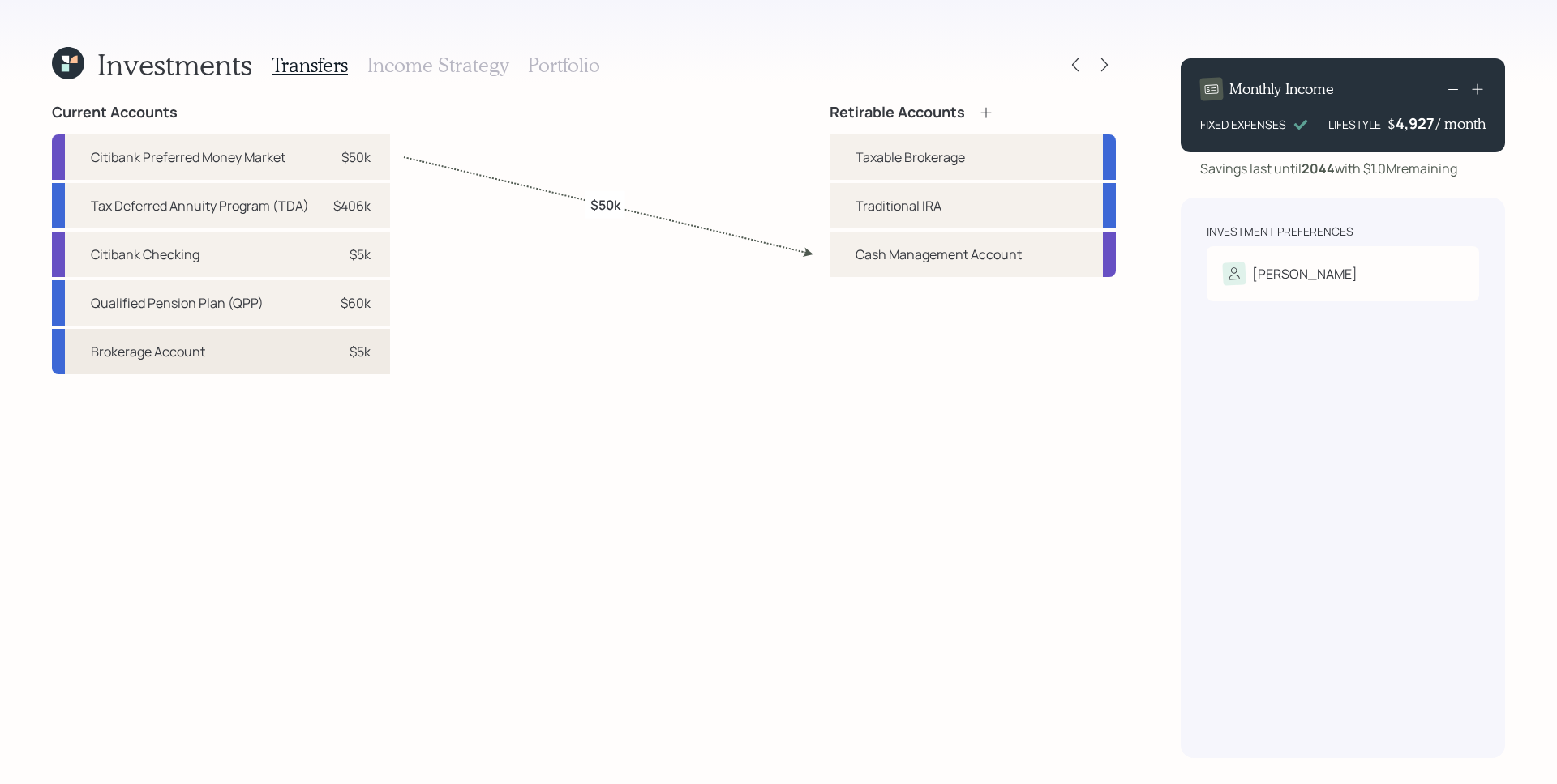
click at [300, 359] on div "Brokerage Account $5k" at bounding box center [221, 351] width 338 height 45
click at [857, 161] on div "Taxable Brokerage" at bounding box center [909, 157] width 109 height 20
select select "32db33f9-02bc-4263-9e8f-10bc6692cf3a"
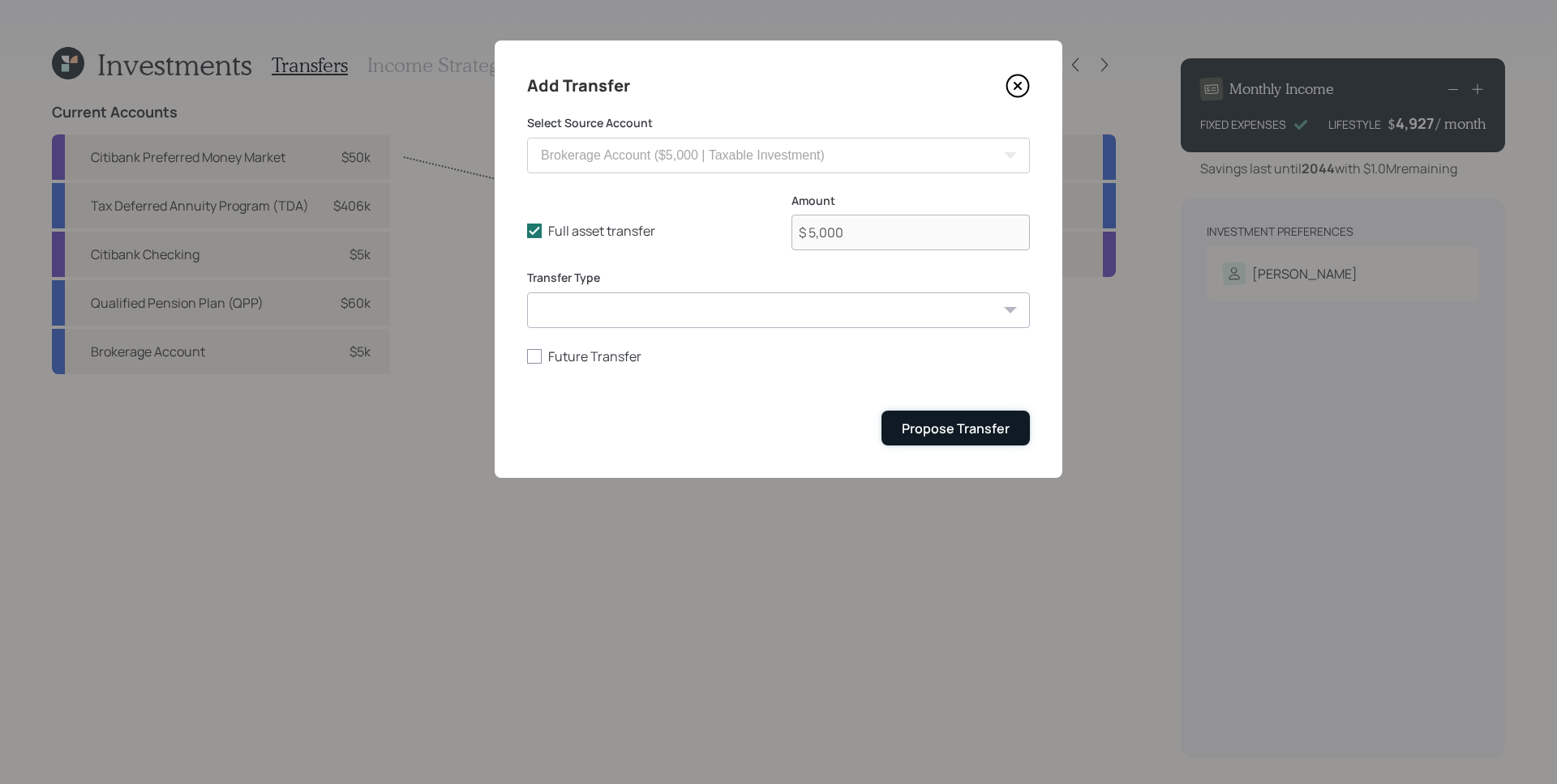
click at [958, 429] on div "Propose Transfer" at bounding box center [955, 429] width 108 height 18
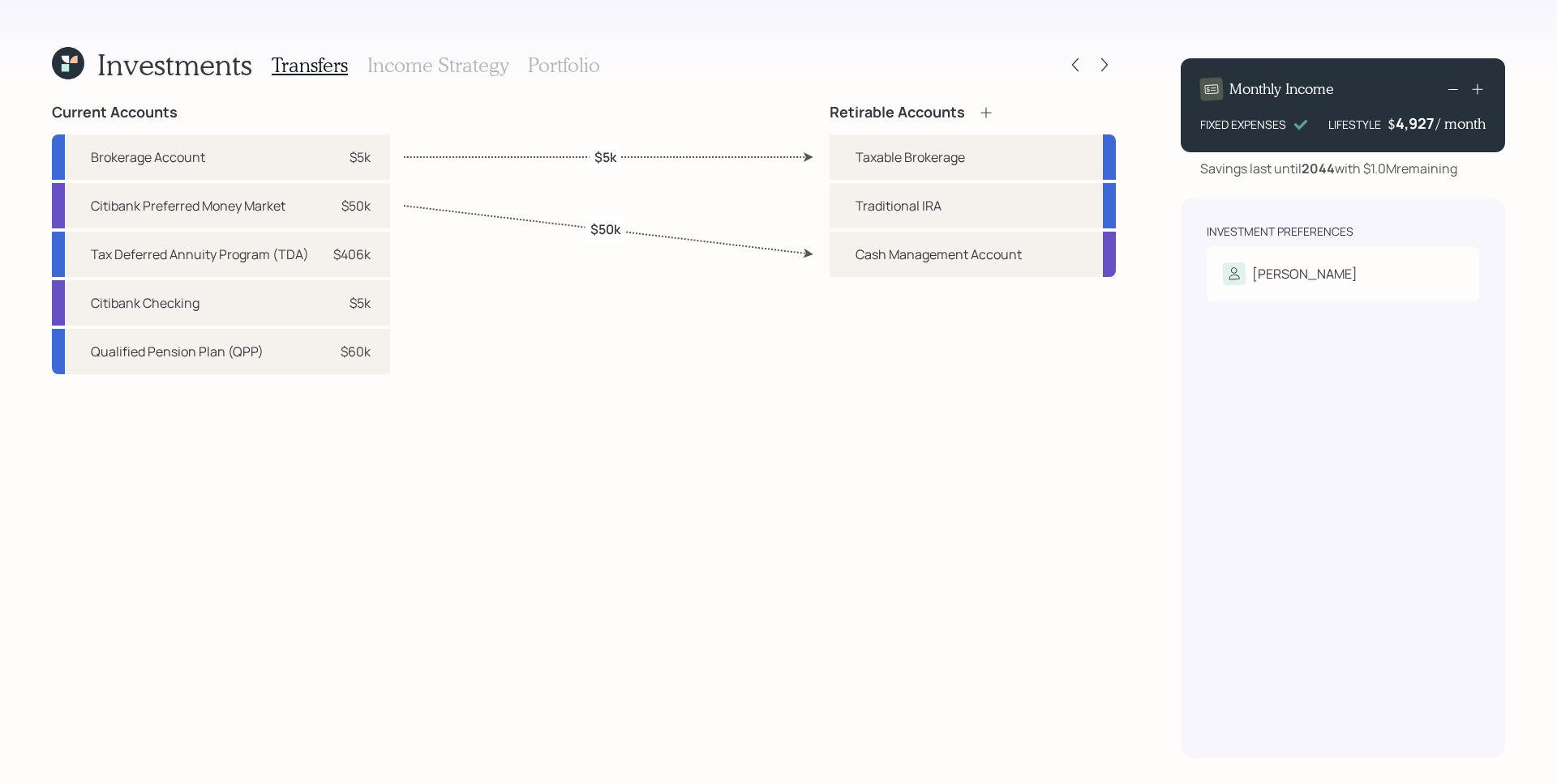
click at [418, 81] on div "Transfers Income Strategy Portfolio" at bounding box center [436, 65] width 328 height 39
click at [426, 65] on h3 "Income Strategy" at bounding box center [438, 66] width 141 height 24
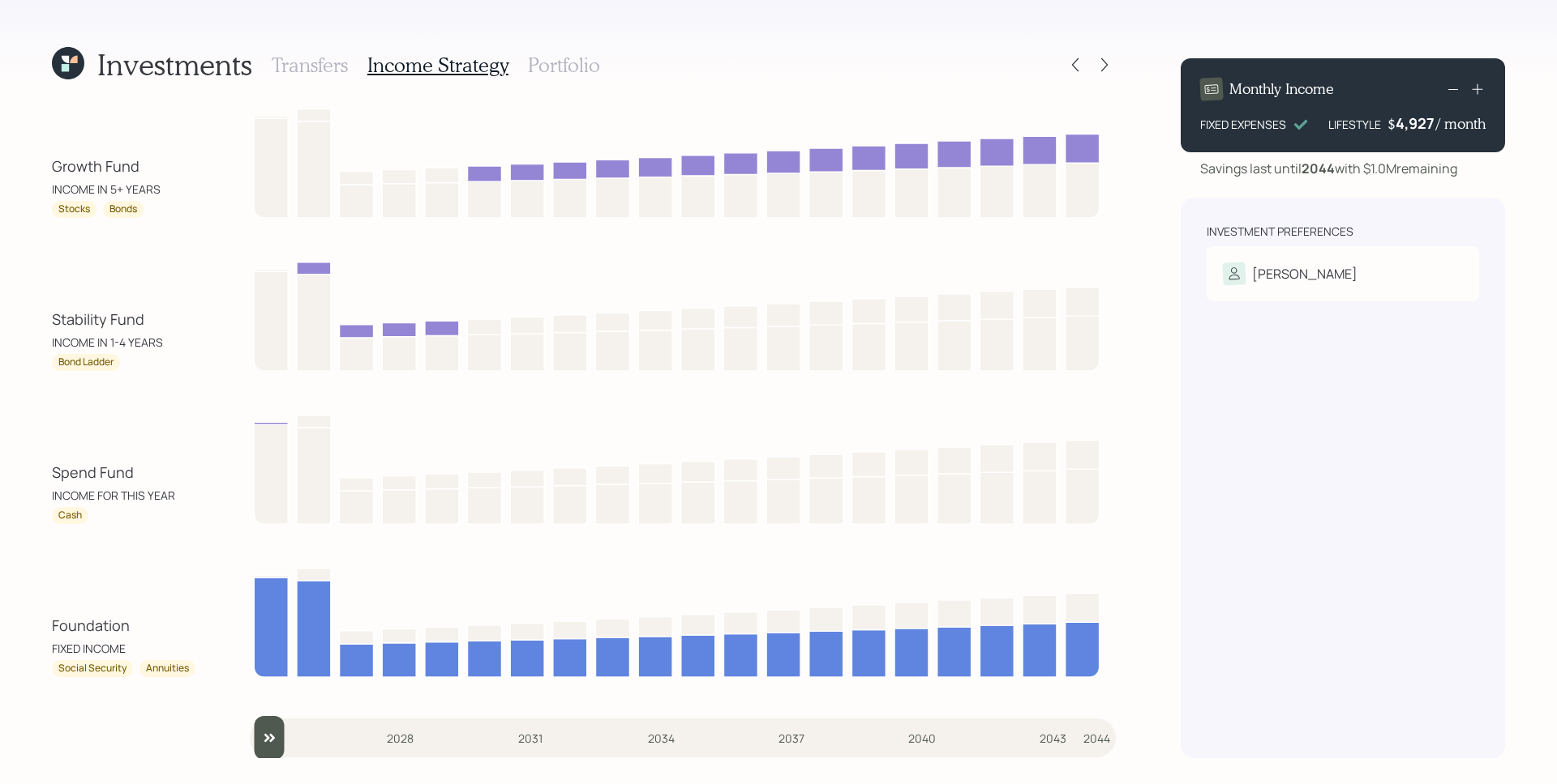
click at [561, 71] on h3 "Portfolio" at bounding box center [564, 66] width 72 height 24
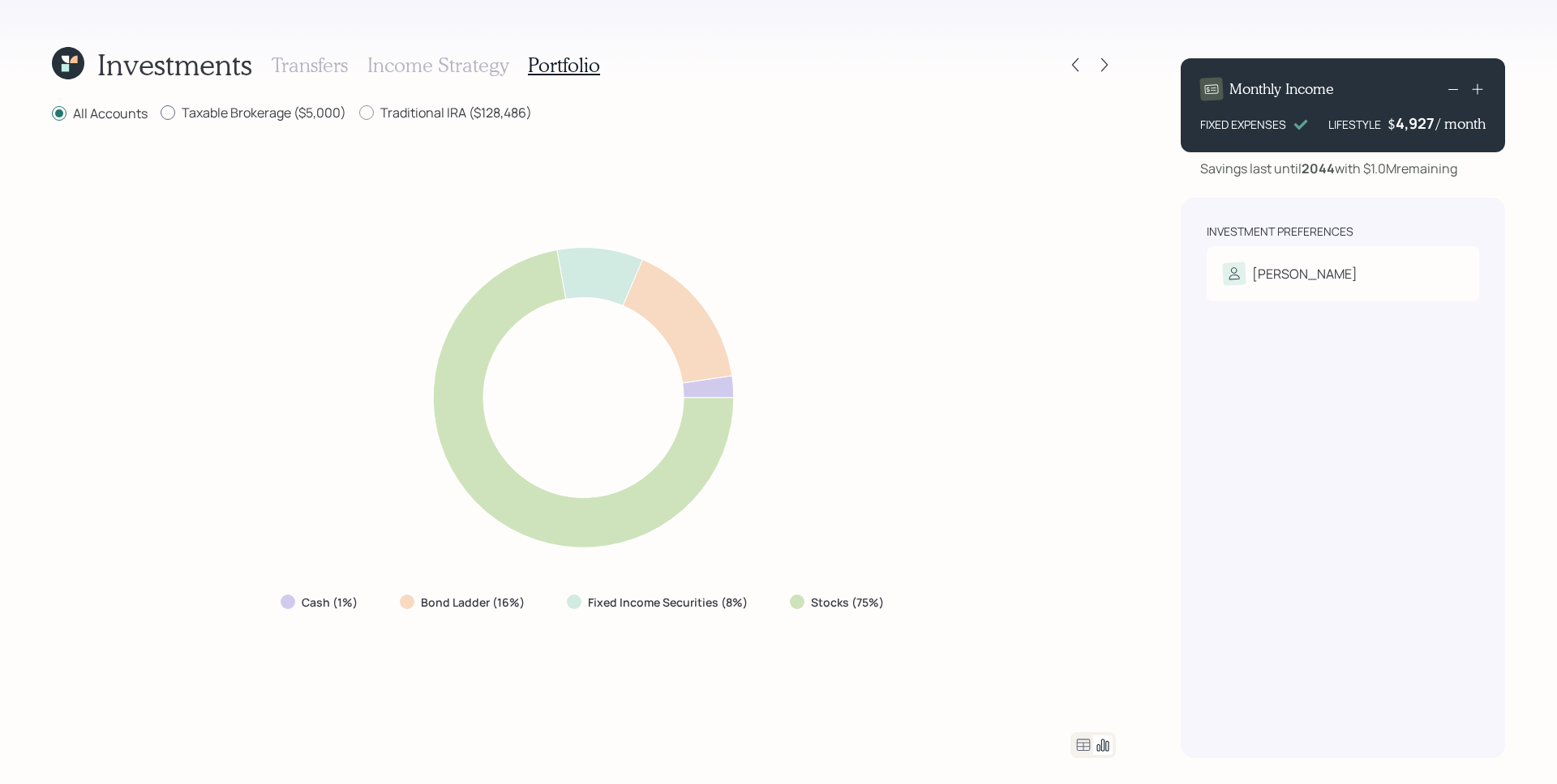
click at [275, 109] on label "Taxable Brokerage ($5,000)" at bounding box center [253, 113] width 186 height 18
click at [161, 113] on input "Taxable Brokerage ($5,000)" at bounding box center [160, 113] width 1 height 1
radio input "true"
radio input "false"
click at [1110, 66] on icon at bounding box center [1103, 65] width 17 height 17
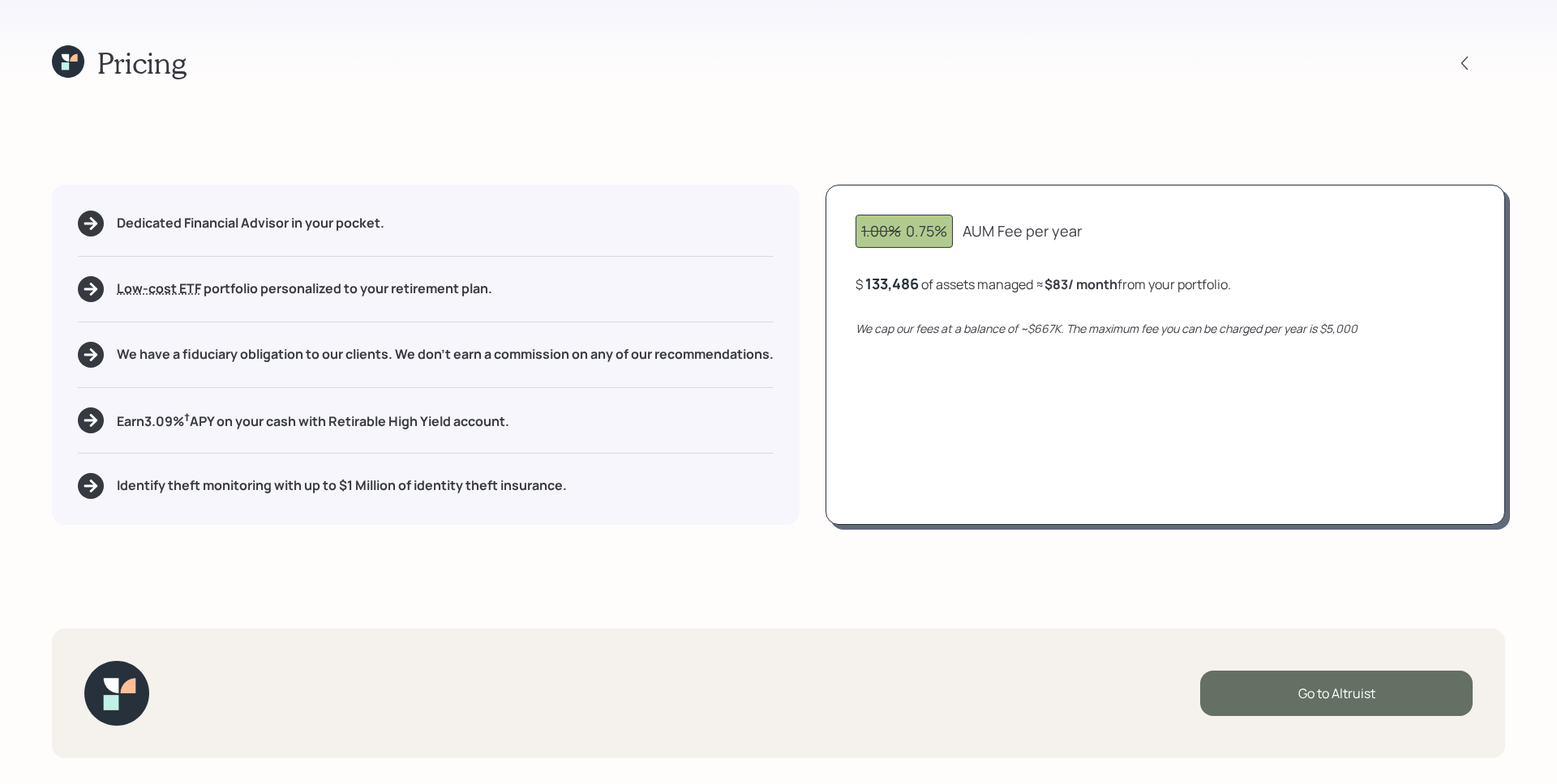
click at [1382, 696] on div "Go to Altruist" at bounding box center [1335, 694] width 272 height 45
click at [1293, 690] on div "Go to Altruist" at bounding box center [1335, 694] width 272 height 45
click at [81, 63] on icon at bounding box center [68, 61] width 32 height 32
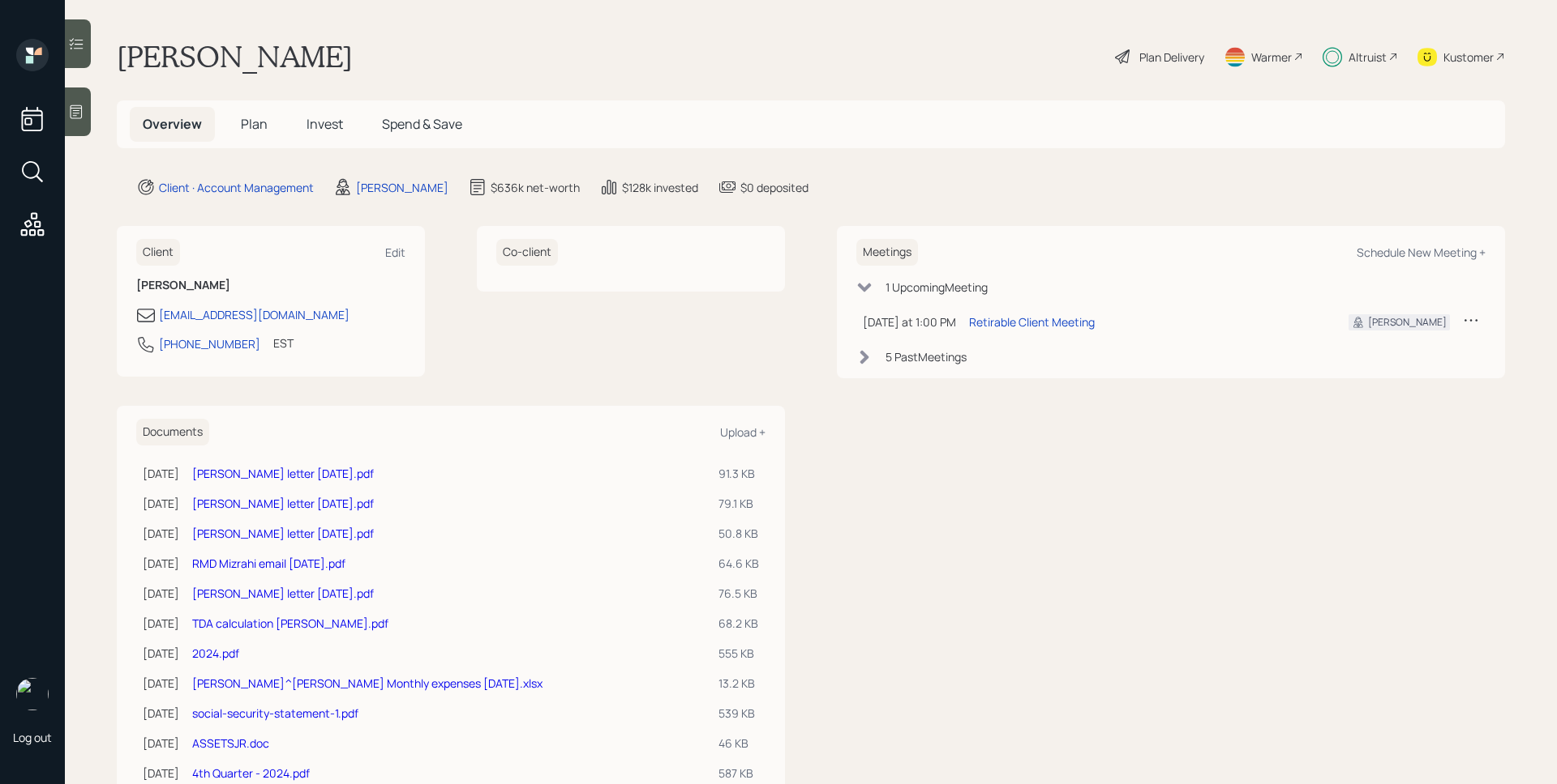
click at [308, 130] on span "Invest" at bounding box center [324, 124] width 36 height 18
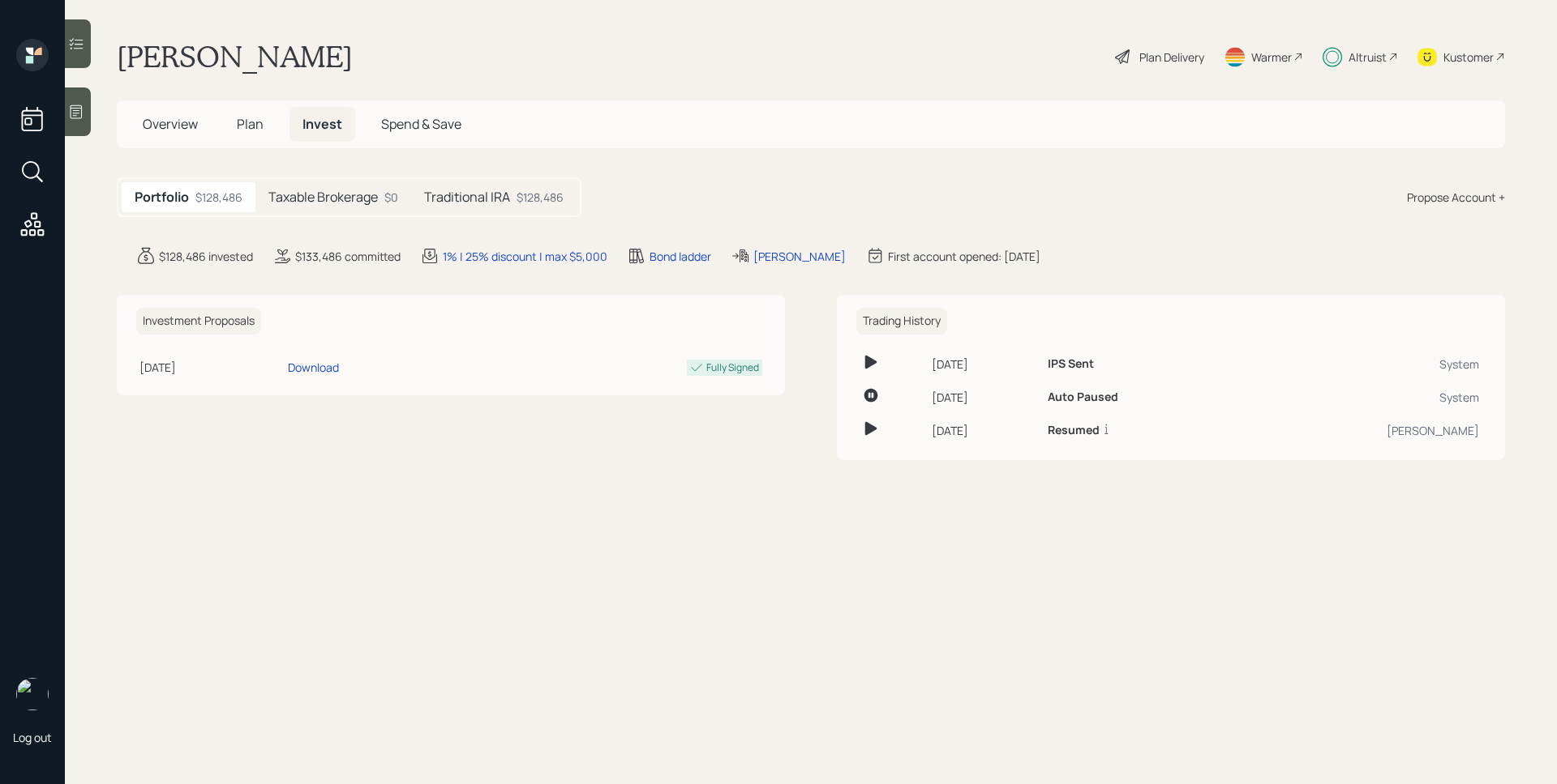
click at [365, 197] on h5 "Taxable Brokerage" at bounding box center [322, 197] width 109 height 16
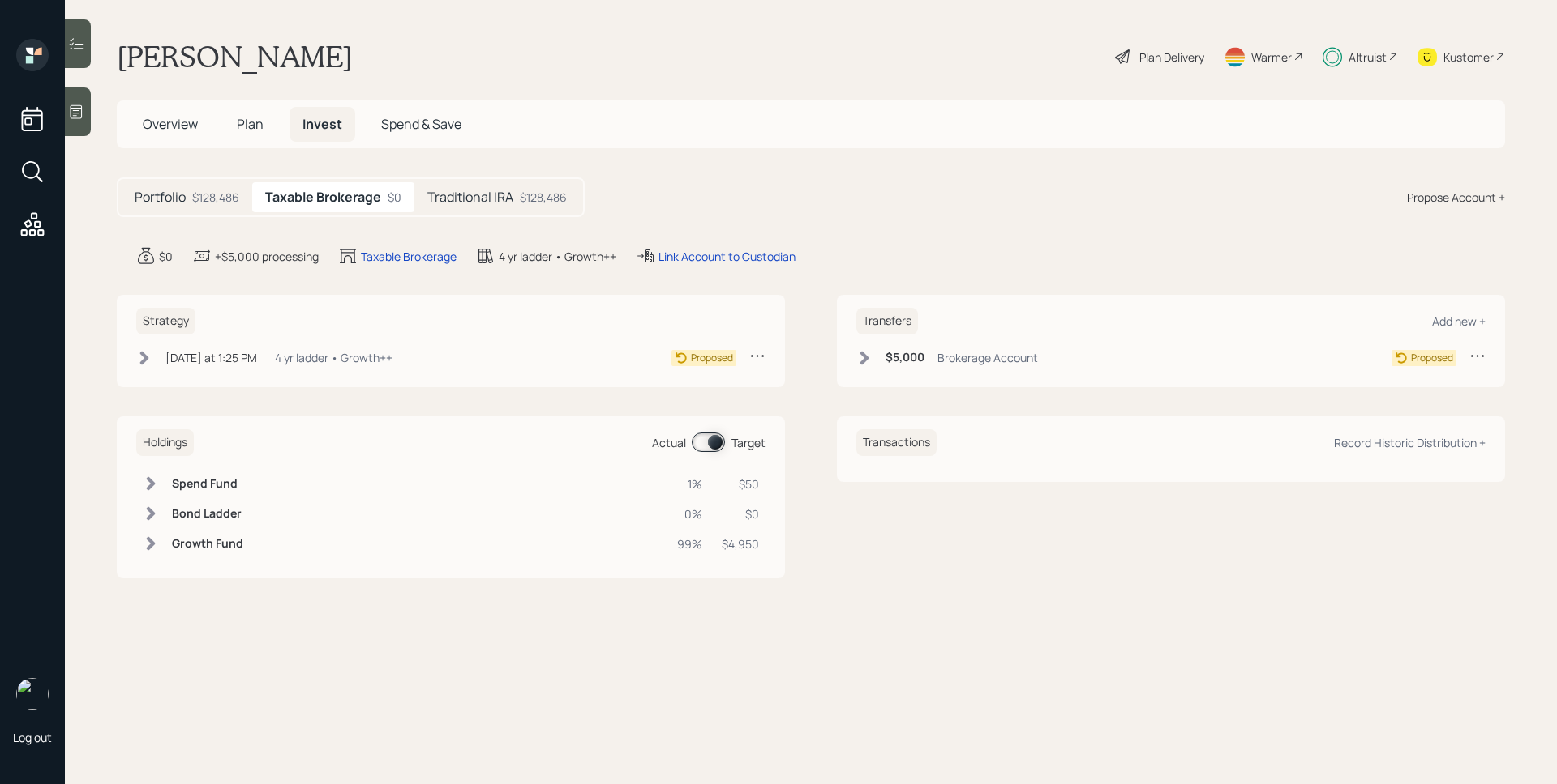
click at [301, 356] on div "4 yr ladder • Growth++" at bounding box center [334, 357] width 118 height 17
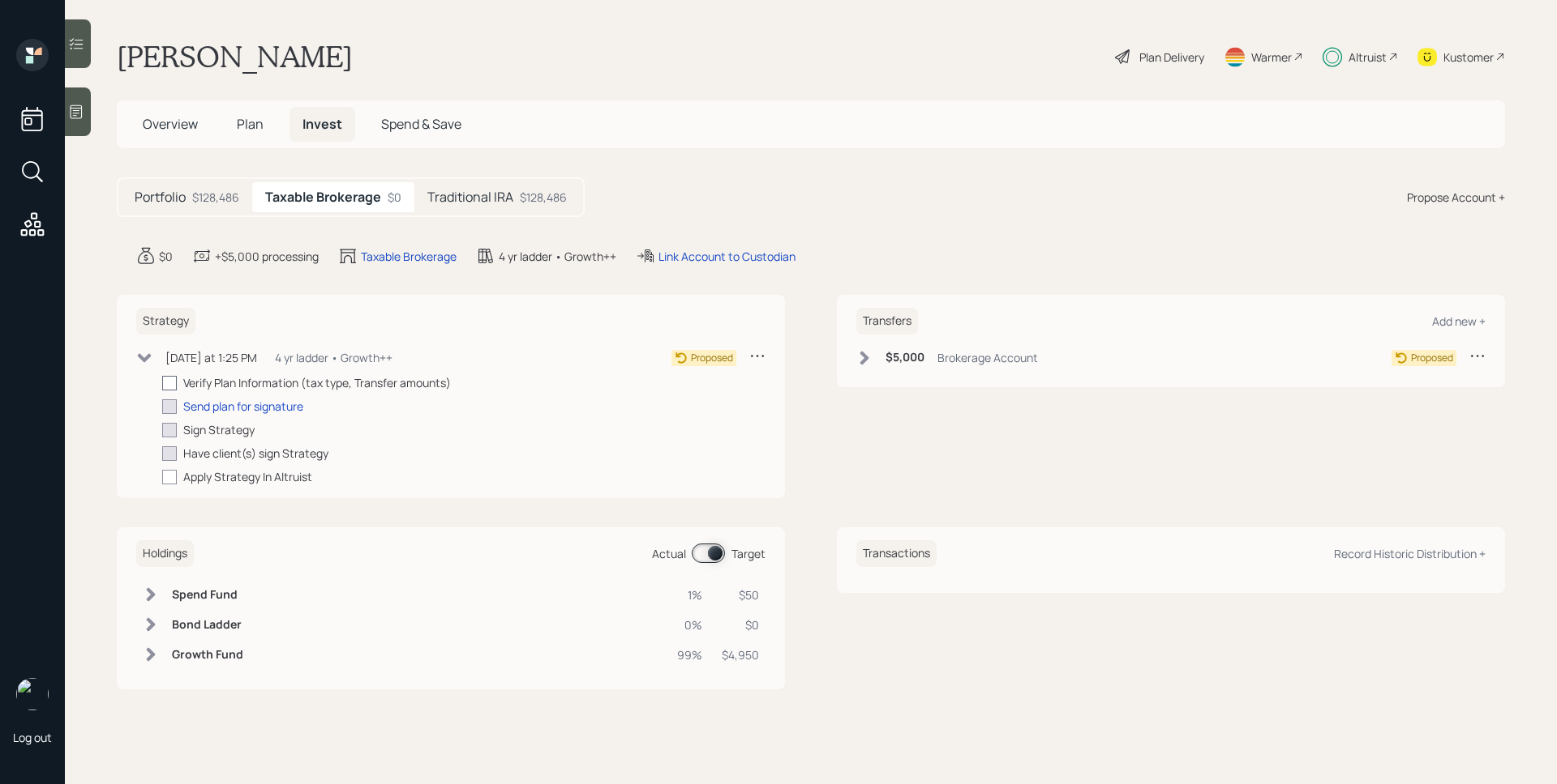
click at [170, 382] on div at bounding box center [169, 383] width 15 height 15
click at [162, 383] on input "checkbox" at bounding box center [161, 383] width 1 height 1
checkbox input "true"
click at [234, 406] on div "Send plan for signature" at bounding box center [243, 405] width 120 height 17
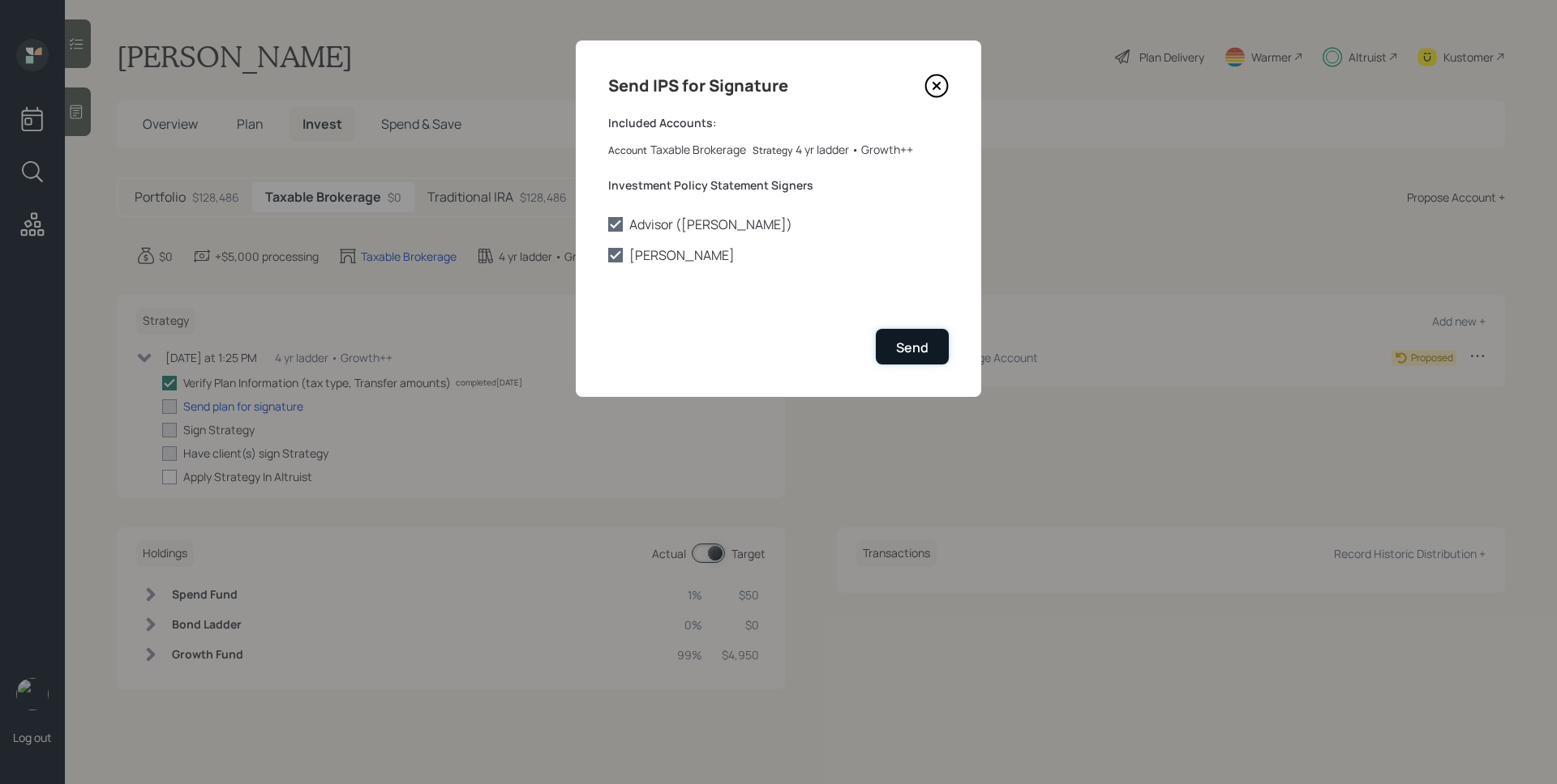
click at [911, 348] on div "Send" at bounding box center [911, 347] width 32 height 18
checkbox input "true"
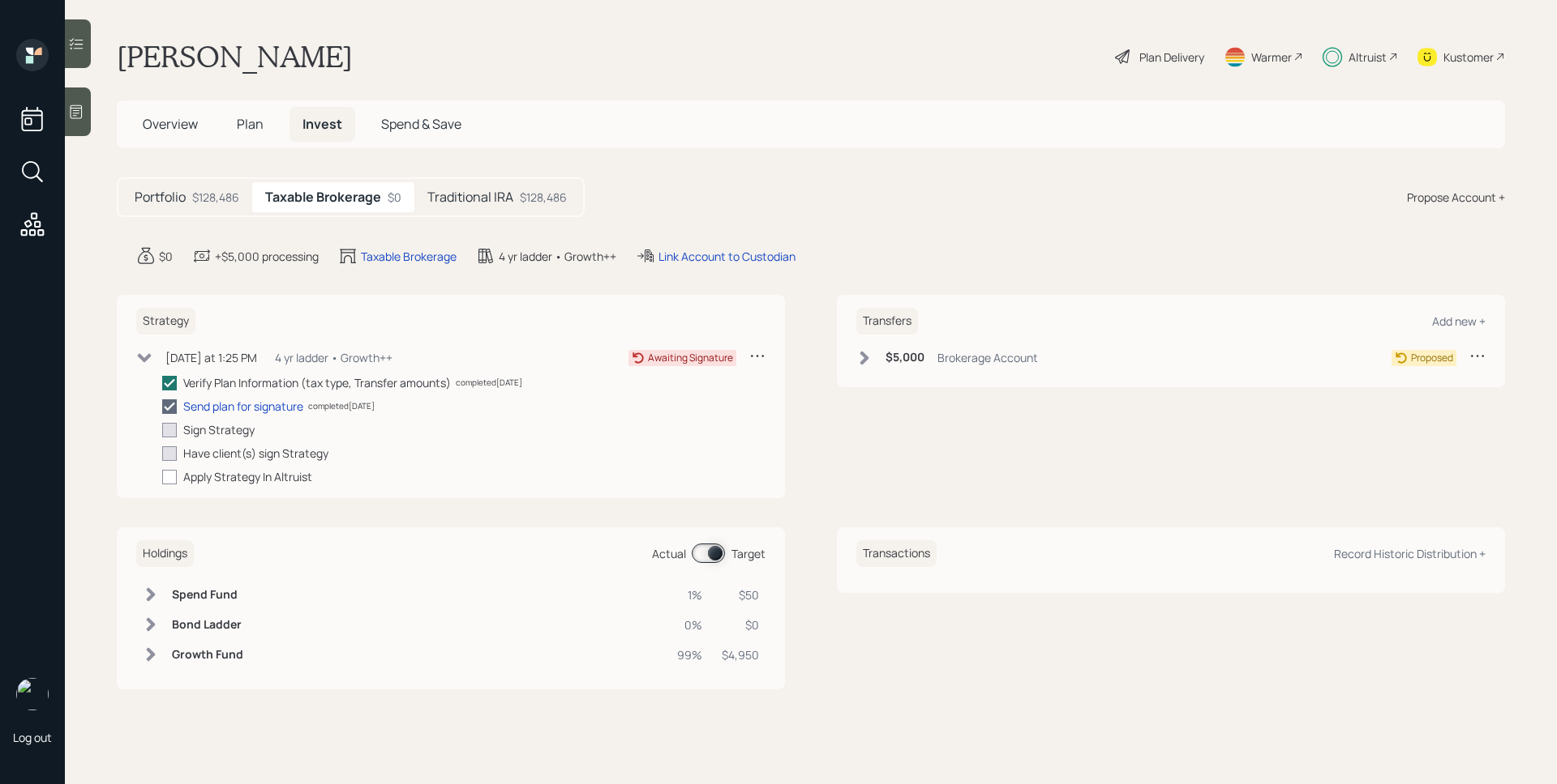
drag, startPoint x: 946, startPoint y: 361, endPoint x: 914, endPoint y: 368, distance: 32.8
click at [946, 361] on div "Brokerage Account" at bounding box center [988, 357] width 100 height 17
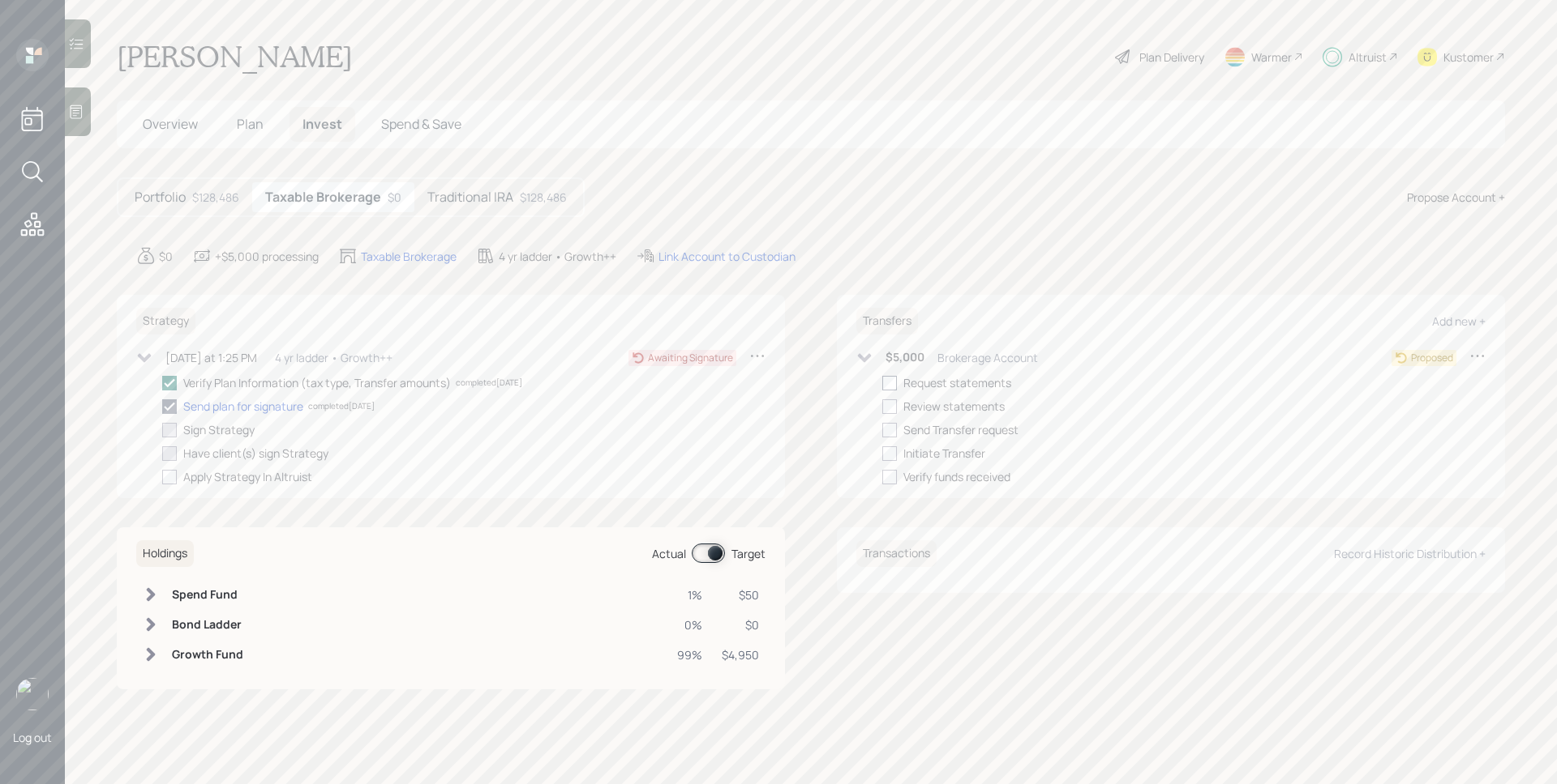
click at [895, 378] on div at bounding box center [888, 383] width 15 height 15
click at [882, 383] on input "checkbox" at bounding box center [882, 383] width 1 height 1
checkbox input "false"
checkbox input "true"
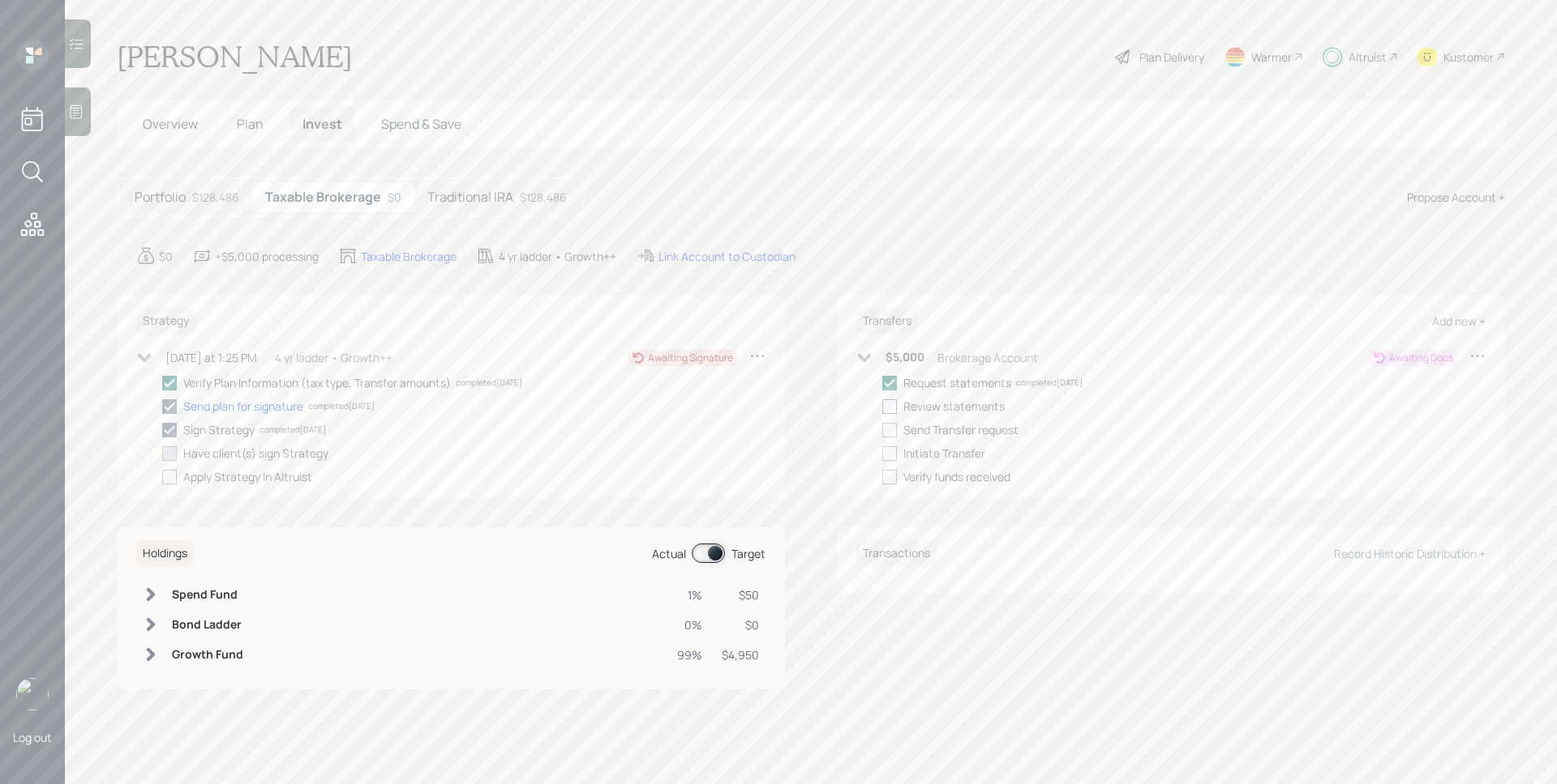
click at [892, 399] on div at bounding box center [888, 406] width 15 height 15
click at [882, 406] on input "checkbox" at bounding box center [882, 406] width 1 height 1
checkbox input "true"
